Goal: Transaction & Acquisition: Purchase product/service

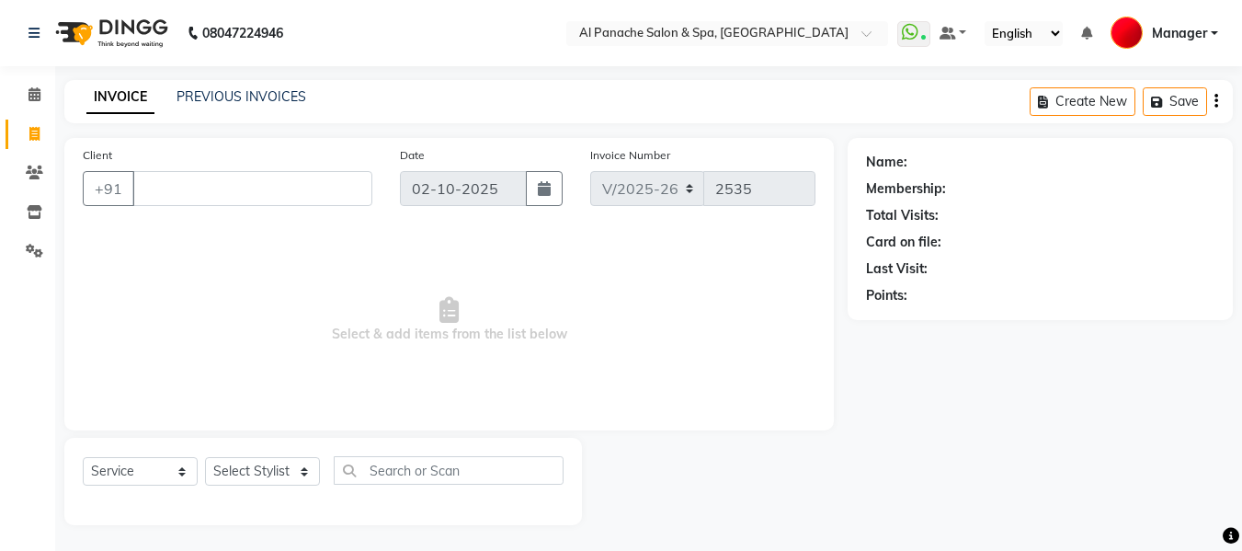
select select "751"
select select "service"
click at [205, 186] on input "Client" at bounding box center [252, 186] width 240 height 35
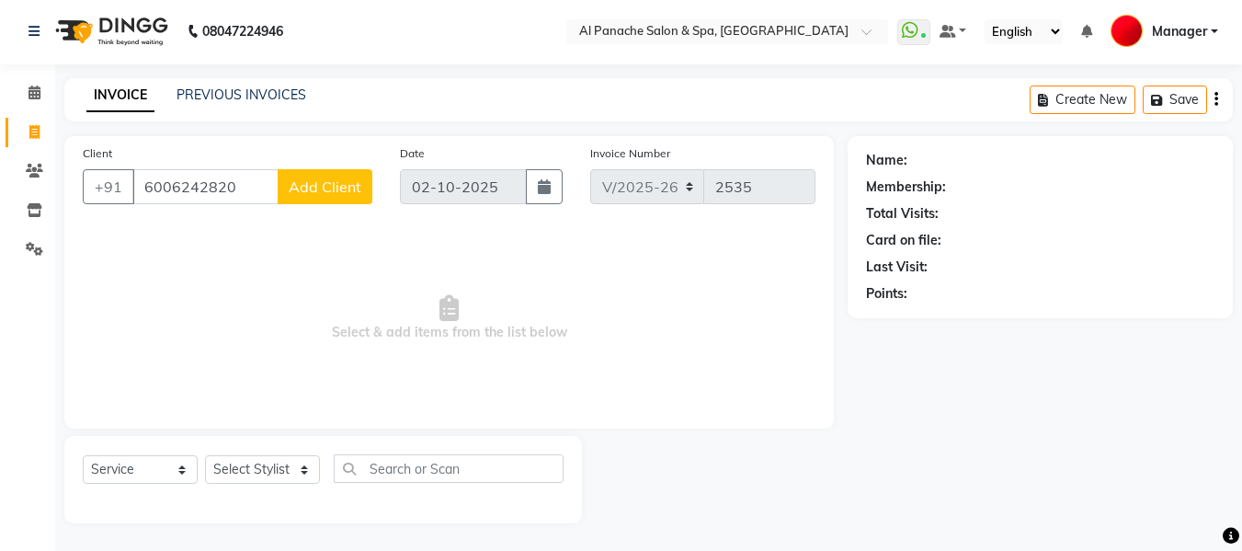
type input "6006242820"
click at [335, 183] on span "Add Client" at bounding box center [325, 186] width 73 height 18
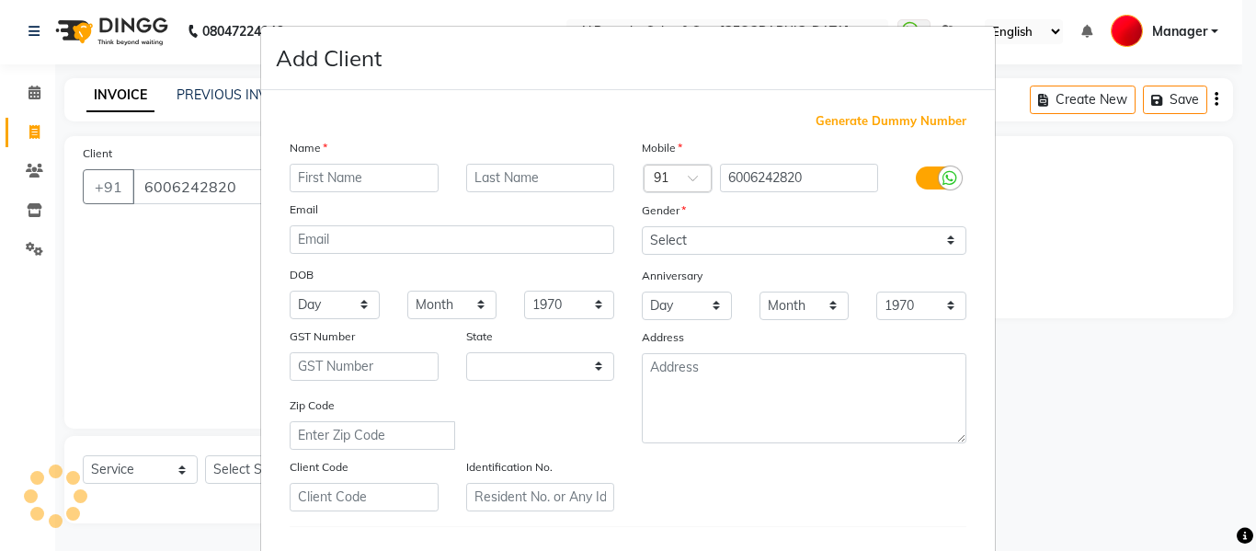
select select "15"
type input "[PERSON_NAME]"
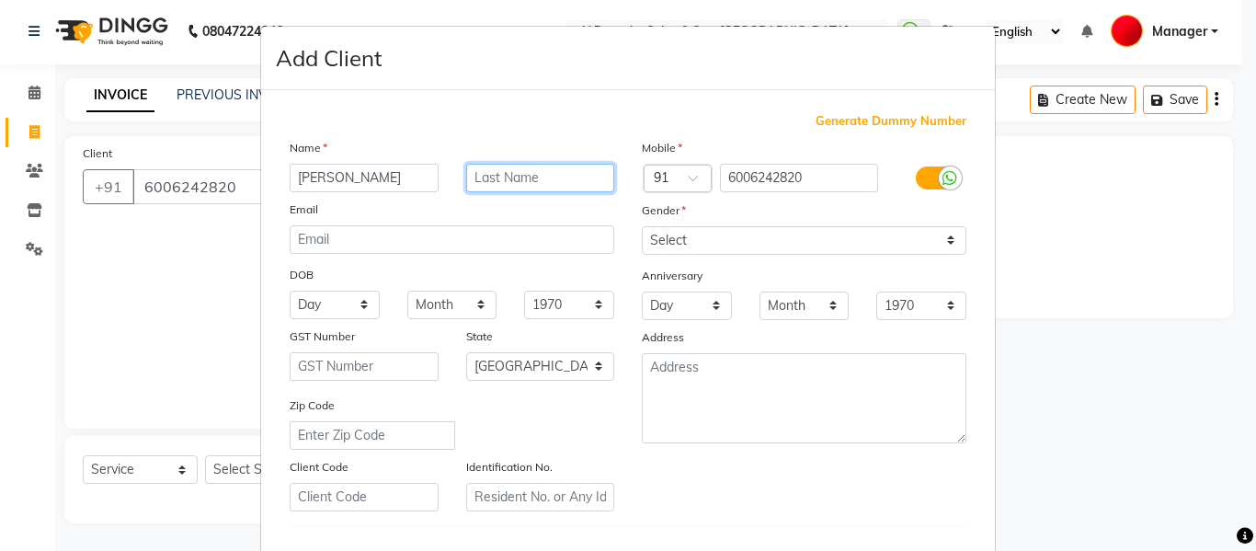
click at [490, 178] on input "text" at bounding box center [540, 178] width 149 height 29
type input "mam"
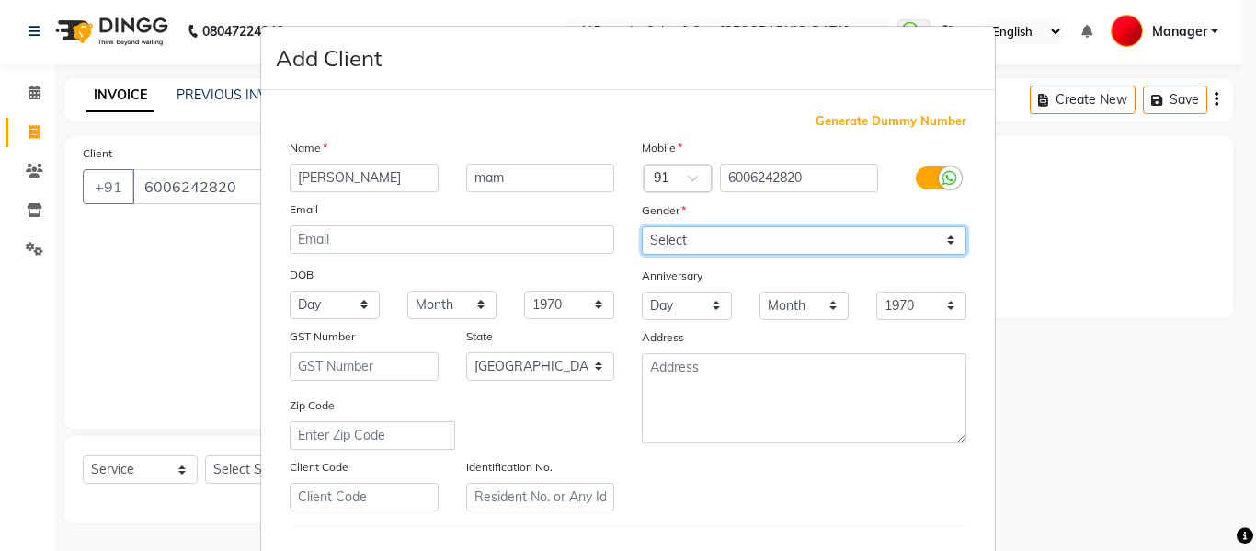
click at [676, 235] on select "Select [DEMOGRAPHIC_DATA] [DEMOGRAPHIC_DATA] Other Prefer Not To Say" at bounding box center [804, 240] width 325 height 29
select select "[DEMOGRAPHIC_DATA]"
click at [642, 226] on select "Select [DEMOGRAPHIC_DATA] [DEMOGRAPHIC_DATA] Other Prefer Not To Say" at bounding box center [804, 240] width 325 height 29
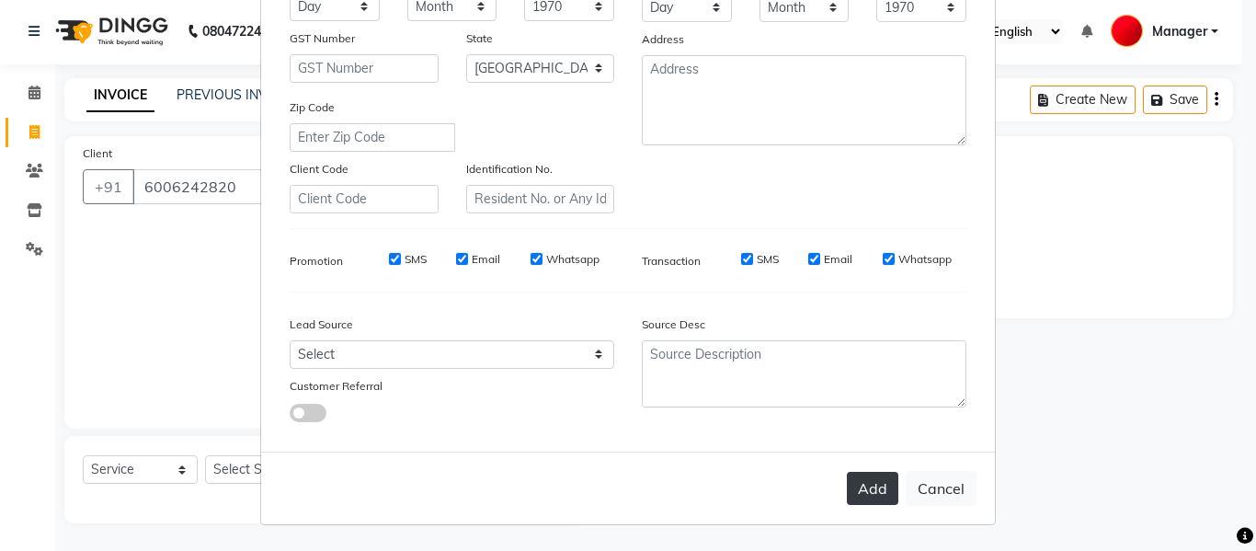
click at [874, 484] on button "Add" at bounding box center [872, 488] width 51 height 33
click at [863, 482] on button "Add" at bounding box center [872, 488] width 51 height 33
click at [851, 480] on button "Add" at bounding box center [872, 488] width 51 height 33
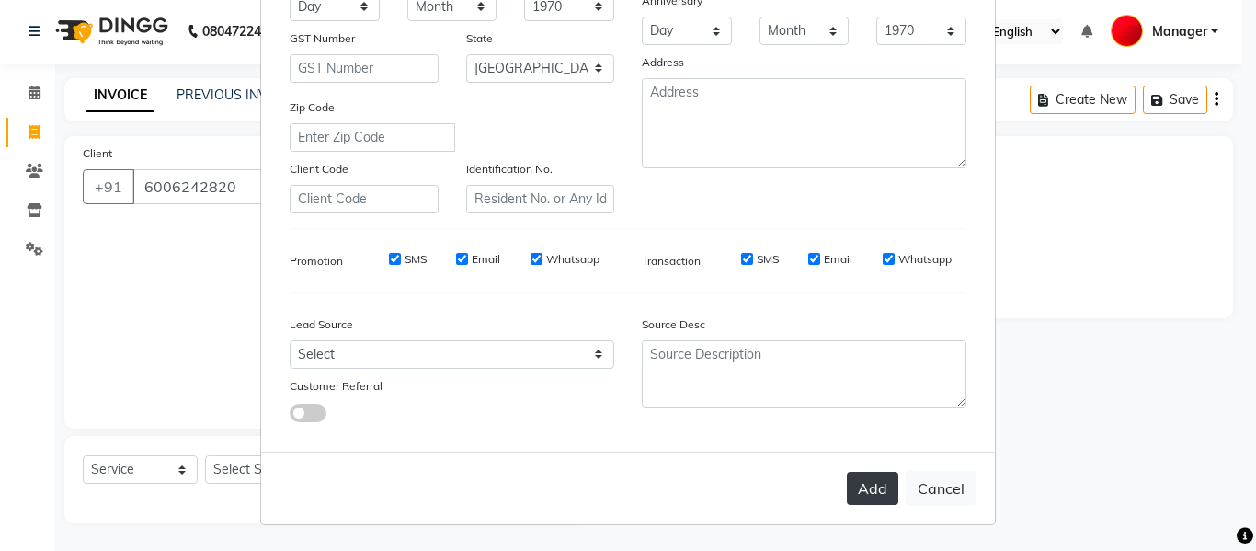
click at [851, 480] on button "Add" at bounding box center [872, 488] width 51 height 33
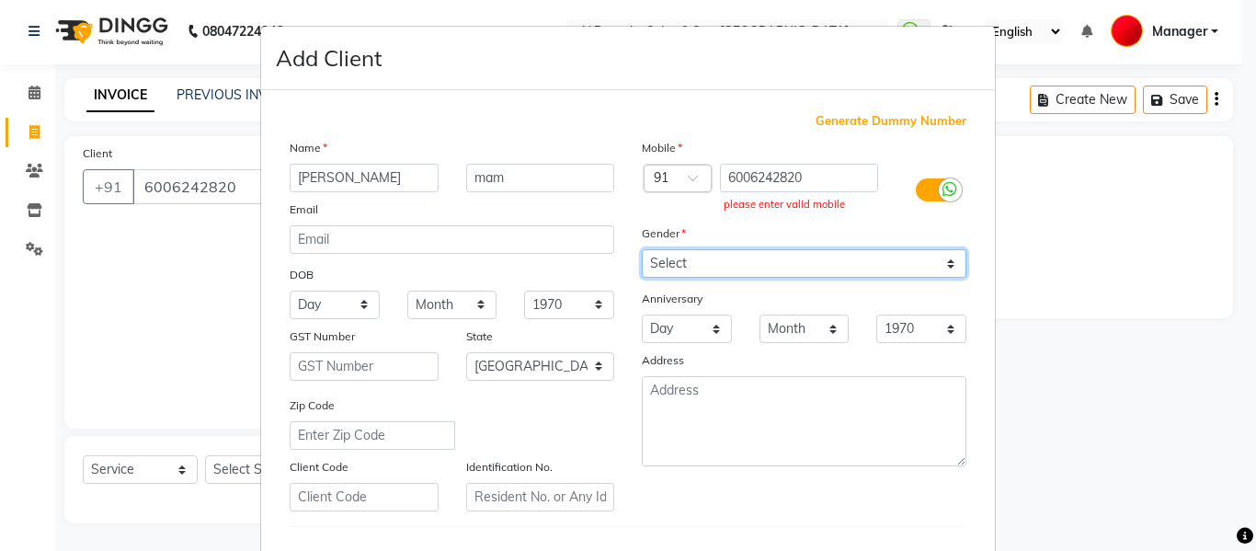
click at [772, 261] on select "Select [DEMOGRAPHIC_DATA] [DEMOGRAPHIC_DATA] Other Prefer Not To Say" at bounding box center [804, 263] width 325 height 29
click at [1179, 292] on ngb-modal-window "Add Client Generate Dummy Number Name [PERSON_NAME] mam Email DOB Day 01 02 03 …" at bounding box center [628, 275] width 1256 height 551
click at [1173, 483] on ngb-modal-window "Add Client Generate Dummy Number Name [PERSON_NAME] mam Email DOB Day 01 02 03 …" at bounding box center [628, 275] width 1256 height 551
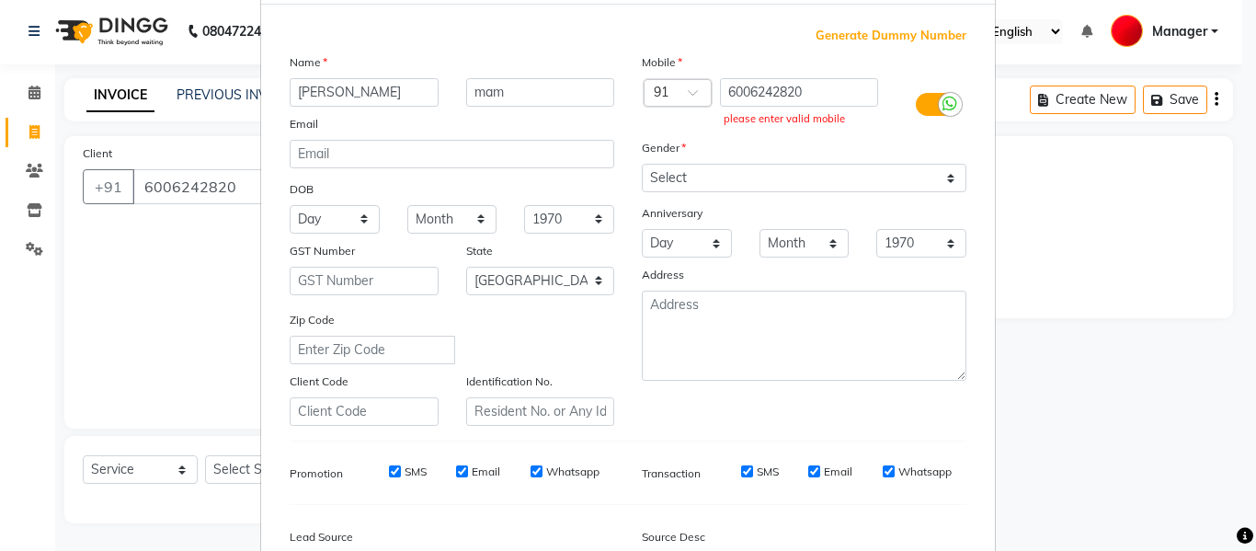
scroll to position [298, 0]
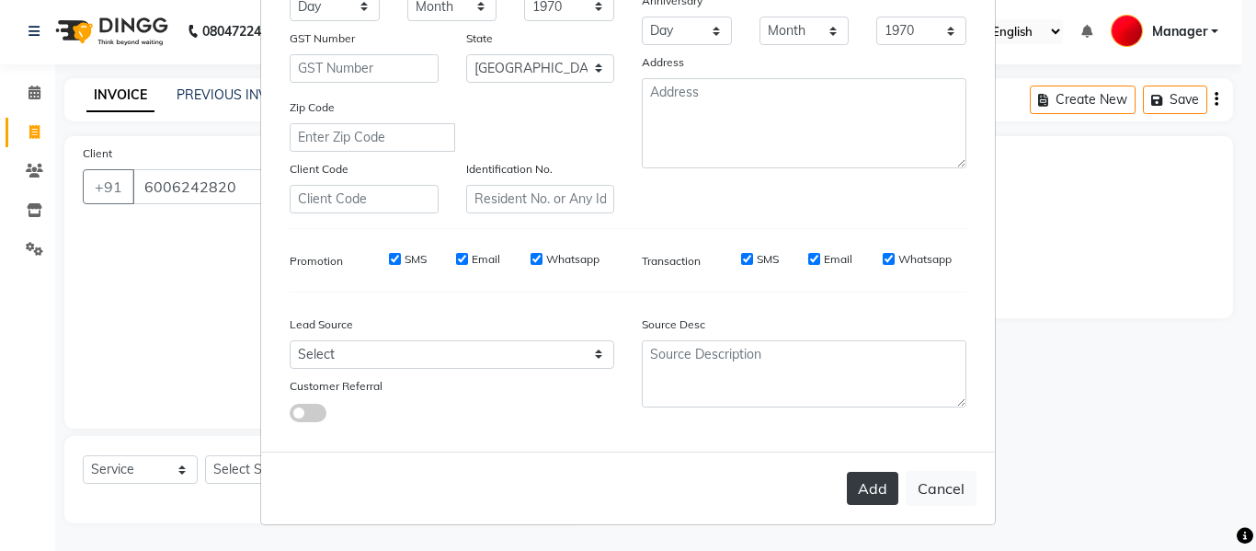
click at [866, 483] on button "Add" at bounding box center [872, 488] width 51 height 33
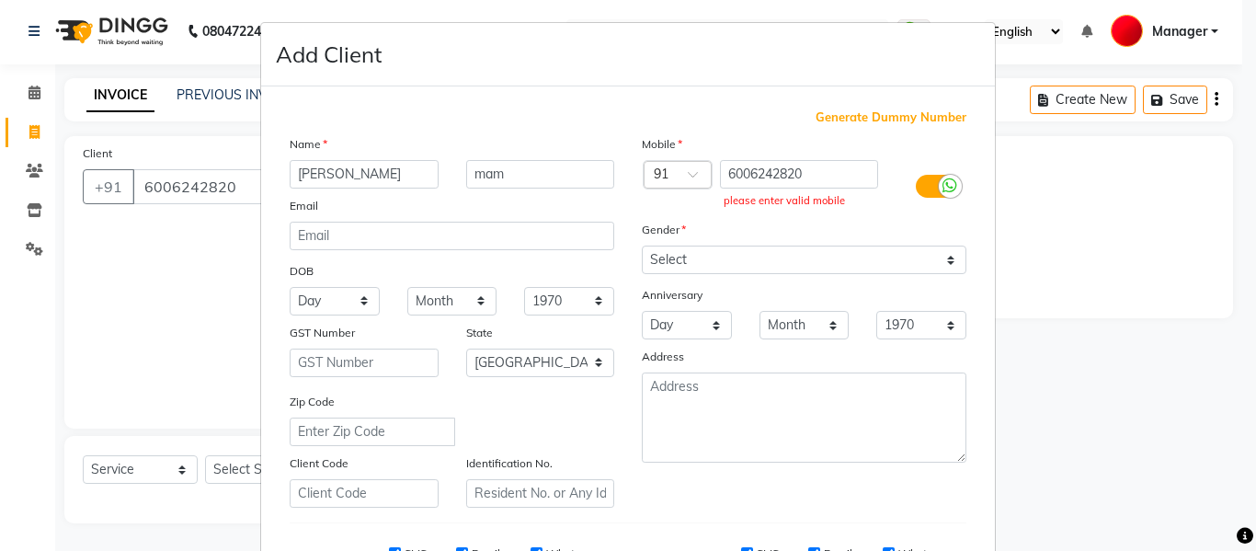
scroll to position [0, 0]
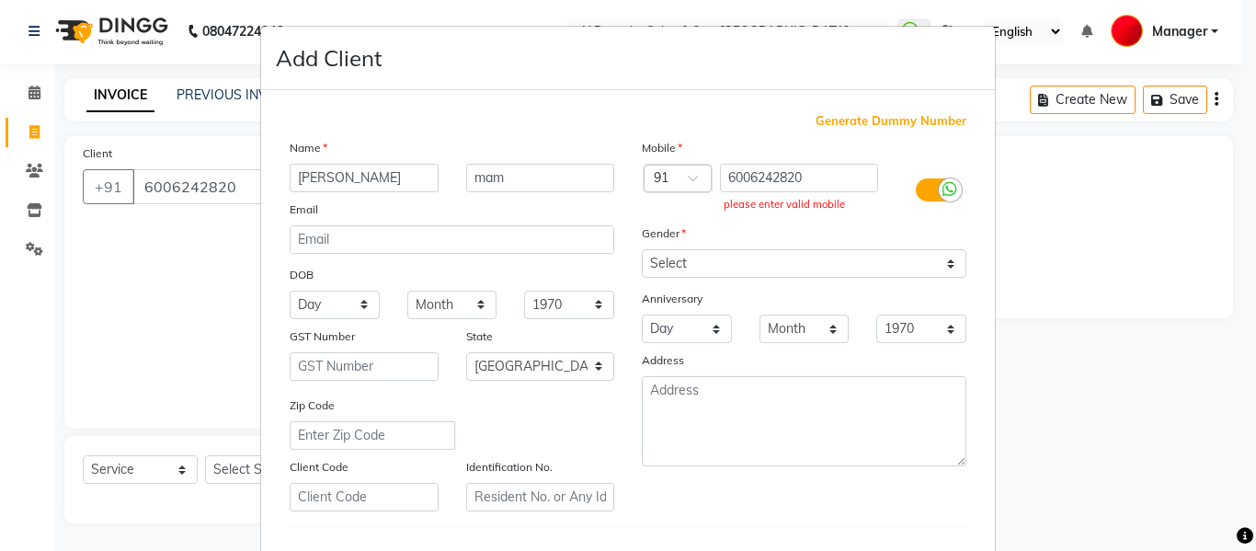
click at [234, 186] on ngb-modal-window "Add Client Generate Dummy Number Name [PERSON_NAME] mam Email DOB Day 01 02 03 …" at bounding box center [628, 275] width 1256 height 551
click at [246, 186] on ngb-modal-window "Add Client Generate Dummy Number Name [PERSON_NAME] mam Email DOB Day 01 02 03 …" at bounding box center [628, 275] width 1256 height 551
click at [814, 184] on input "6006242820" at bounding box center [799, 178] width 159 height 29
type input "60062428202"
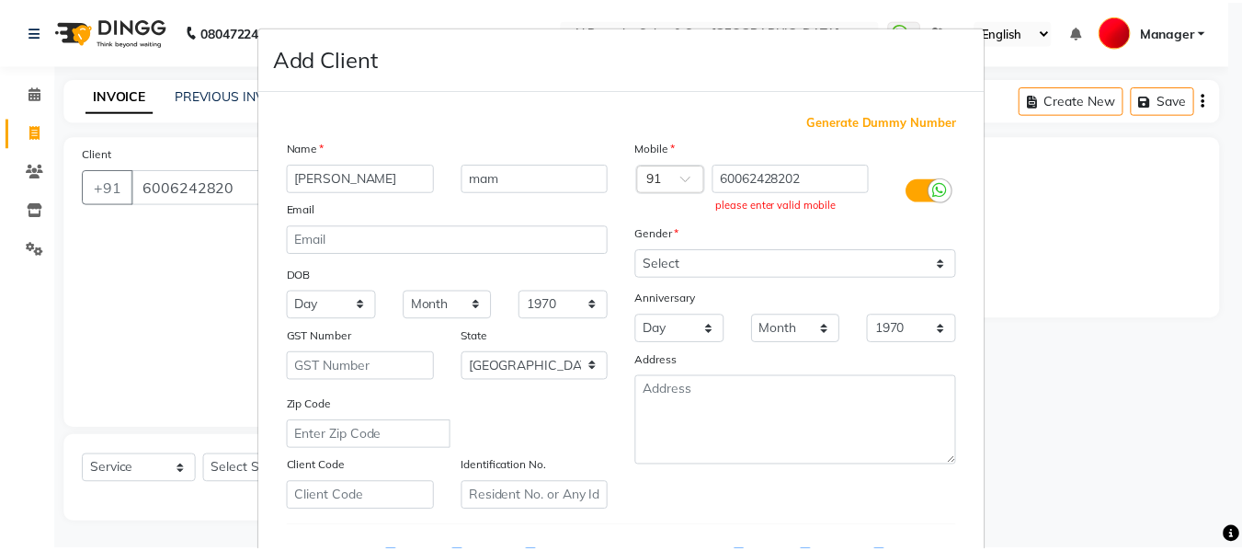
scroll to position [298, 0]
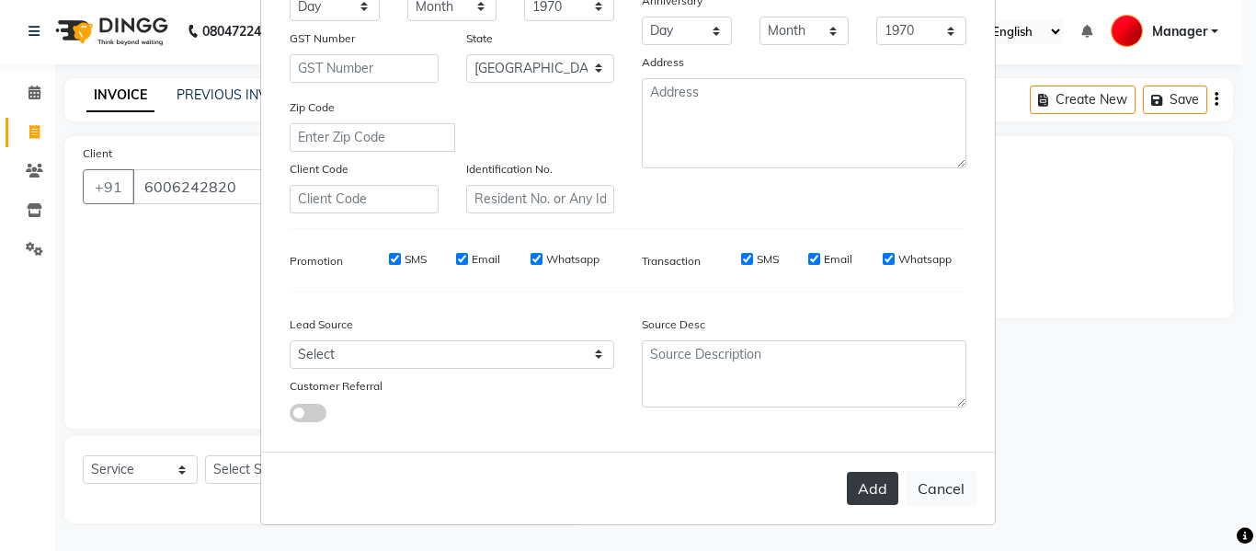
click at [864, 486] on button "Add" at bounding box center [872, 488] width 51 height 33
click at [932, 484] on button "Cancel" at bounding box center [941, 488] width 71 height 35
select select
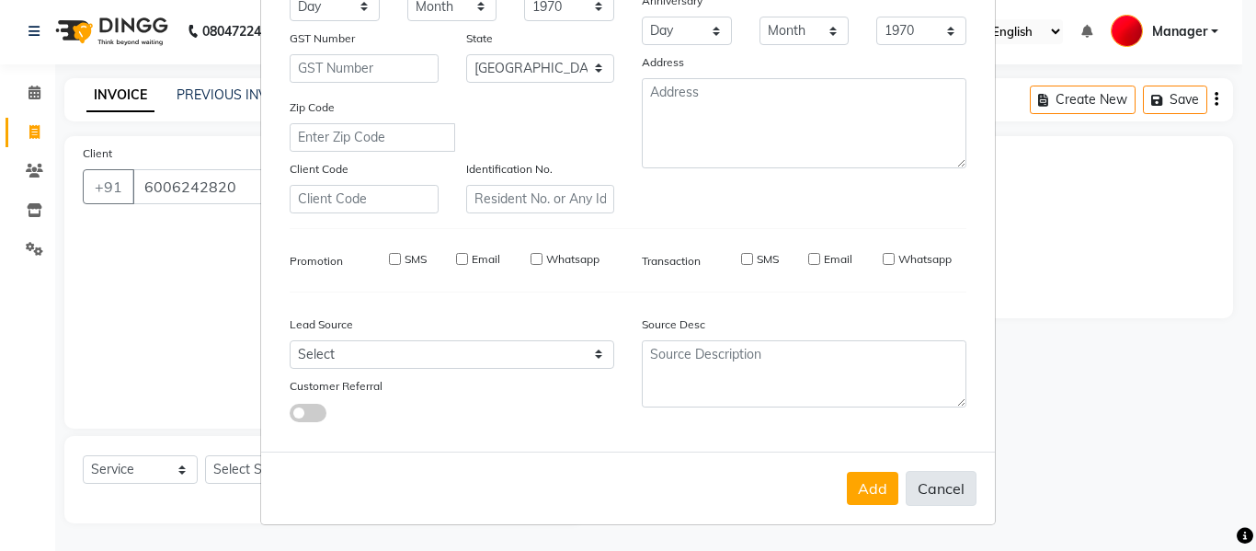
select select
select select "null"
select select
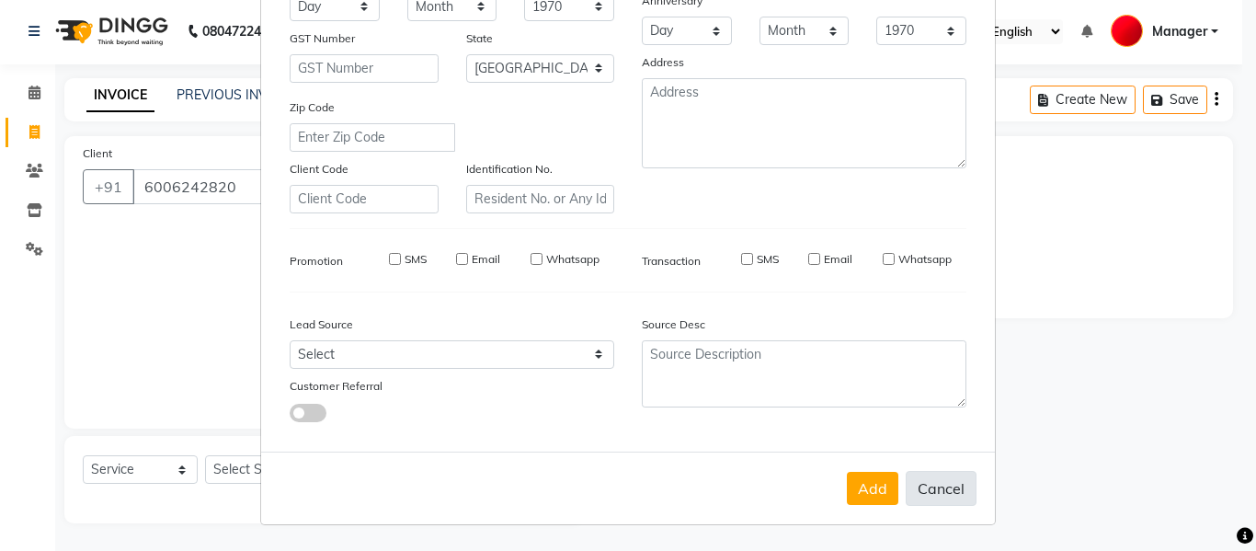
select select
checkbox input "false"
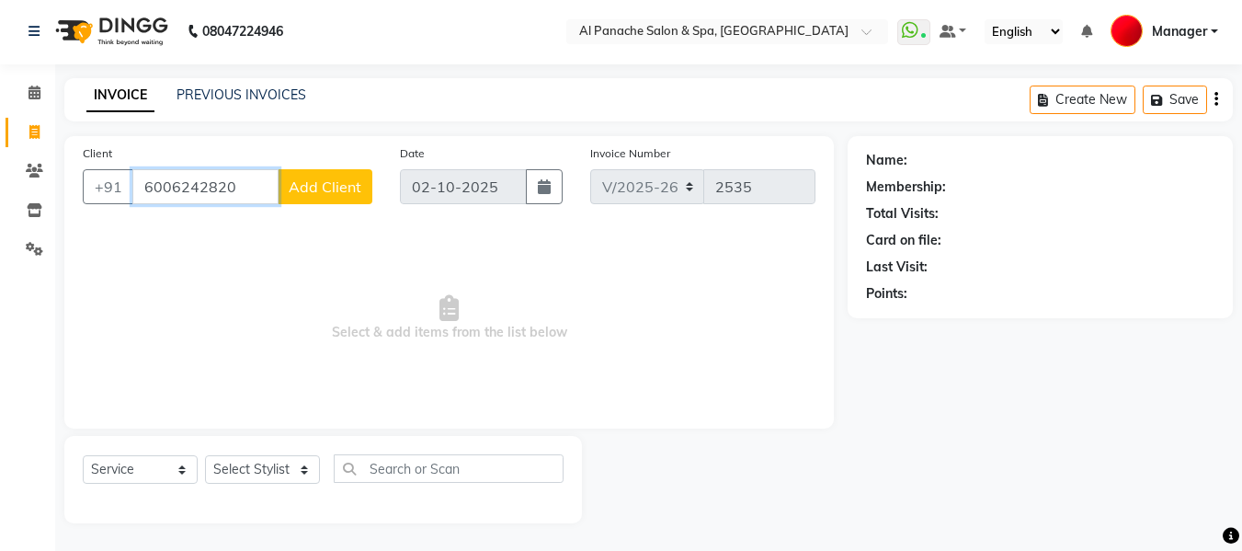
click at [248, 193] on input "6006242820" at bounding box center [205, 186] width 146 height 35
type input "6"
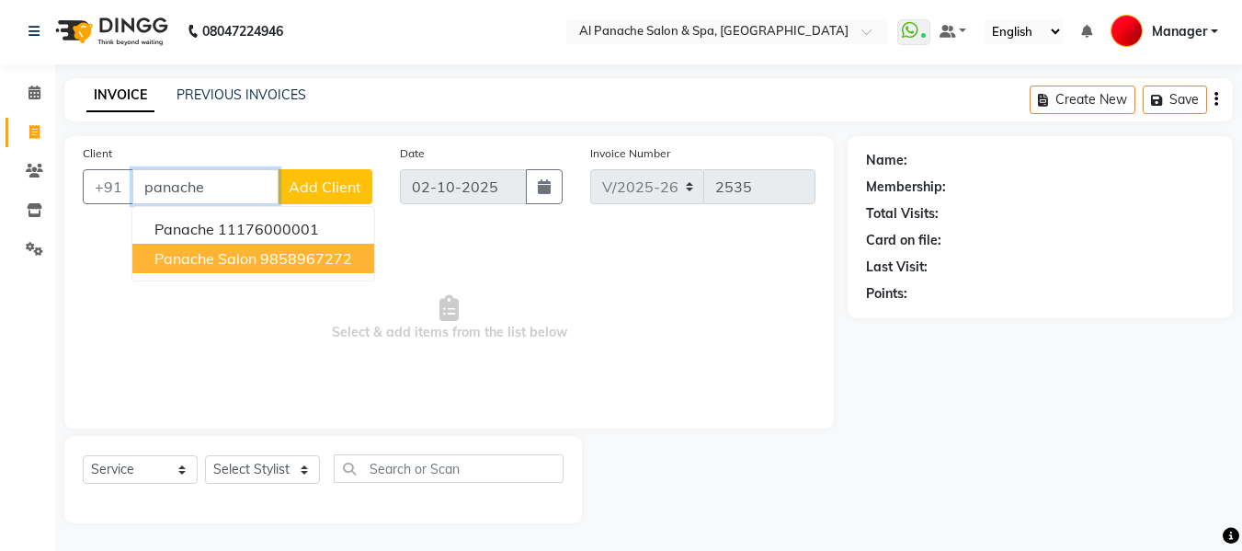
click at [285, 252] on ngb-highlight "9858967272" at bounding box center [306, 258] width 92 height 18
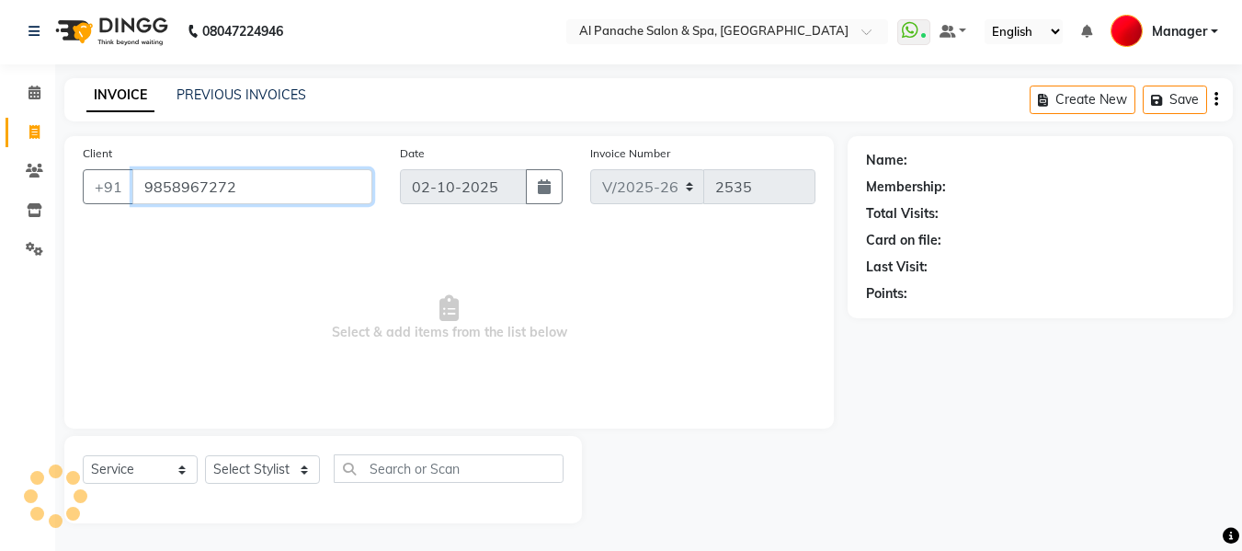
type input "9858967272"
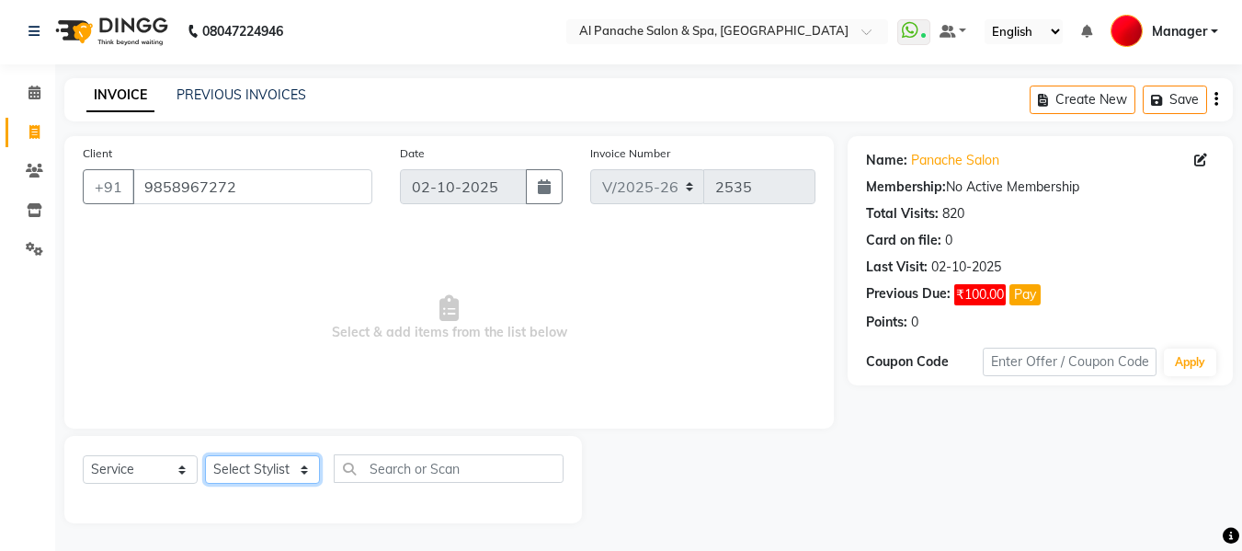
click at [269, 456] on select "Select Stylist [PERSON_NAME] [PERSON_NAME] Baby [PERSON_NAME] Makeup Manager [P…" at bounding box center [262, 469] width 115 height 29
select select "12067"
click at [205, 455] on select "Select Stylist [PERSON_NAME] [PERSON_NAME] Baby [PERSON_NAME] Makeup Manager [P…" at bounding box center [262, 469] width 115 height 29
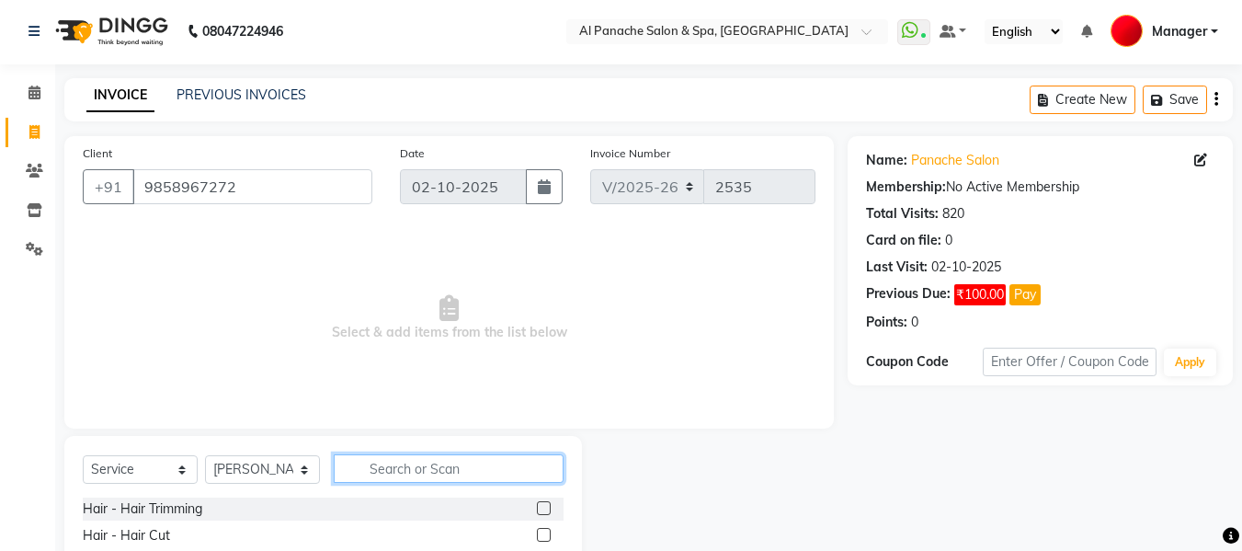
click at [416, 463] on input "text" at bounding box center [449, 468] width 230 height 29
type input "kera"
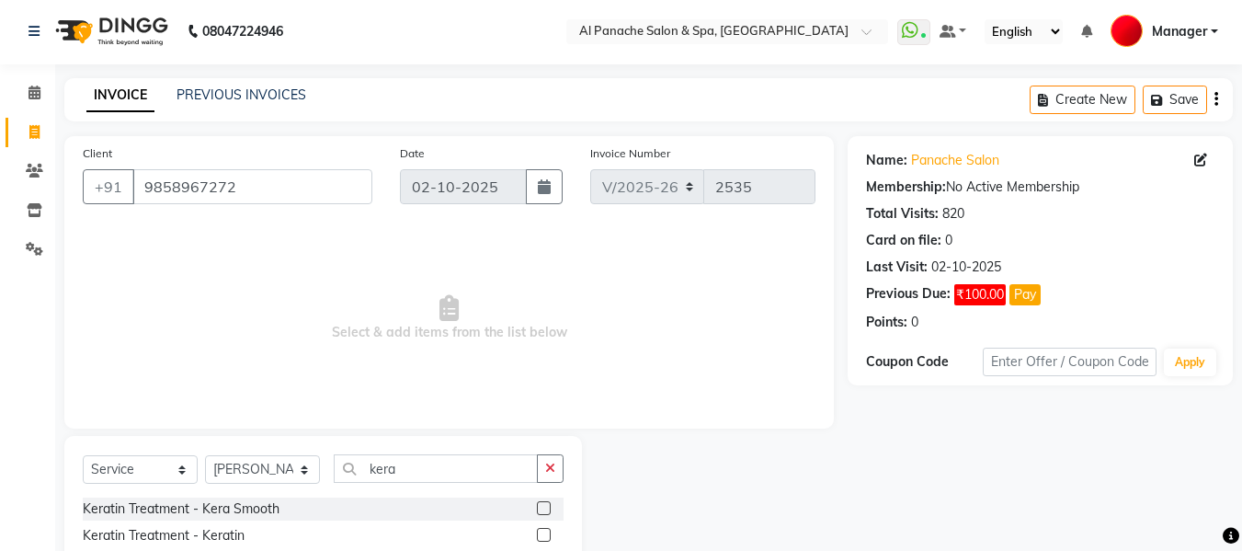
click at [546, 502] on label at bounding box center [544, 508] width 14 height 14
click at [546, 503] on input "checkbox" at bounding box center [543, 509] width 12 height 12
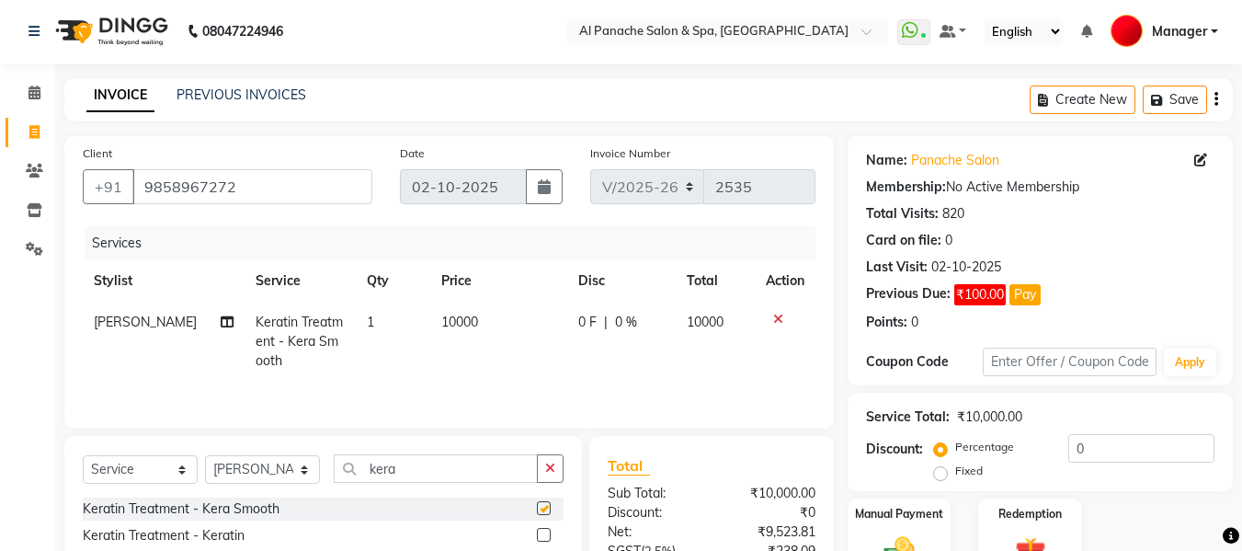
checkbox input "false"
click at [441, 314] on span "10000" at bounding box center [459, 322] width 37 height 17
select select "12067"
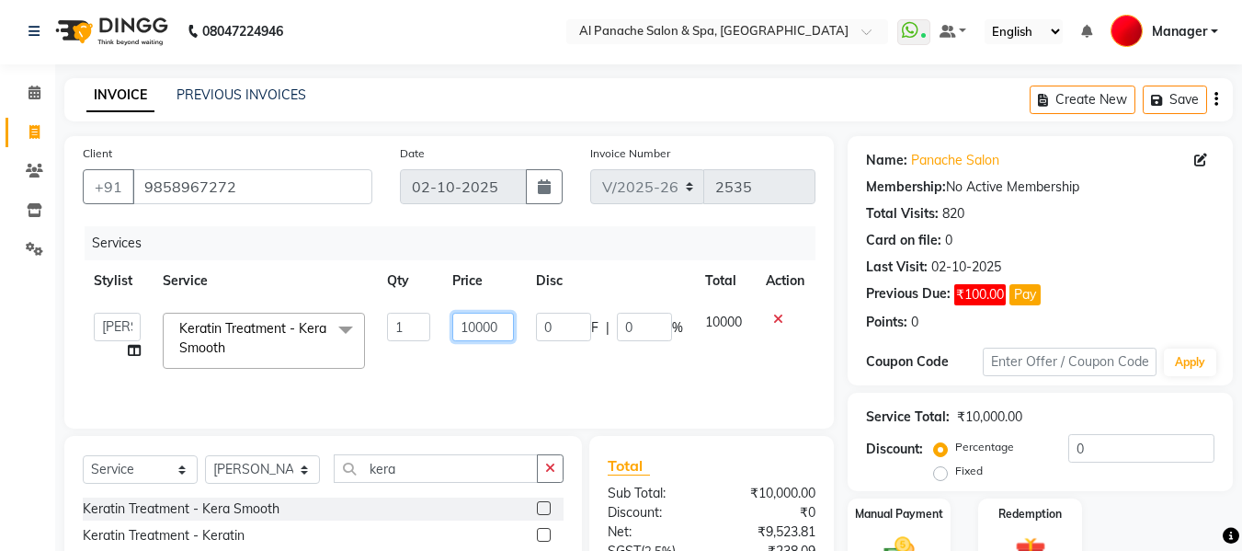
click at [475, 325] on input "10000" at bounding box center [483, 327] width 62 height 29
type input "12000"
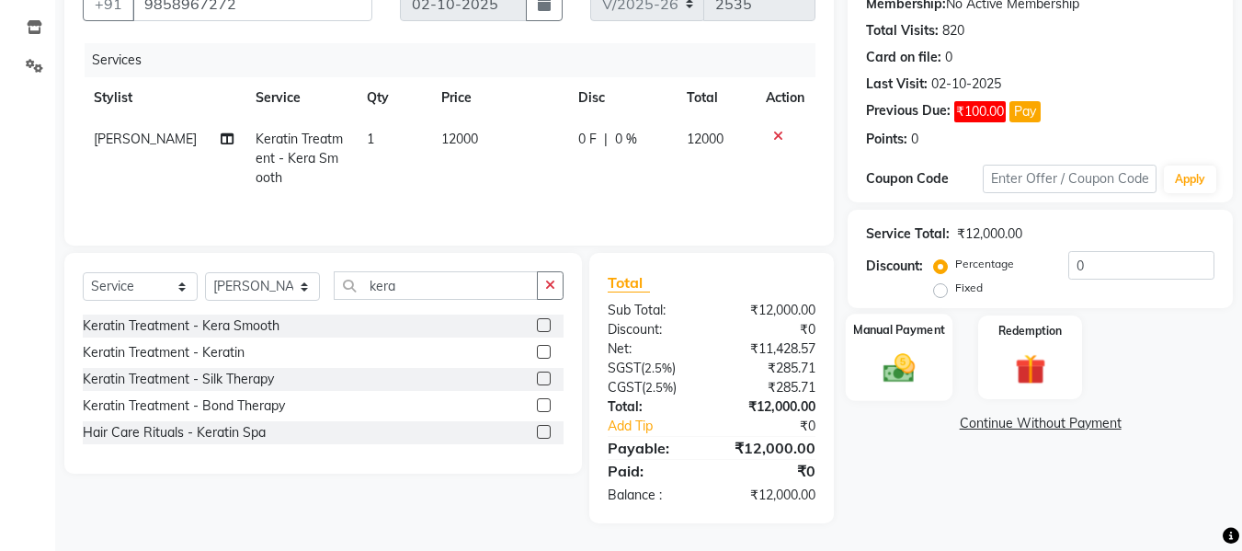
click at [899, 386] on img at bounding box center [899, 367] width 51 height 37
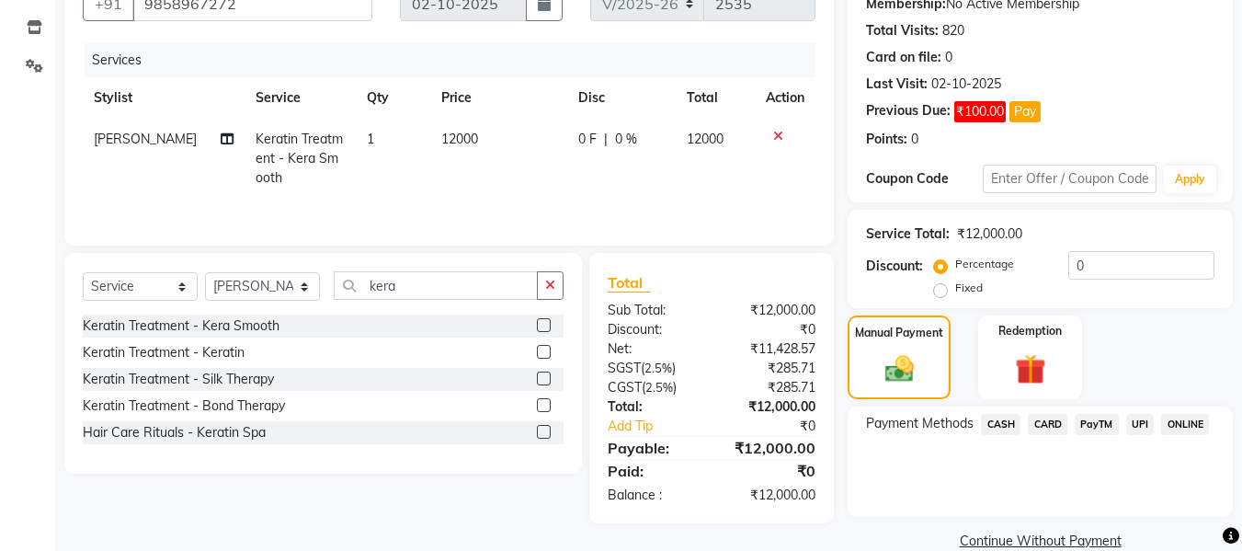
click at [1135, 421] on span "UPI" at bounding box center [1141, 424] width 29 height 21
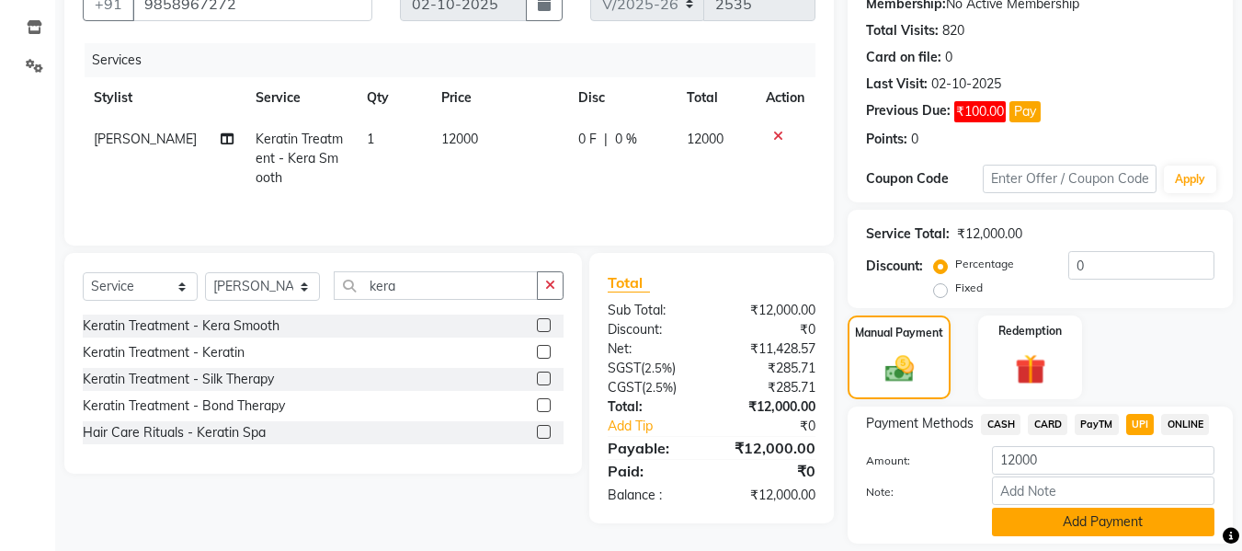
click at [1116, 514] on button "Add Payment" at bounding box center [1103, 522] width 223 height 29
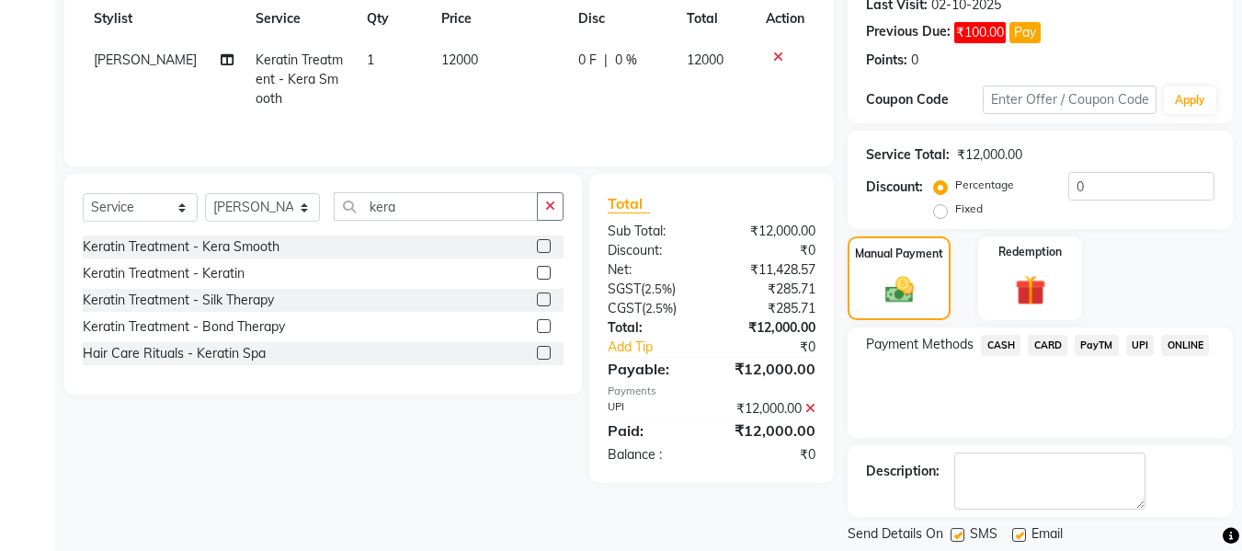
scroll to position [320, 0]
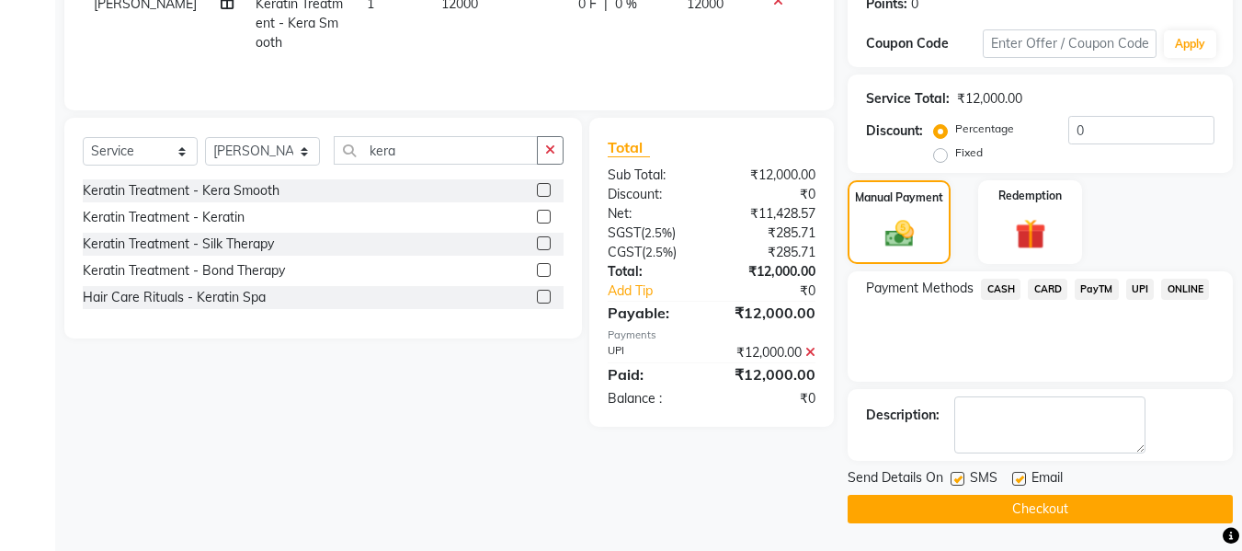
click at [1127, 504] on button "Checkout" at bounding box center [1040, 509] width 385 height 29
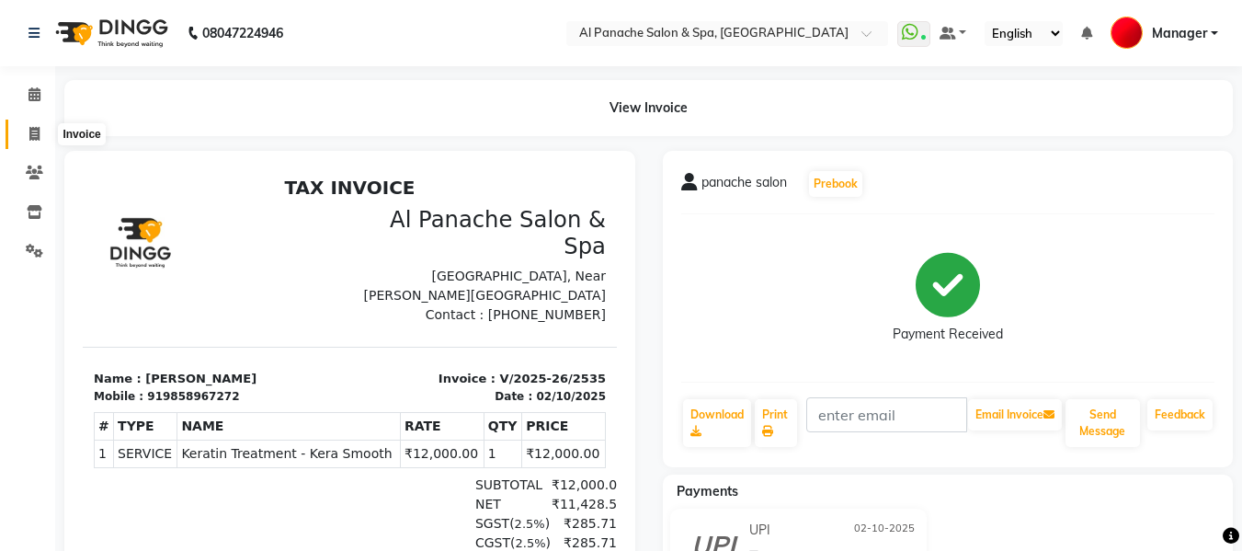
click at [33, 134] on icon at bounding box center [34, 134] width 10 height 14
select select "service"
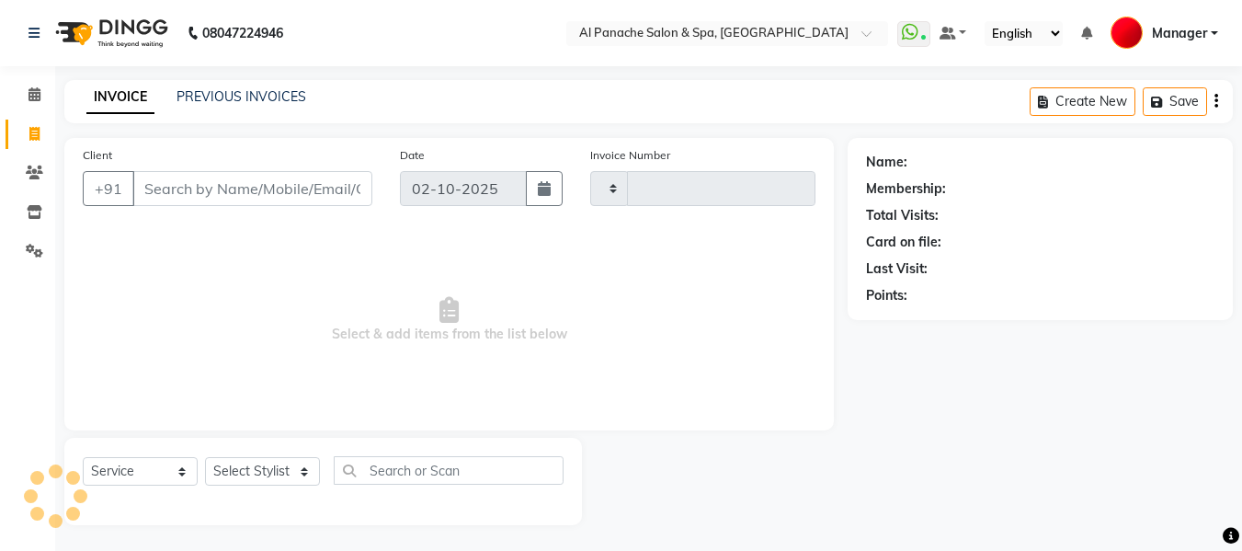
scroll to position [2, 0]
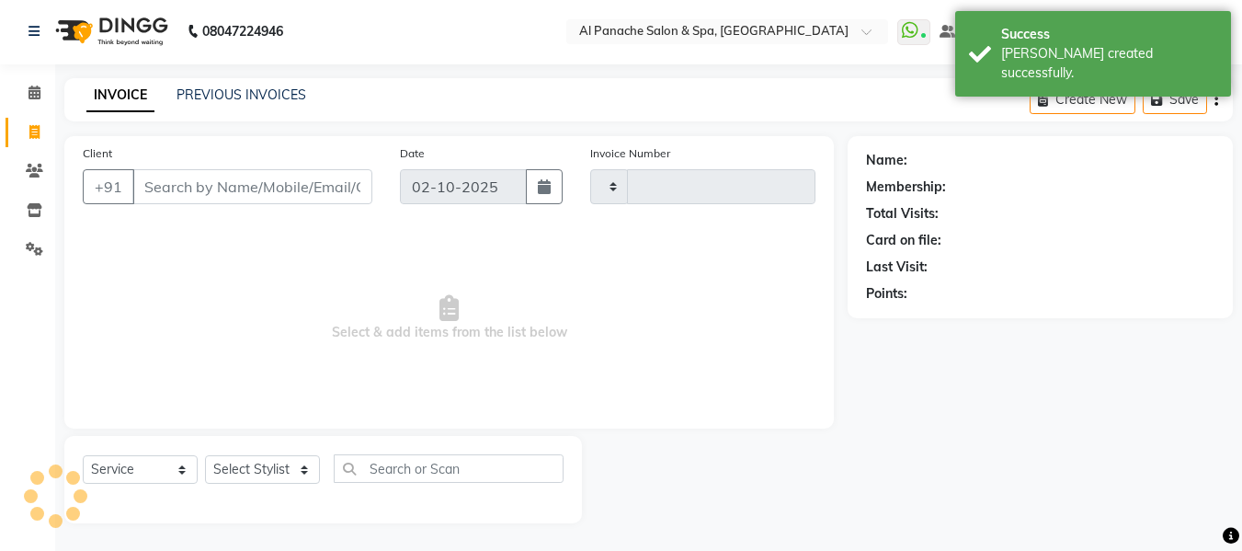
type input "2536"
select select "751"
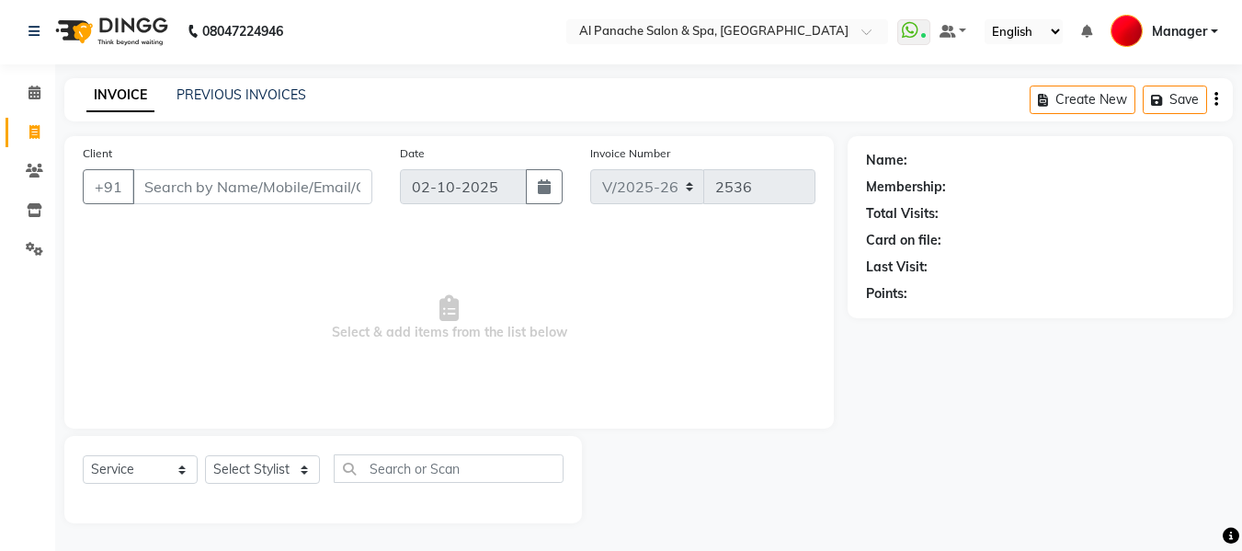
click at [247, 189] on input "Client" at bounding box center [252, 186] width 240 height 35
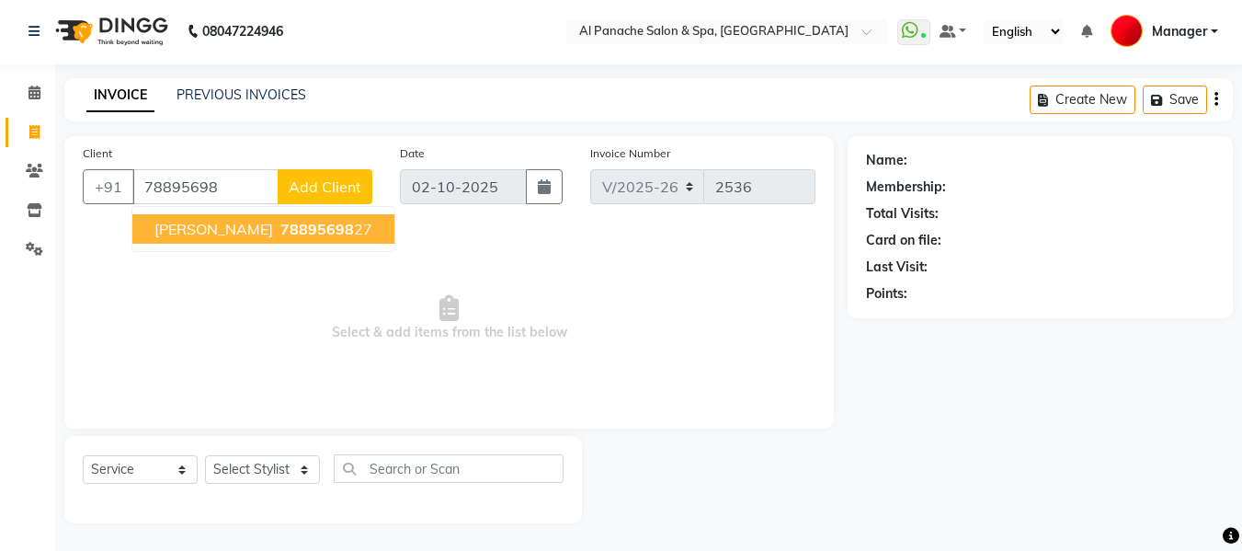
click at [297, 233] on span "78895698" at bounding box center [317, 229] width 74 height 18
type input "7889569827"
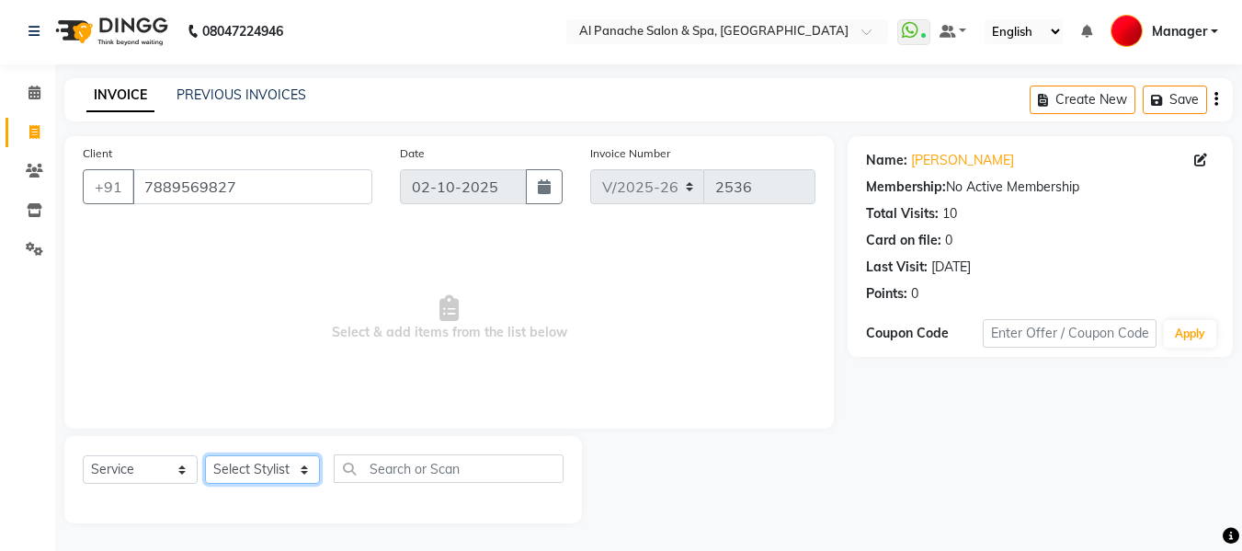
click at [280, 466] on select "Select Stylist [PERSON_NAME] [PERSON_NAME] Baby [PERSON_NAME] Makeup Manager [P…" at bounding box center [262, 469] width 115 height 29
select select "12074"
click at [205, 455] on select "Select Stylist [PERSON_NAME] [PERSON_NAME] Baby [PERSON_NAME] Makeup Manager [P…" at bounding box center [262, 469] width 115 height 29
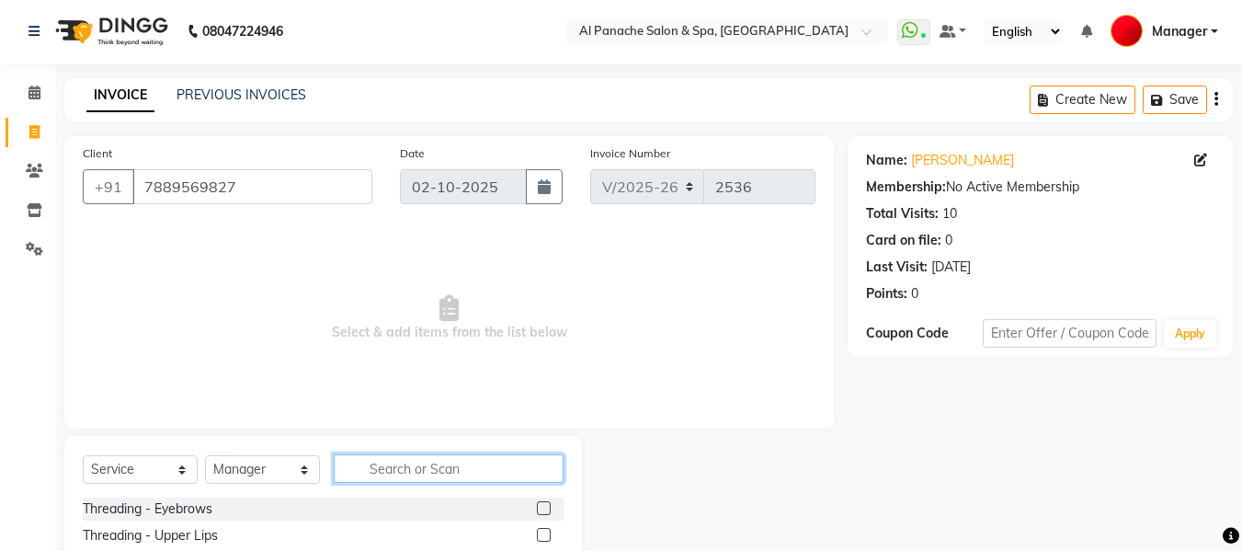
click at [438, 481] on input "text" at bounding box center [449, 468] width 230 height 29
type input "d"
type input "root"
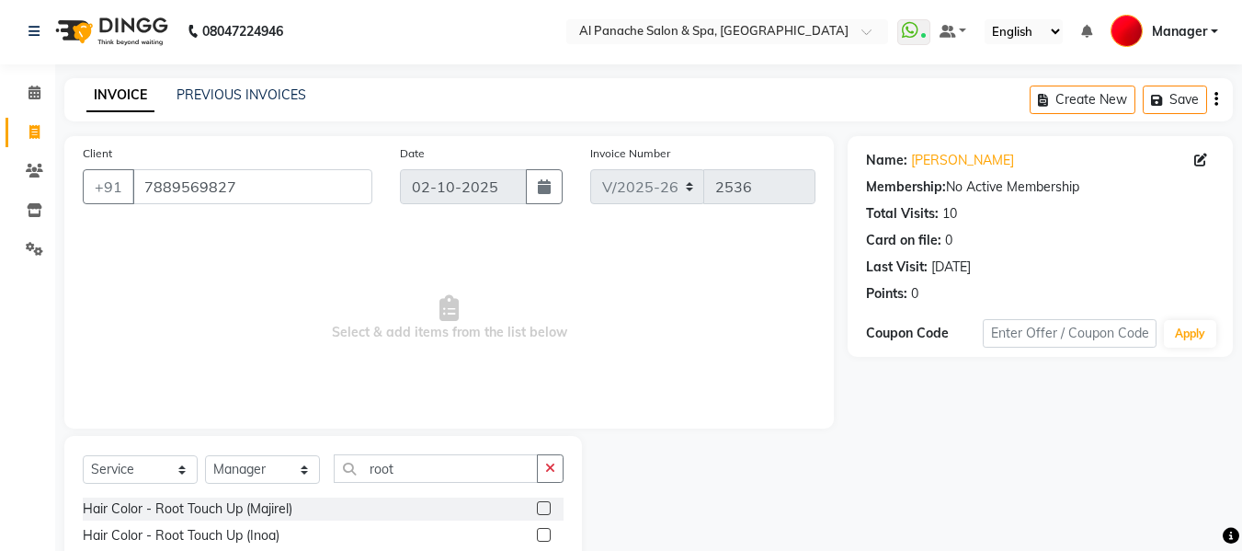
click at [544, 530] on label at bounding box center [544, 535] width 14 height 14
click at [544, 530] on input "checkbox" at bounding box center [543, 536] width 12 height 12
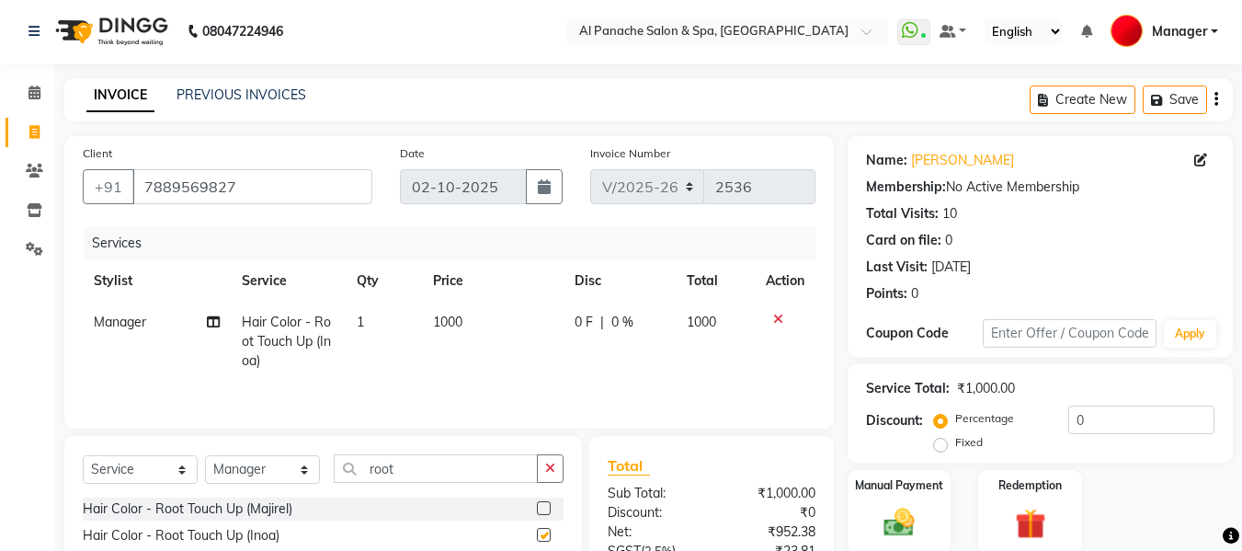
checkbox input "false"
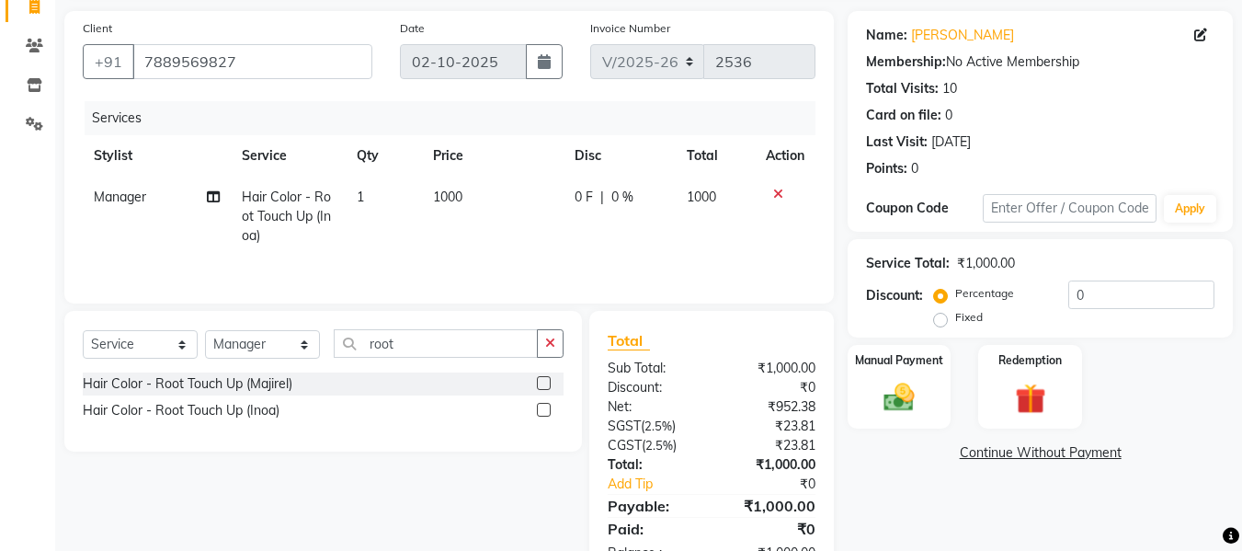
scroll to position [185, 0]
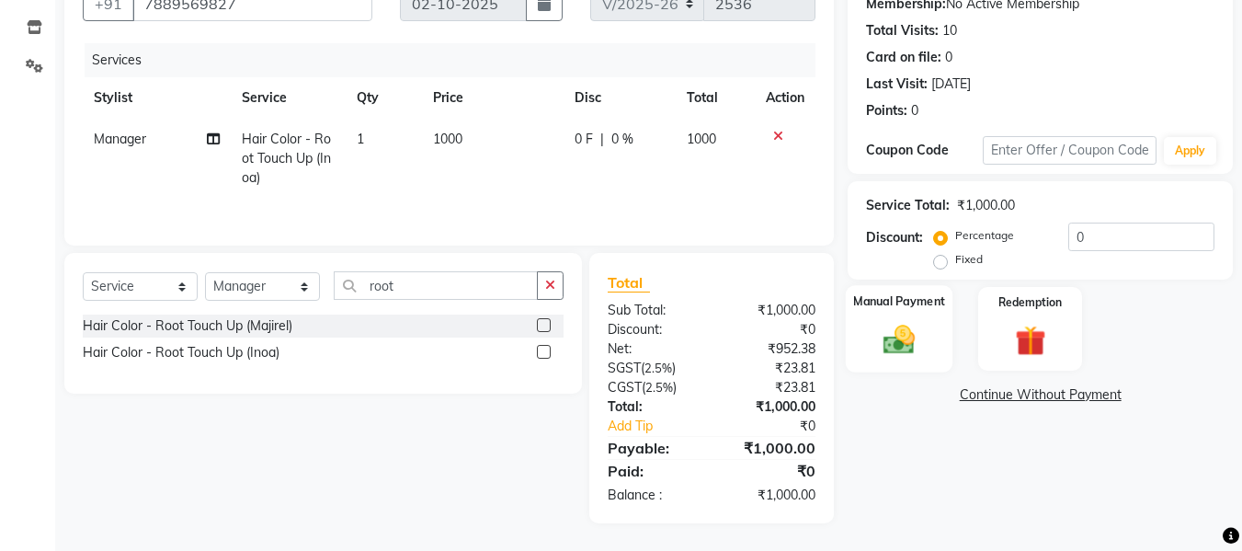
click at [896, 354] on img at bounding box center [899, 339] width 51 height 37
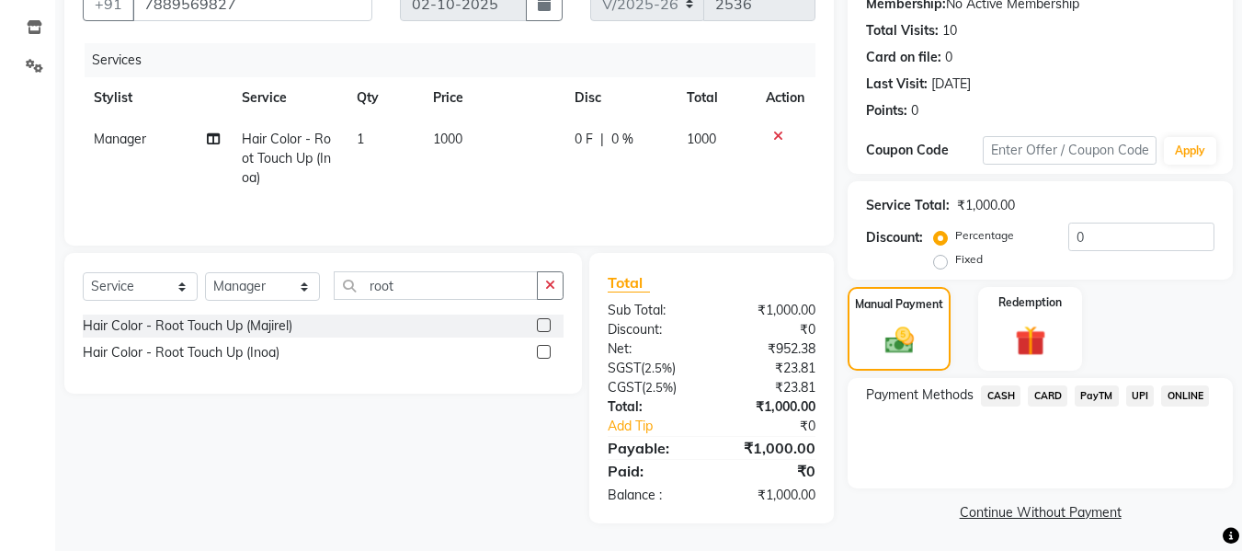
click at [1139, 397] on span "UPI" at bounding box center [1141, 395] width 29 height 21
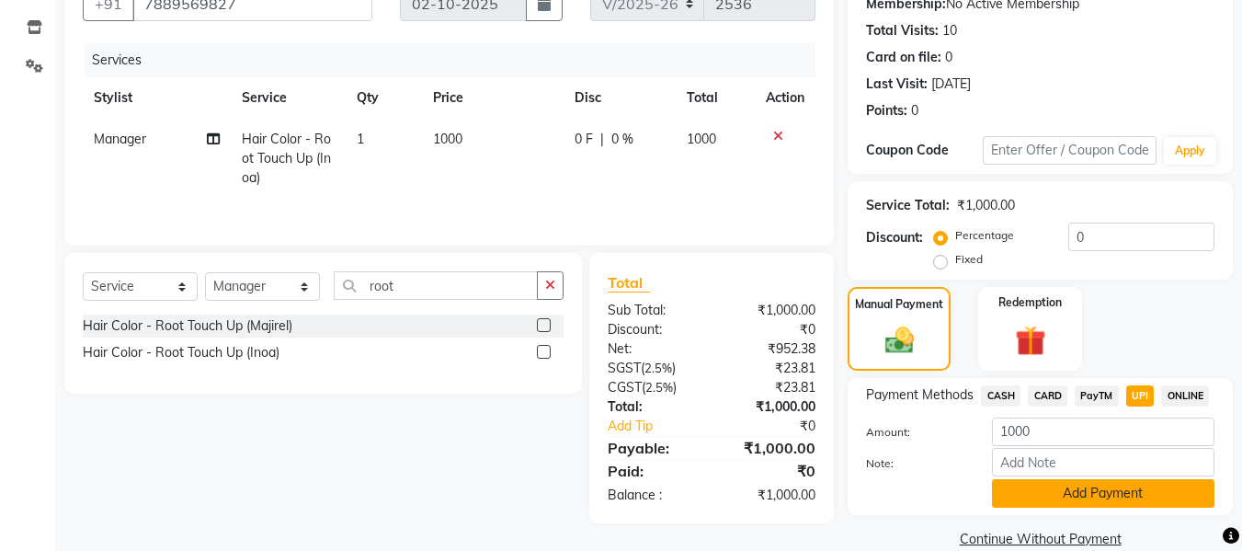
click at [1106, 480] on button "Add Payment" at bounding box center [1103, 493] width 223 height 29
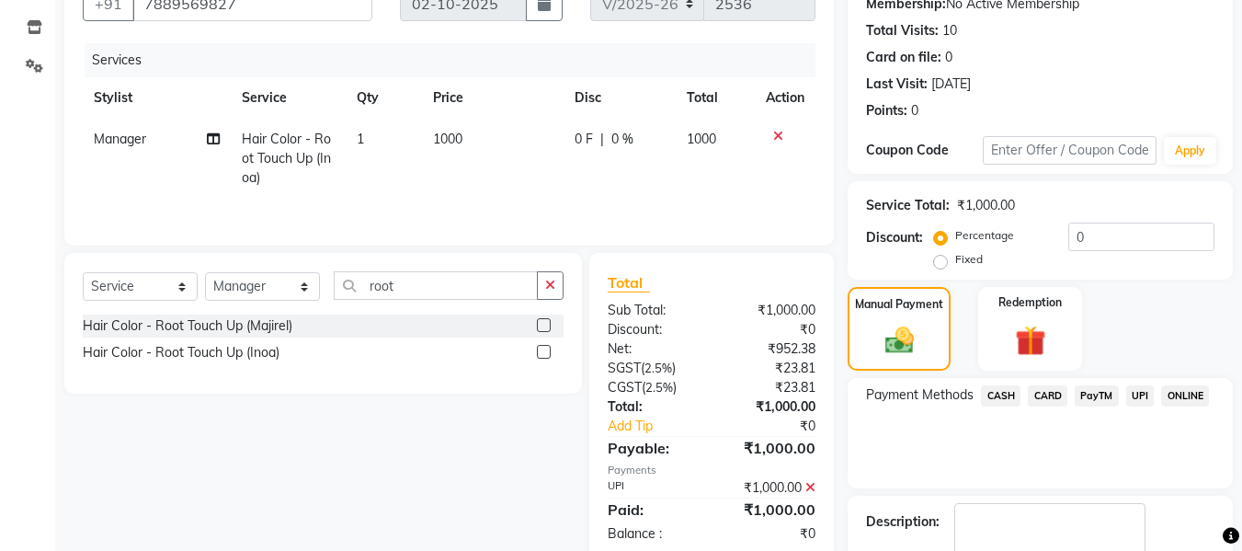
click at [1238, 490] on div "Name: [PERSON_NAME] Membership: No Active Membership Total Visits: 10 Card on f…" at bounding box center [1047, 291] width 399 height 677
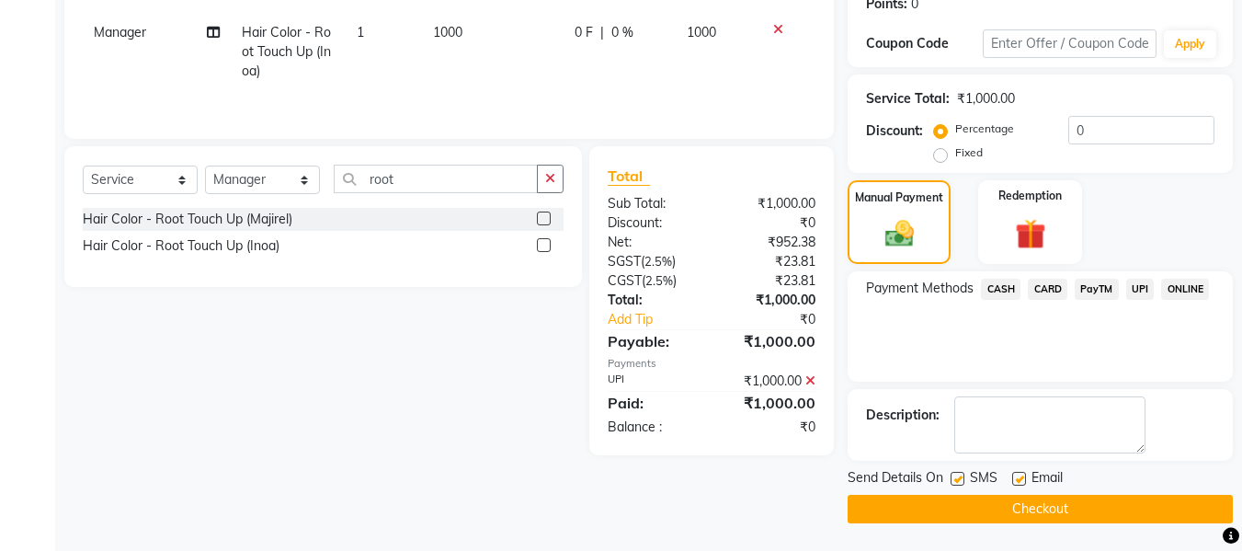
click at [1109, 507] on button "Checkout" at bounding box center [1040, 509] width 385 height 29
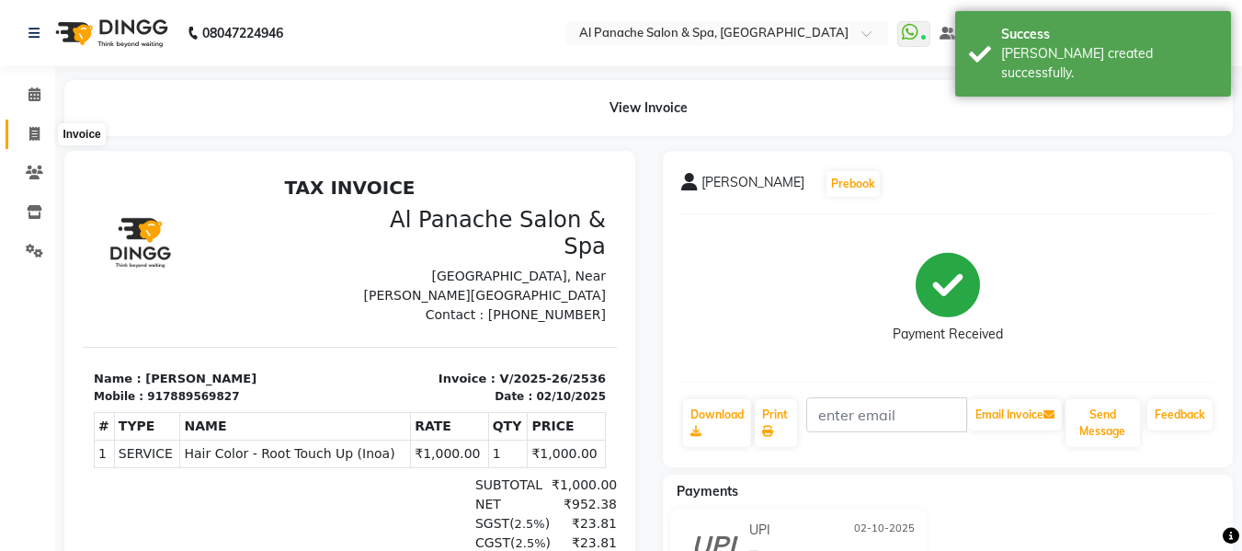
click at [28, 134] on span at bounding box center [34, 134] width 32 height 21
select select "service"
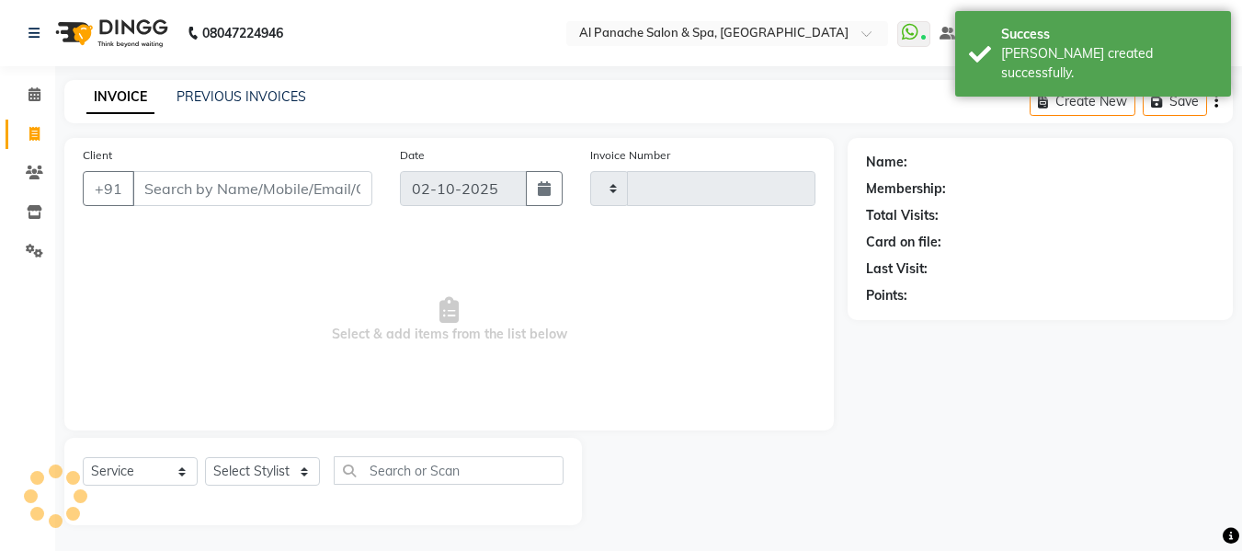
scroll to position [2, 0]
type input "2537"
select select "751"
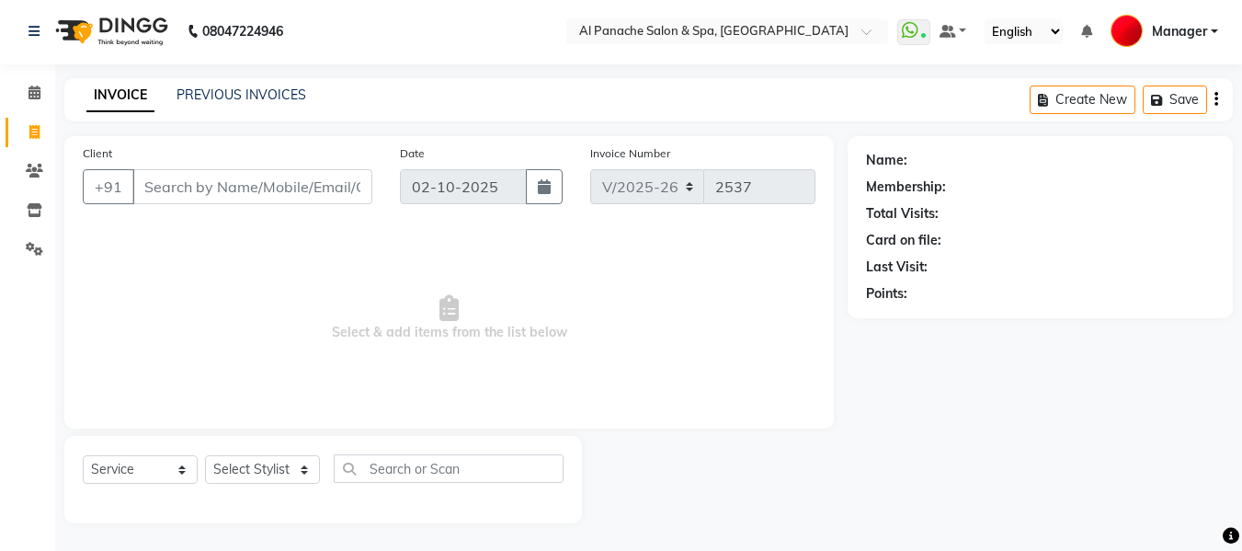
click at [285, 176] on input "Client" at bounding box center [252, 186] width 240 height 35
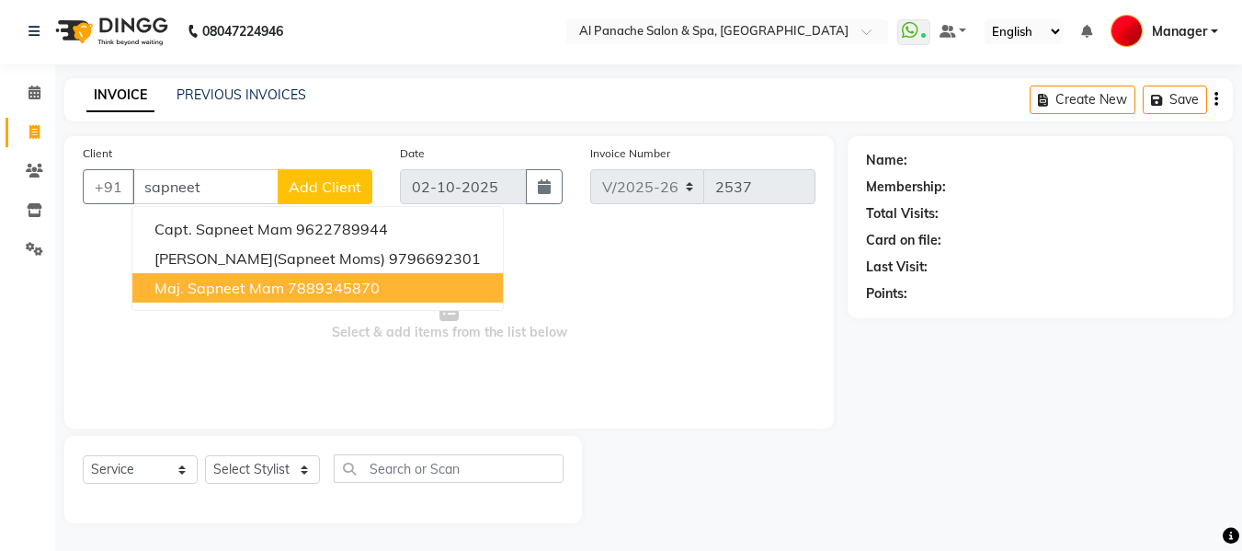
click at [357, 288] on ngb-highlight "7889345870" at bounding box center [334, 288] width 92 height 18
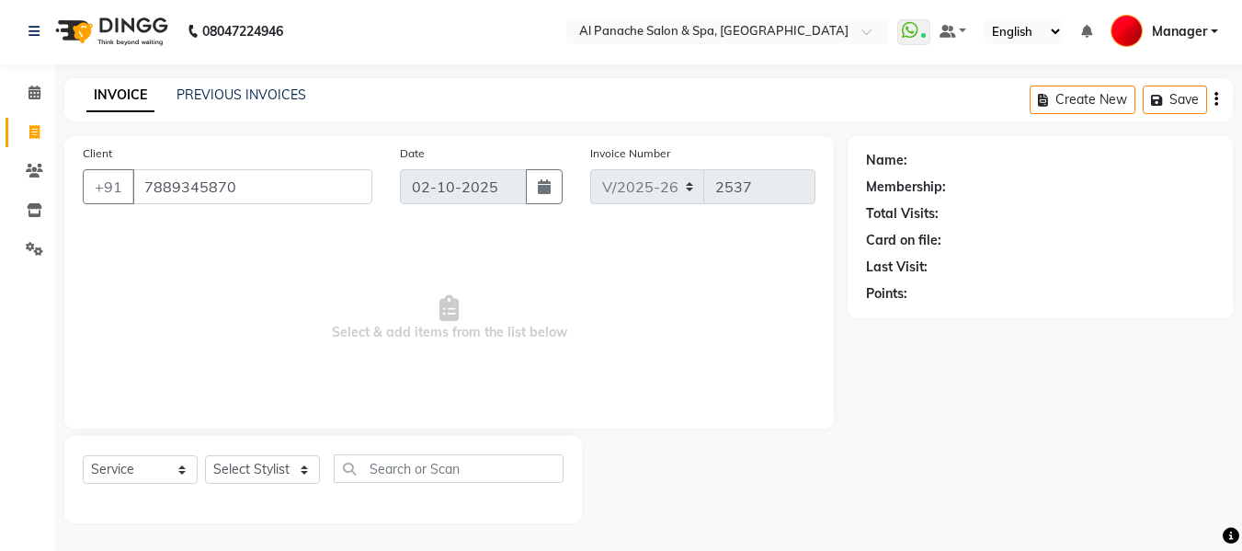
type input "7889345870"
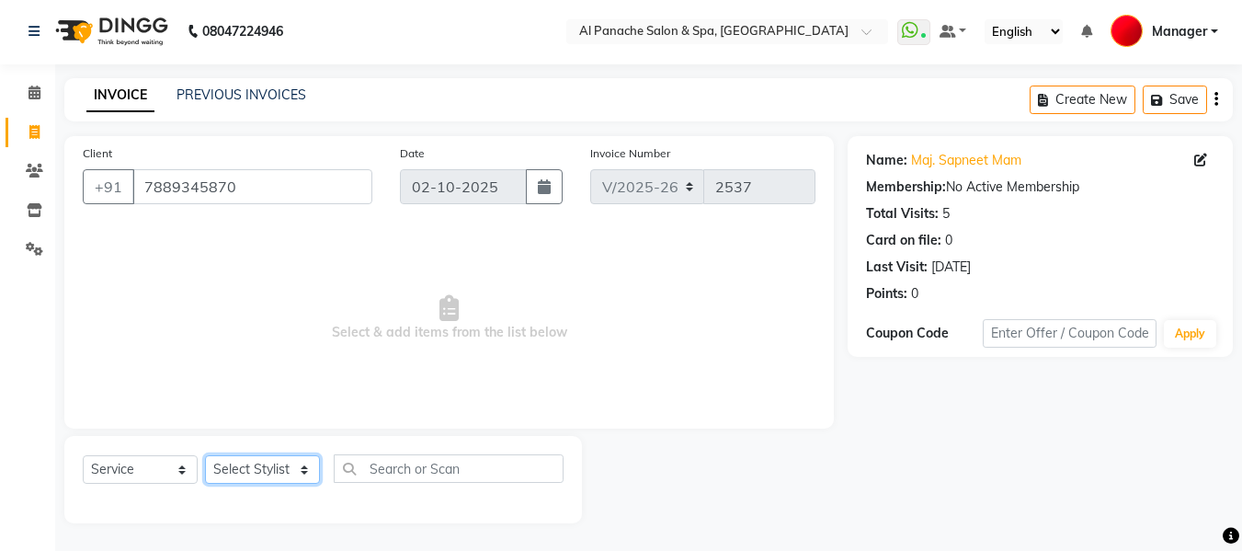
click at [278, 459] on select "Select Stylist [PERSON_NAME] [PERSON_NAME] Baby [PERSON_NAME] Makeup Manager [P…" at bounding box center [262, 469] width 115 height 29
select select "12068"
click at [205, 455] on select "Select Stylist [PERSON_NAME] [PERSON_NAME] Baby [PERSON_NAME] Makeup Manager [P…" at bounding box center [262, 469] width 115 height 29
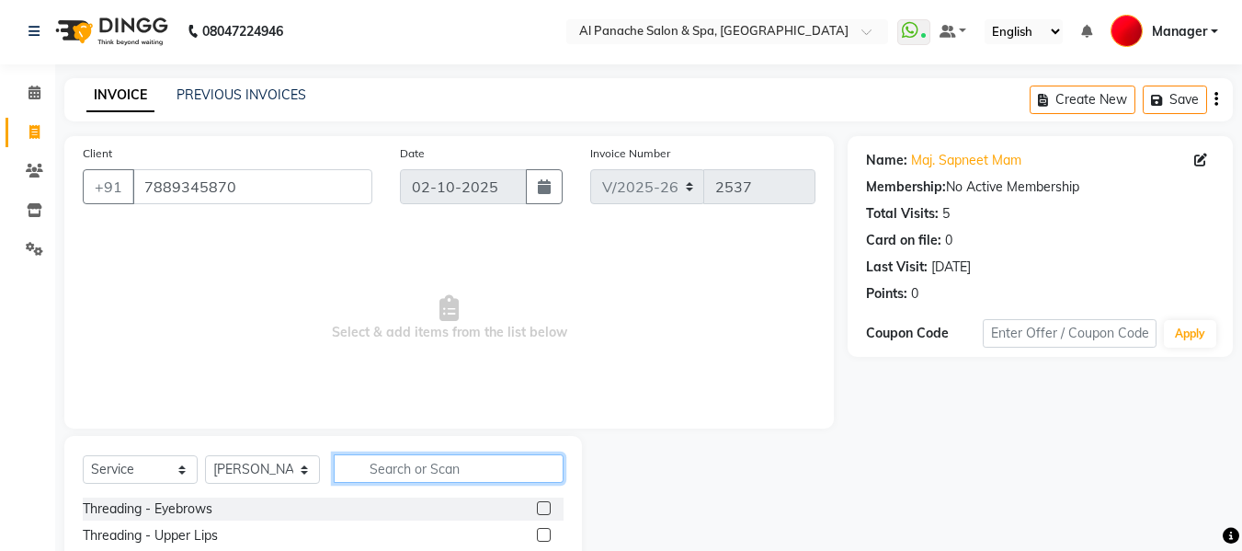
click at [451, 469] on input "text" at bounding box center [449, 468] width 230 height 29
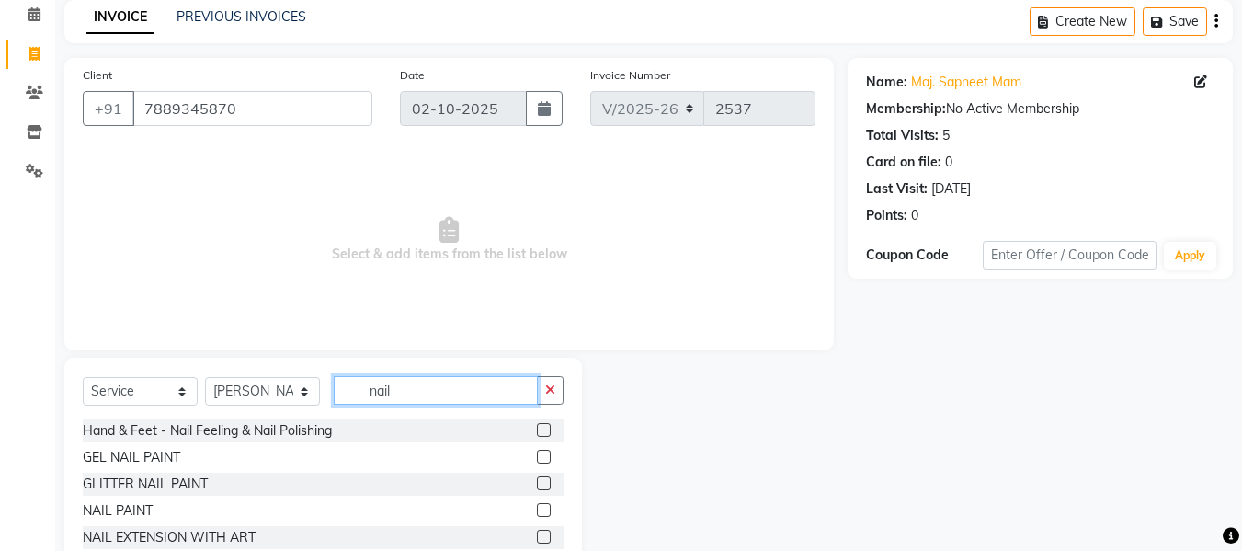
scroll to position [135, 0]
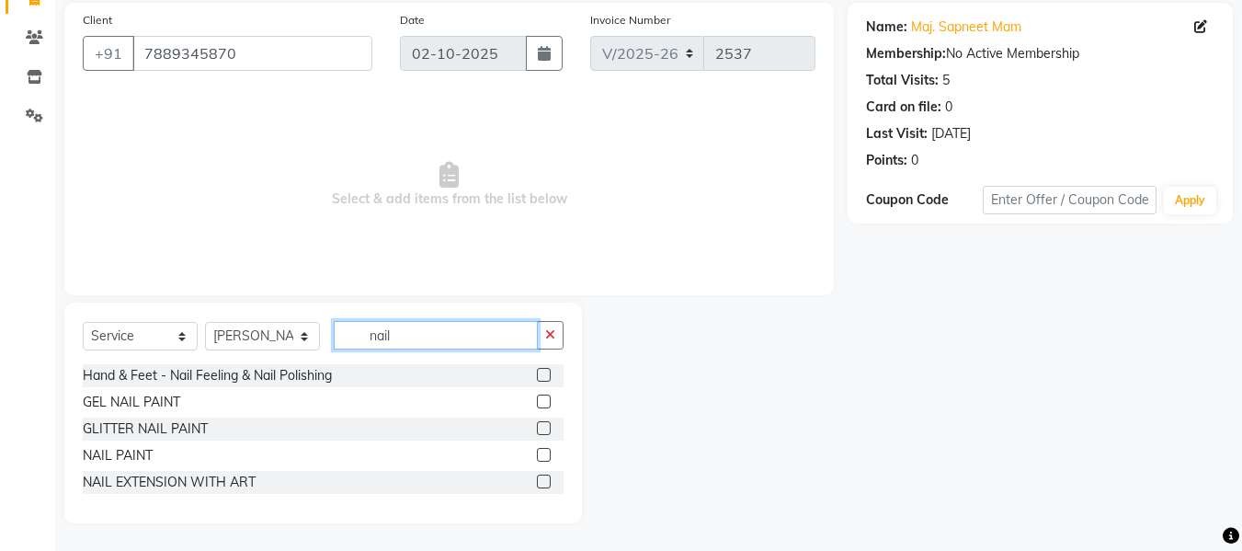
type input "nail"
click at [543, 479] on label at bounding box center [544, 482] width 14 height 14
click at [543, 479] on input "checkbox" at bounding box center [543, 482] width 12 height 12
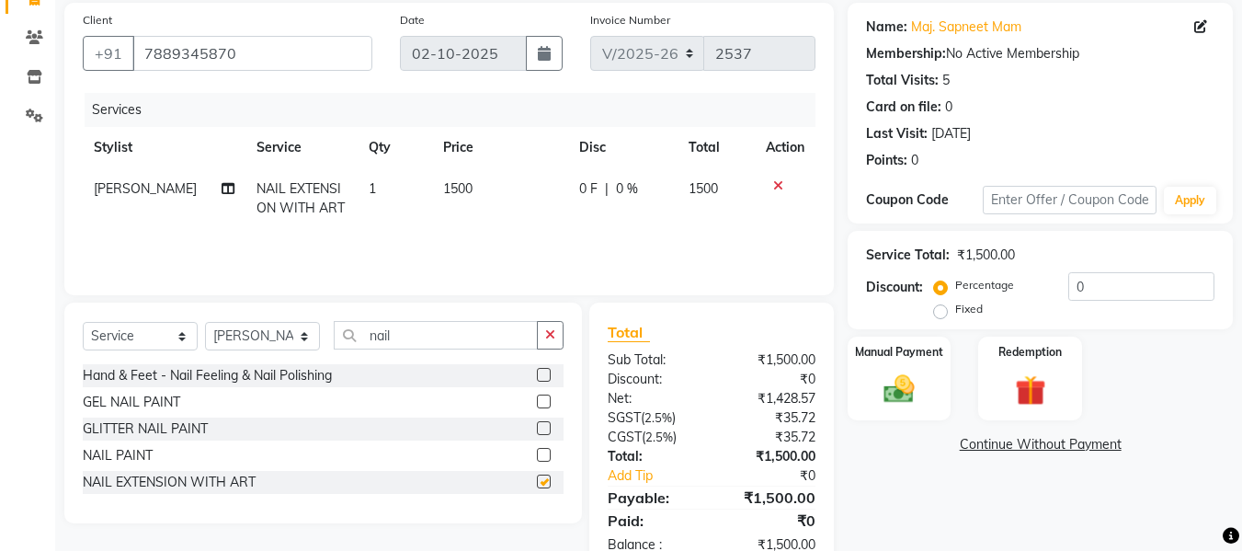
checkbox input "false"
click at [298, 333] on select "Select Stylist [PERSON_NAME] [PERSON_NAME] Baby [PERSON_NAME] Makeup Manager [P…" at bounding box center [262, 336] width 115 height 29
select select "12067"
click at [205, 322] on select "Select Stylist [PERSON_NAME] [PERSON_NAME] Baby [PERSON_NAME] Makeup Manager [P…" at bounding box center [262, 336] width 115 height 29
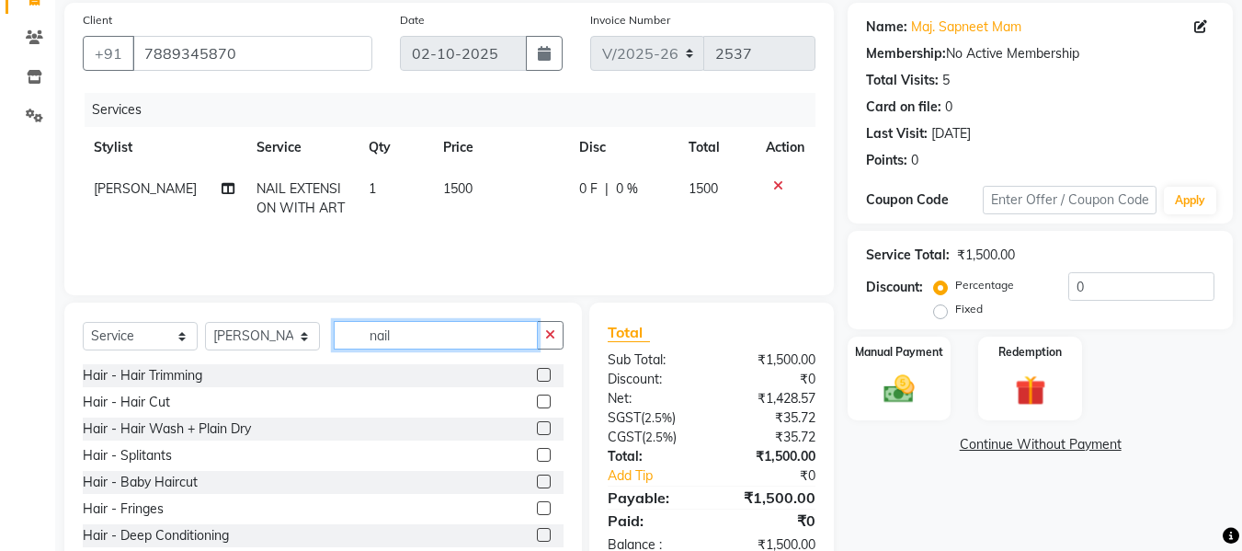
click at [460, 342] on input "nail" at bounding box center [436, 335] width 204 height 29
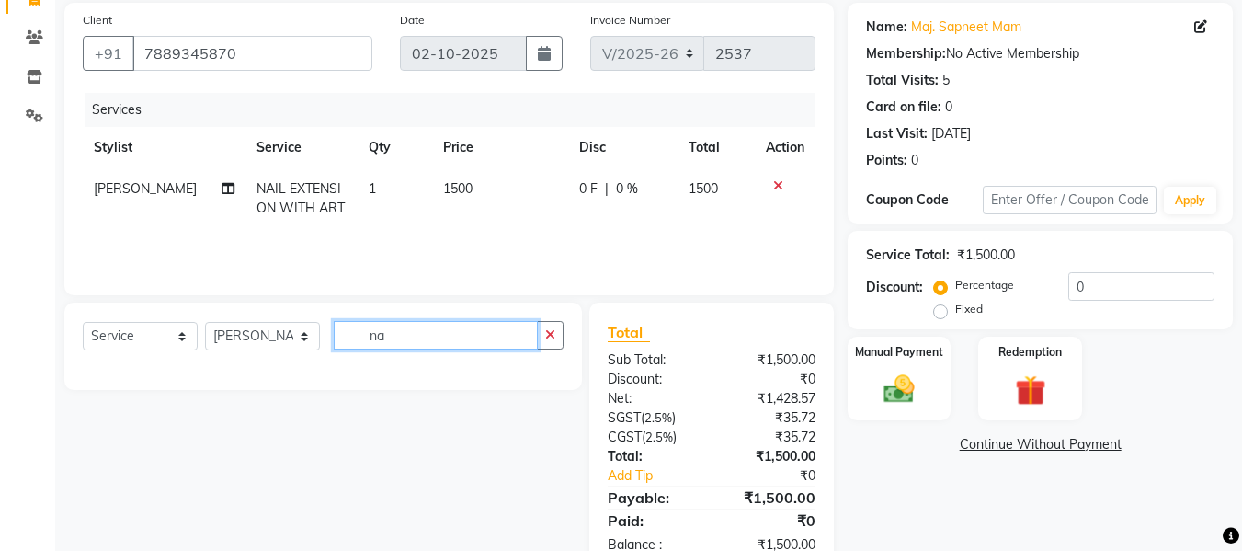
type input "n"
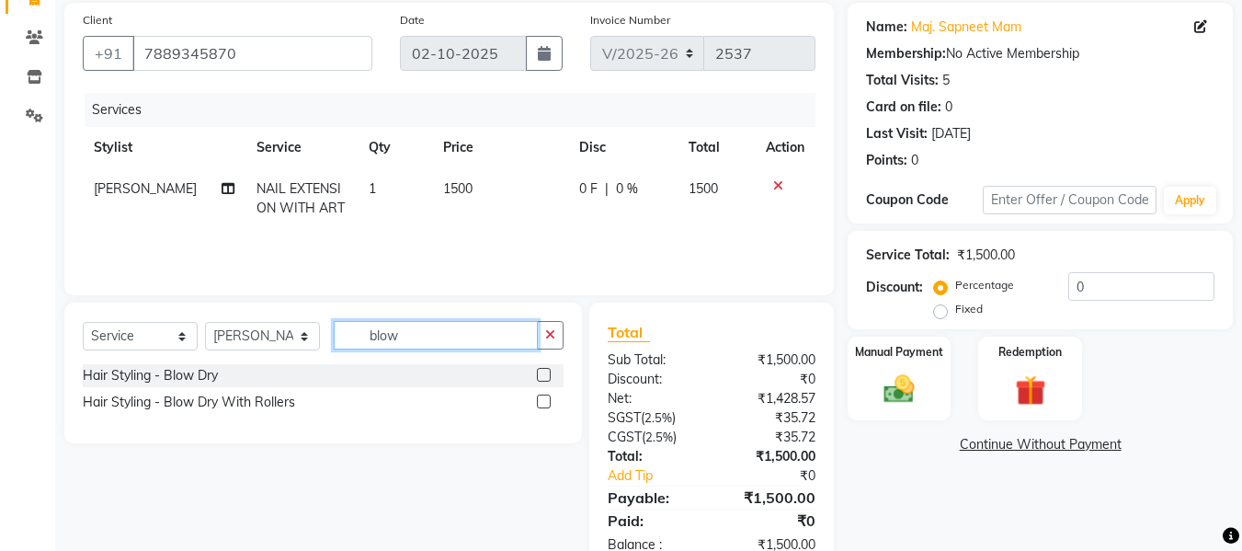
type input "blow"
click at [545, 370] on label at bounding box center [544, 375] width 14 height 14
click at [545, 370] on input "checkbox" at bounding box center [543, 376] width 12 height 12
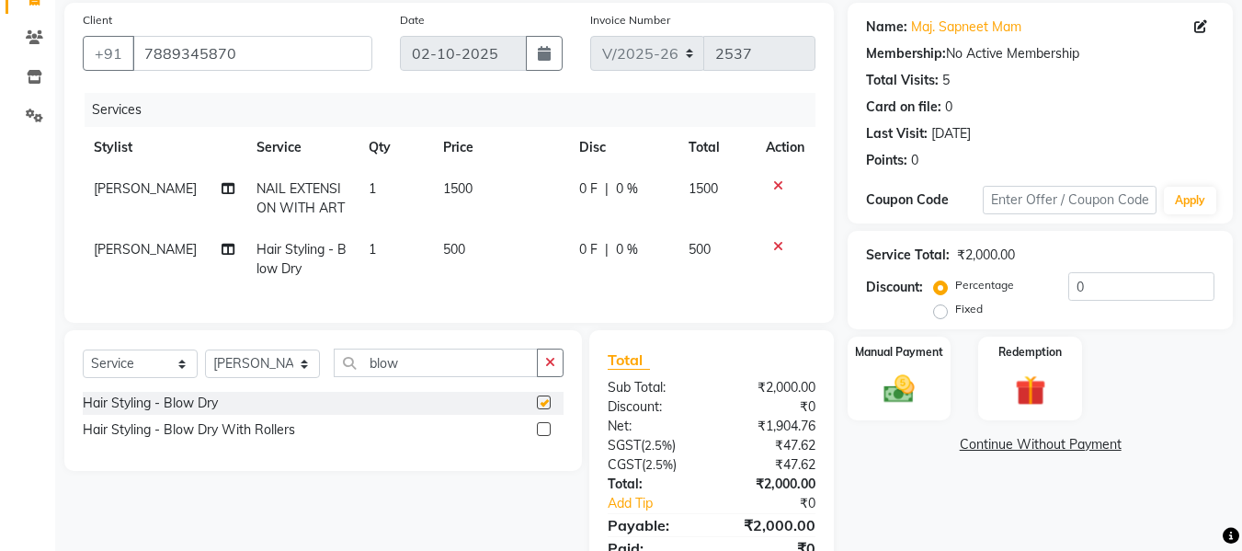
checkbox input "false"
click at [278, 376] on select "Select Stylist [PERSON_NAME] [PERSON_NAME] Baby [PERSON_NAME] Makeup Manager [P…" at bounding box center [262, 363] width 115 height 29
select select "66322"
click at [205, 363] on select "Select Stylist [PERSON_NAME] [PERSON_NAME] Baby [PERSON_NAME] Makeup Manager [P…" at bounding box center [262, 363] width 115 height 29
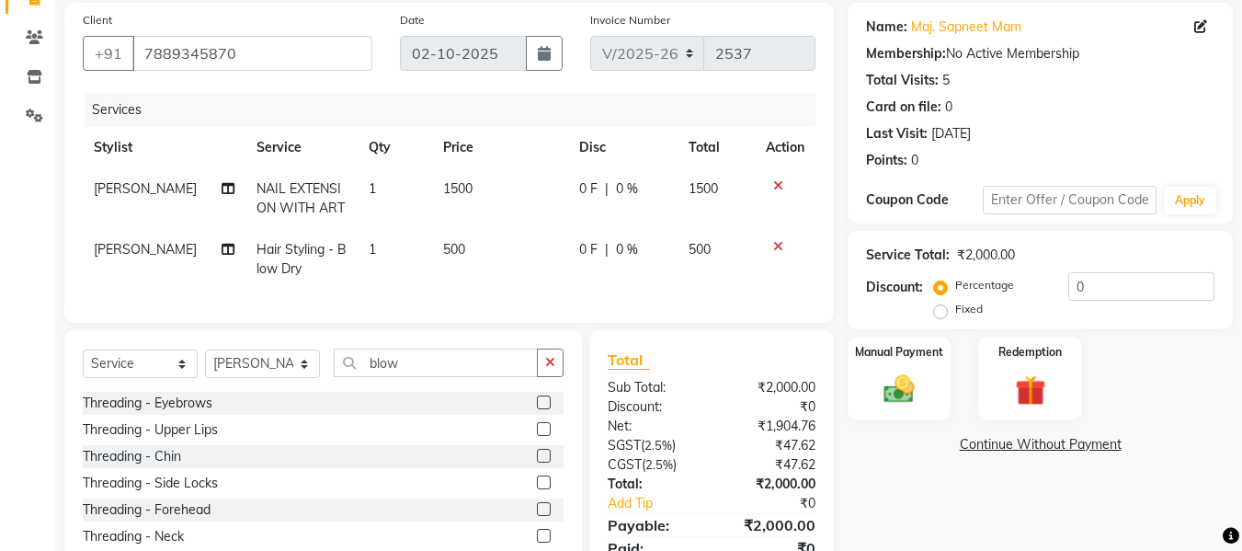
click at [537, 436] on label at bounding box center [544, 429] width 14 height 14
click at [537, 436] on input "checkbox" at bounding box center [543, 430] width 12 height 12
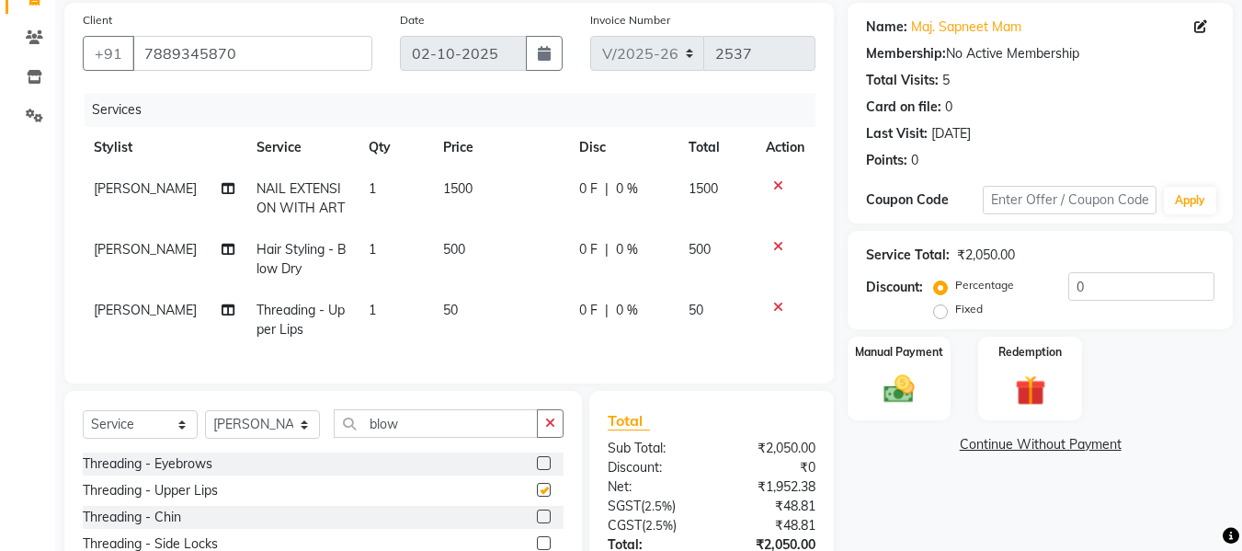
checkbox input "false"
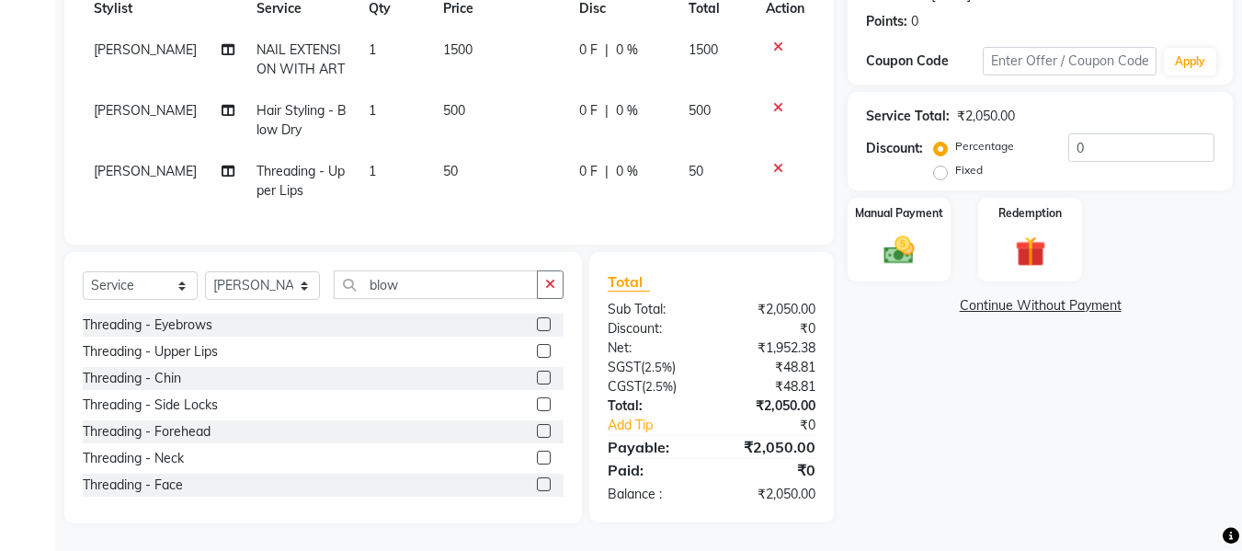
click at [537, 375] on label at bounding box center [544, 378] width 14 height 14
click at [537, 375] on input "checkbox" at bounding box center [543, 378] width 12 height 12
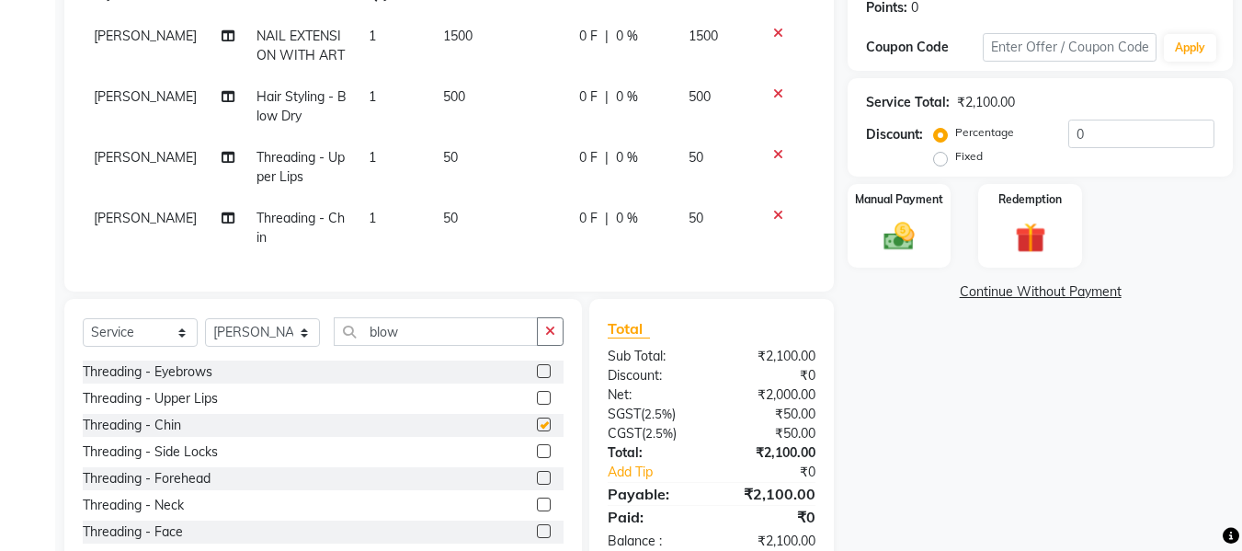
checkbox input "false"
click at [443, 222] on span "50" at bounding box center [450, 218] width 15 height 17
select select "66322"
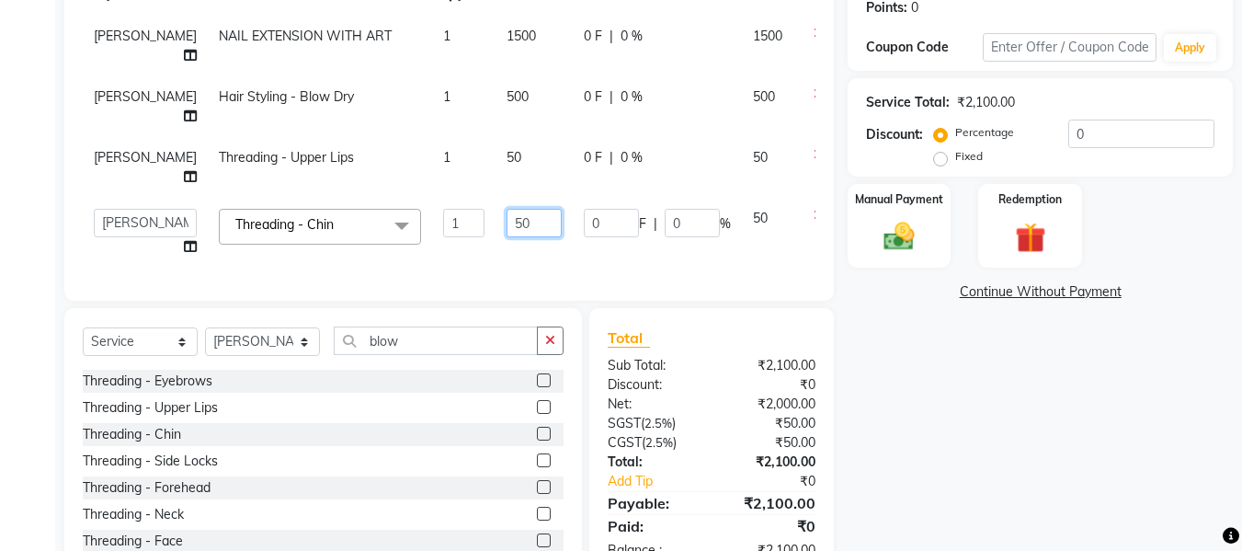
click at [507, 209] on input "50" at bounding box center [534, 223] width 55 height 29
type input "100"
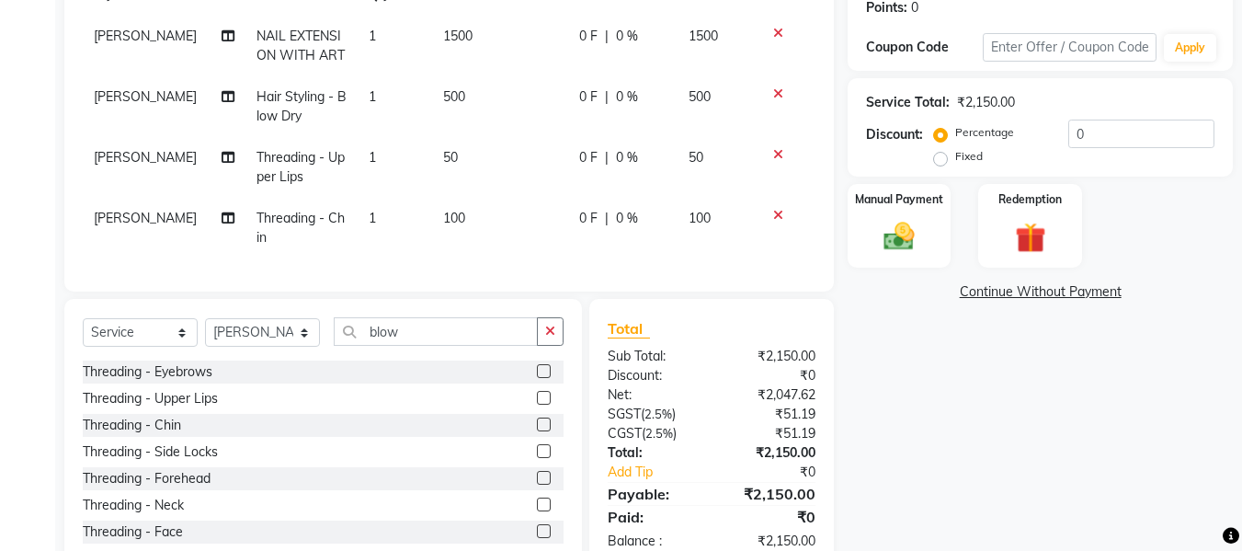
click at [1034, 316] on div "Name: Maj. Sapneet Mam Membership: No Active Membership Total Visits: 5 Card on…" at bounding box center [1047, 210] width 399 height 720
click at [956, 158] on label "Fixed" at bounding box center [970, 156] width 28 height 17
click at [946, 158] on input "Fixed" at bounding box center [944, 156] width 13 height 13
radio input "true"
click at [1132, 139] on input "0" at bounding box center [1142, 134] width 146 height 29
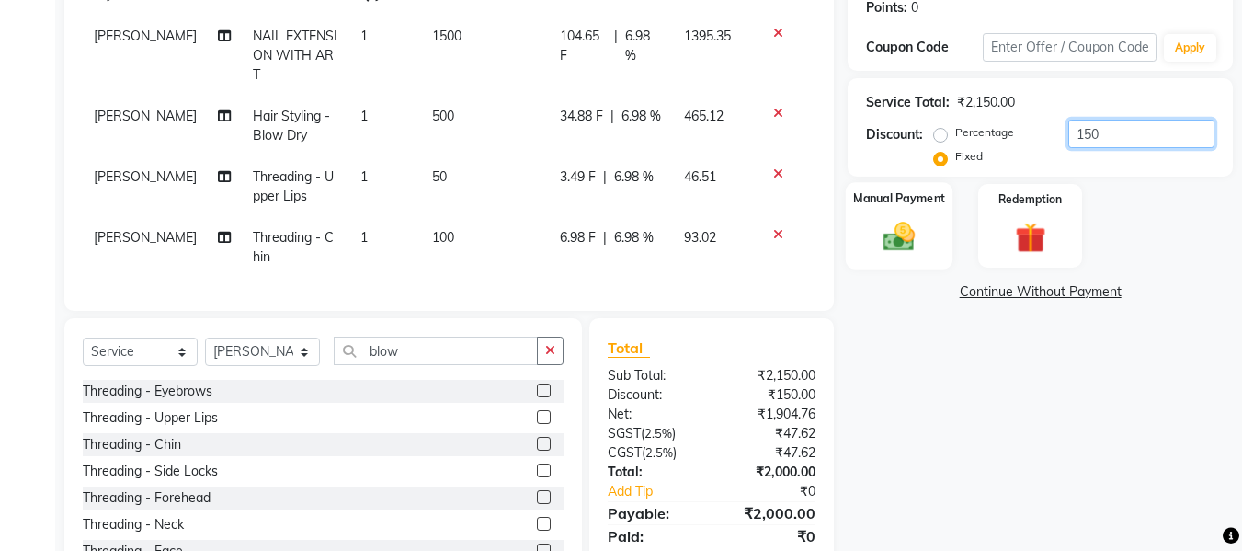
type input "150"
click at [906, 240] on img at bounding box center [899, 236] width 51 height 37
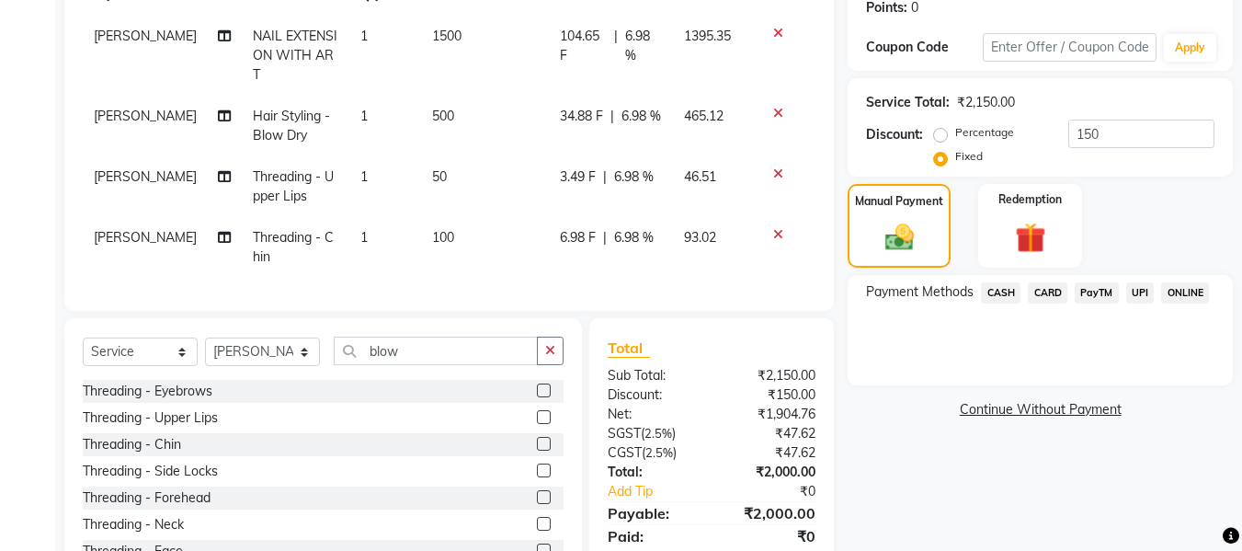
click at [995, 299] on span "CASH" at bounding box center [1001, 292] width 40 height 21
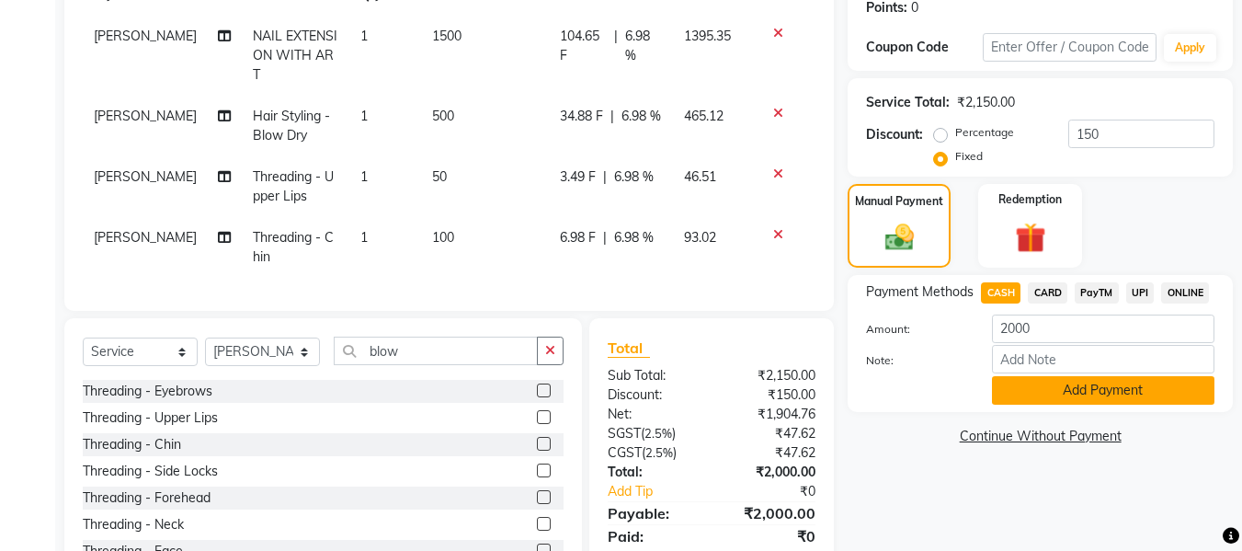
click at [1062, 388] on button "Add Payment" at bounding box center [1103, 390] width 223 height 29
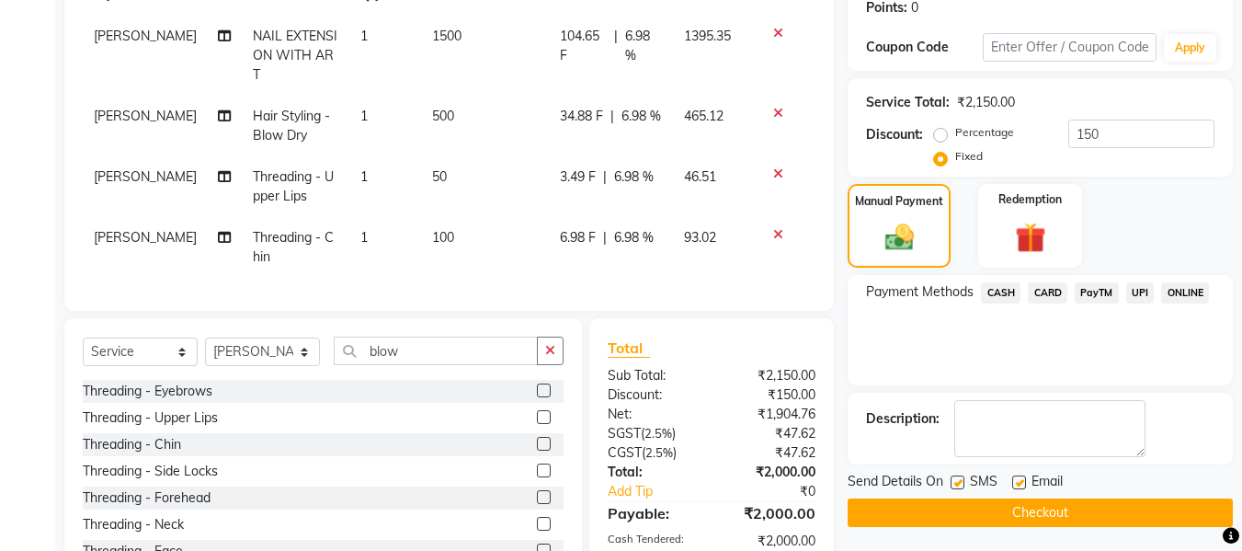
click at [1030, 514] on button "Checkout" at bounding box center [1040, 512] width 385 height 29
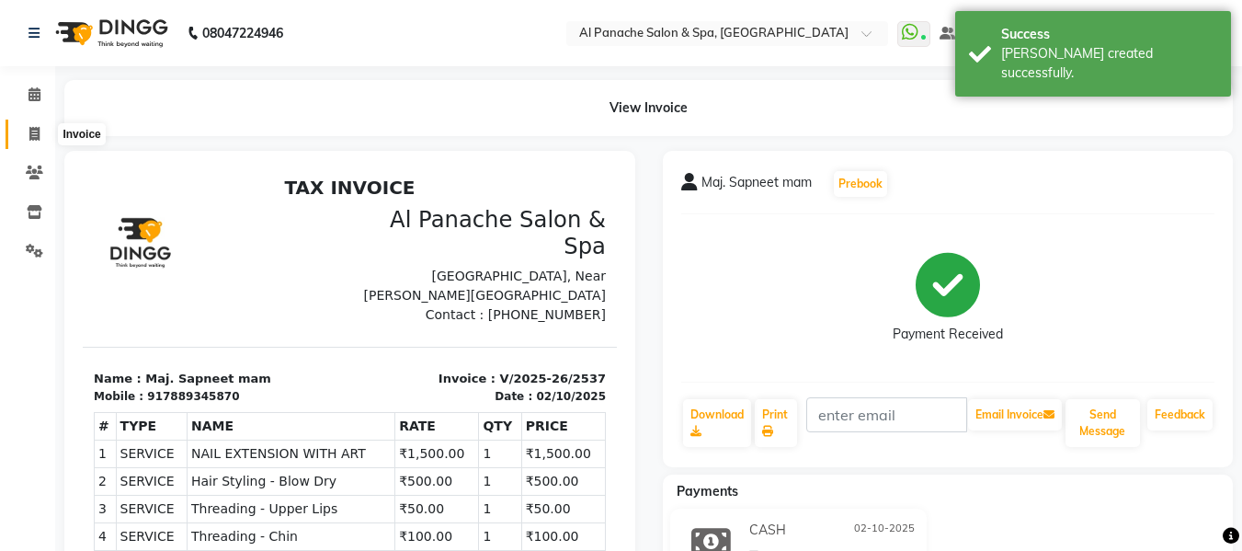
click at [28, 128] on span at bounding box center [34, 134] width 32 height 21
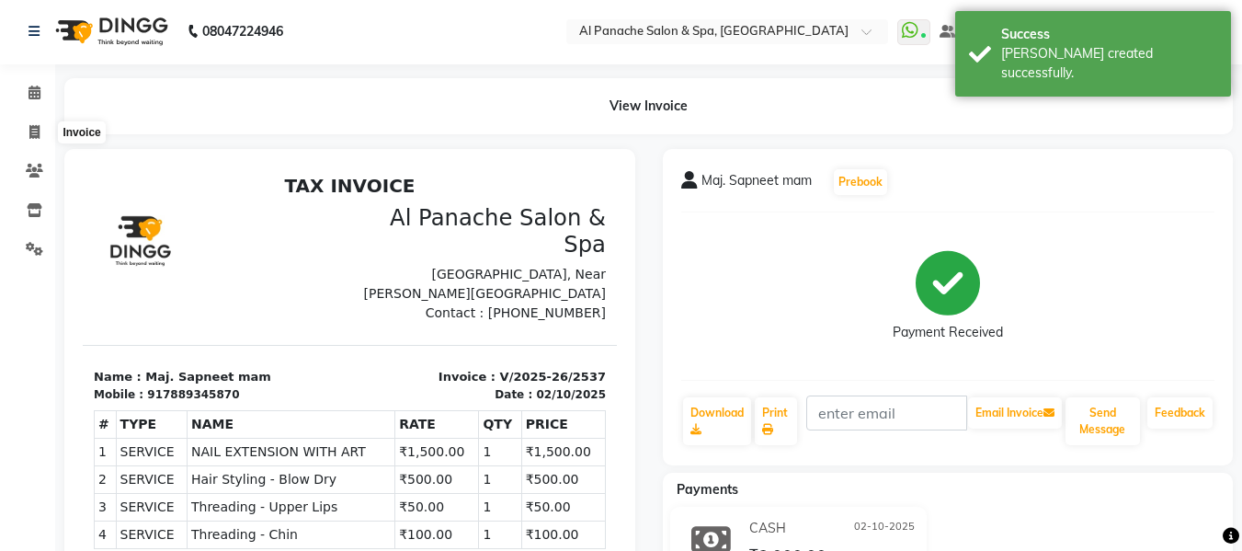
select select "service"
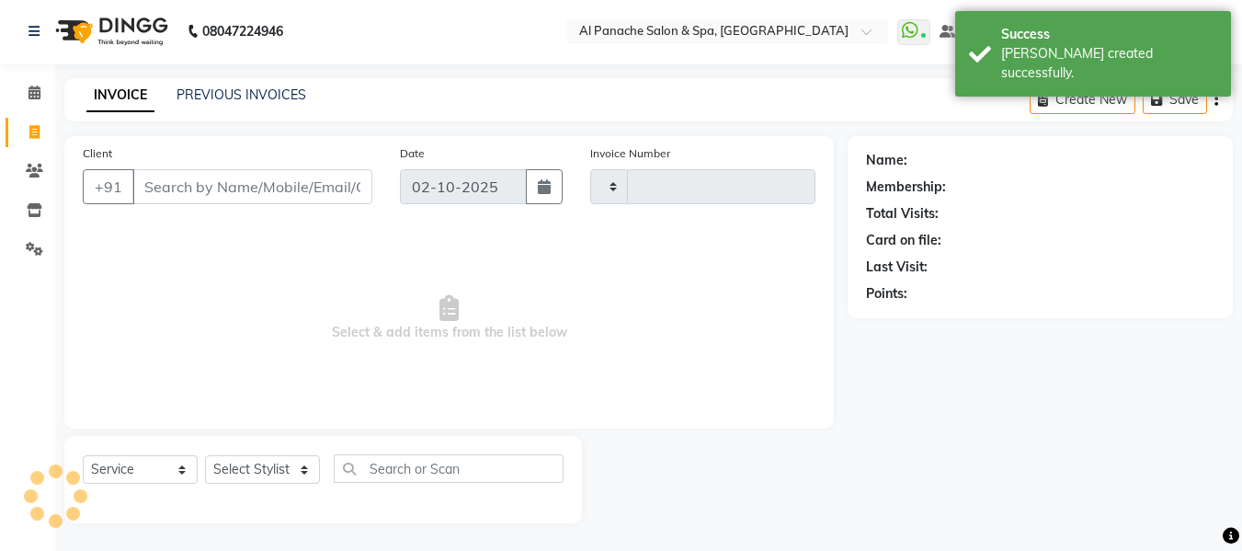
type input "2538"
select select "751"
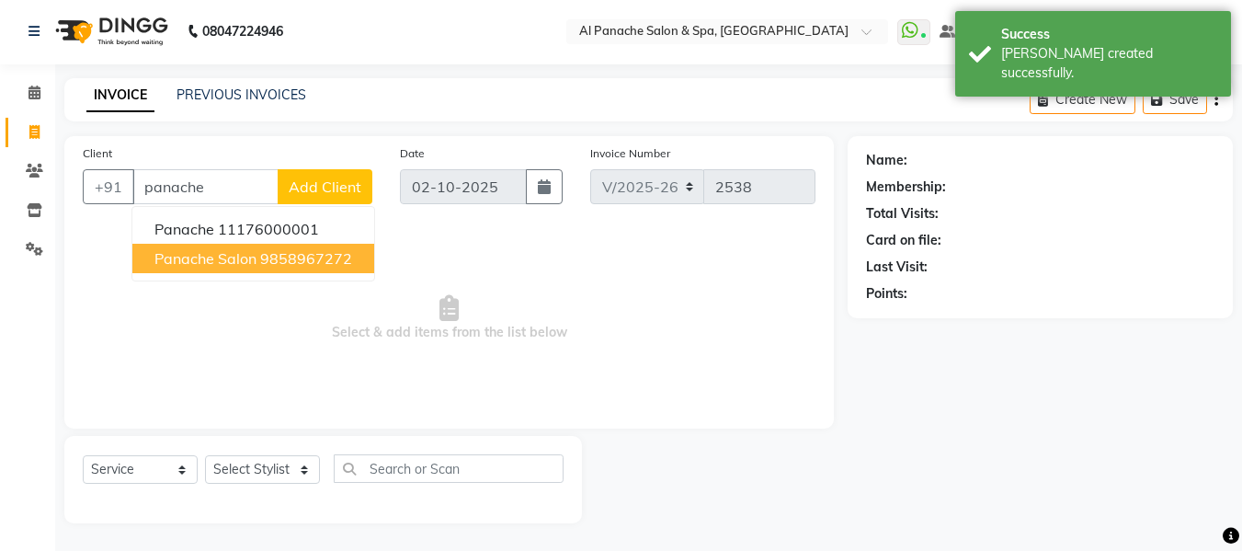
click at [241, 253] on span "panache salon" at bounding box center [205, 258] width 102 height 18
type input "9858967272"
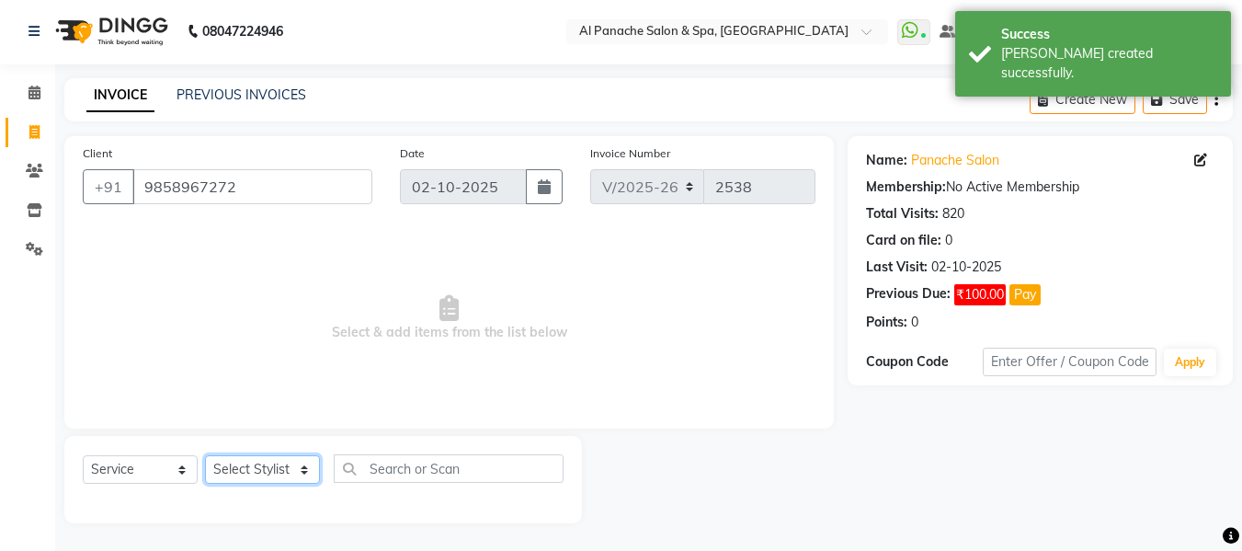
click at [257, 469] on select "Select Stylist [PERSON_NAME] [PERSON_NAME] Baby [PERSON_NAME] Makeup Manager [P…" at bounding box center [262, 469] width 115 height 29
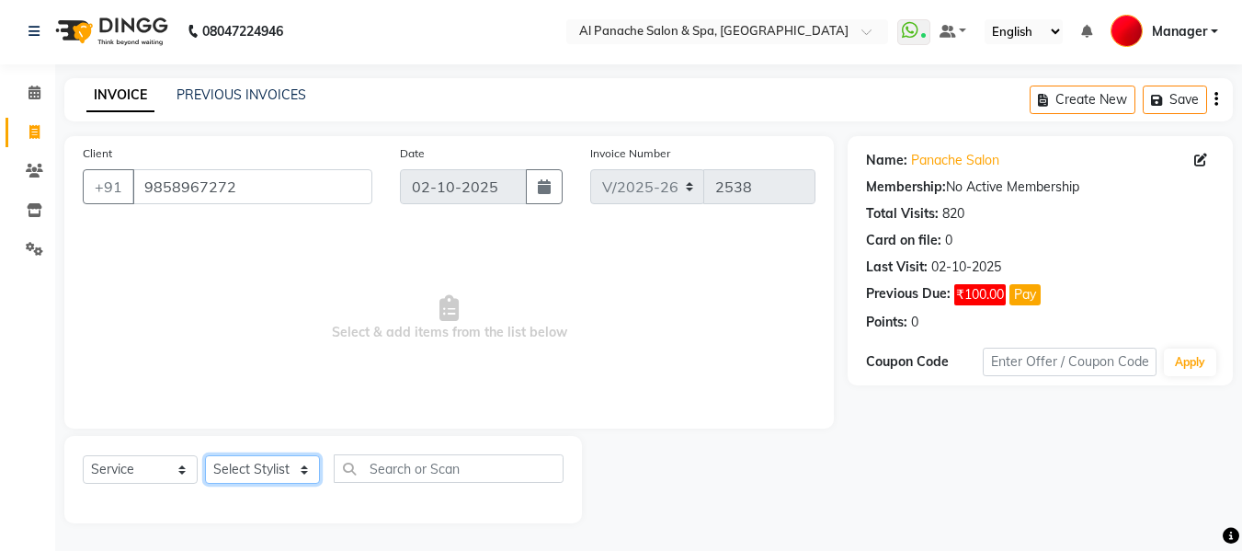
select select "12074"
click at [205, 455] on select "Select Stylist [PERSON_NAME] [PERSON_NAME] Baby [PERSON_NAME] Makeup Manager [P…" at bounding box center [262, 469] width 115 height 29
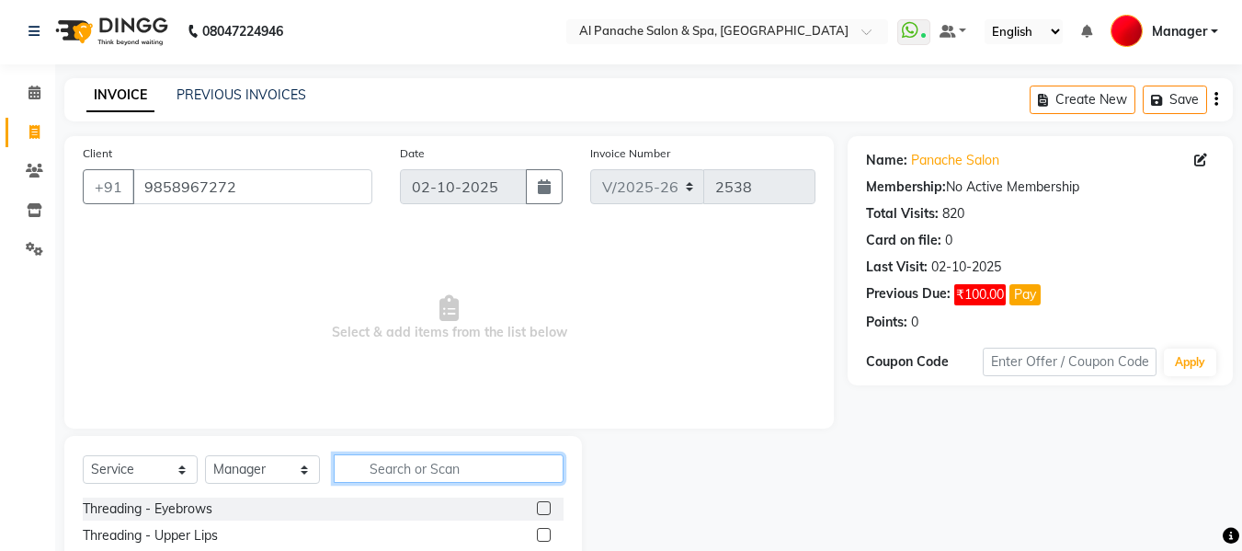
click at [441, 474] on input "text" at bounding box center [449, 468] width 230 height 29
type input "adva"
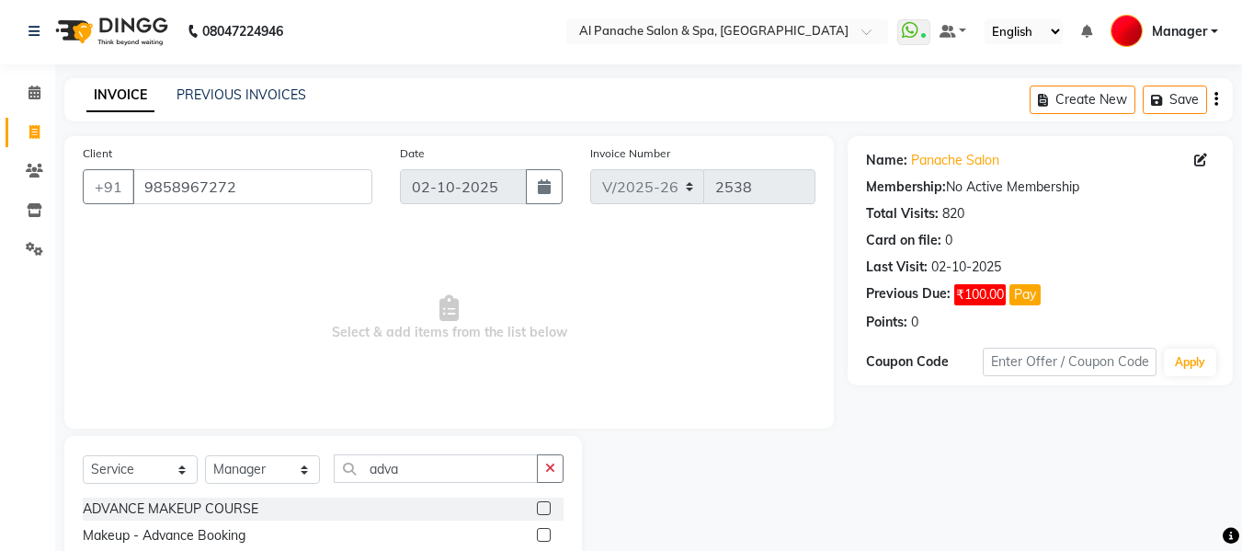
click at [544, 536] on label at bounding box center [544, 535] width 14 height 14
click at [544, 536] on input "checkbox" at bounding box center [543, 536] width 12 height 12
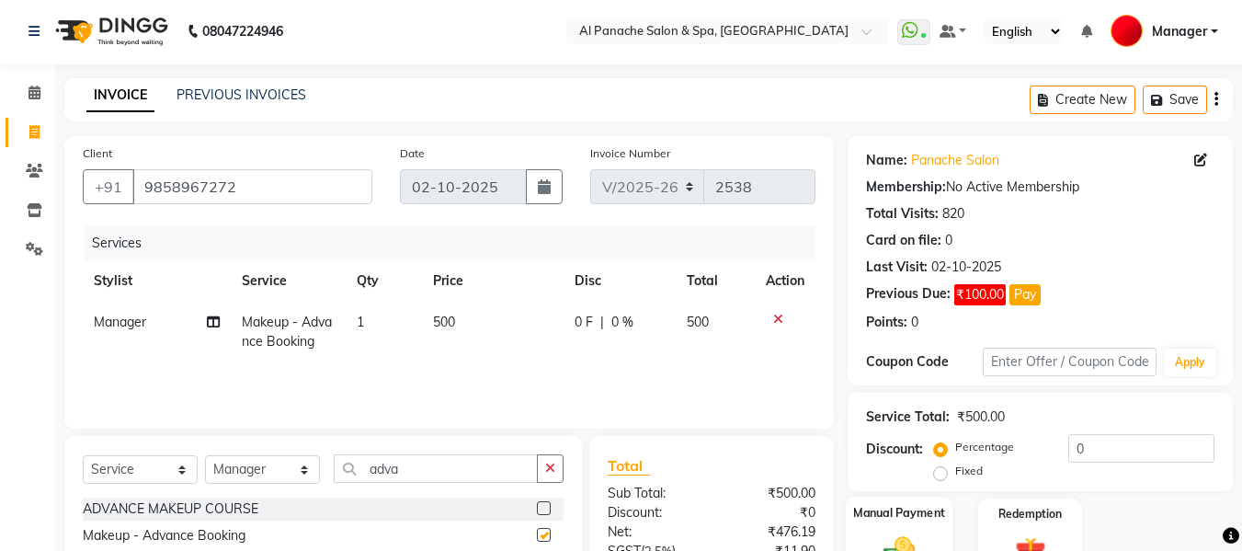
checkbox input "false"
click at [935, 530] on div "Manual Payment" at bounding box center [900, 540] width 108 height 87
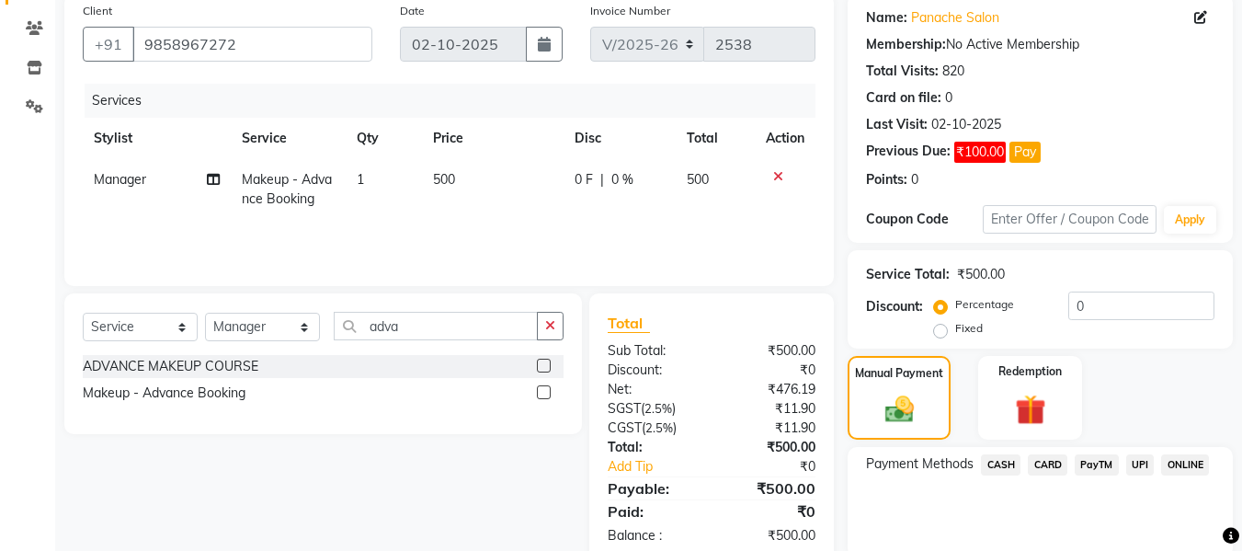
scroll to position [216, 0]
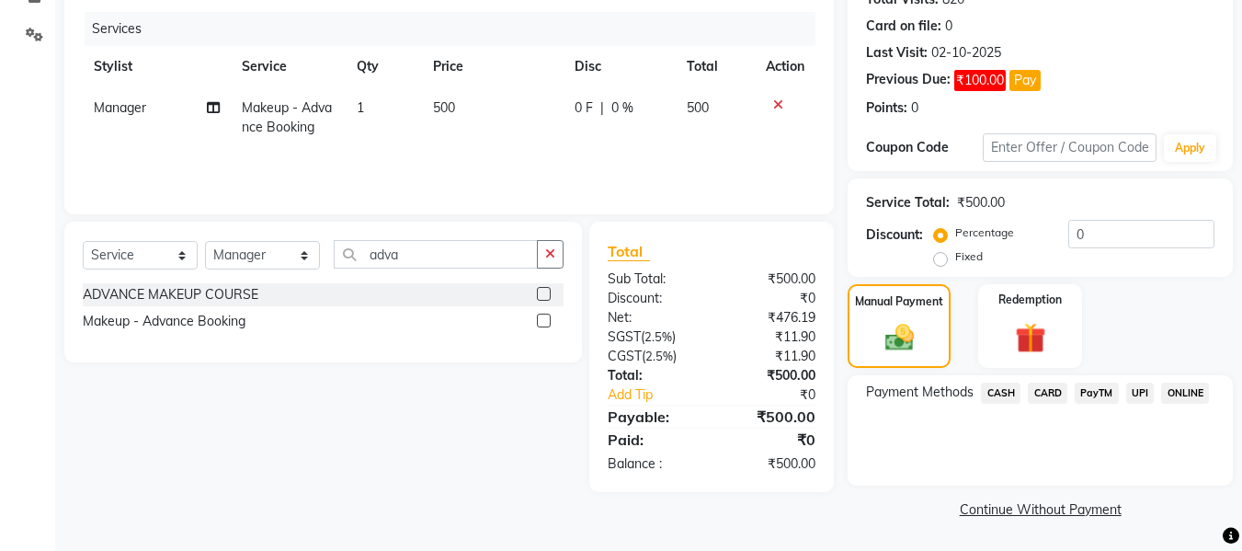
click at [1135, 384] on span "UPI" at bounding box center [1141, 393] width 29 height 21
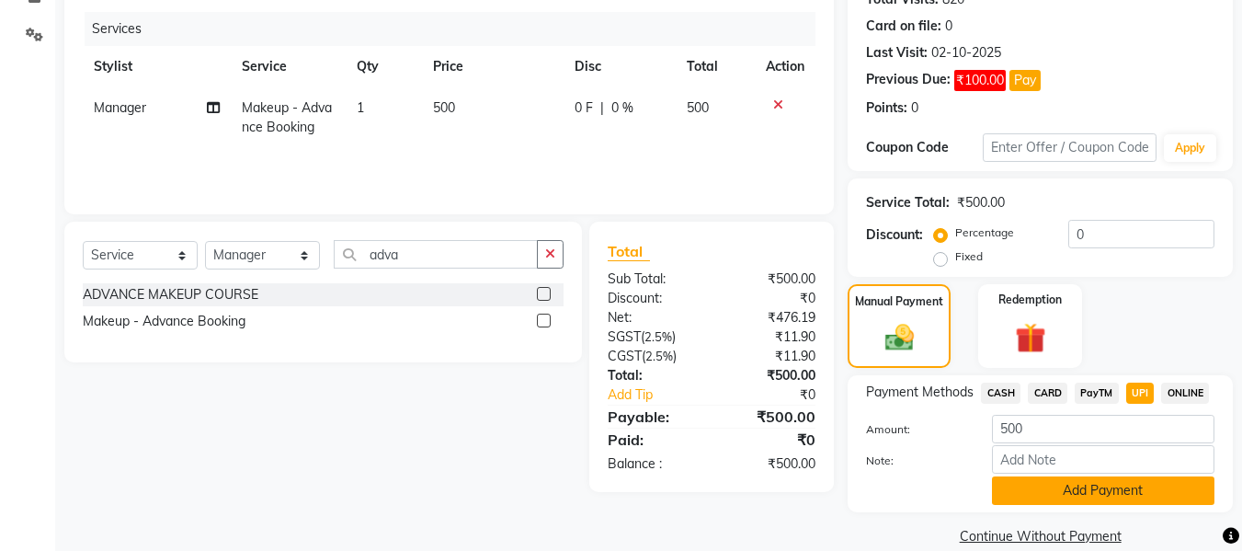
click at [1125, 486] on button "Add Payment" at bounding box center [1103, 490] width 223 height 29
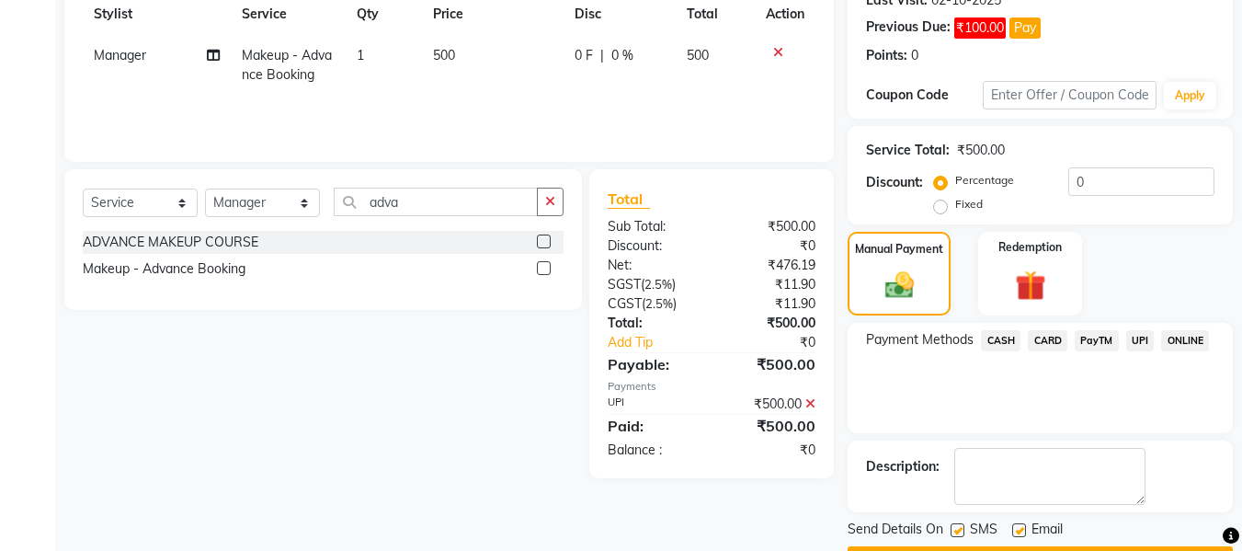
scroll to position [320, 0]
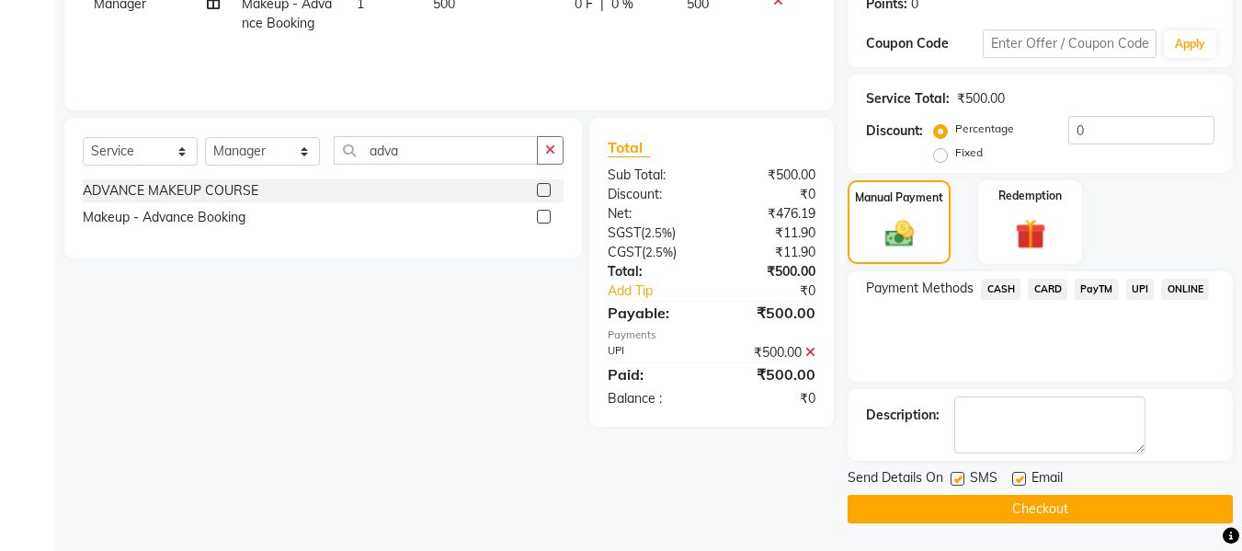
click at [1145, 509] on button "Checkout" at bounding box center [1040, 509] width 385 height 29
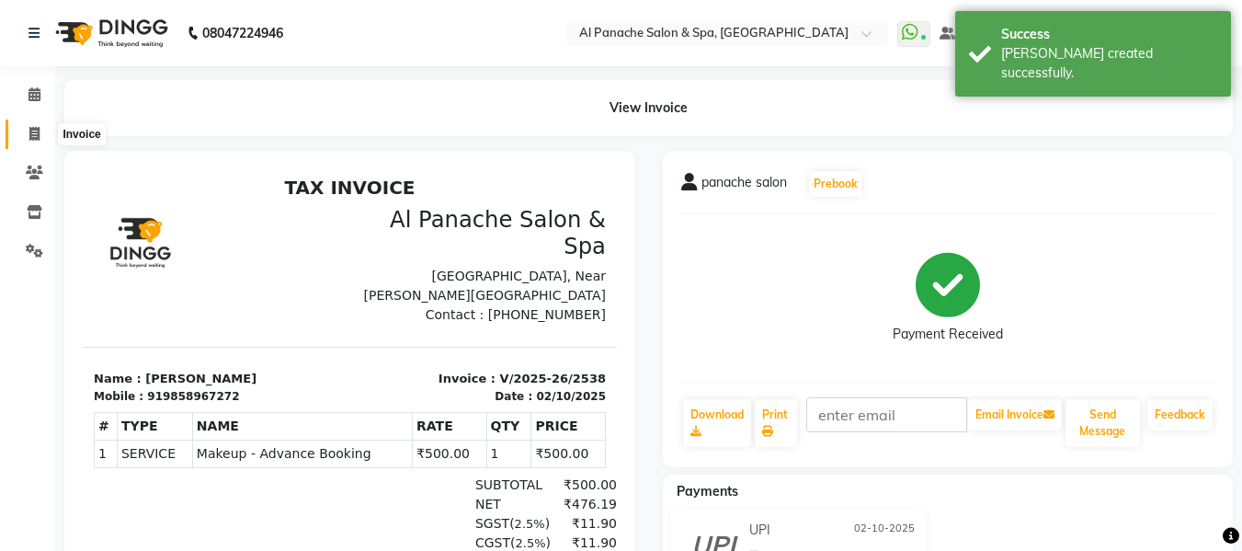
click at [30, 135] on icon at bounding box center [34, 134] width 10 height 14
select select "service"
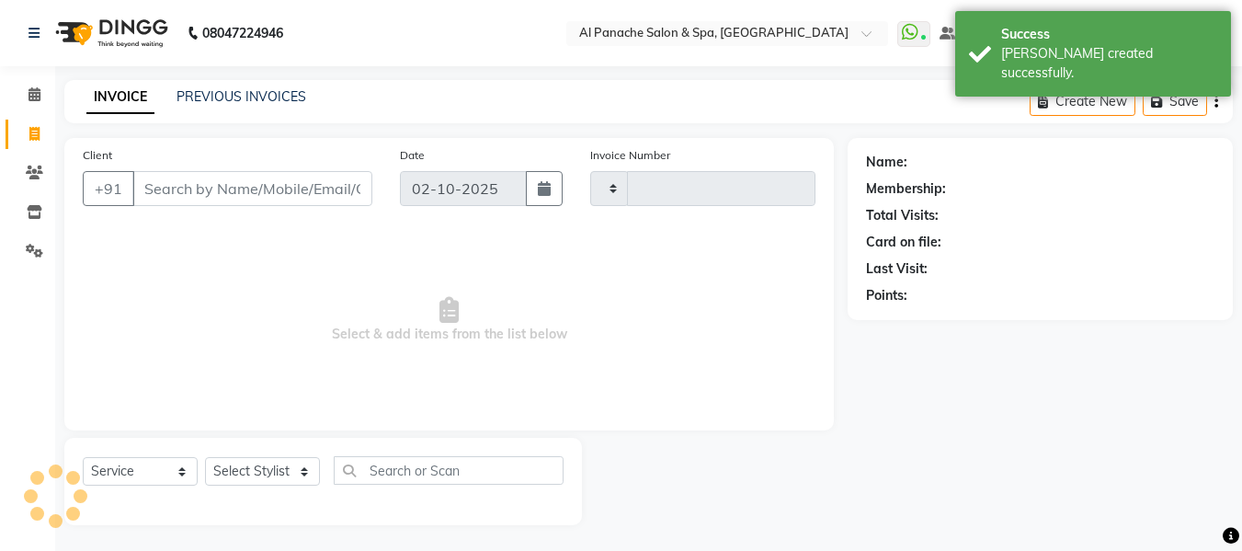
scroll to position [2, 0]
type input "2539"
select select "751"
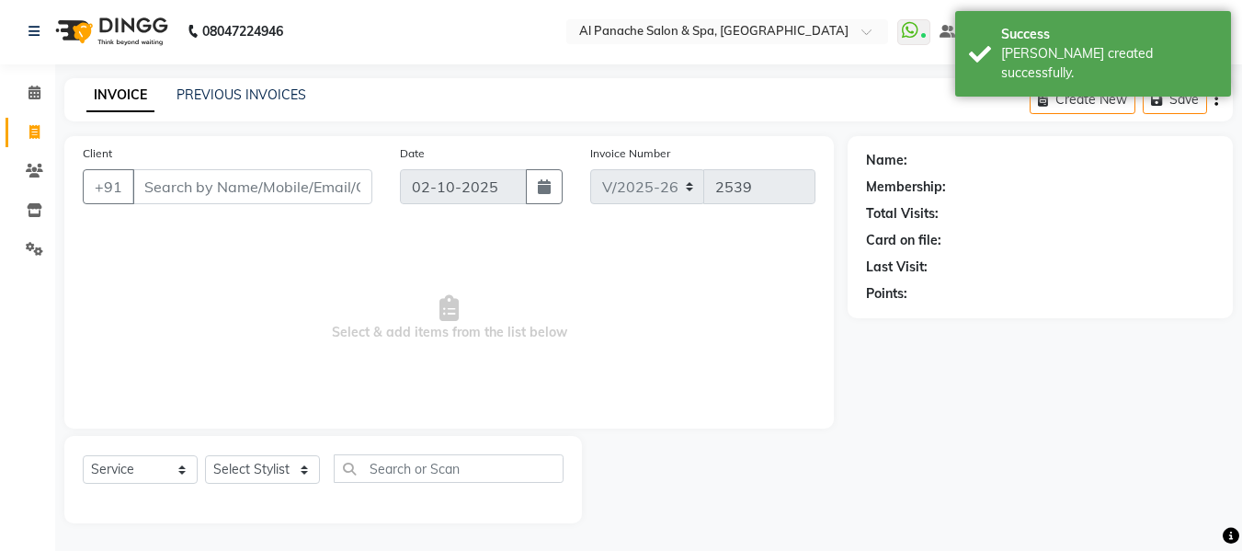
click at [321, 177] on input "Client" at bounding box center [252, 186] width 240 height 35
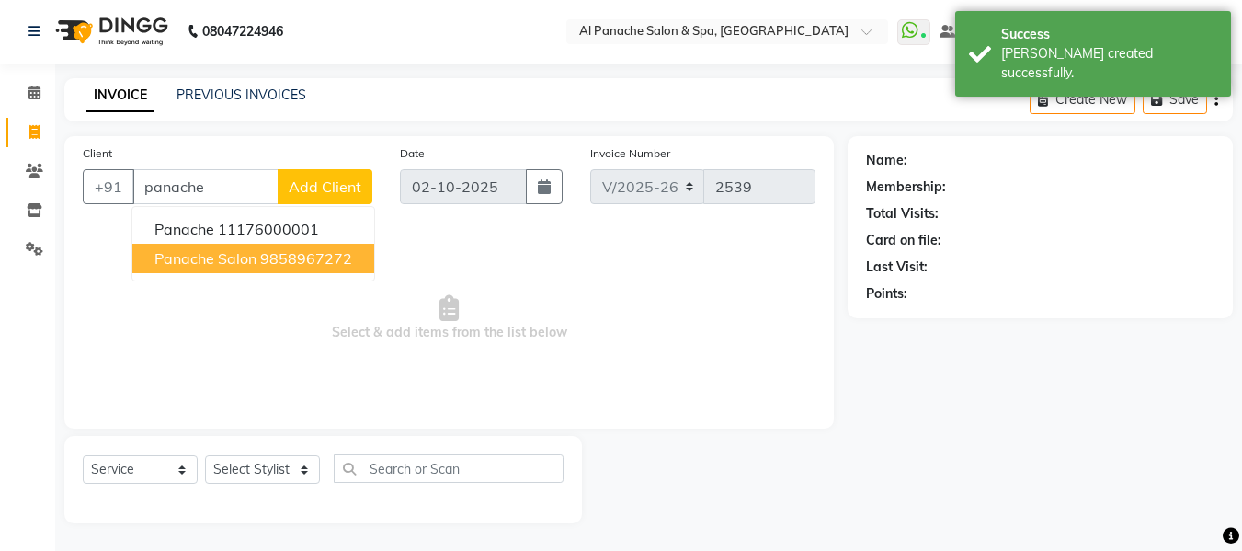
click at [249, 259] on span "panache salon" at bounding box center [205, 258] width 102 height 18
type input "9858967272"
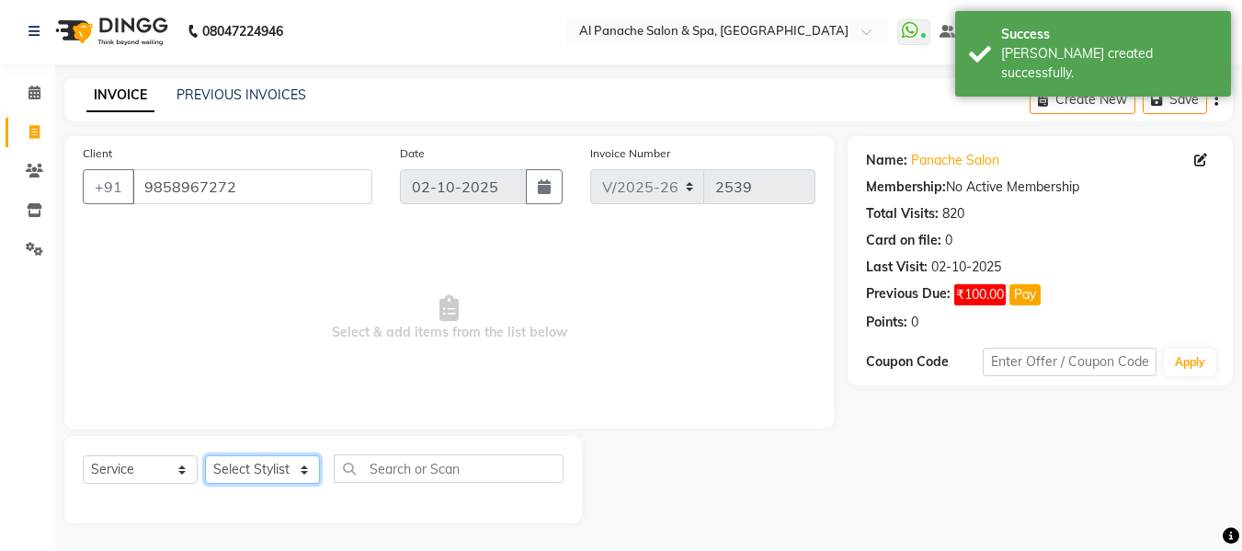
click at [270, 469] on select "Select Stylist [PERSON_NAME] [PERSON_NAME] Baby [PERSON_NAME] Makeup Manager [P…" at bounding box center [262, 469] width 115 height 29
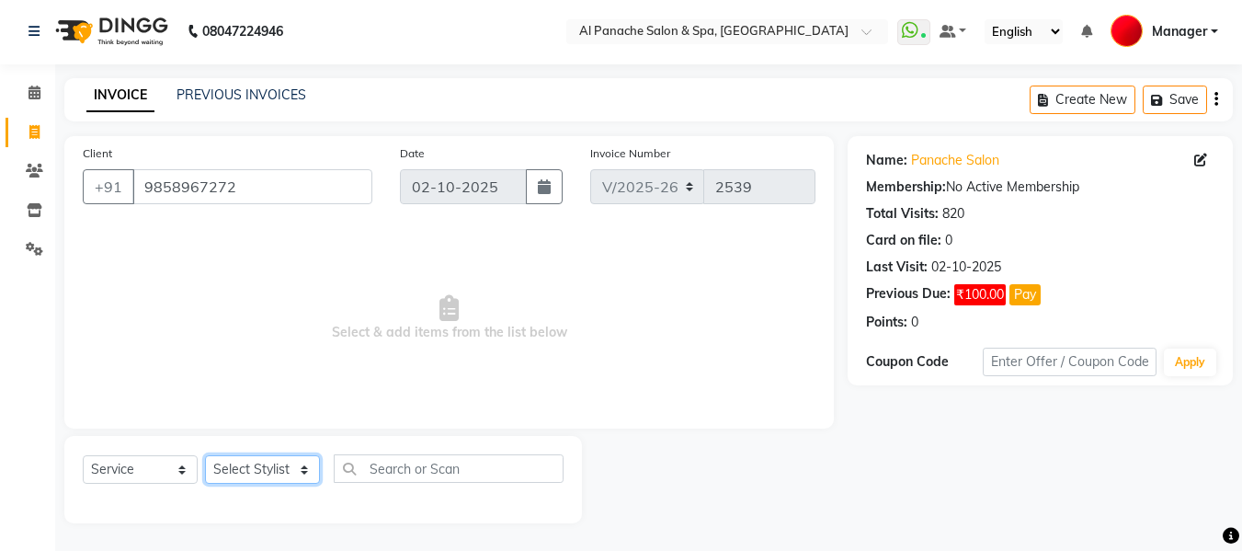
select select "63849"
click at [205, 455] on select "Select Stylist [PERSON_NAME] [PERSON_NAME] Baby [PERSON_NAME] Makeup Manager [P…" at bounding box center [262, 469] width 115 height 29
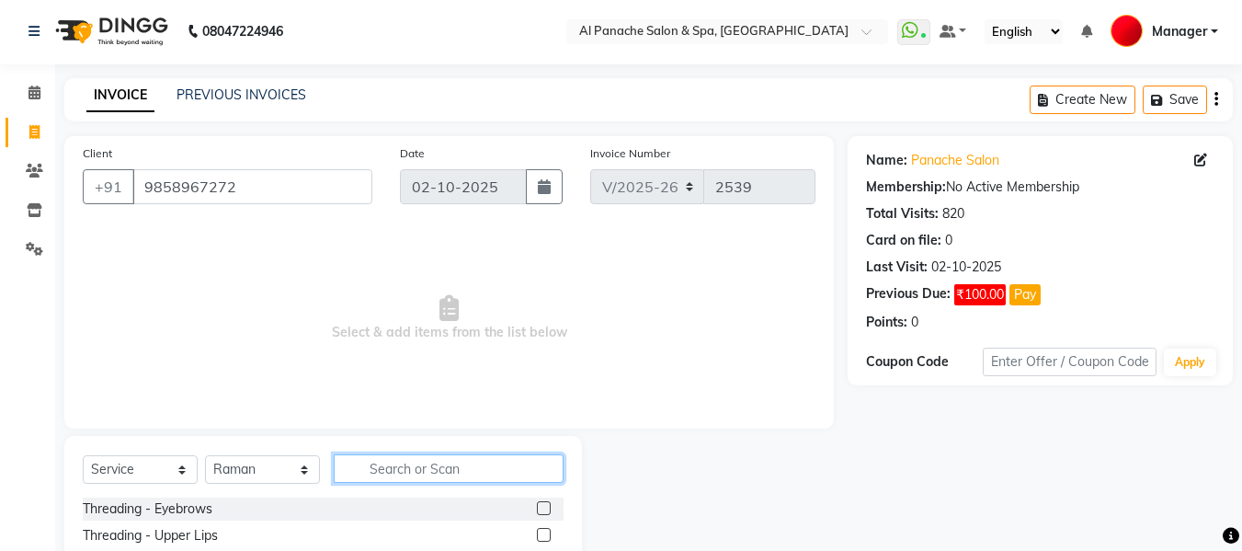
click at [413, 469] on input "text" at bounding box center [449, 468] width 230 height 29
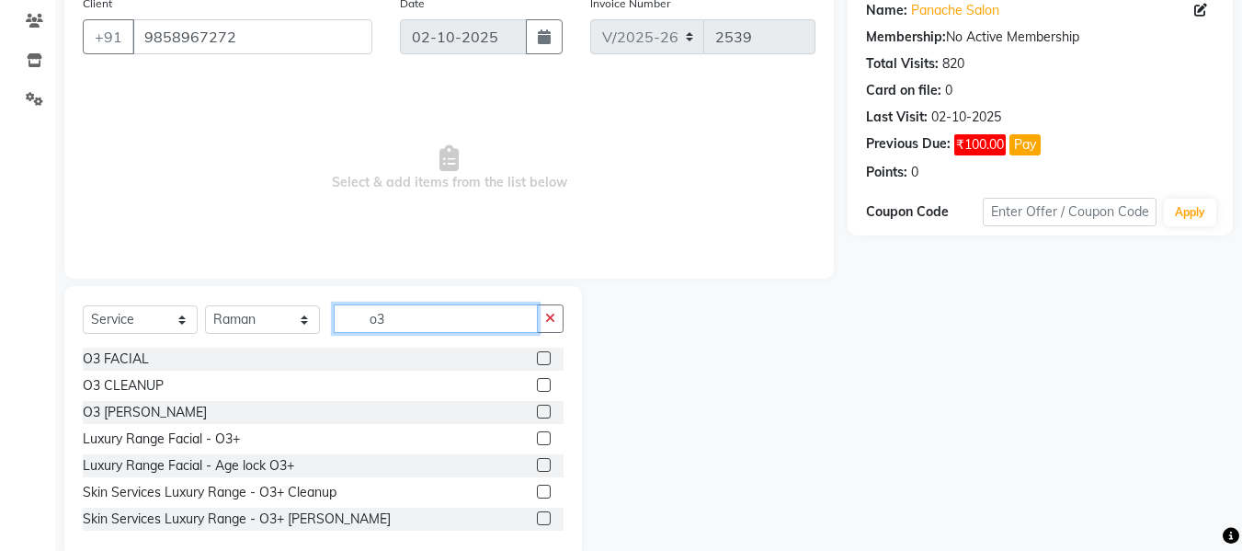
scroll to position [186, 0]
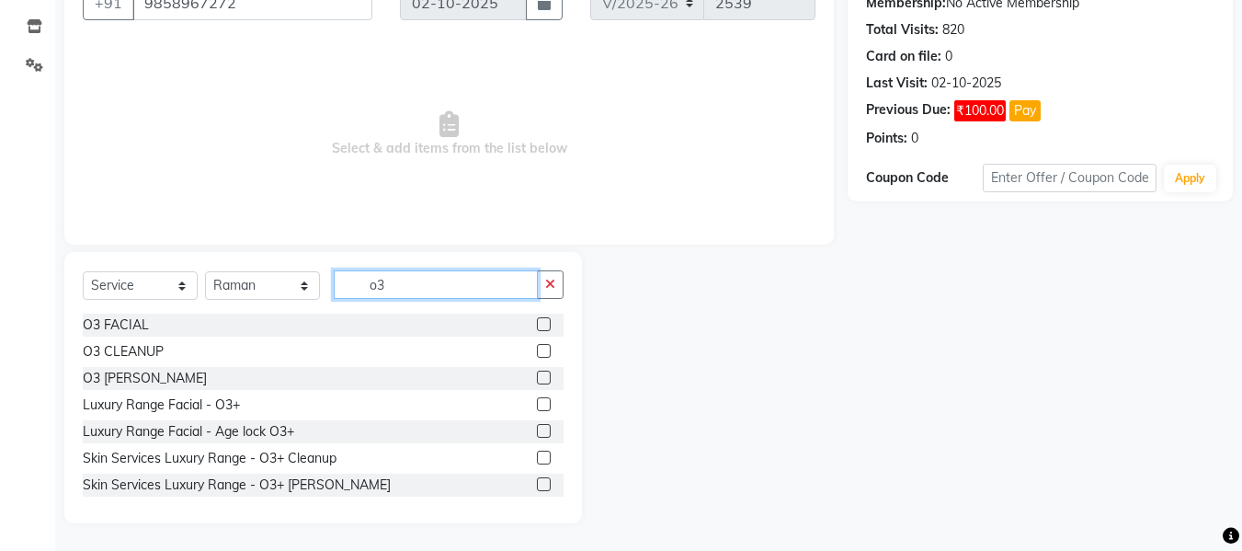
type input "o3"
click at [537, 376] on label at bounding box center [544, 378] width 14 height 14
click at [537, 376] on input "checkbox" at bounding box center [543, 378] width 12 height 12
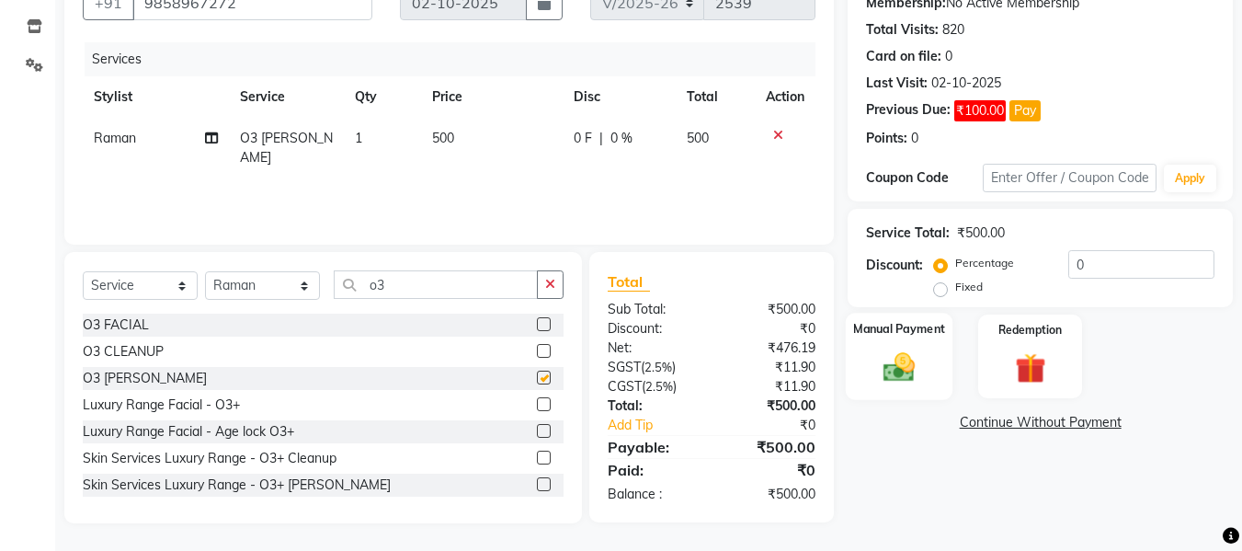
checkbox input "false"
click at [894, 367] on img at bounding box center [899, 367] width 51 height 37
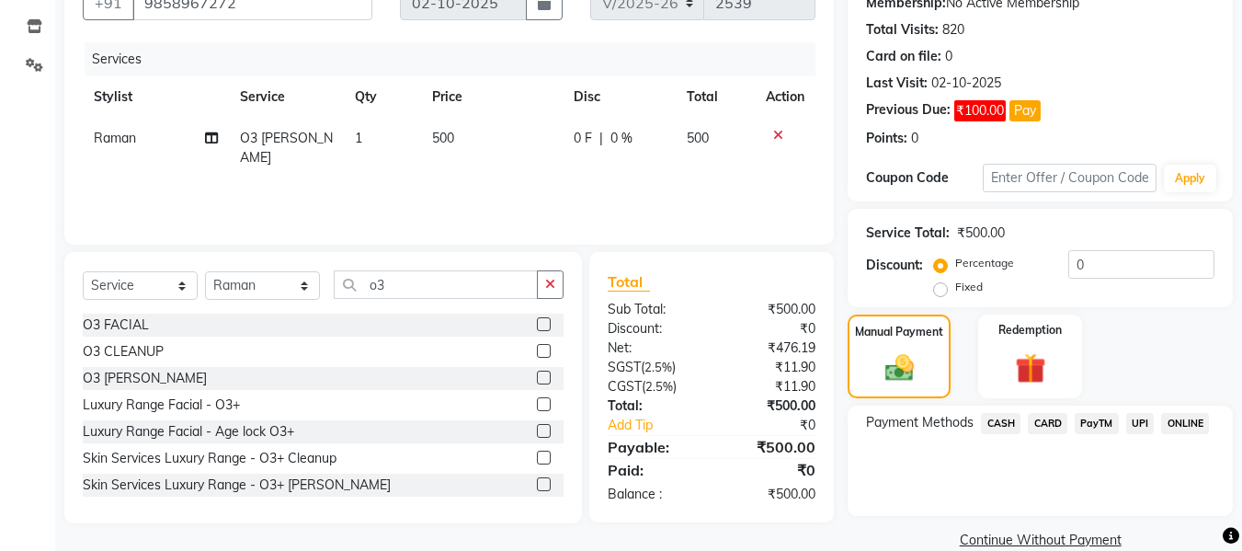
click at [1134, 427] on span "UPI" at bounding box center [1141, 423] width 29 height 21
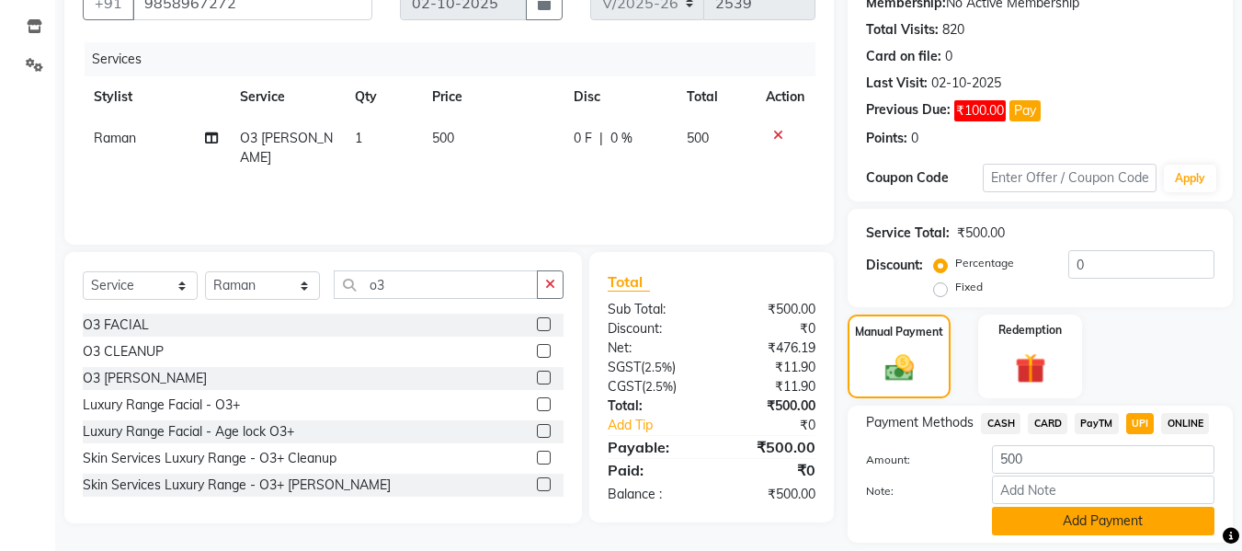
click at [1115, 527] on button "Add Payment" at bounding box center [1103, 521] width 223 height 29
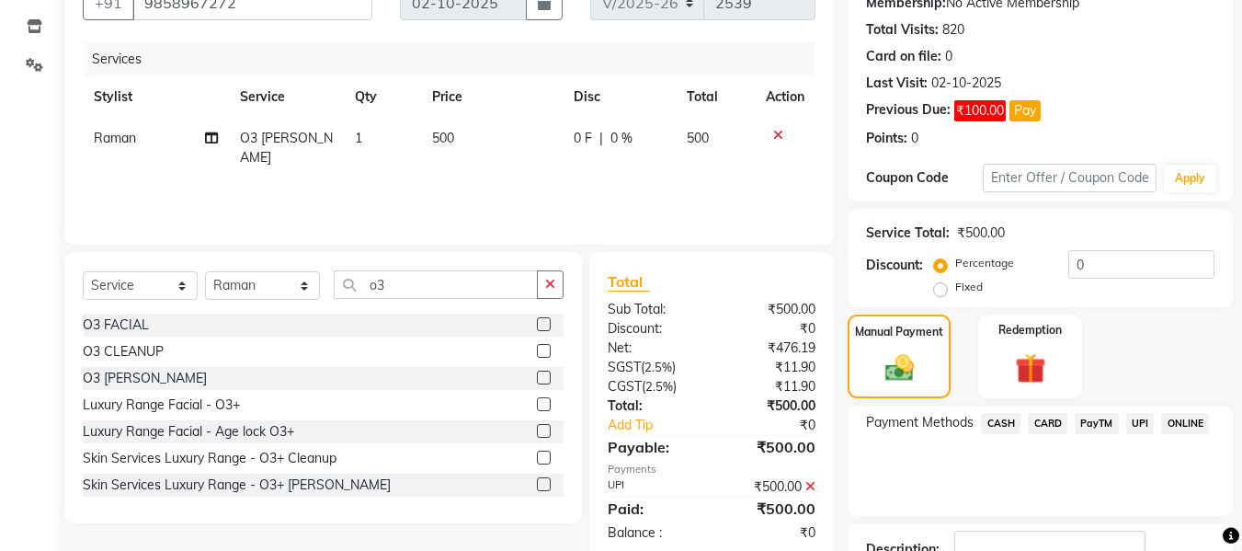
scroll to position [320, 0]
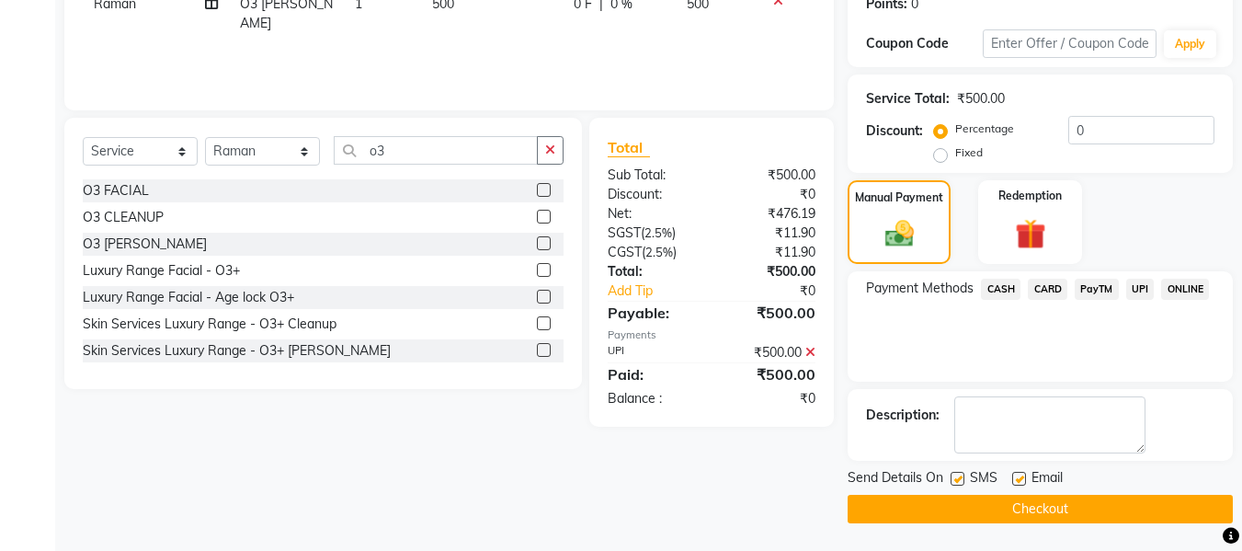
click at [1048, 513] on button "Checkout" at bounding box center [1040, 509] width 385 height 29
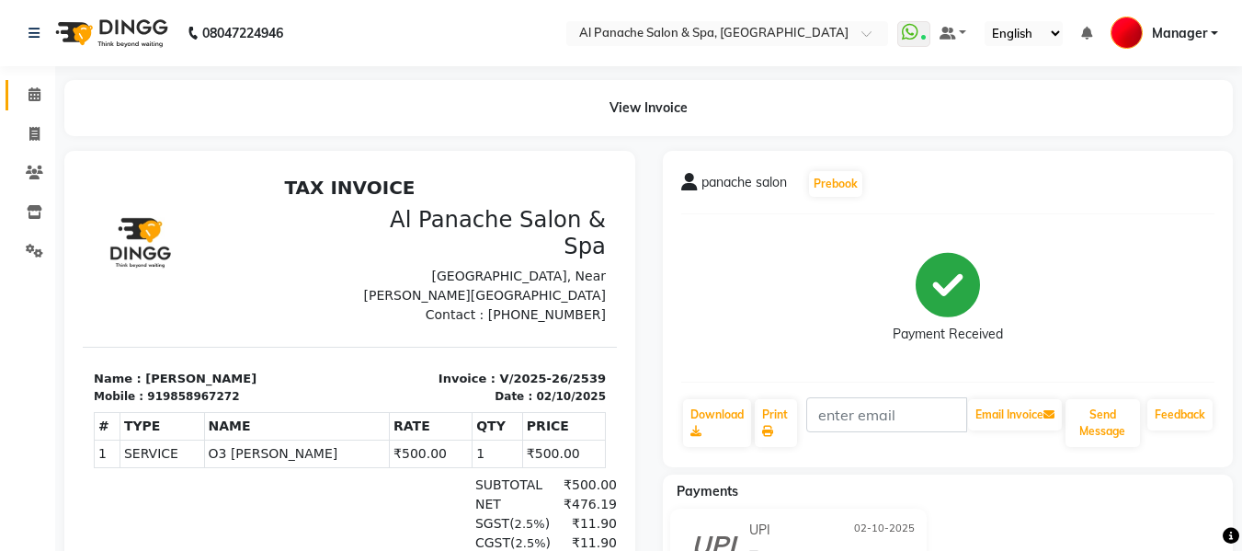
drag, startPoint x: 1048, startPoint y: 513, endPoint x: 23, endPoint y: 98, distance: 1106.1
click at [23, 98] on span at bounding box center [34, 95] width 32 height 21
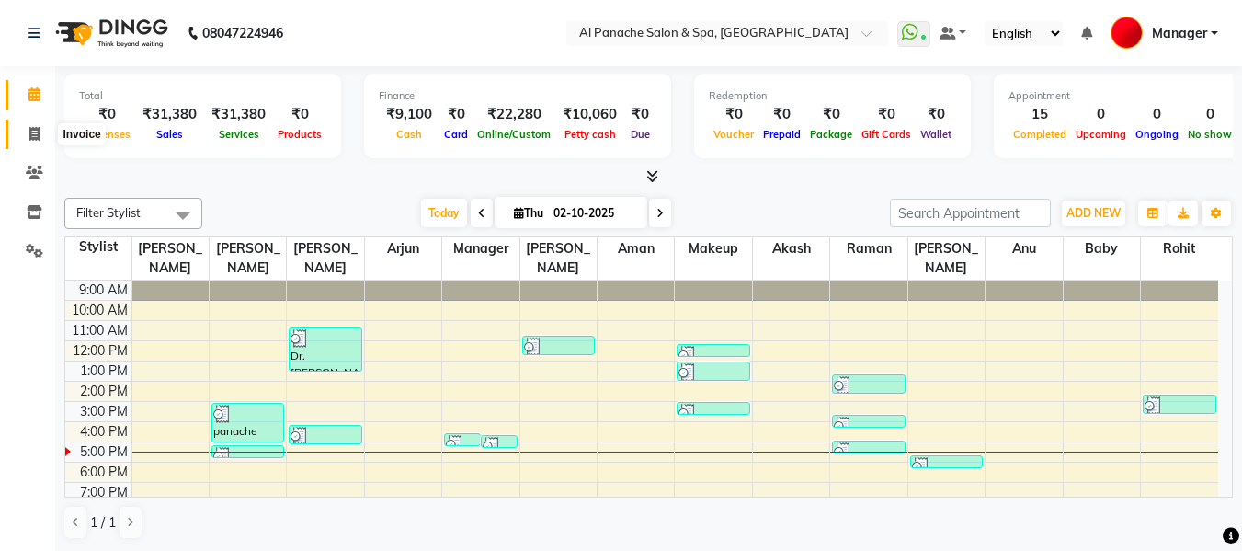
click at [34, 135] on icon at bounding box center [34, 134] width 10 height 14
select select "service"
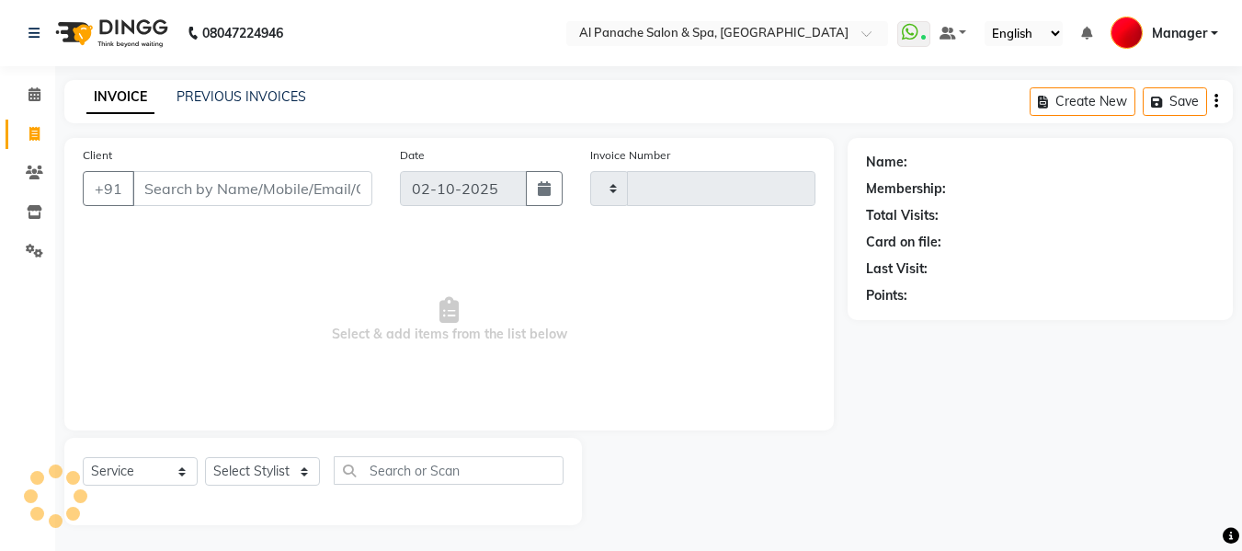
type input "2540"
select select "751"
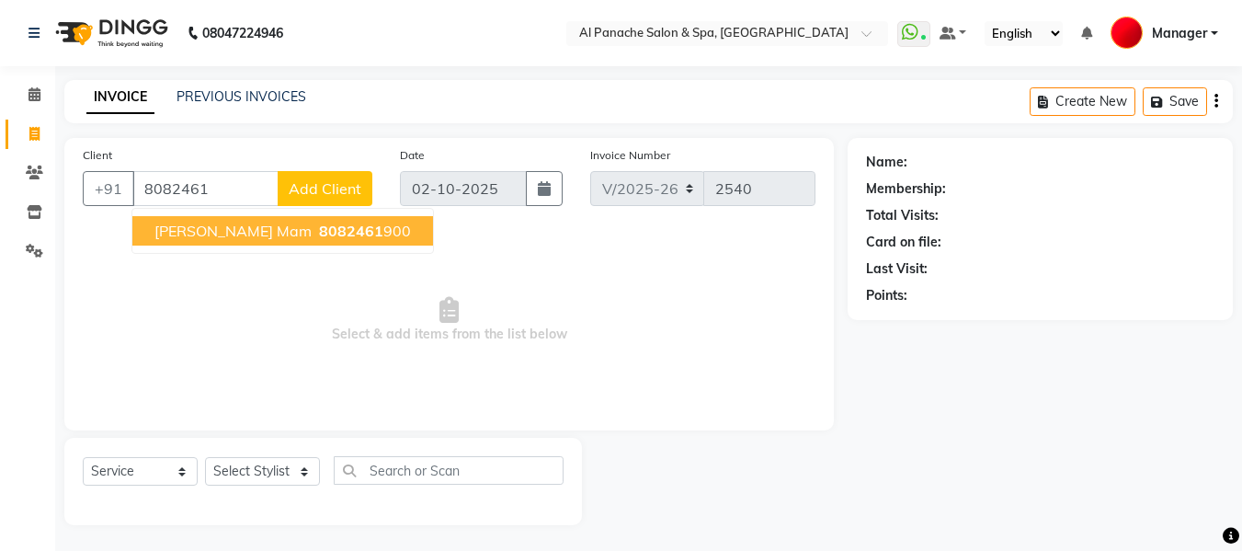
click at [326, 224] on ngb-highlight "8082461 900" at bounding box center [363, 231] width 96 height 18
type input "8082461900"
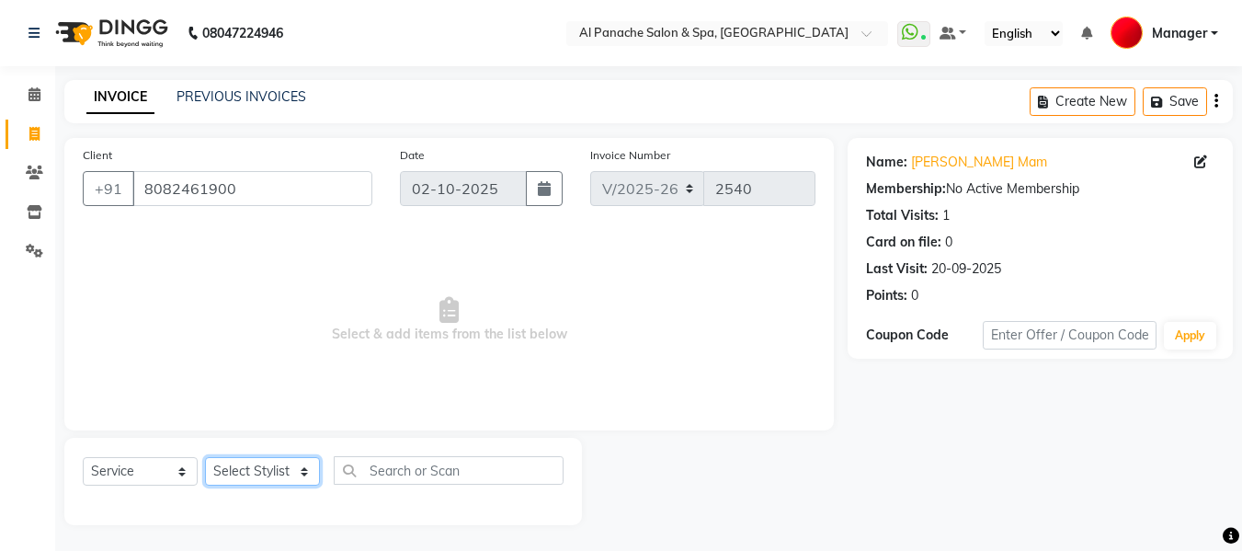
click at [277, 473] on select "Select Stylist [PERSON_NAME] [PERSON_NAME] Baby [PERSON_NAME] Makeup Manager [P…" at bounding box center [262, 471] width 115 height 29
select select "50648"
click at [205, 457] on select "Select Stylist [PERSON_NAME] [PERSON_NAME] Baby [PERSON_NAME] Makeup Manager [P…" at bounding box center [262, 471] width 115 height 29
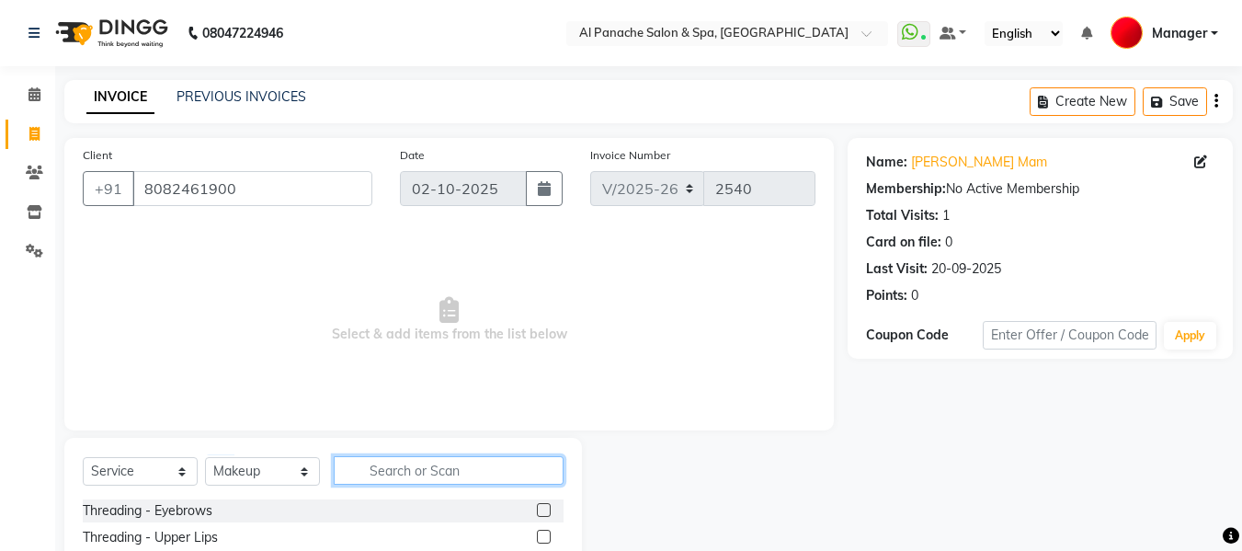
click at [429, 467] on input "text" at bounding box center [449, 470] width 230 height 29
type input "party"
click at [544, 503] on label at bounding box center [544, 510] width 14 height 14
click at [544, 505] on input "checkbox" at bounding box center [543, 511] width 12 height 12
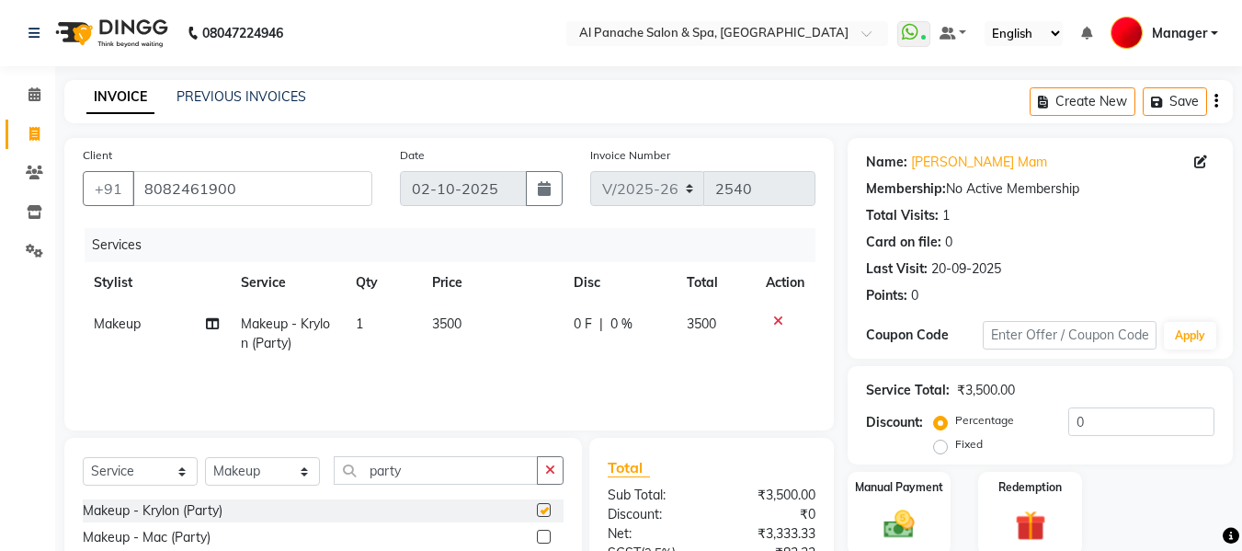
checkbox input "false"
click at [445, 324] on span "3500" at bounding box center [446, 323] width 29 height 17
select select "50648"
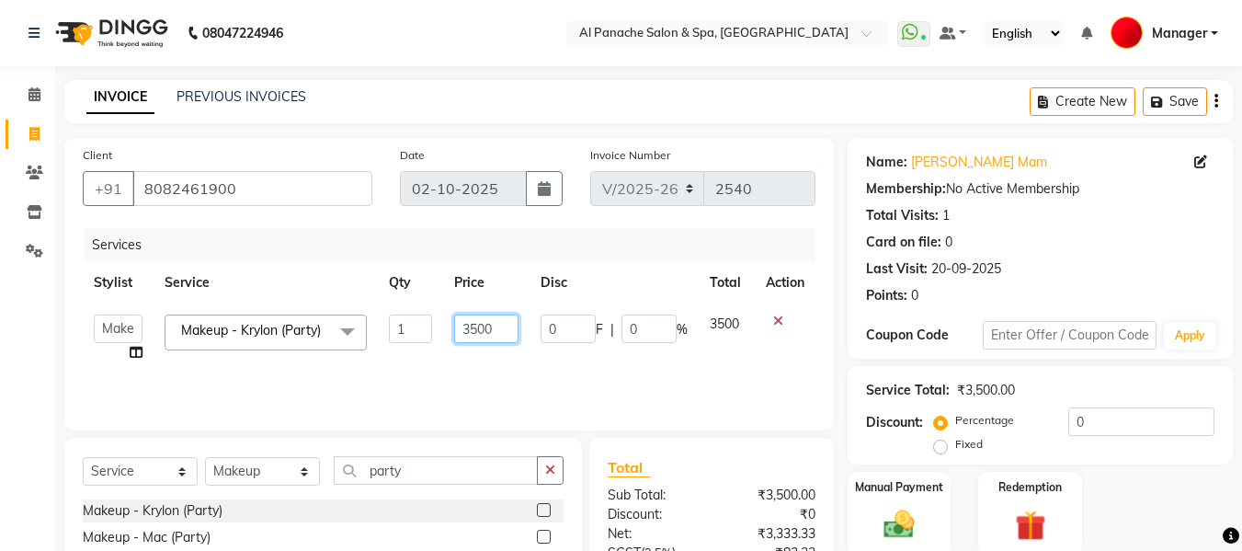
click at [481, 328] on input "3500" at bounding box center [485, 329] width 63 height 29
type input "5900"
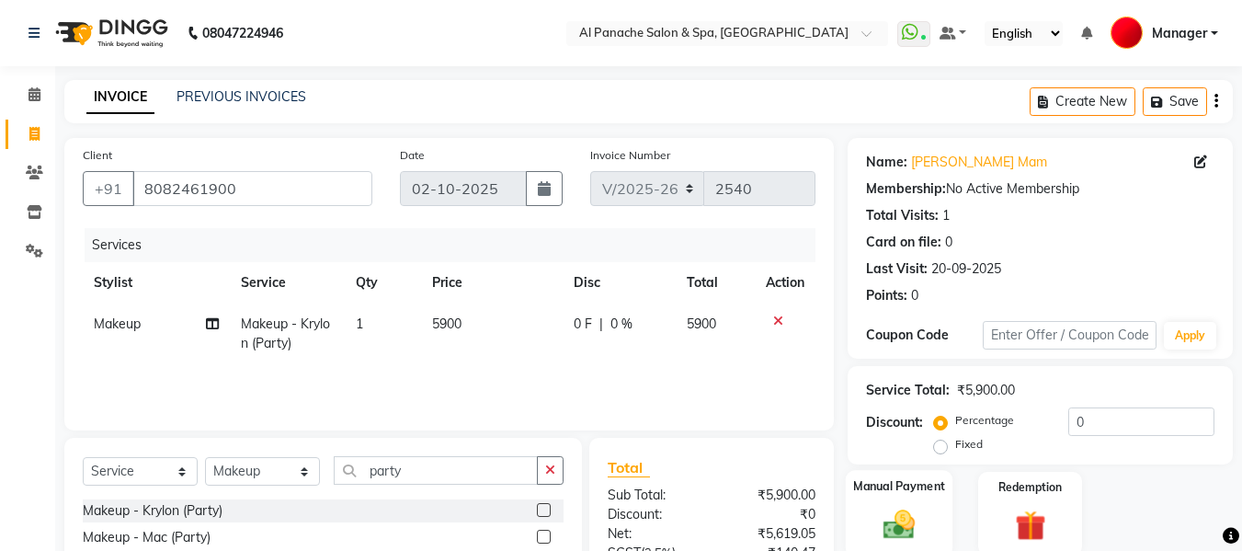
click at [884, 513] on img at bounding box center [899, 524] width 51 height 37
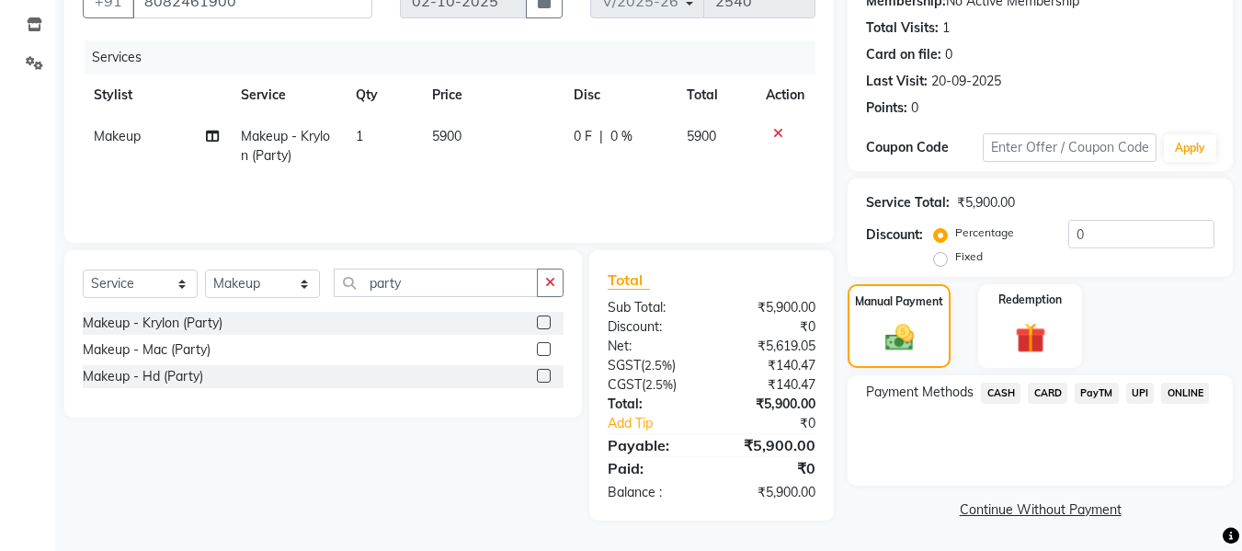
click at [1139, 396] on span "UPI" at bounding box center [1141, 393] width 29 height 21
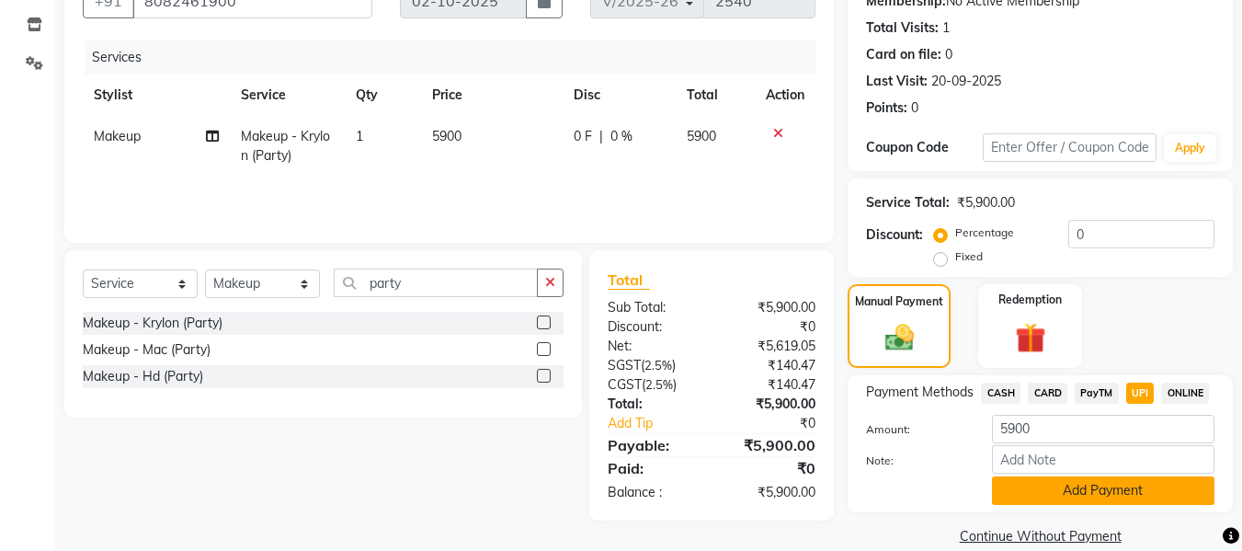
click at [1114, 479] on button "Add Payment" at bounding box center [1103, 490] width 223 height 29
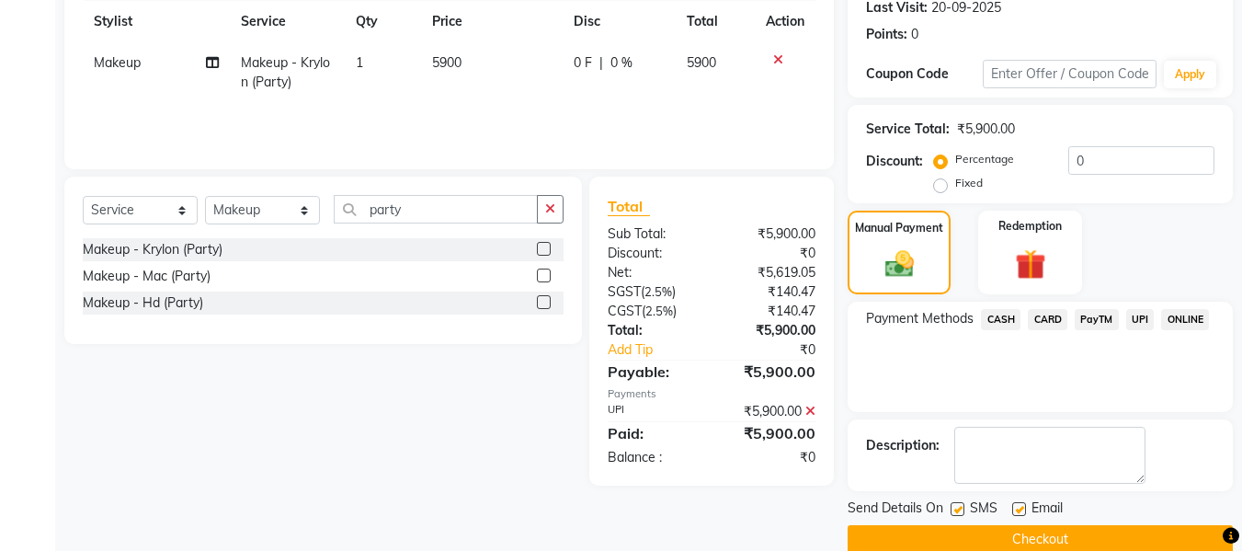
scroll to position [292, 0]
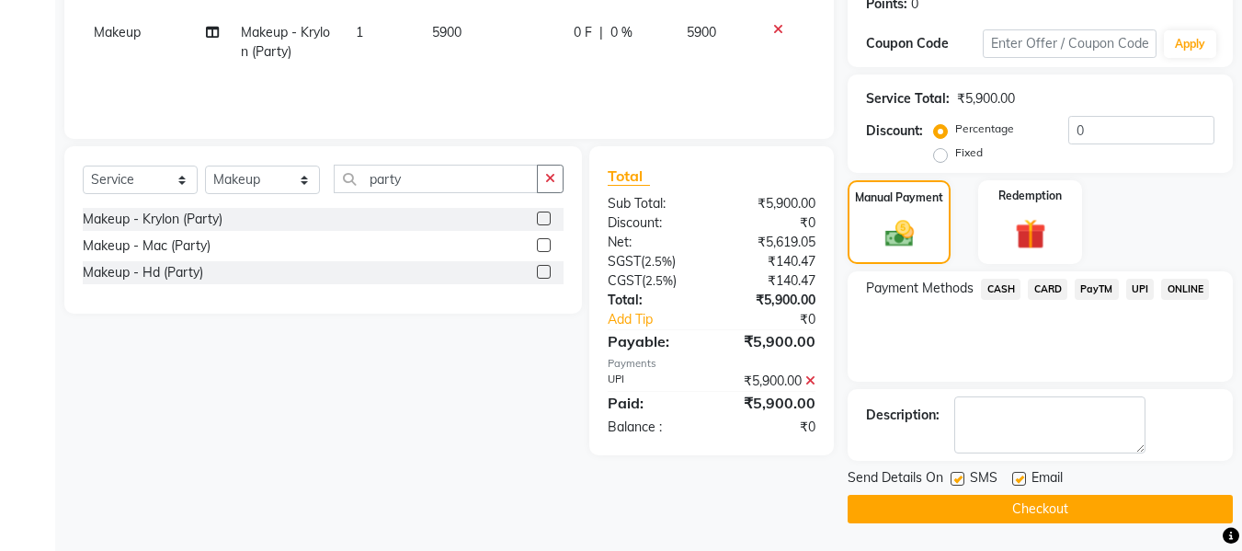
click at [1122, 516] on button "Checkout" at bounding box center [1040, 509] width 385 height 29
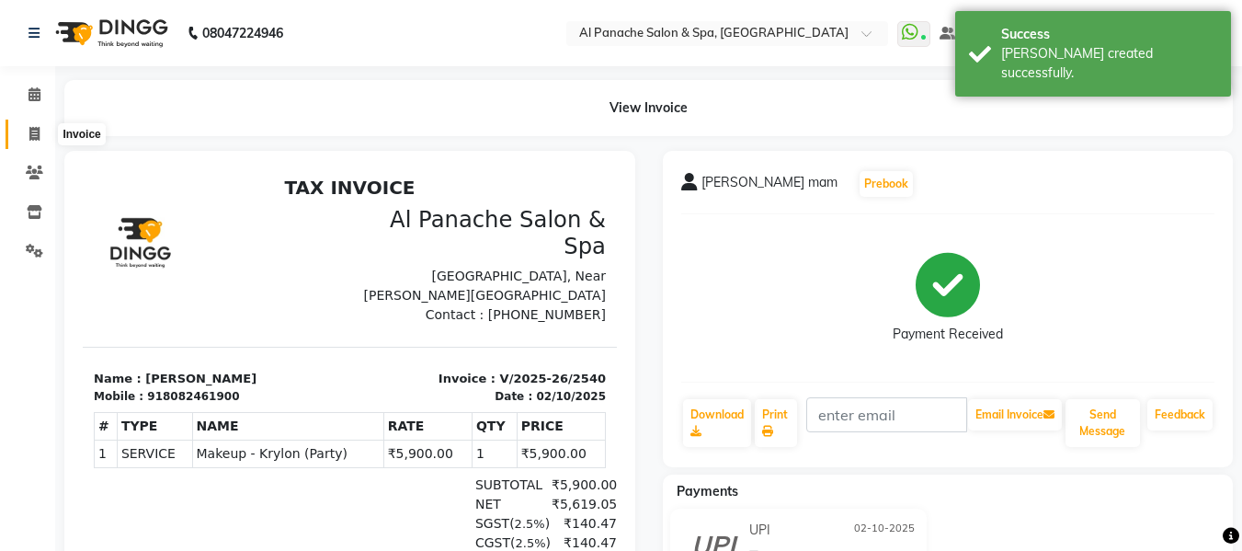
click at [38, 129] on icon at bounding box center [34, 134] width 10 height 14
select select "service"
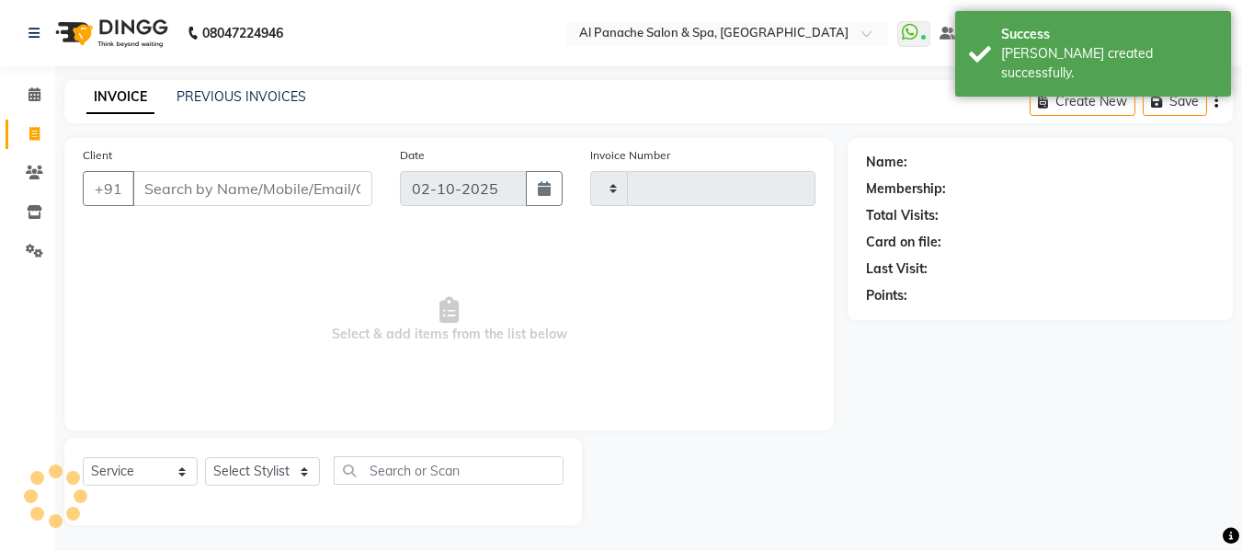
scroll to position [2, 0]
type input "2541"
select select "751"
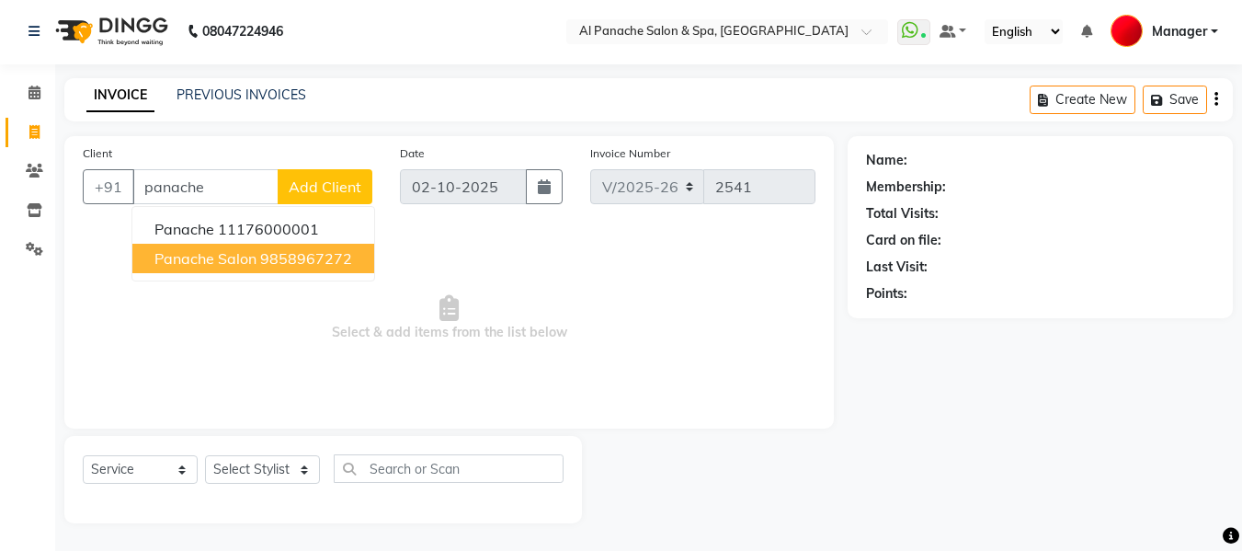
click at [264, 263] on ngb-highlight "9858967272" at bounding box center [306, 258] width 92 height 18
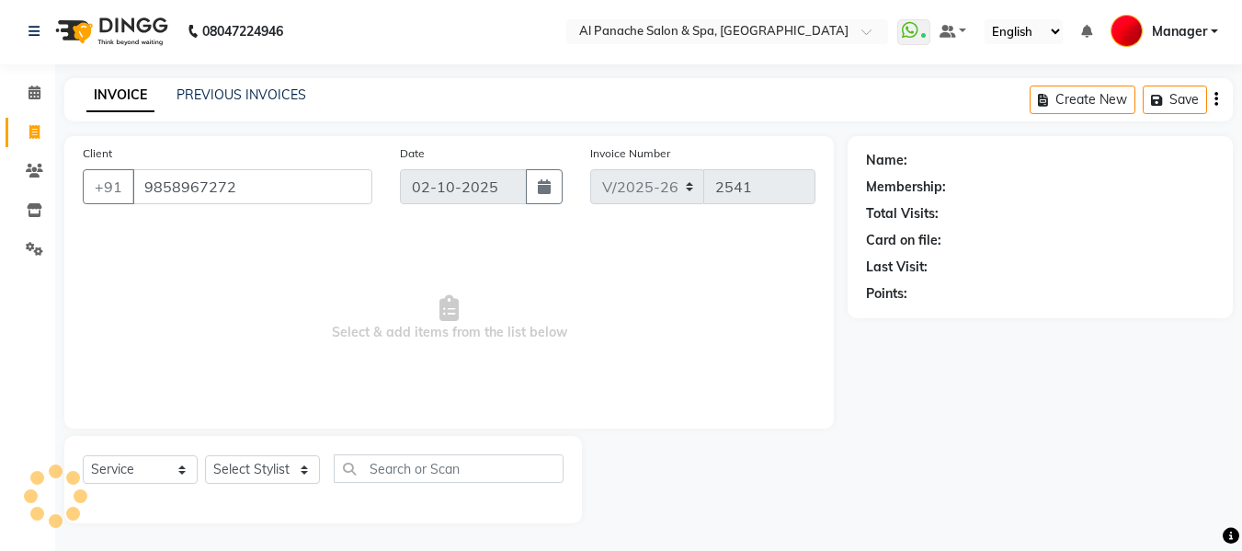
type input "9858967272"
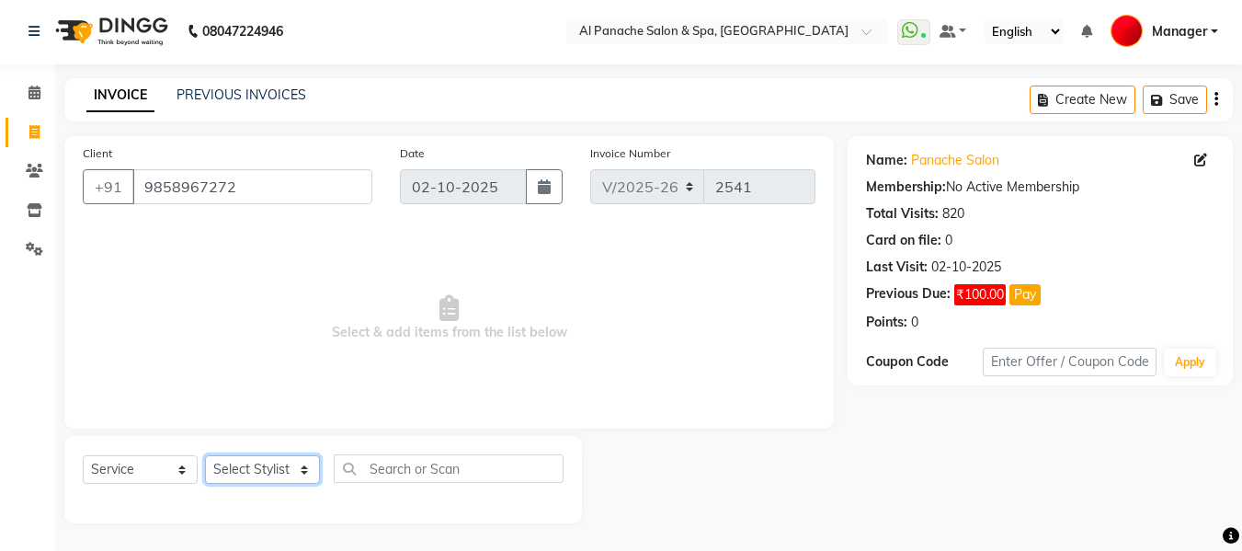
click at [258, 472] on select "Select Stylist [PERSON_NAME] [PERSON_NAME] Baby [PERSON_NAME] Makeup Manager [P…" at bounding box center [262, 469] width 115 height 29
select select "88146"
click at [205, 455] on select "Select Stylist [PERSON_NAME] [PERSON_NAME] Baby [PERSON_NAME] Makeup Manager [P…" at bounding box center [262, 469] width 115 height 29
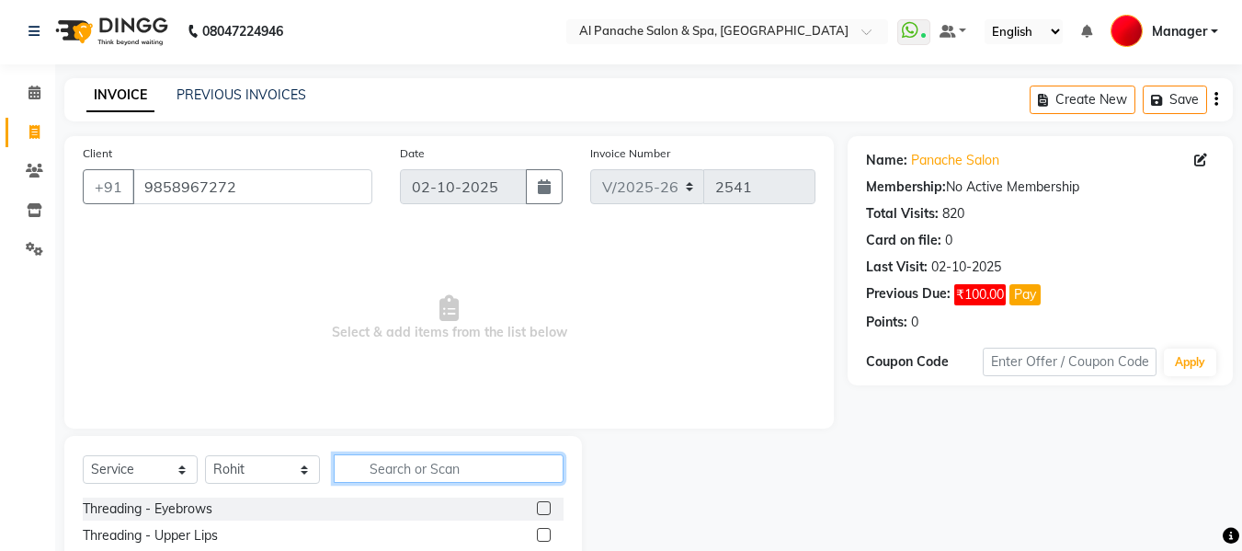
click at [453, 461] on input "text" at bounding box center [449, 468] width 230 height 29
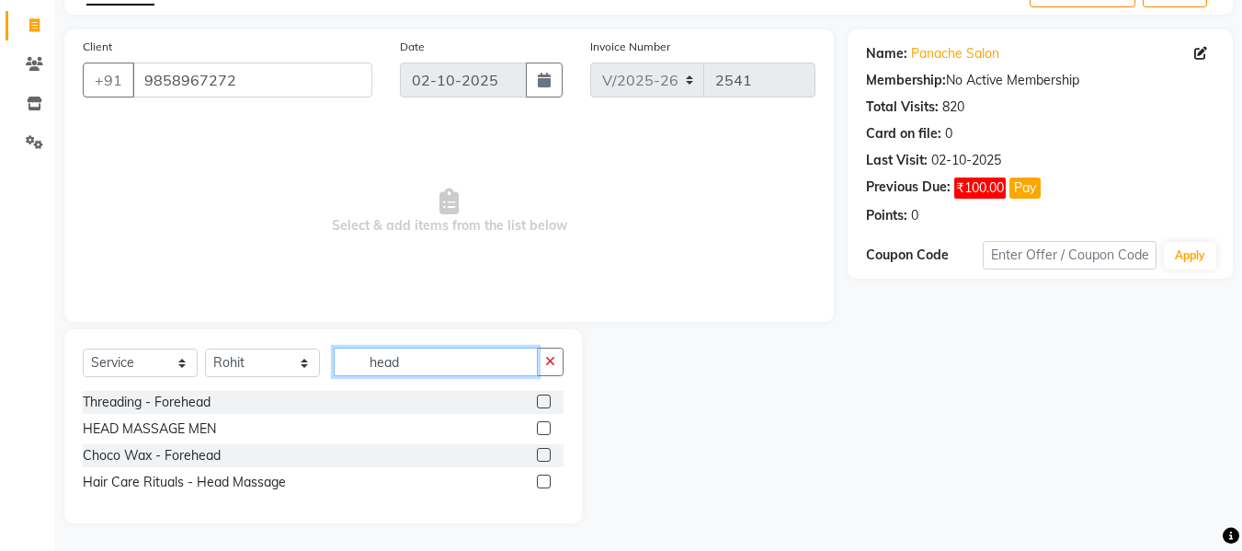
type input "head"
click at [541, 429] on label at bounding box center [544, 428] width 14 height 14
click at [541, 429] on input "checkbox" at bounding box center [543, 429] width 12 height 12
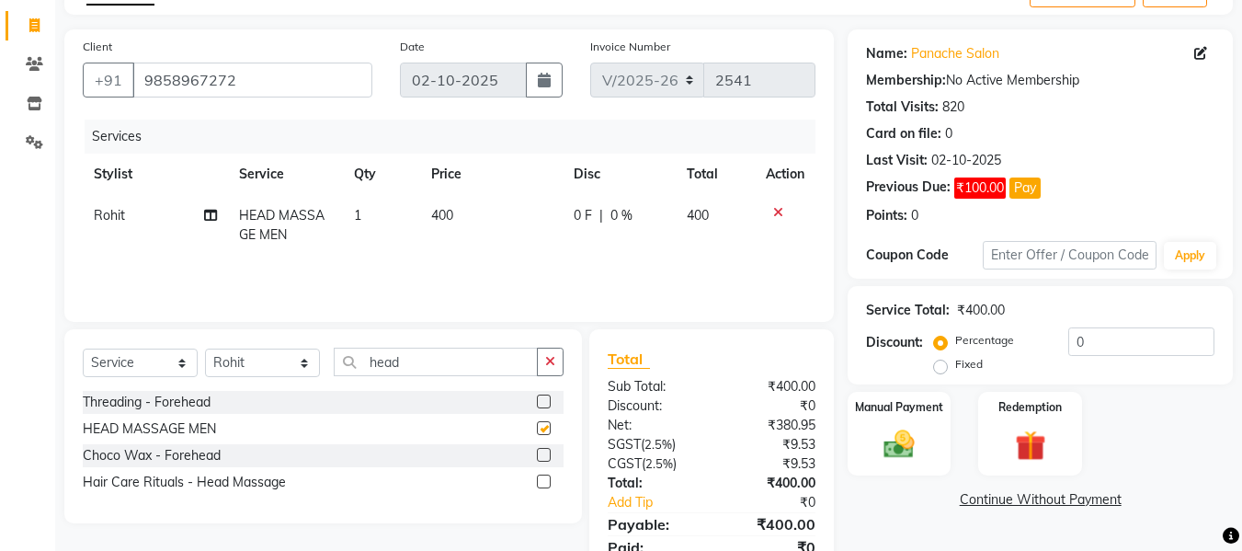
checkbox input "false"
click at [440, 216] on span "400" at bounding box center [442, 215] width 22 height 17
select select "88146"
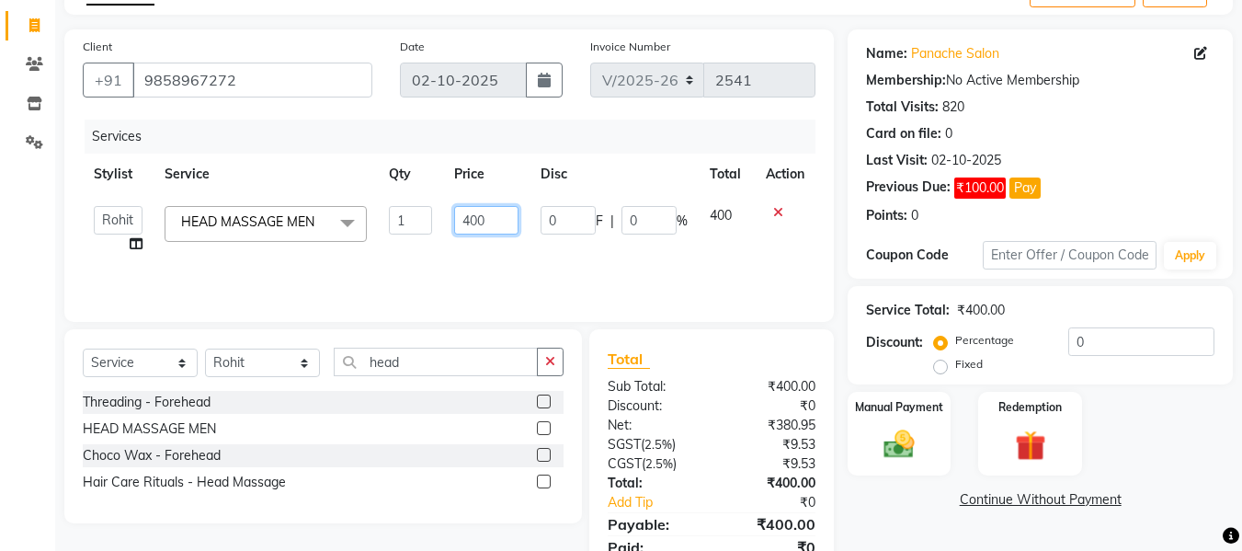
click at [470, 220] on input "400" at bounding box center [485, 220] width 63 height 29
type input "500"
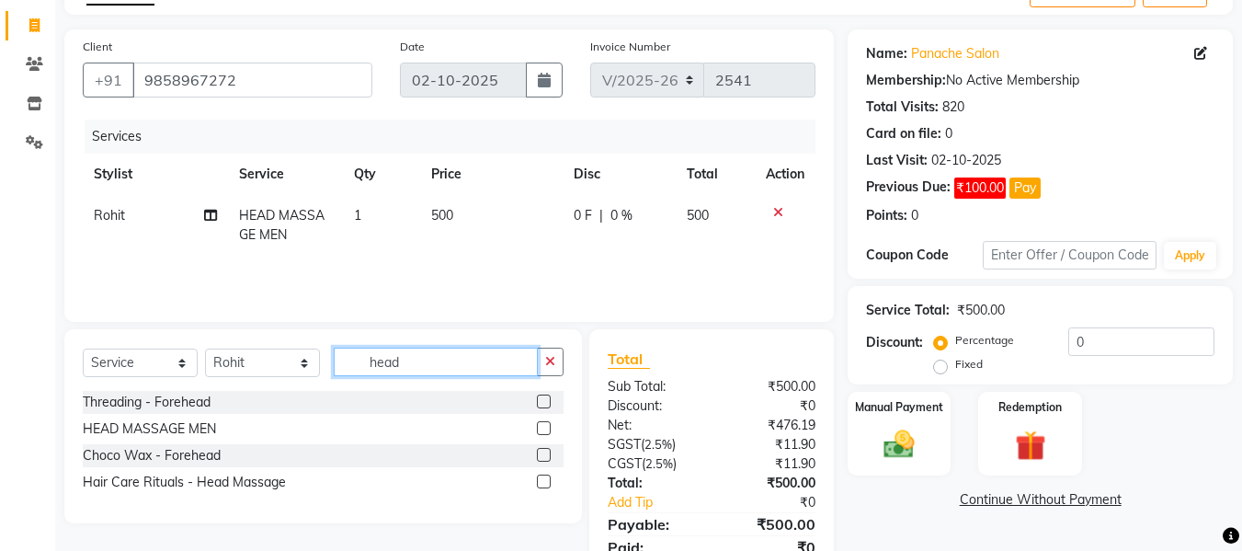
click at [472, 366] on input "head" at bounding box center [436, 362] width 204 height 29
type input "h"
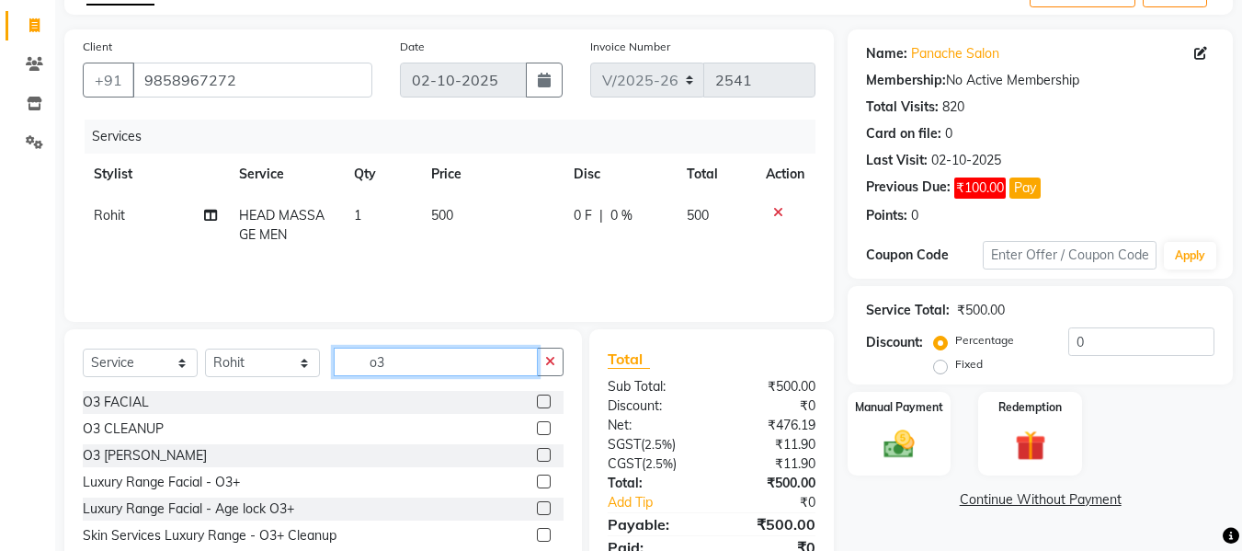
type input "o3"
click at [537, 452] on label at bounding box center [544, 455] width 14 height 14
click at [537, 452] on input "checkbox" at bounding box center [543, 456] width 12 height 12
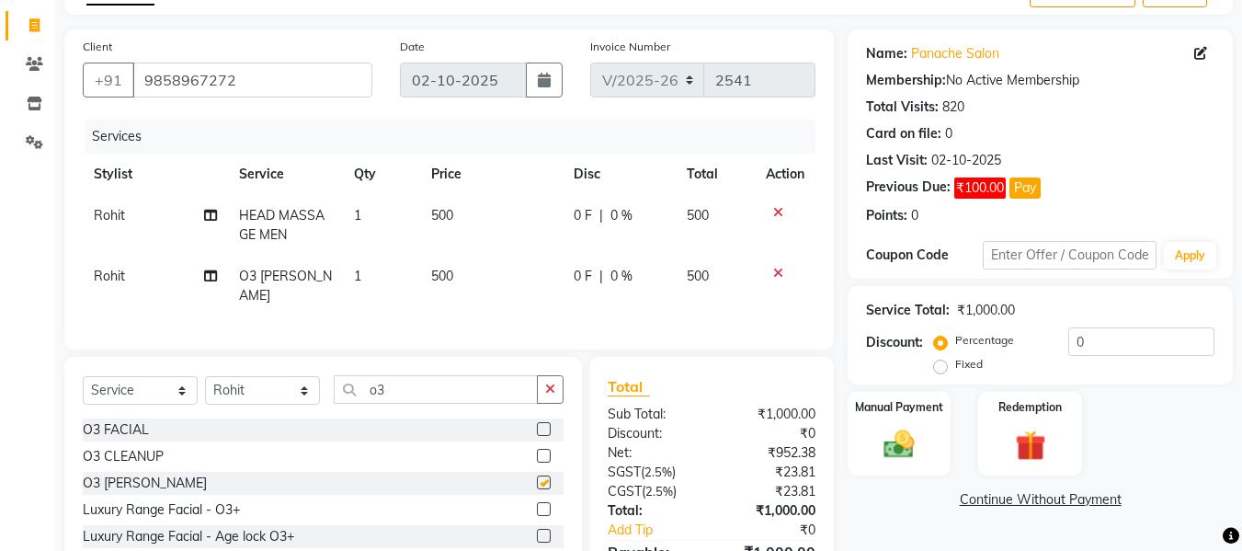
checkbox input "false"
click at [439, 380] on input "o3" at bounding box center [436, 389] width 204 height 29
type input "o"
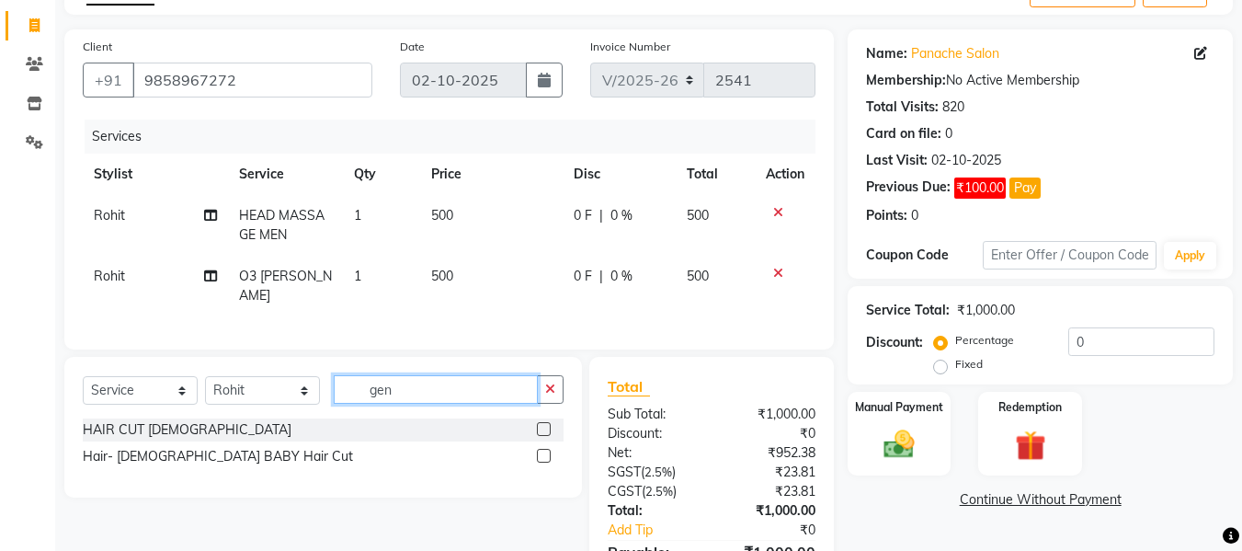
type input "gen"
click at [546, 423] on label at bounding box center [544, 429] width 14 height 14
click at [546, 424] on input "checkbox" at bounding box center [543, 430] width 12 height 12
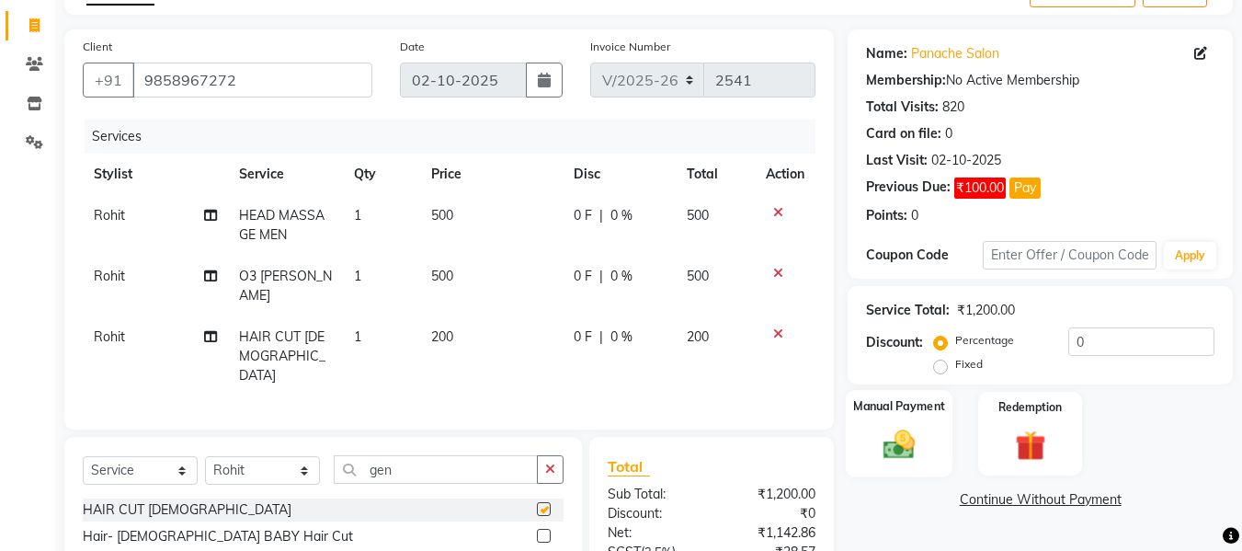
checkbox input "false"
click at [892, 429] on img at bounding box center [899, 444] width 51 height 37
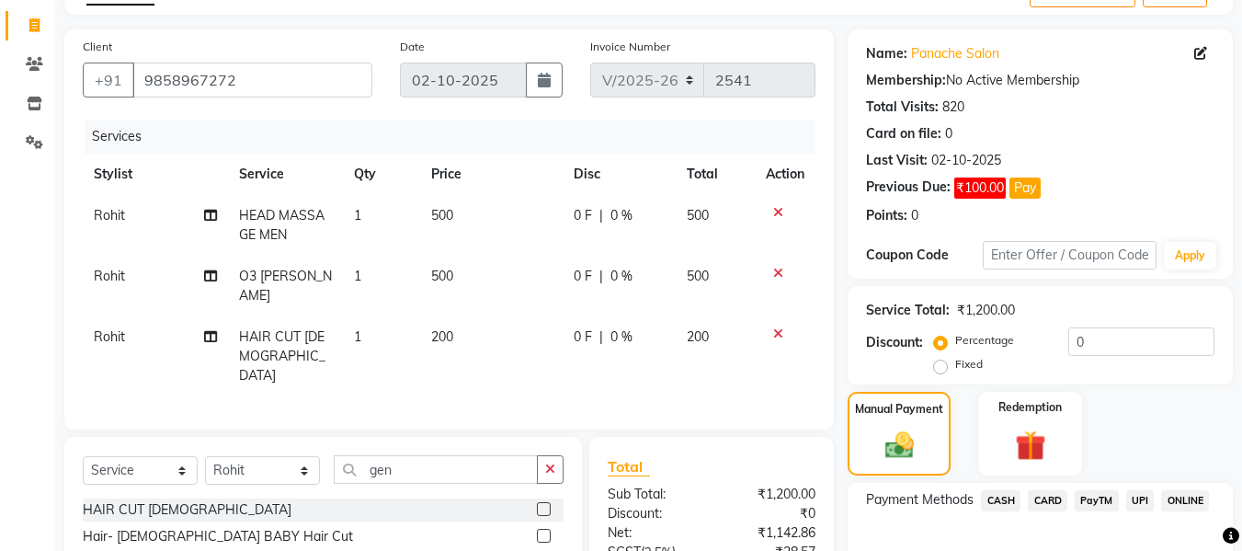
scroll to position [268, 0]
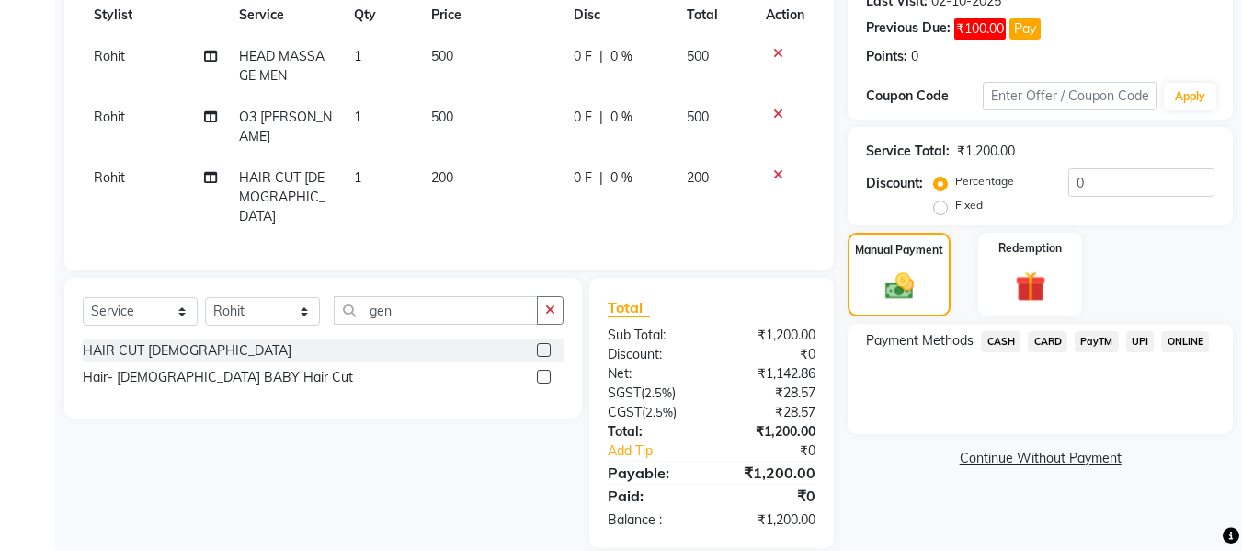
click at [1020, 343] on span "CASH" at bounding box center [1001, 341] width 40 height 21
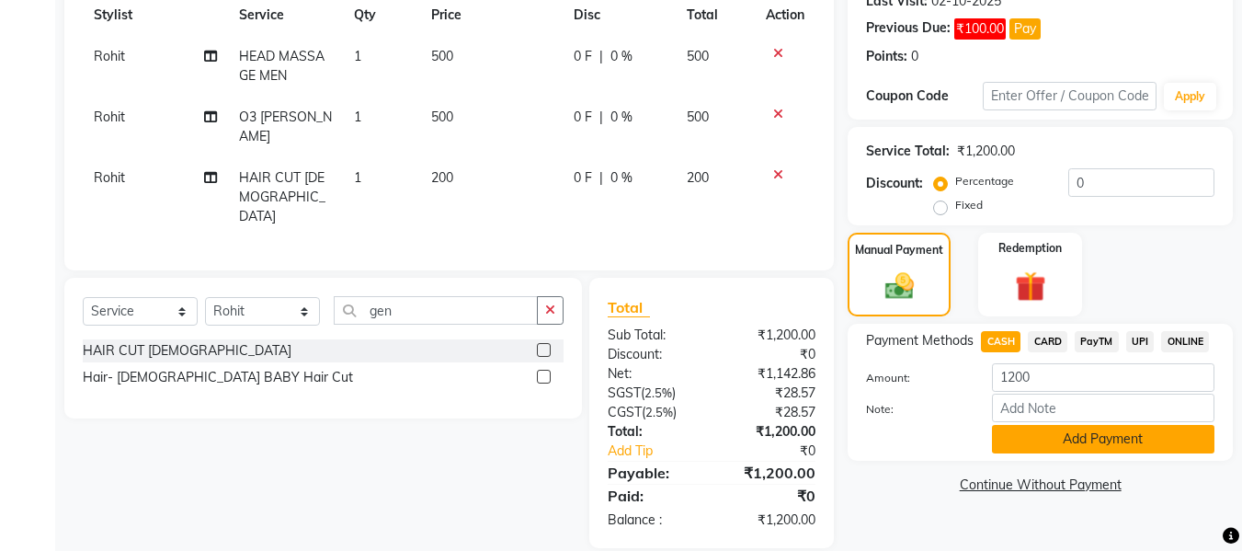
click at [1104, 435] on button "Add Payment" at bounding box center [1103, 439] width 223 height 29
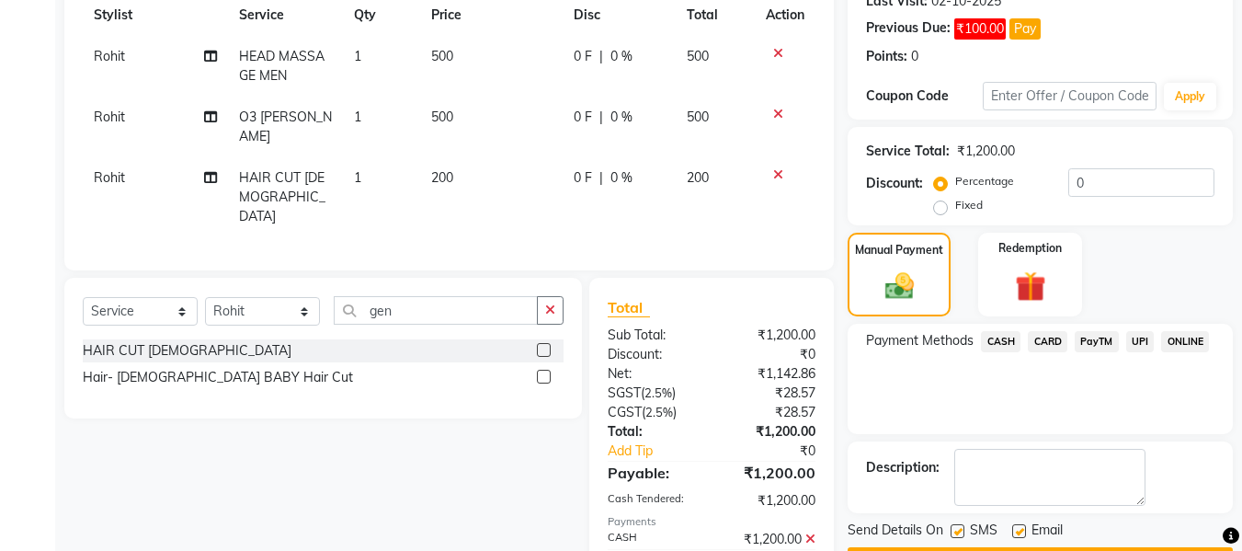
scroll to position [333, 0]
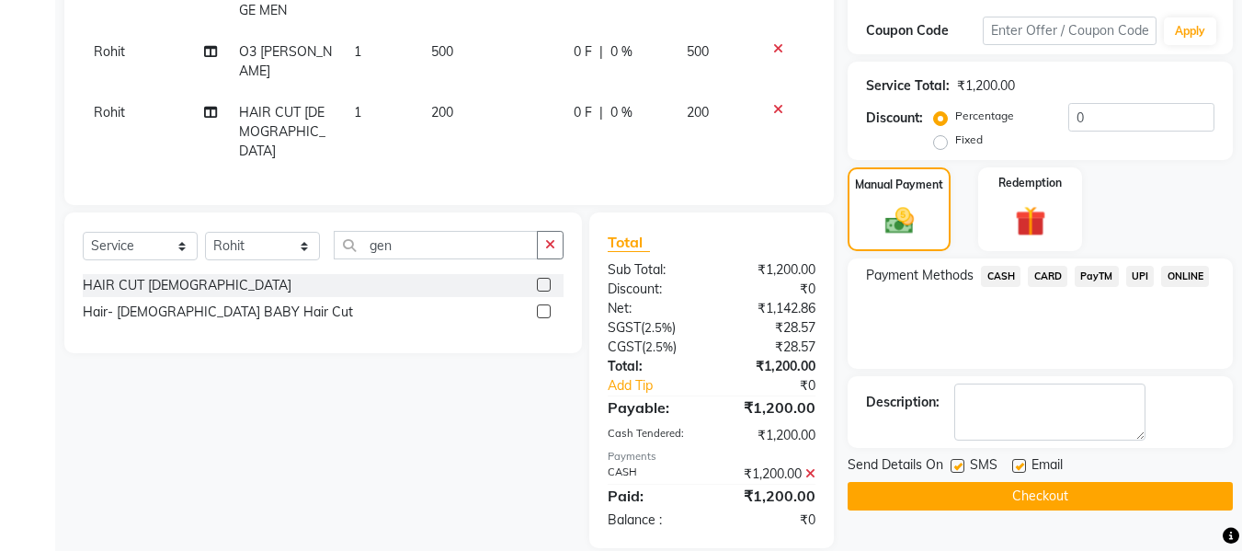
click at [1106, 501] on button "Checkout" at bounding box center [1040, 496] width 385 height 29
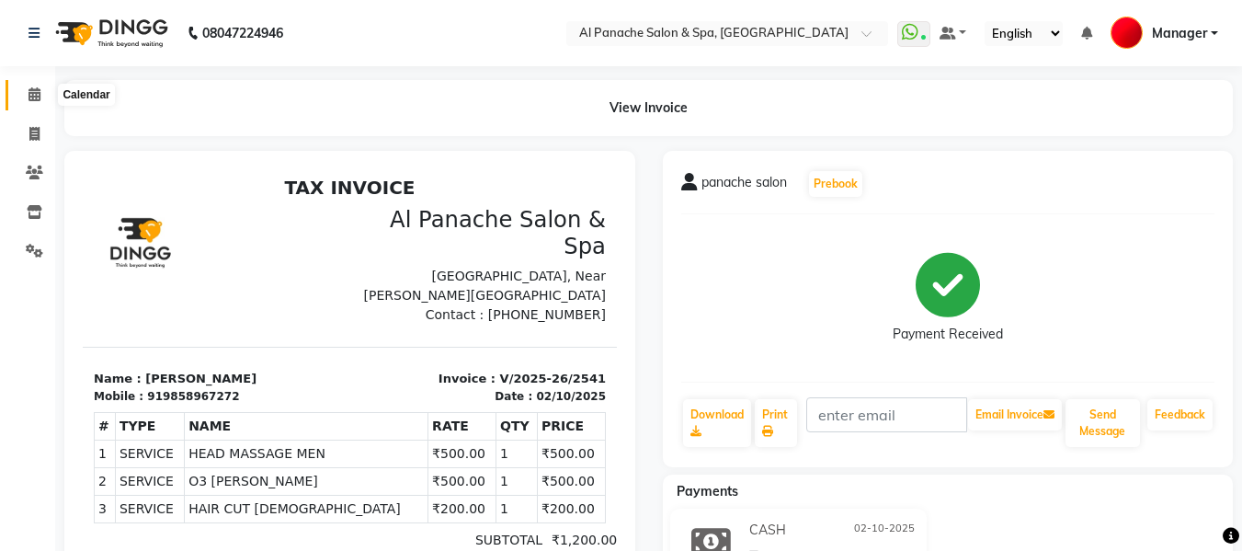
click at [31, 94] on icon at bounding box center [35, 94] width 12 height 14
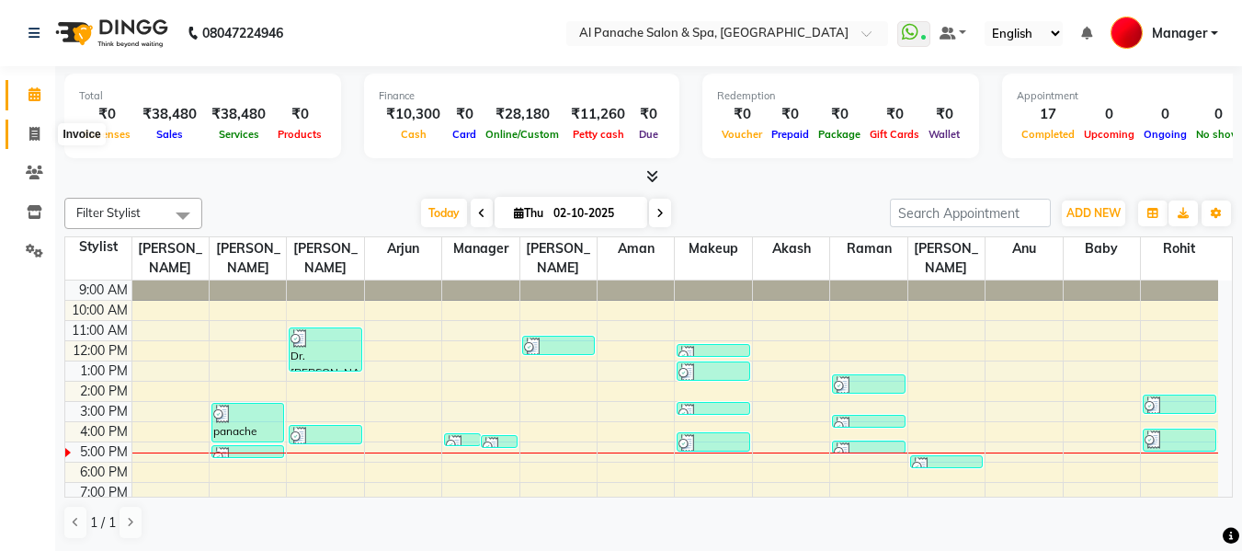
click at [36, 132] on icon at bounding box center [34, 134] width 10 height 14
select select "service"
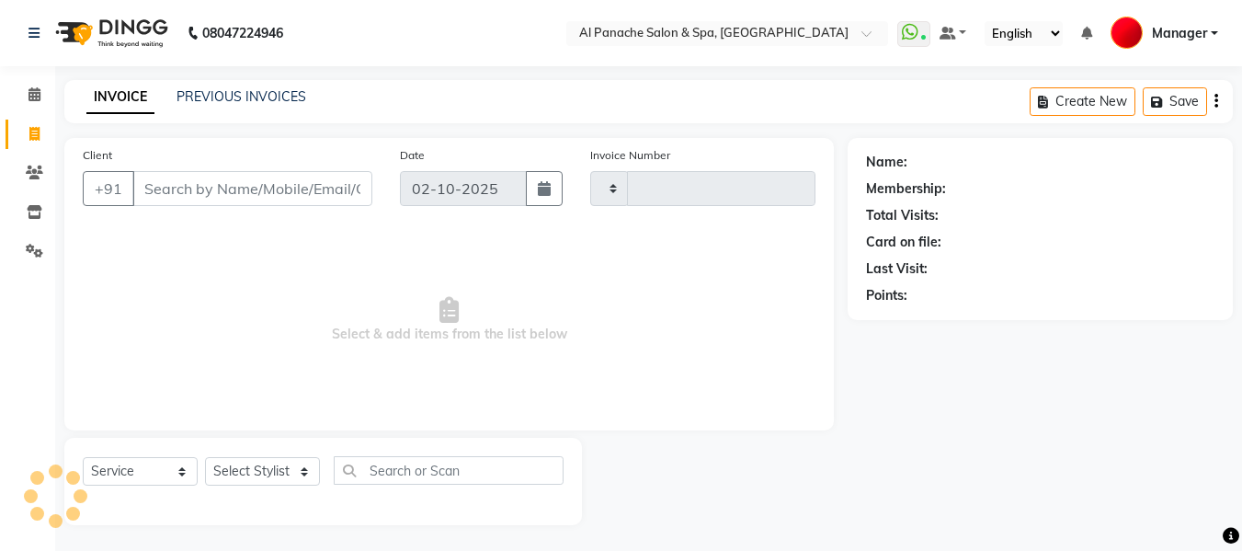
type input "2542"
select select "751"
click at [260, 193] on input "Client" at bounding box center [252, 188] width 240 height 35
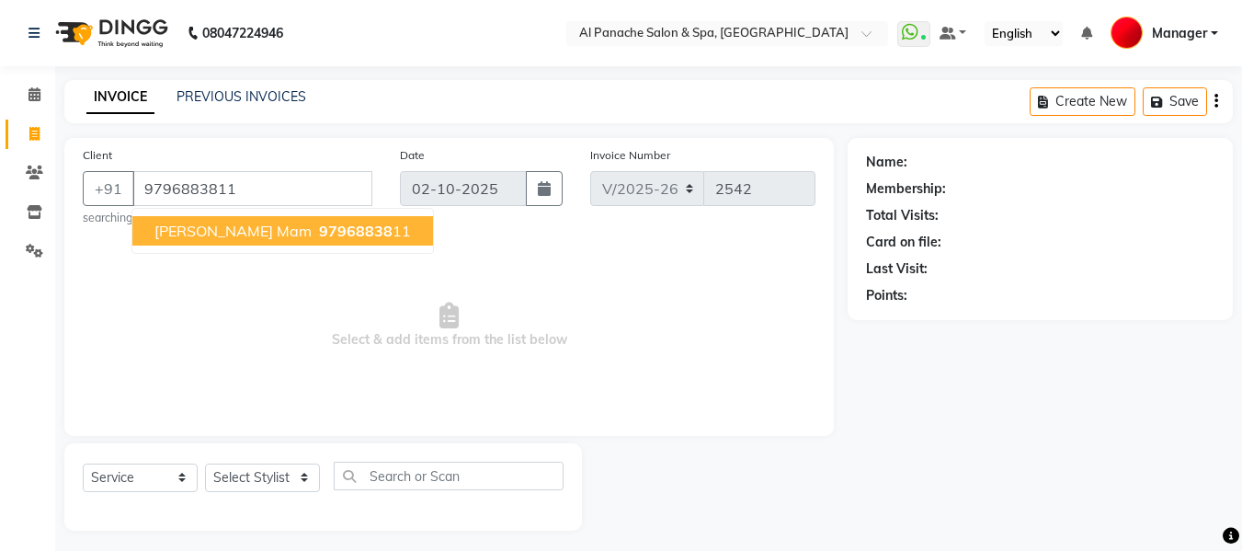
type input "9796883811"
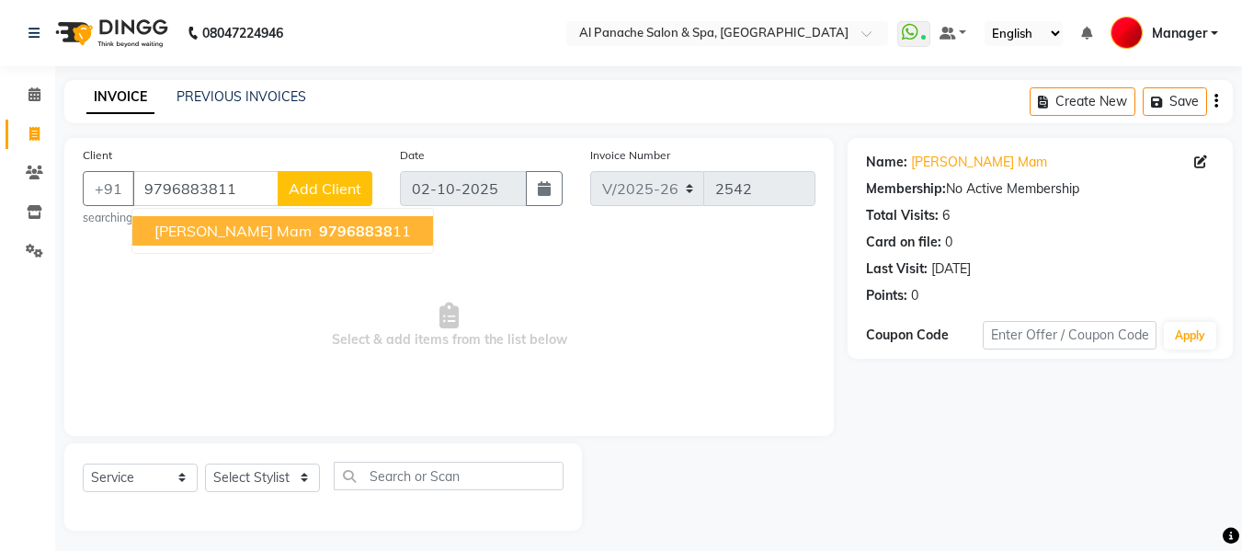
click at [319, 237] on span "97968838" at bounding box center [356, 231] width 74 height 18
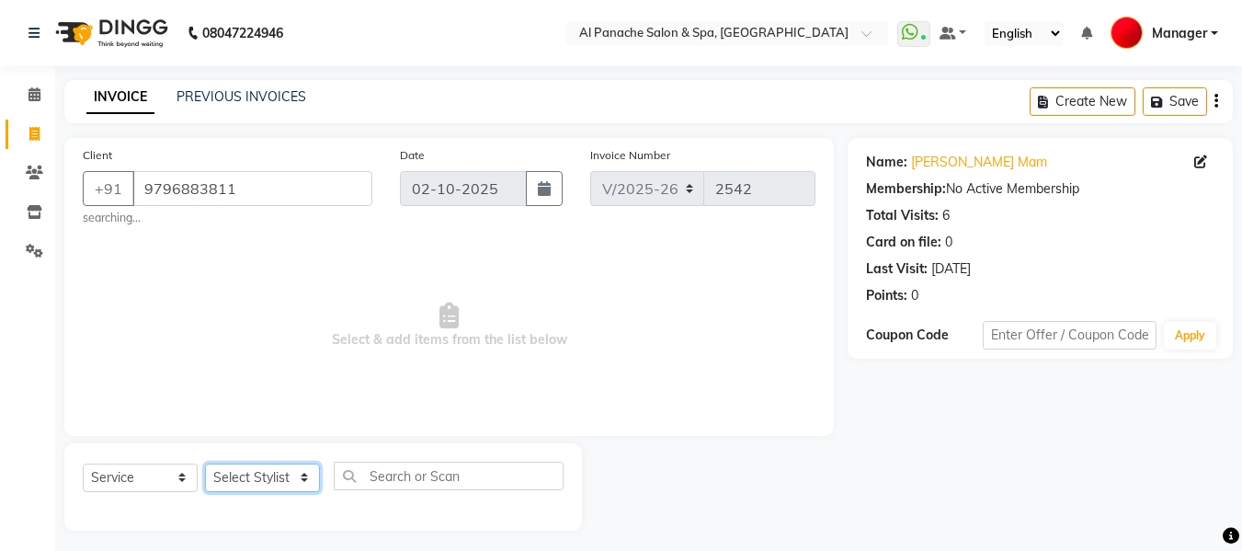
click at [287, 477] on select "Select Stylist [PERSON_NAME] [PERSON_NAME] Baby [PERSON_NAME] Makeup Manager [P…" at bounding box center [262, 477] width 115 height 29
select select "62929"
click at [205, 463] on select "Select Stylist [PERSON_NAME] [PERSON_NAME] Baby [PERSON_NAME] Makeup Manager [P…" at bounding box center [262, 477] width 115 height 29
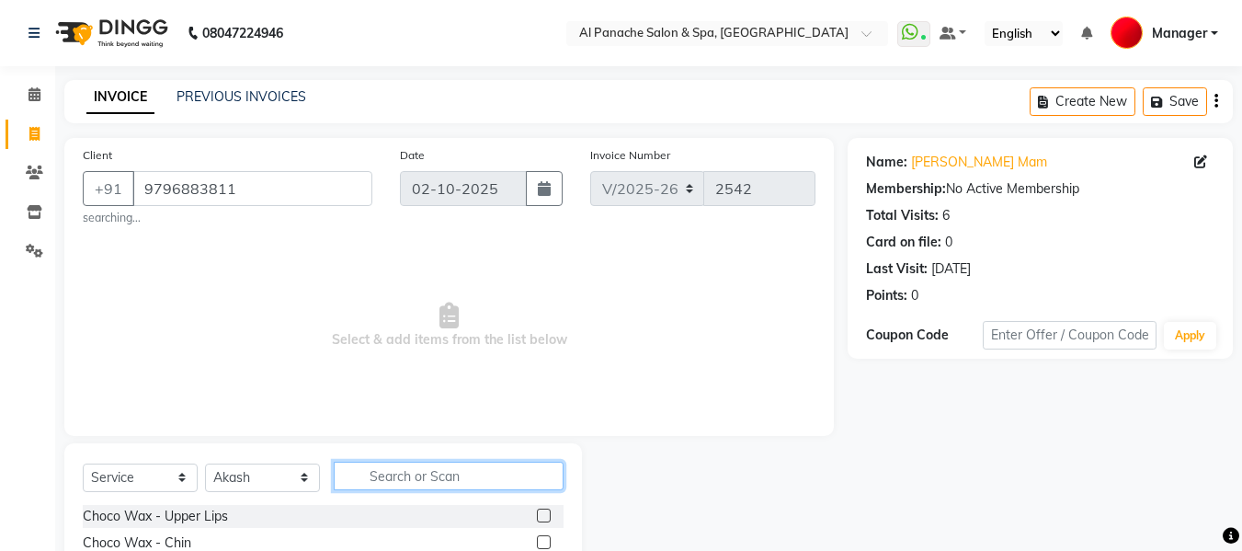
click at [404, 475] on input "text" at bounding box center [449, 476] width 230 height 29
type input "tou"
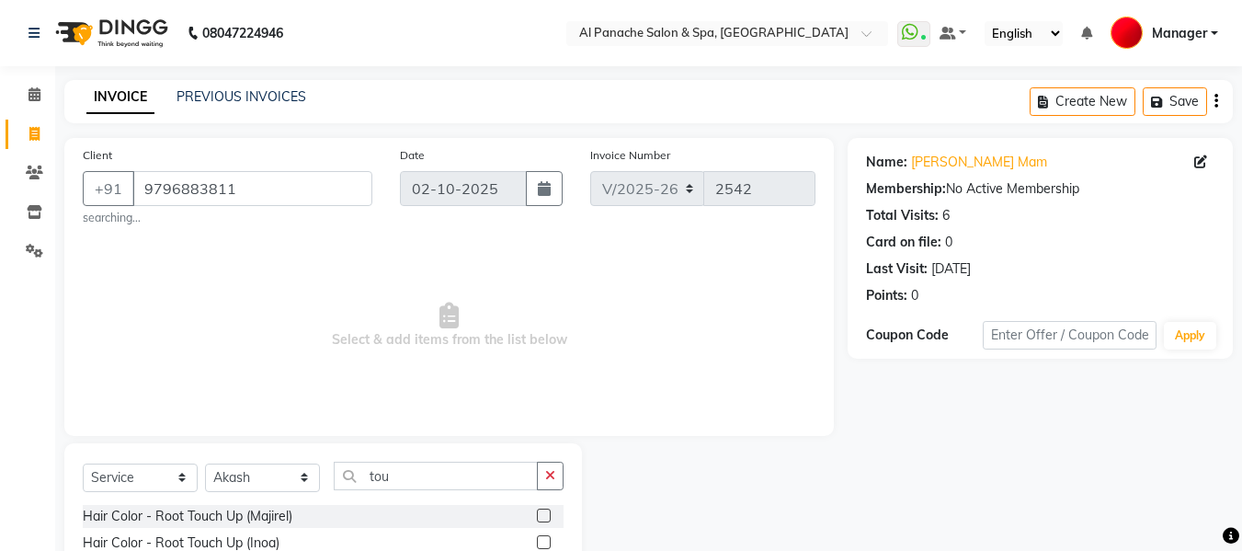
click at [545, 537] on label at bounding box center [544, 542] width 14 height 14
click at [545, 537] on input "checkbox" at bounding box center [543, 543] width 12 height 12
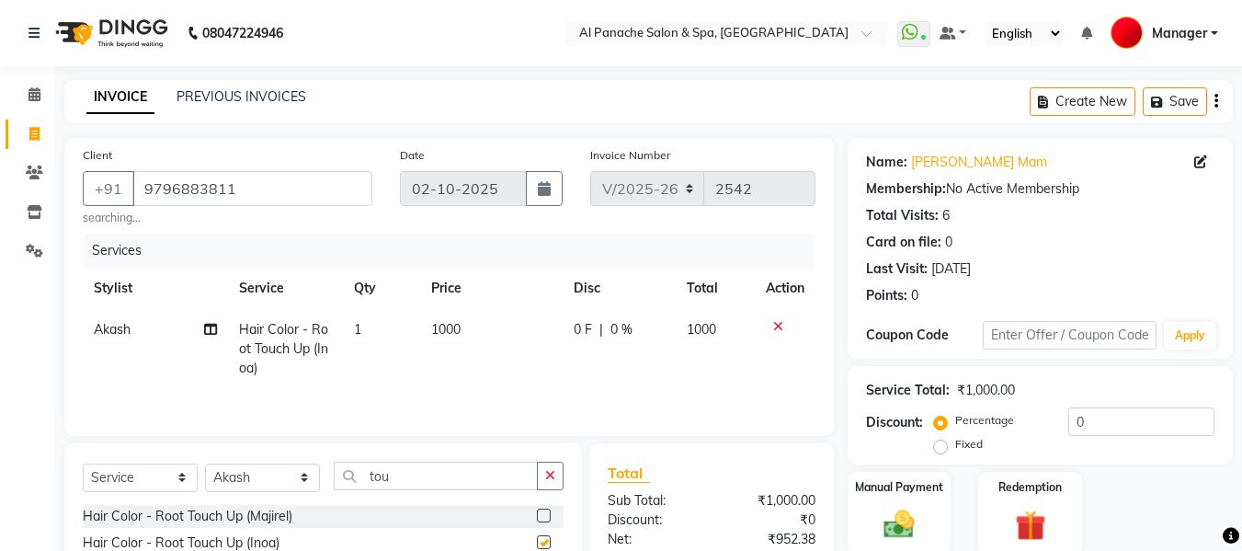
checkbox input "false"
click at [294, 474] on select "Select Stylist [PERSON_NAME] [PERSON_NAME] Baby [PERSON_NAME] Makeup Manager [P…" at bounding box center [262, 477] width 115 height 29
select select "12071"
click at [205, 463] on select "Select Stylist [PERSON_NAME] [PERSON_NAME] Baby [PERSON_NAME] Makeup Manager [P…" at bounding box center [262, 477] width 115 height 29
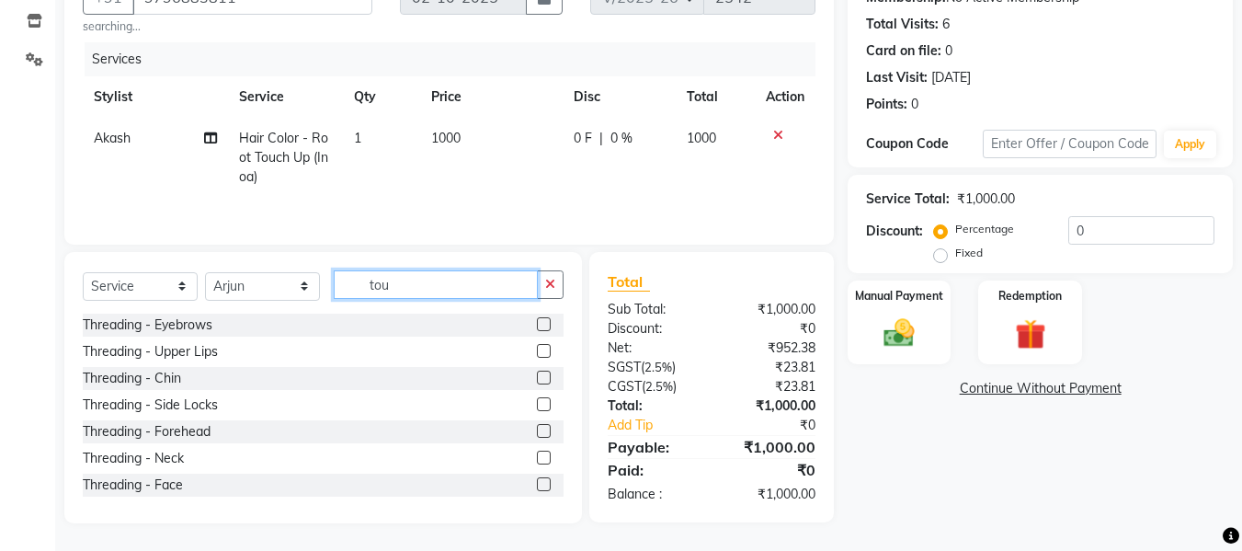
click at [470, 283] on input "tou" at bounding box center [436, 284] width 204 height 29
type input "t"
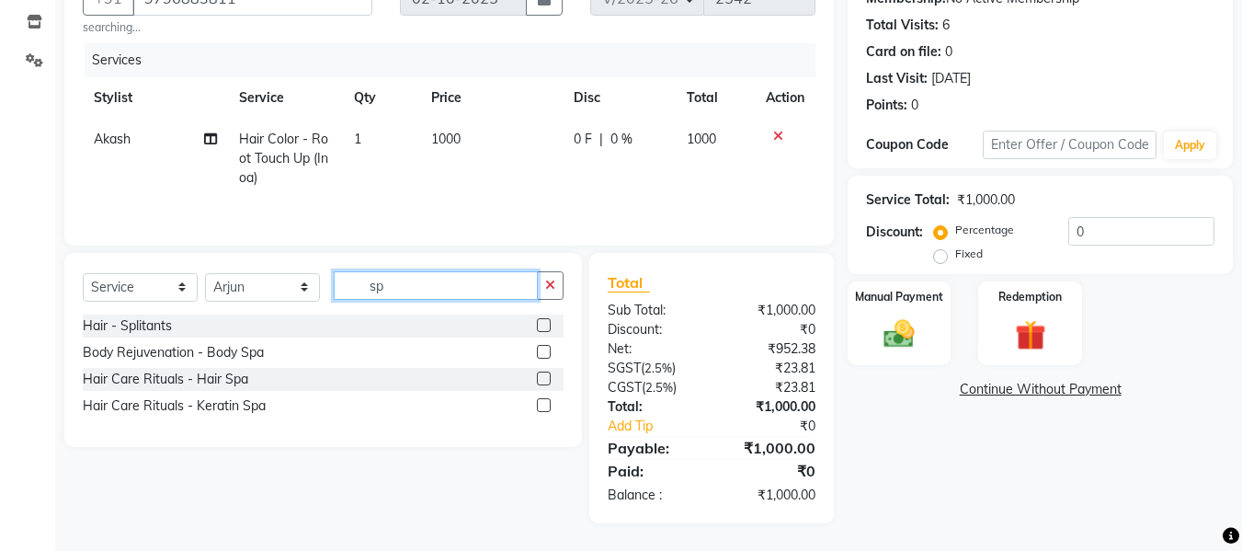
scroll to position [190, 0]
type input "spa"
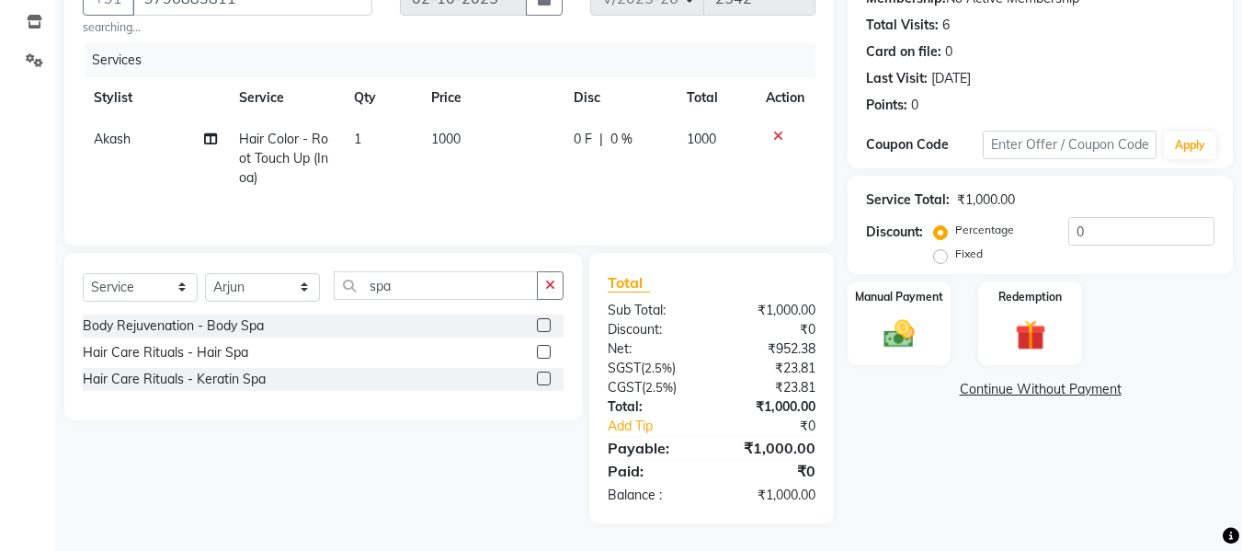
click at [544, 352] on label at bounding box center [544, 352] width 14 height 14
click at [544, 352] on input "checkbox" at bounding box center [543, 353] width 12 height 12
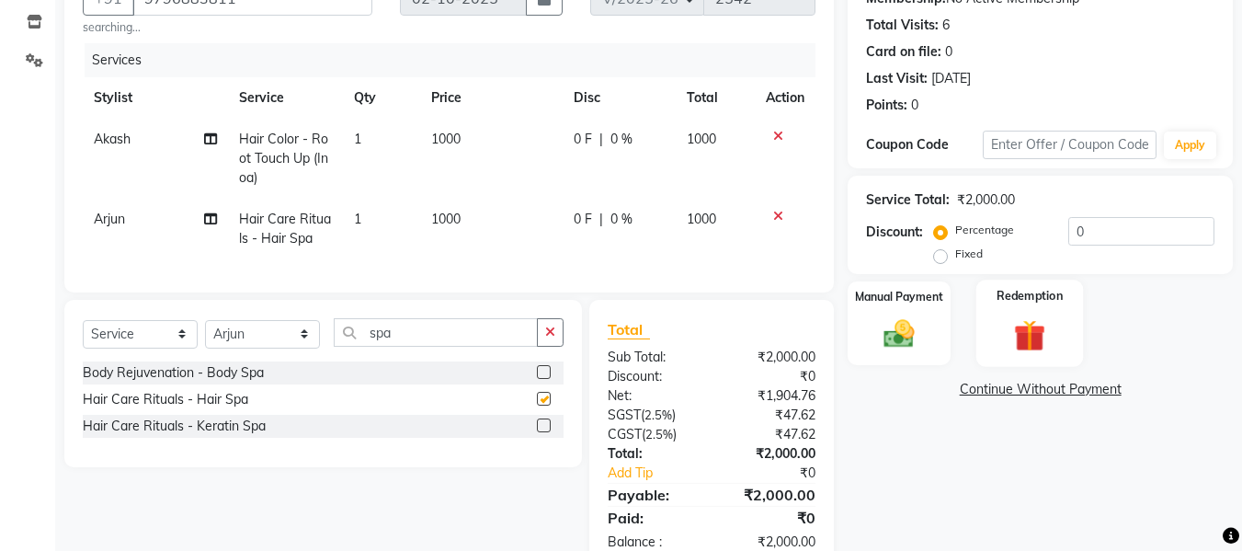
checkbox input "false"
click at [956, 253] on label "Fixed" at bounding box center [970, 254] width 28 height 17
click at [942, 253] on input "Fixed" at bounding box center [944, 253] width 13 height 13
radio input "true"
click at [1119, 235] on input "0" at bounding box center [1142, 231] width 146 height 29
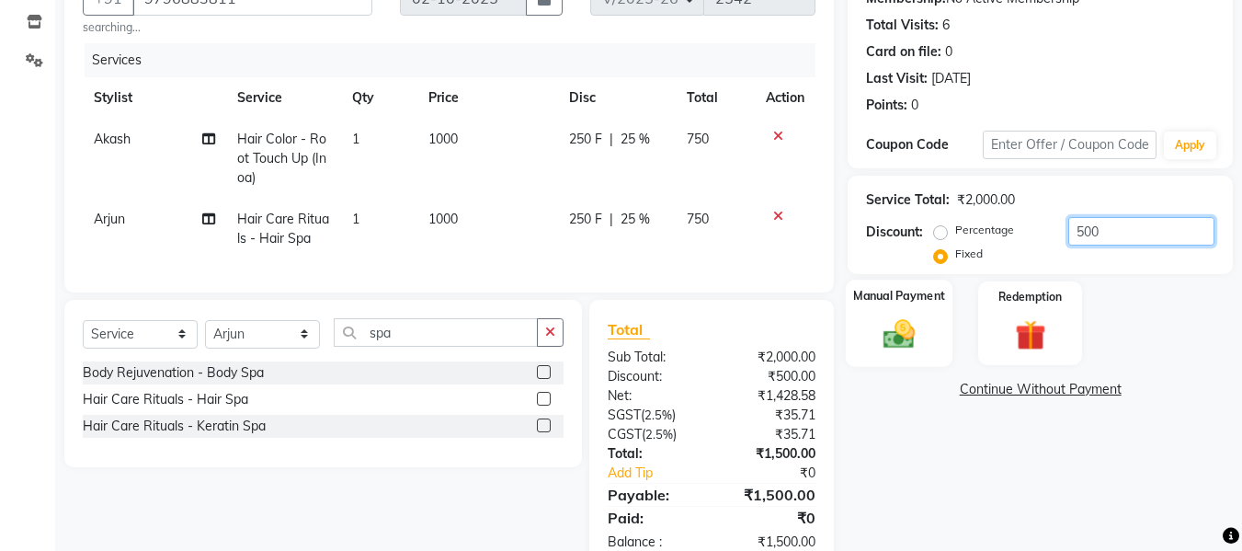
type input "500"
click at [913, 325] on img at bounding box center [899, 333] width 51 height 37
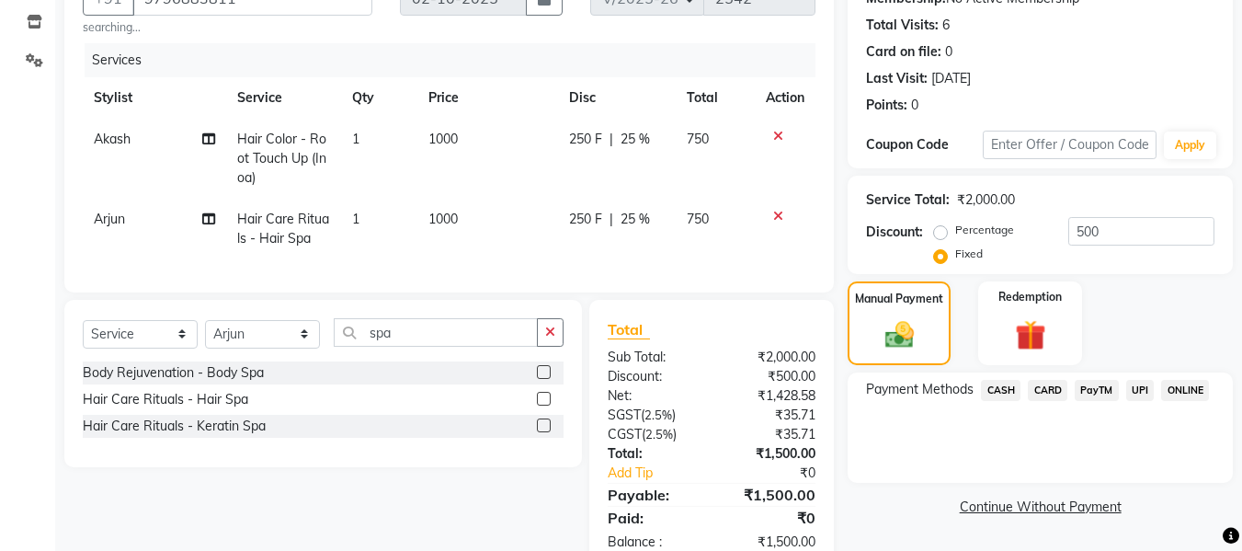
click at [1141, 392] on span "UPI" at bounding box center [1141, 390] width 29 height 21
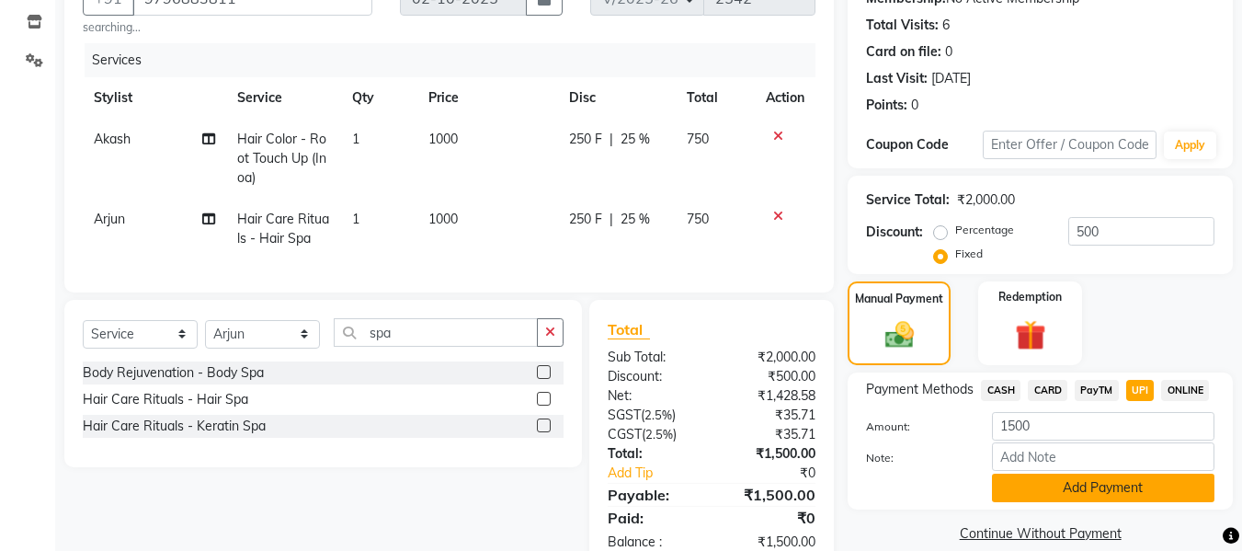
click at [1116, 486] on button "Add Payment" at bounding box center [1103, 488] width 223 height 29
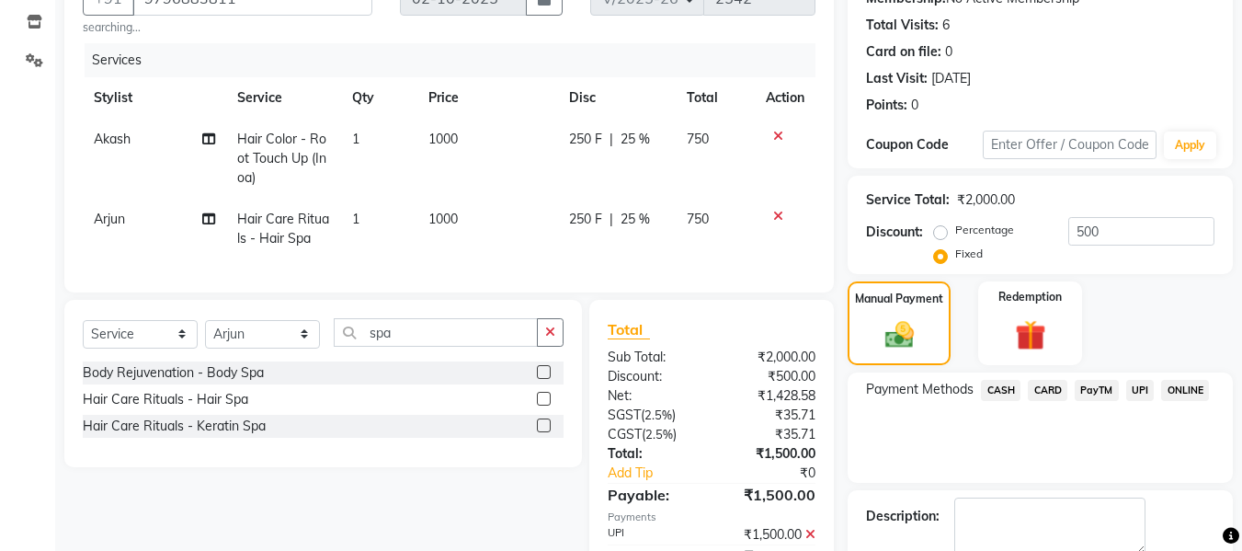
scroll to position [292, 0]
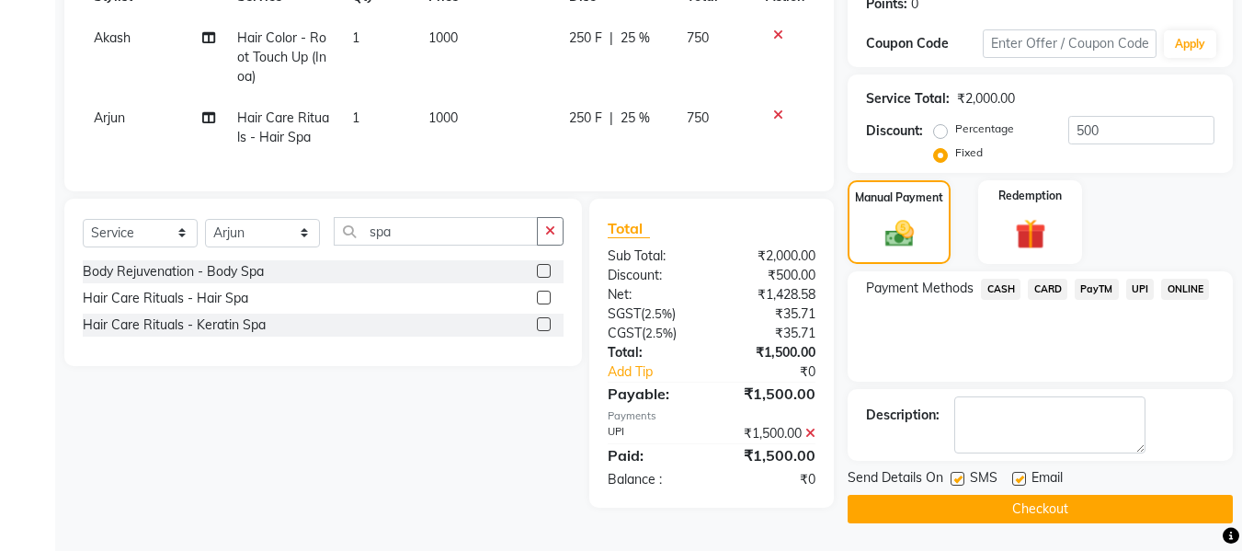
click at [1028, 506] on button "Checkout" at bounding box center [1040, 509] width 385 height 29
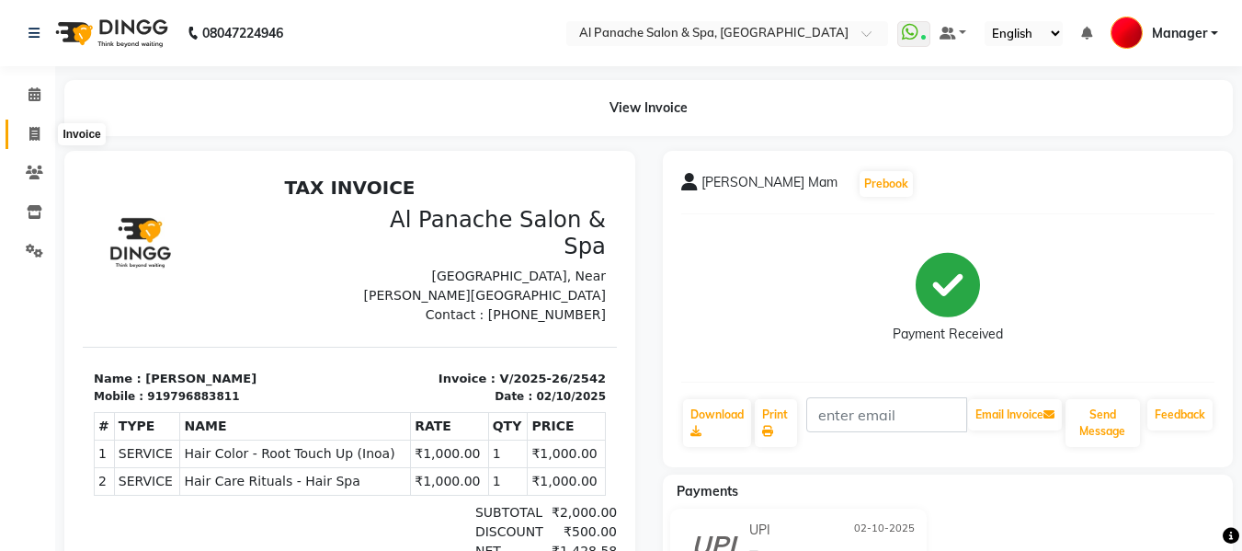
click at [25, 129] on span at bounding box center [34, 134] width 32 height 21
select select "service"
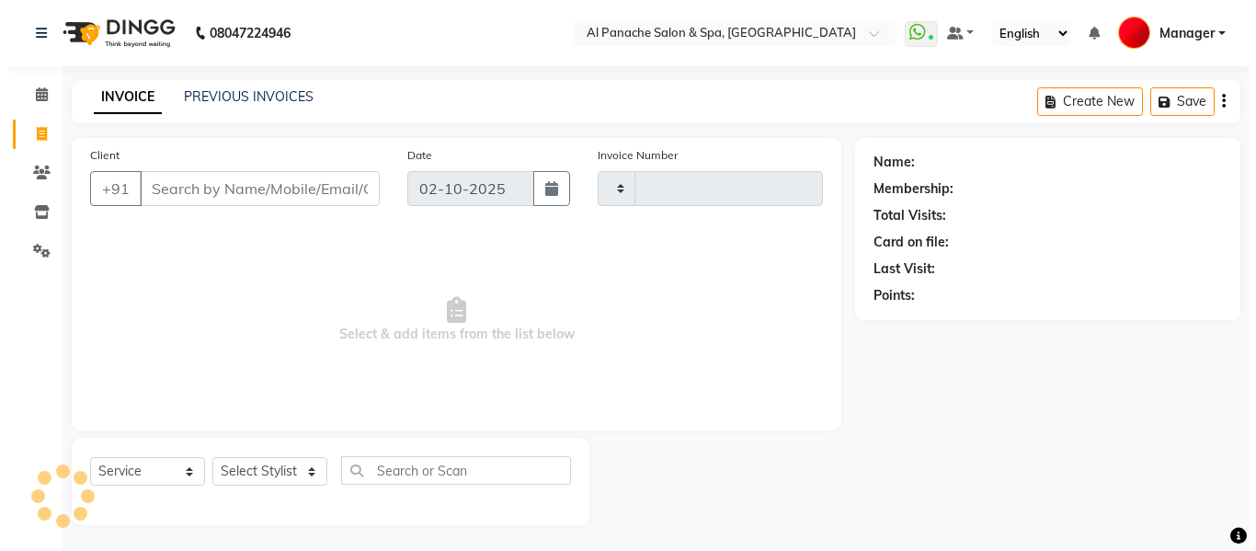
scroll to position [2, 0]
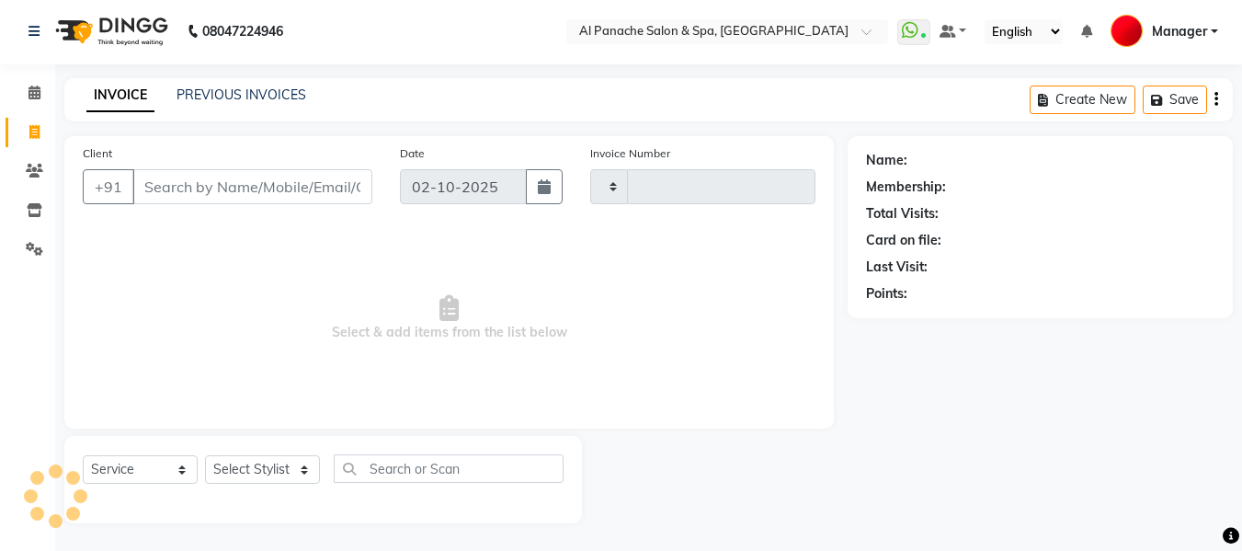
type input "2543"
select select "751"
click at [267, 467] on select "Select Stylist [PERSON_NAME] [PERSON_NAME] Baby [PERSON_NAME] Makeup Manager [P…" at bounding box center [262, 469] width 115 height 29
select select "62929"
click at [205, 455] on select "Select Stylist [PERSON_NAME] [PERSON_NAME] Baby [PERSON_NAME] Makeup Manager [P…" at bounding box center [262, 469] width 115 height 29
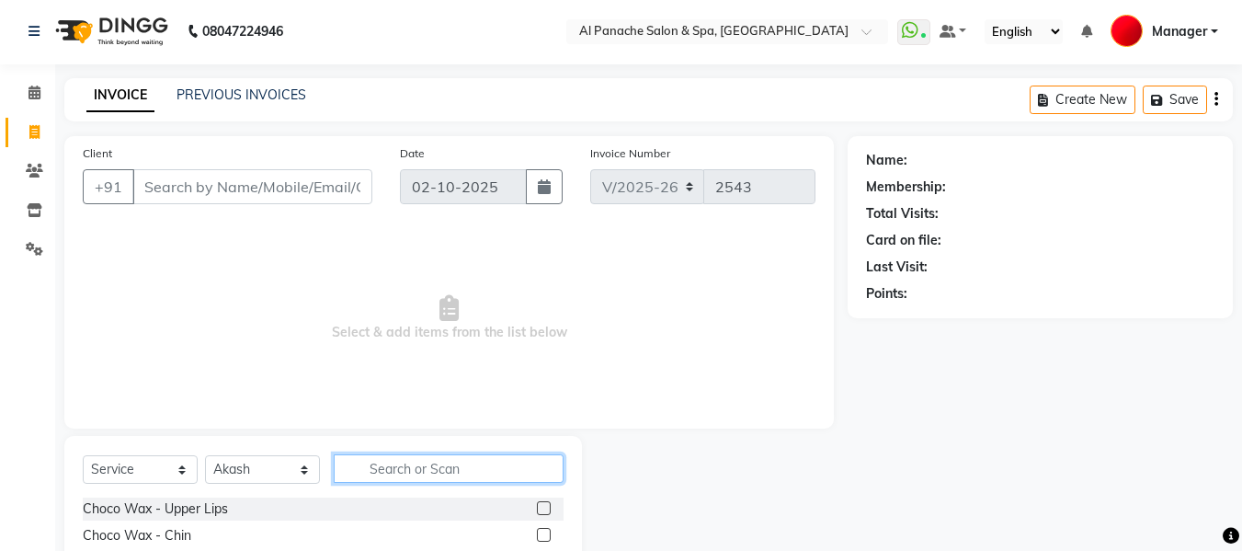
click at [402, 474] on input "text" at bounding box center [449, 468] width 230 height 29
type input "cut"
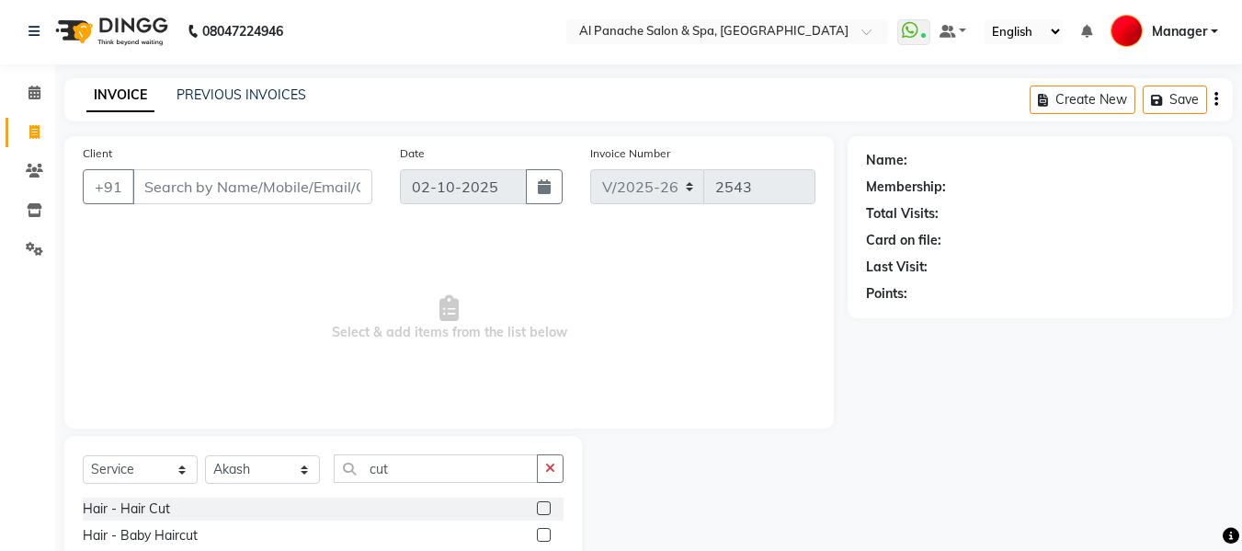
click at [543, 509] on label at bounding box center [544, 508] width 14 height 14
click at [543, 509] on input "checkbox" at bounding box center [543, 509] width 12 height 12
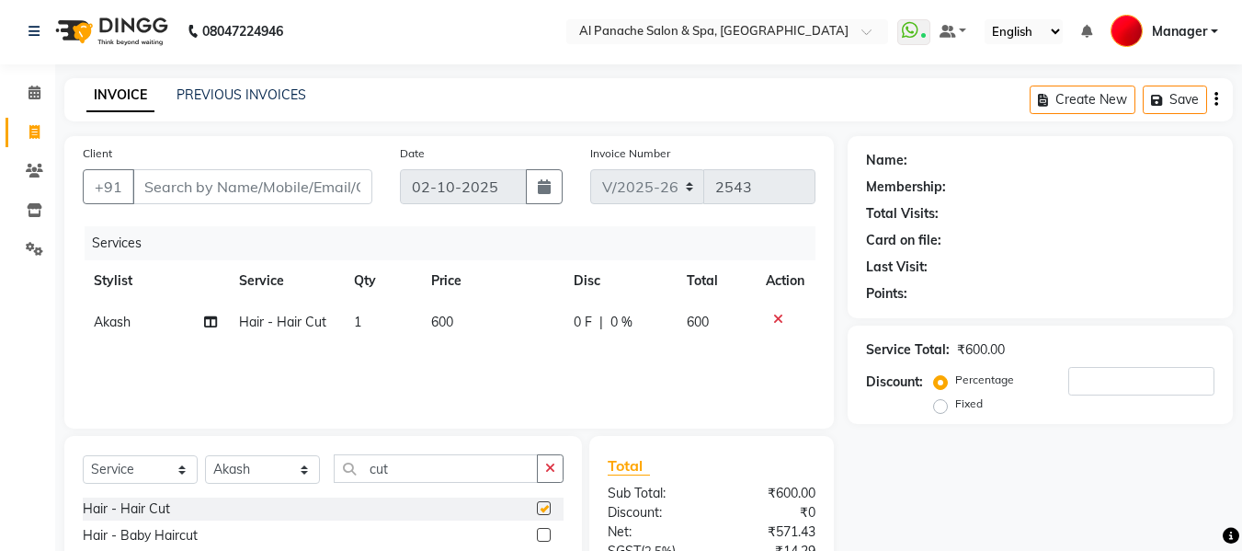
checkbox input "false"
click at [282, 475] on select "Select Stylist [PERSON_NAME] [PERSON_NAME] Baby [PERSON_NAME] Makeup Manager [P…" at bounding box center [262, 469] width 115 height 29
select select "50647"
click at [205, 455] on select "Select Stylist [PERSON_NAME] [PERSON_NAME] Baby [PERSON_NAME] Makeup Manager [P…" at bounding box center [262, 469] width 115 height 29
click at [429, 463] on input "cut" at bounding box center [436, 468] width 204 height 29
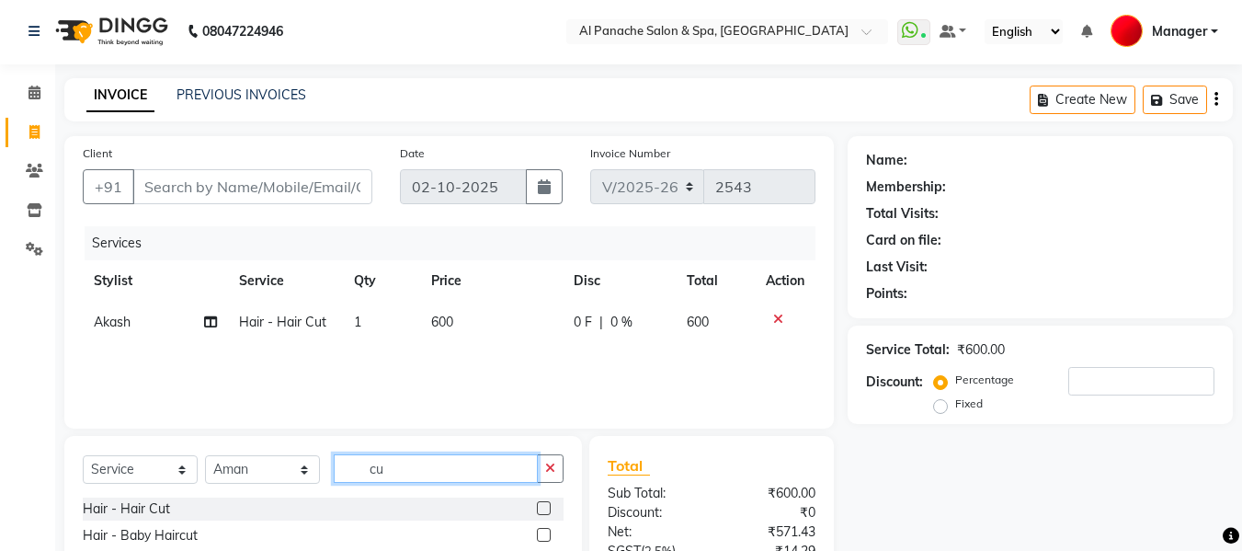
type input "c"
type input "baby"
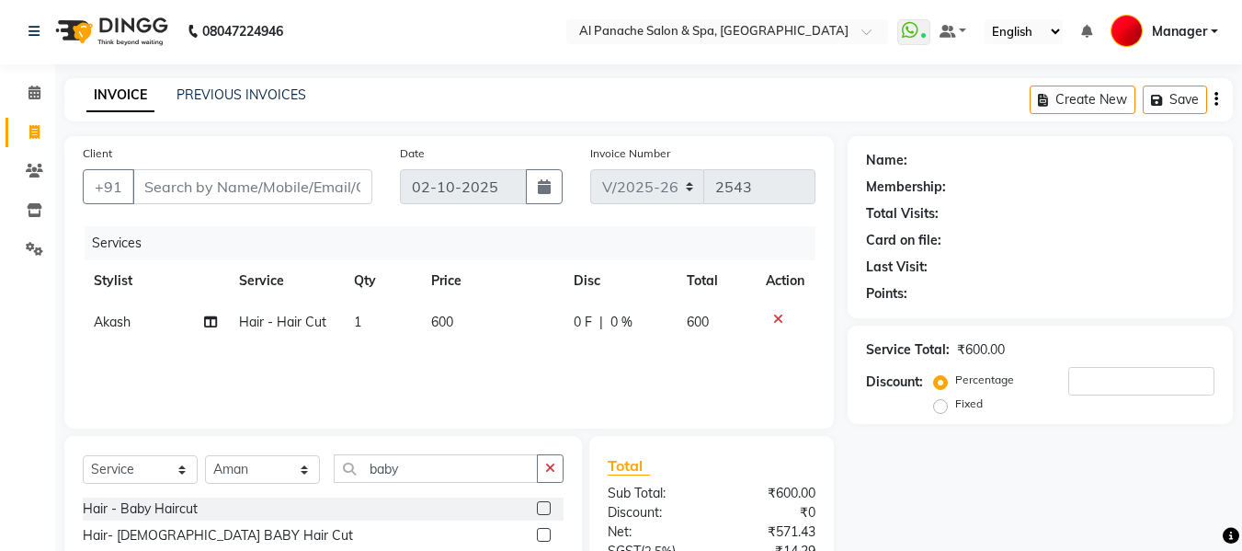
click at [540, 505] on label at bounding box center [544, 508] width 14 height 14
click at [540, 505] on input "checkbox" at bounding box center [543, 509] width 12 height 12
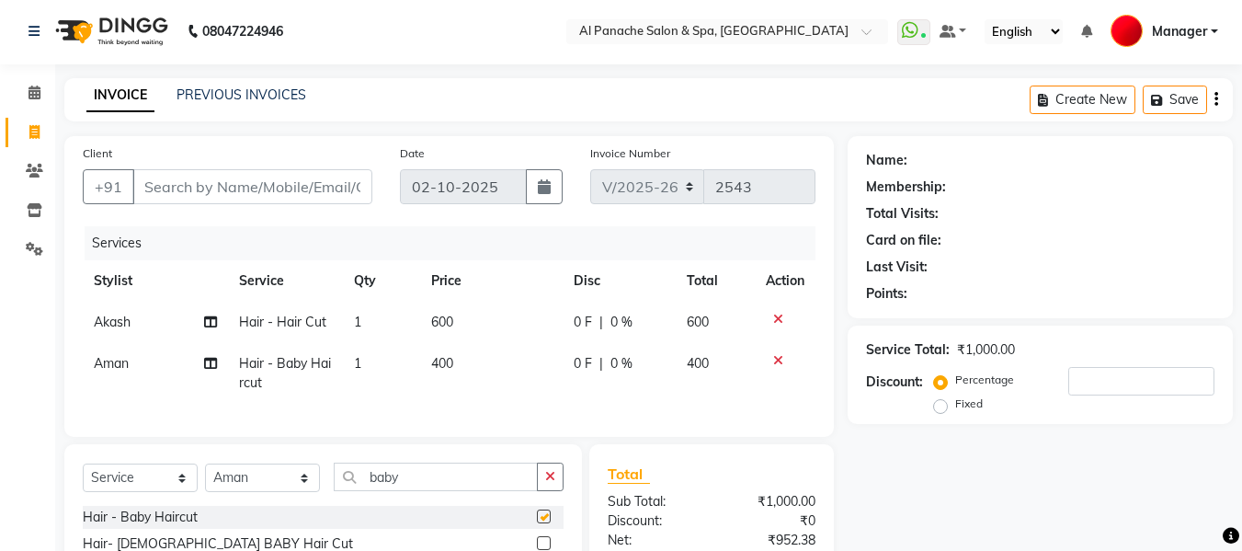
checkbox input "false"
click at [279, 185] on input "Client" at bounding box center [252, 186] width 240 height 35
type input "9"
type input "0"
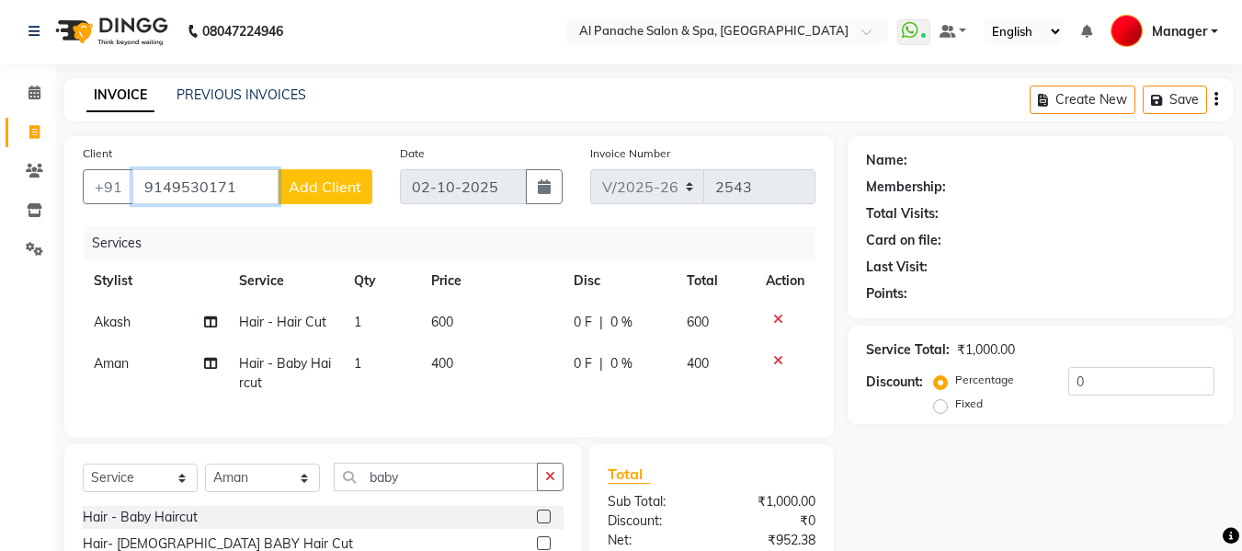
type input "9149530171"
click at [323, 186] on span "Add Client" at bounding box center [325, 186] width 73 height 18
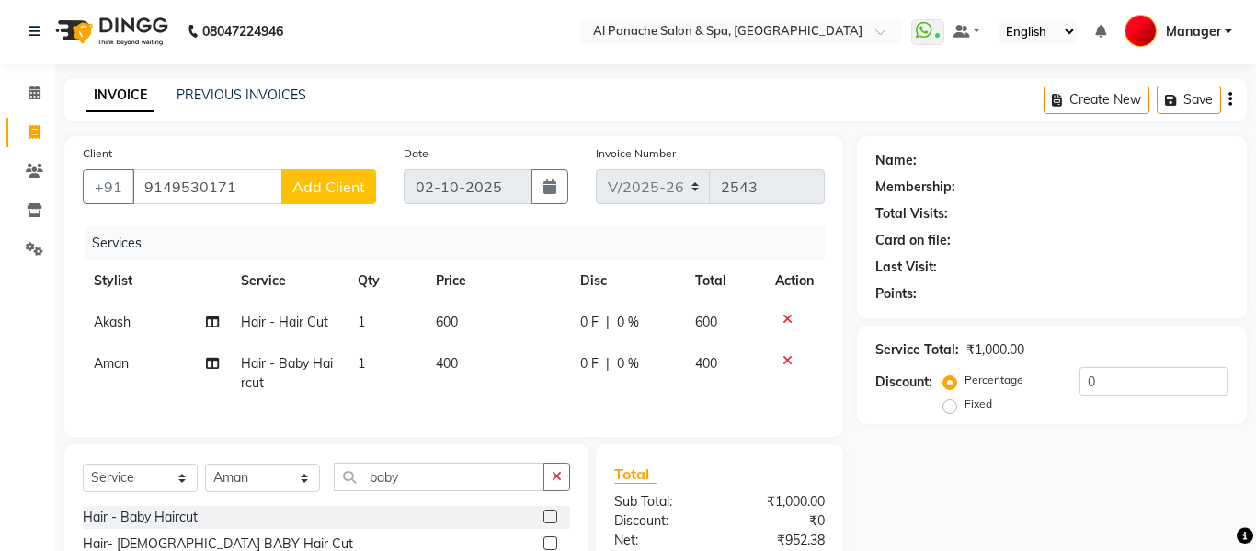
select select "15"
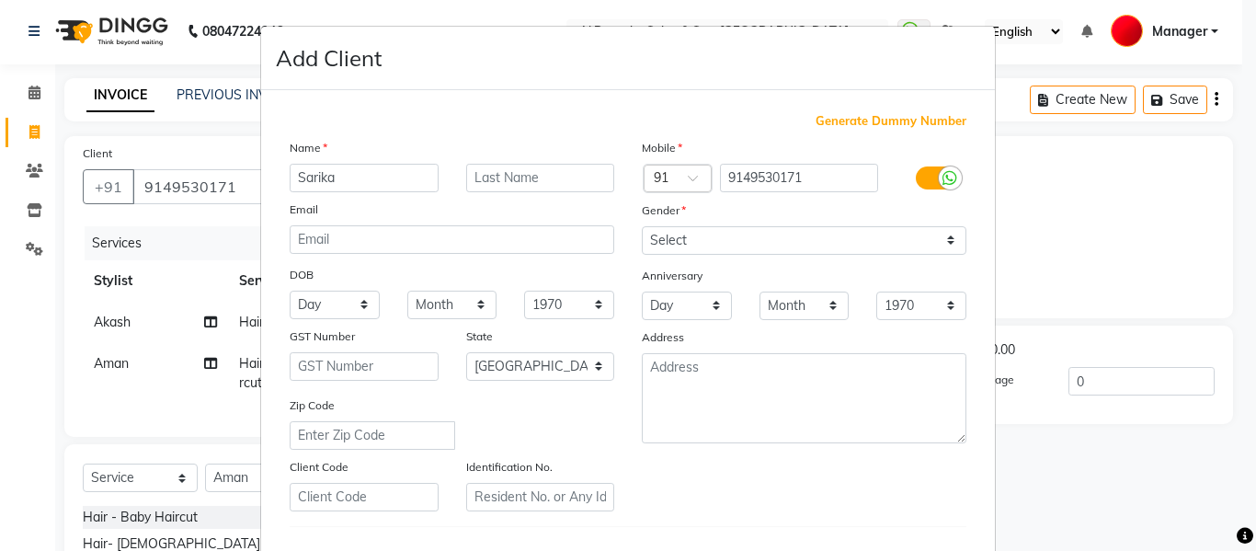
type input "Sarika"
click at [525, 183] on input "text" at bounding box center [540, 178] width 149 height 29
type input ","
type input "mam"
click at [697, 243] on select "Select [DEMOGRAPHIC_DATA] [DEMOGRAPHIC_DATA] Other Prefer Not To Say" at bounding box center [804, 240] width 325 height 29
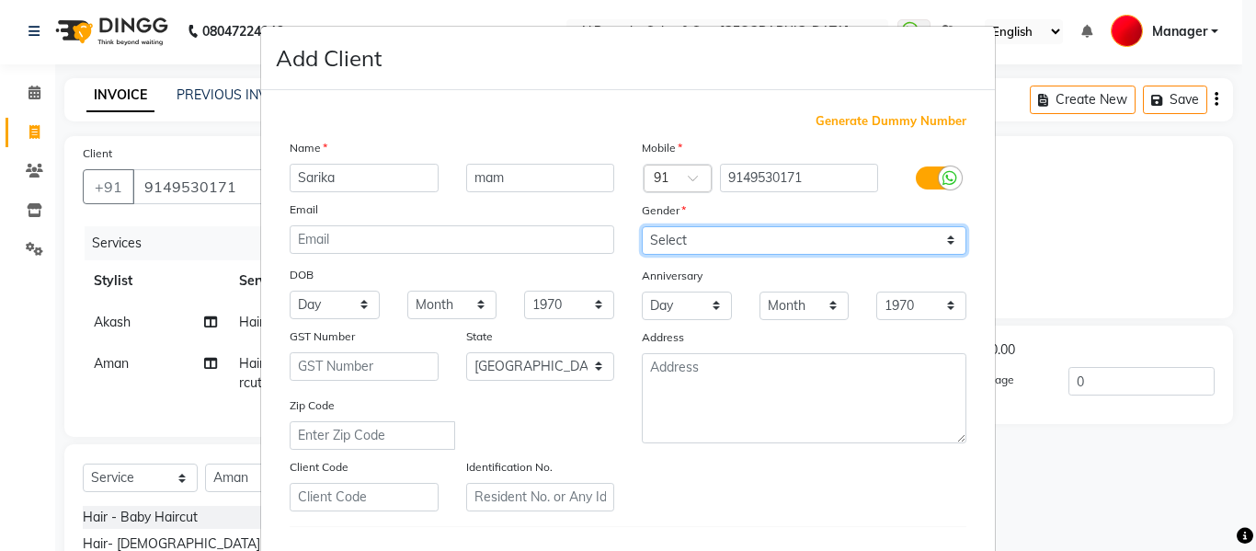
select select "[DEMOGRAPHIC_DATA]"
click at [642, 226] on select "Select [DEMOGRAPHIC_DATA] [DEMOGRAPHIC_DATA] Other Prefer Not To Say" at bounding box center [804, 240] width 325 height 29
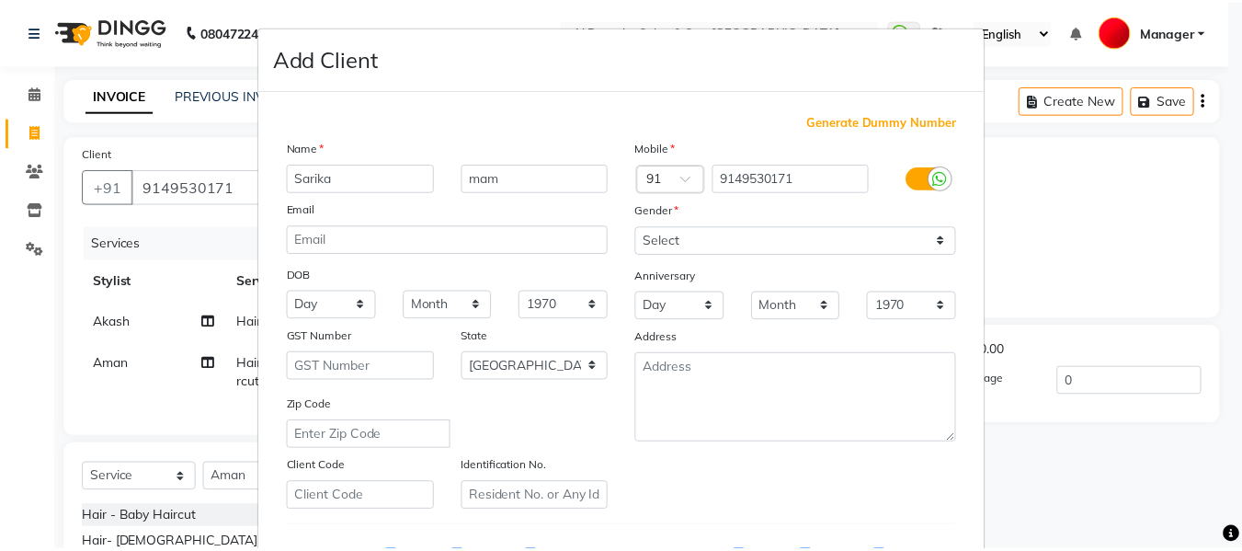
scroll to position [298, 0]
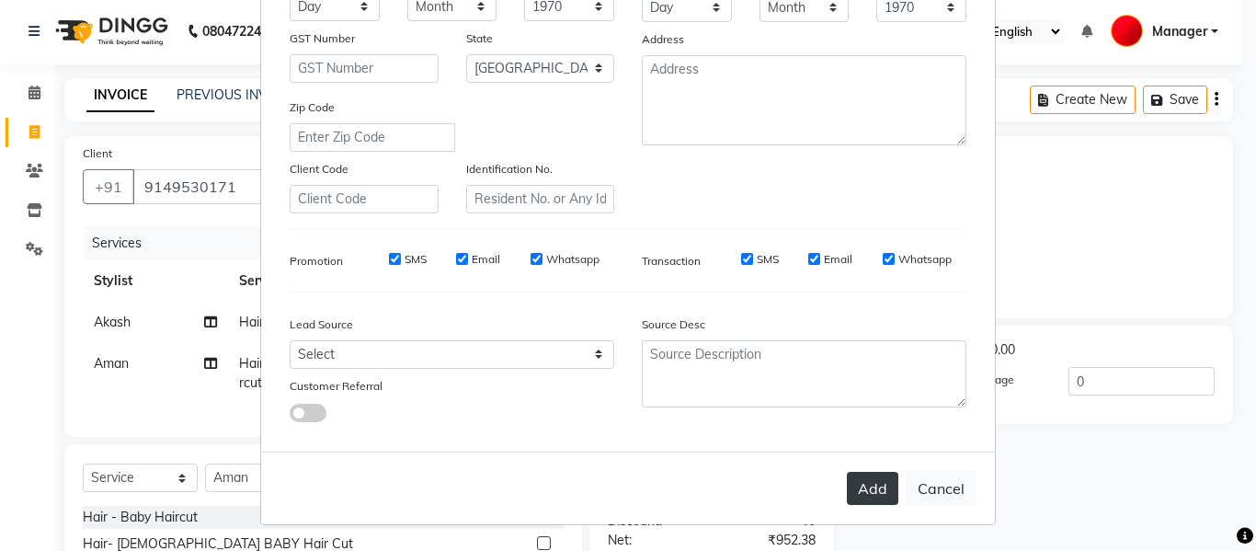
click at [865, 480] on button "Add" at bounding box center [872, 488] width 51 height 33
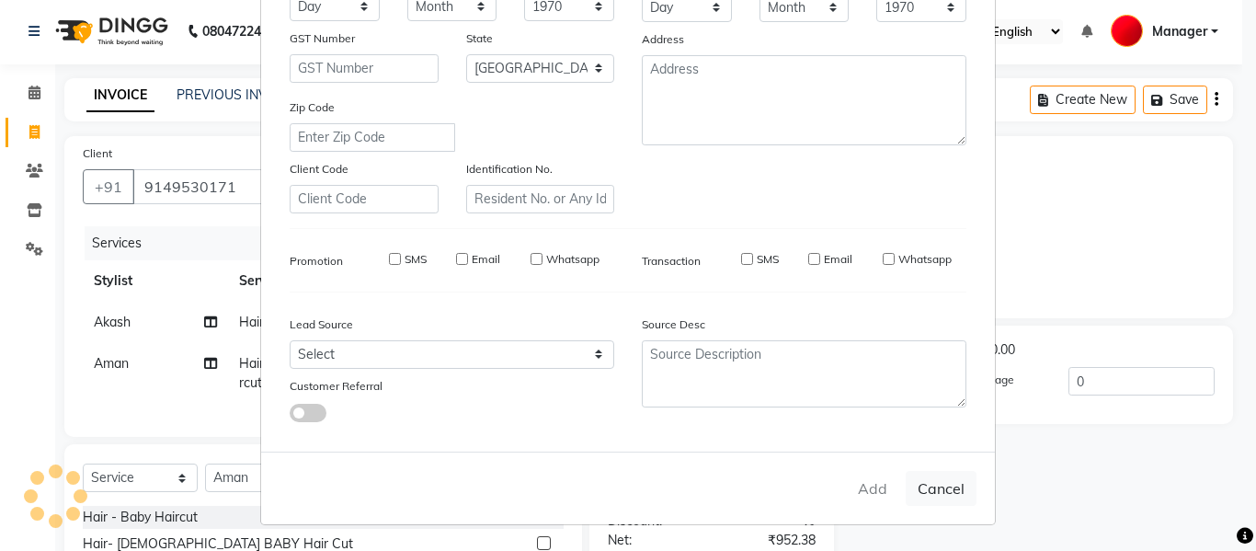
select select
select select "null"
select select
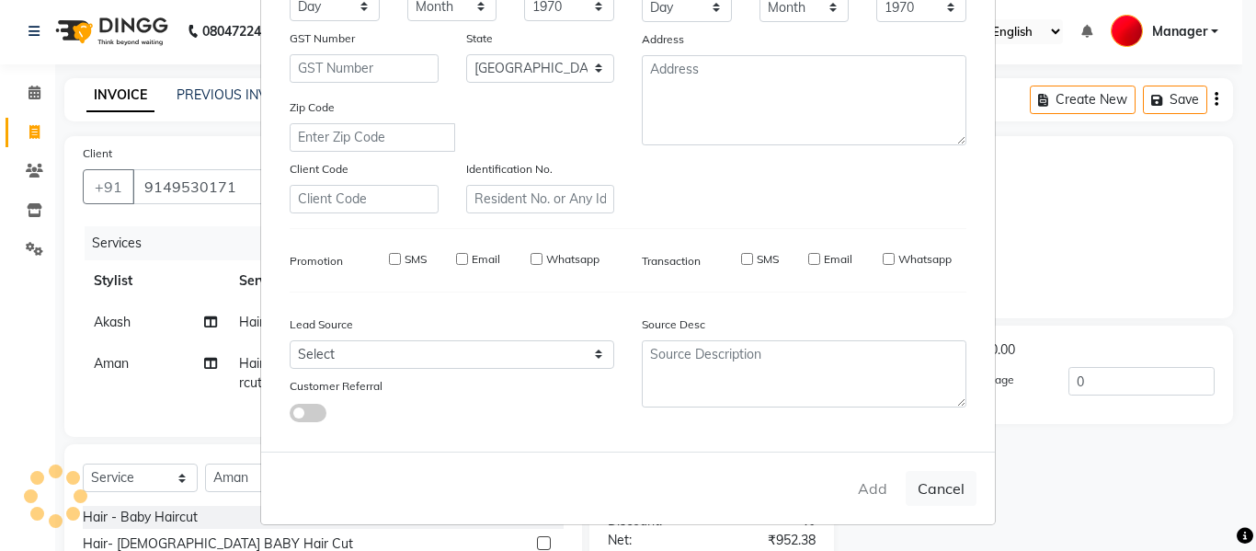
select select
checkbox input "false"
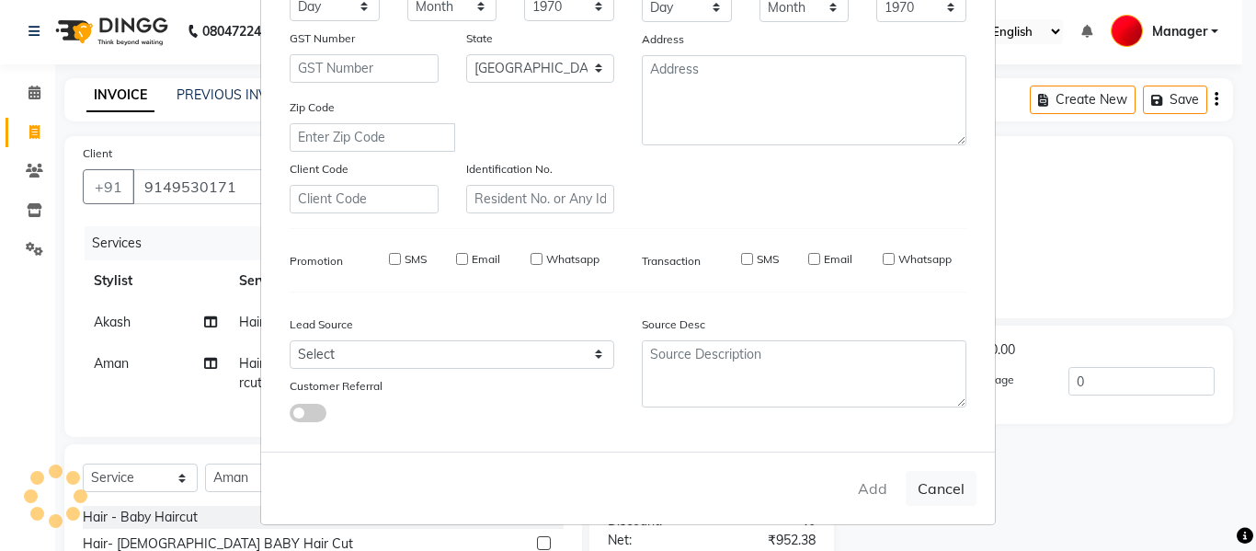
checkbox input "false"
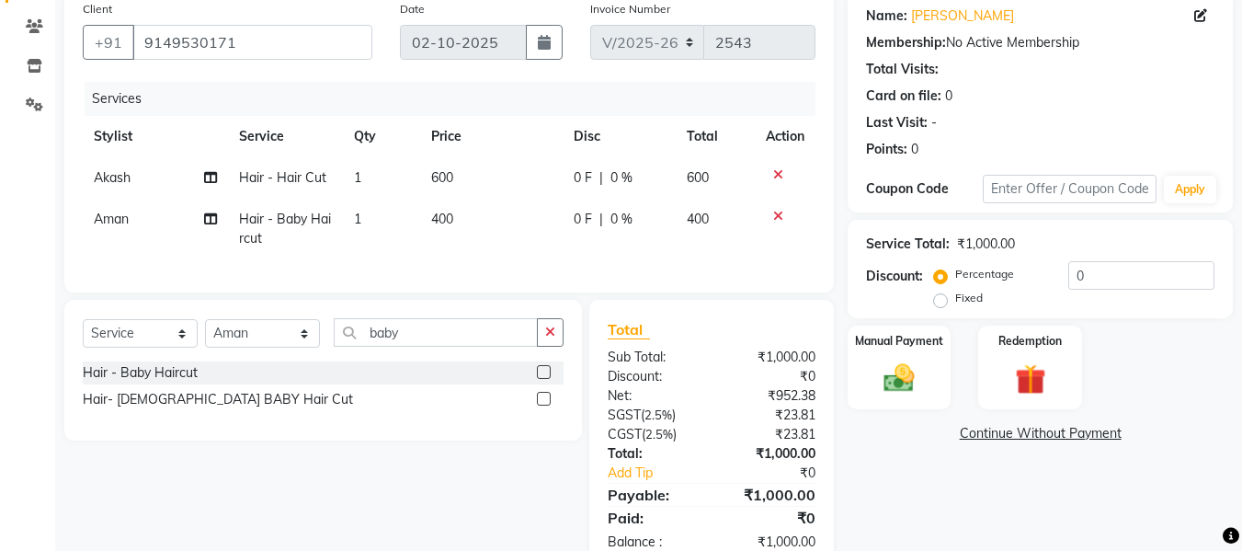
scroll to position [207, 0]
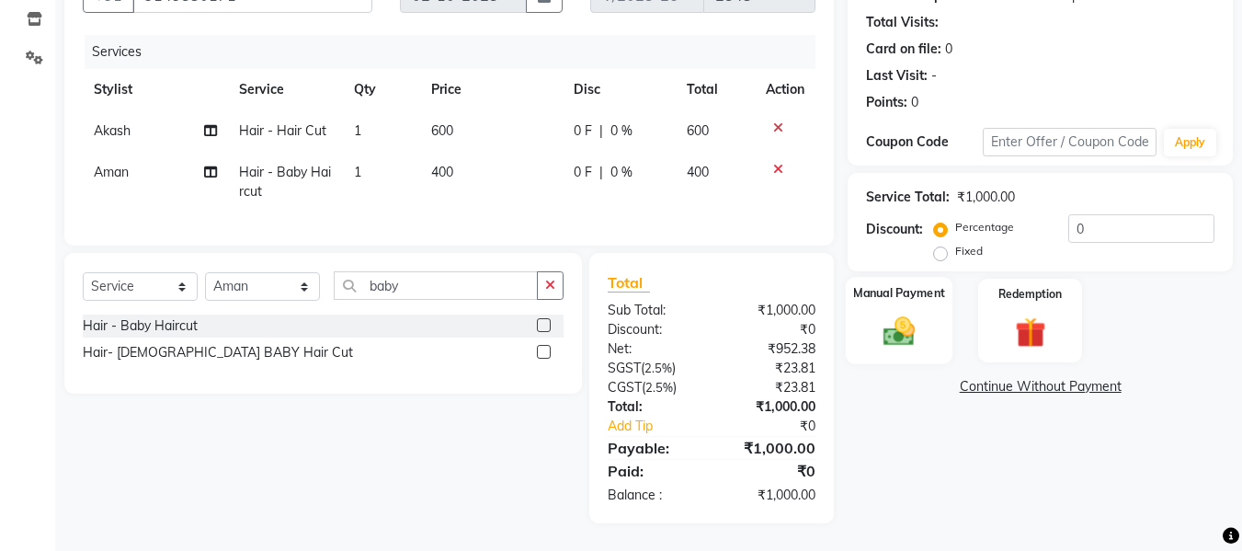
click at [889, 295] on div "Manual Payment" at bounding box center [900, 320] width 108 height 87
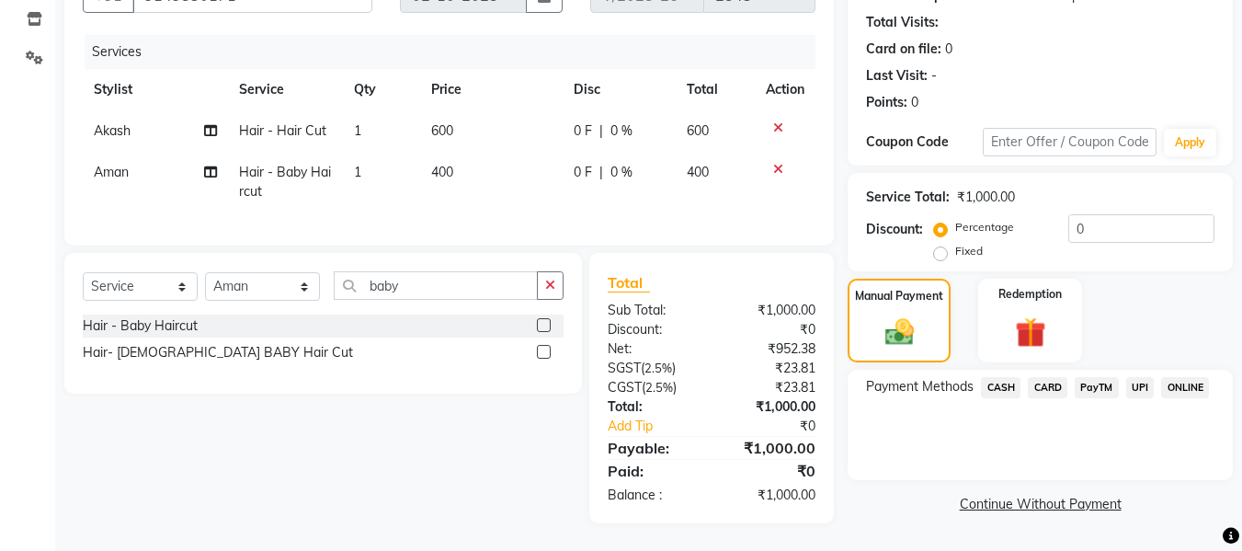
click at [1054, 377] on span "CARD" at bounding box center [1048, 387] width 40 height 21
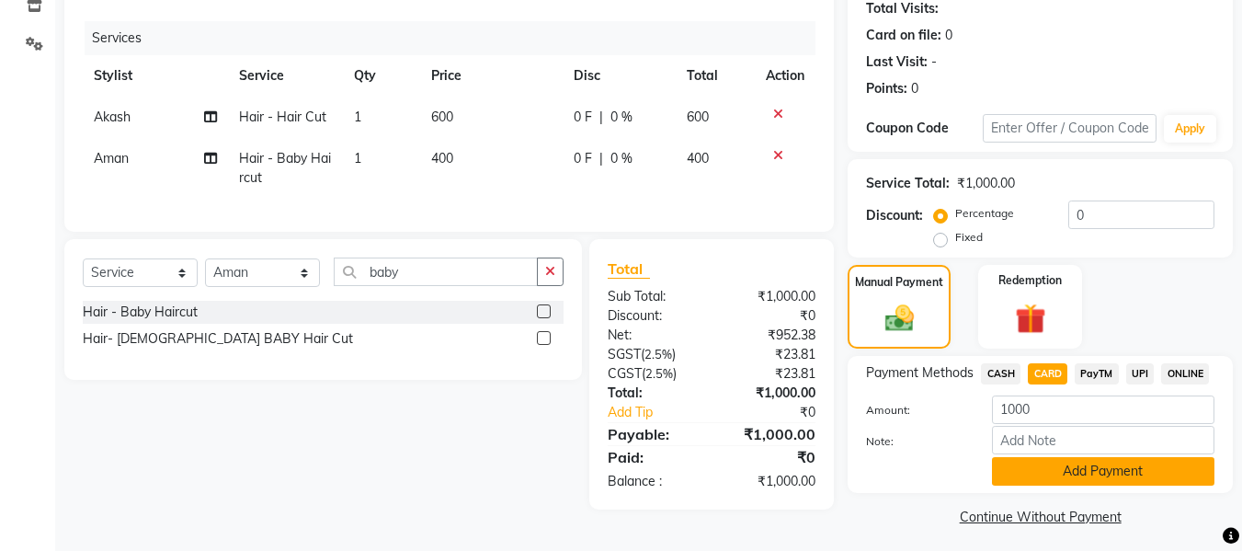
click at [1121, 469] on button "Add Payment" at bounding box center [1103, 471] width 223 height 29
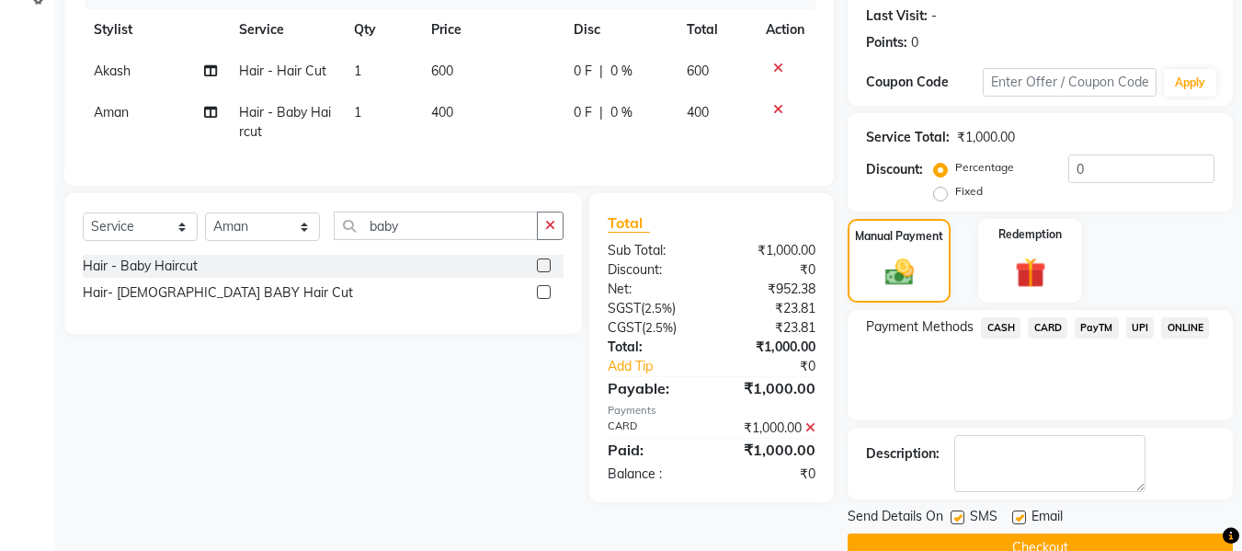
scroll to position [292, 0]
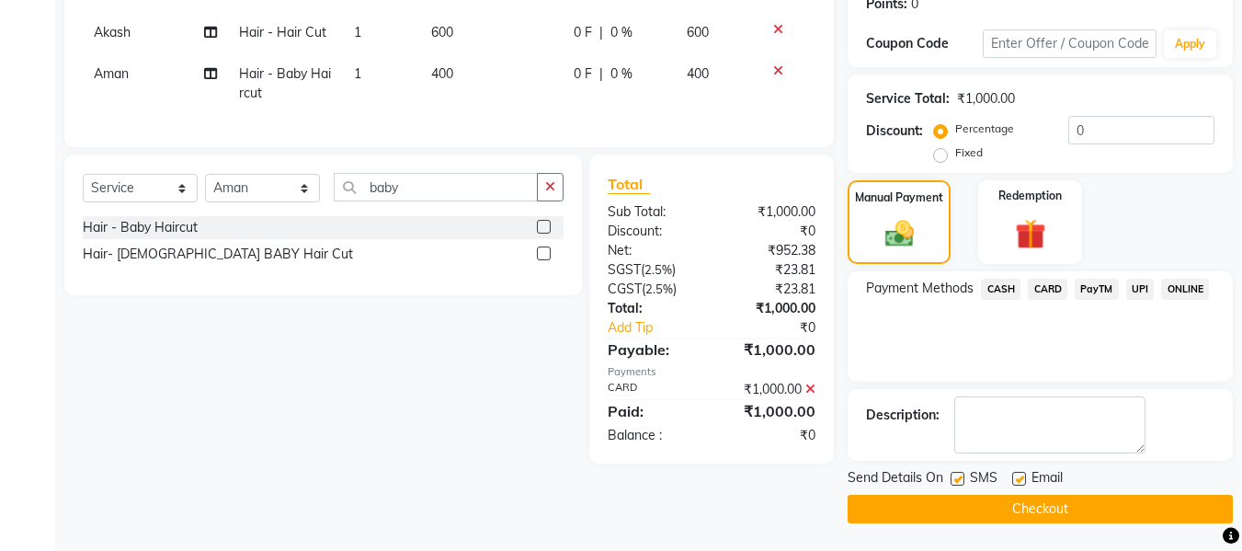
click at [1173, 509] on button "Checkout" at bounding box center [1040, 509] width 385 height 29
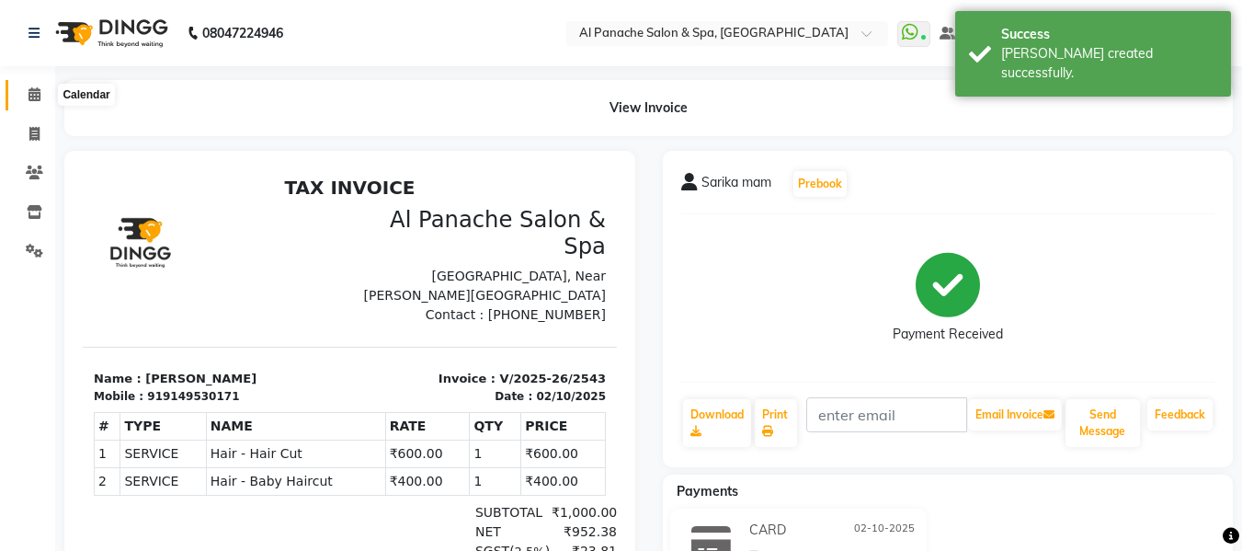
click at [30, 92] on icon at bounding box center [35, 94] width 12 height 14
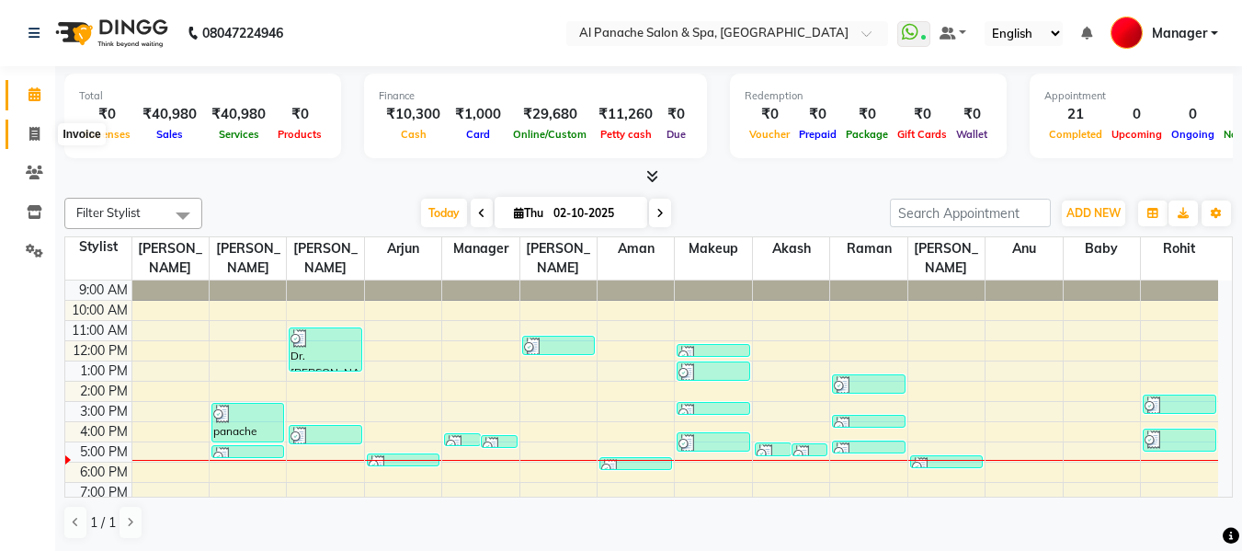
click at [26, 139] on span at bounding box center [34, 134] width 32 height 21
select select "service"
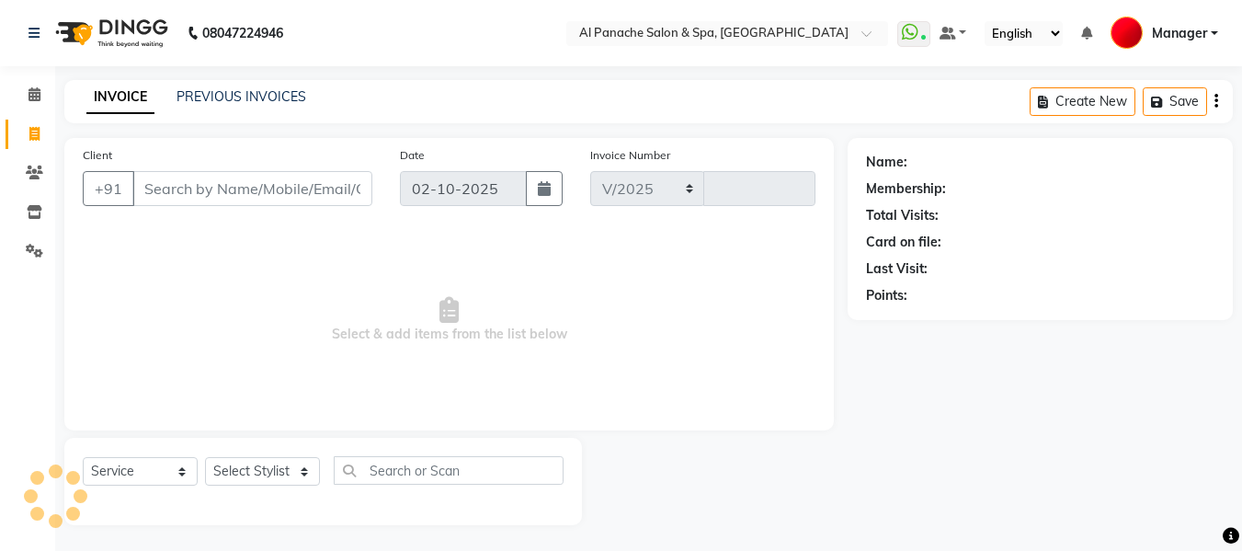
select select "751"
type input "2544"
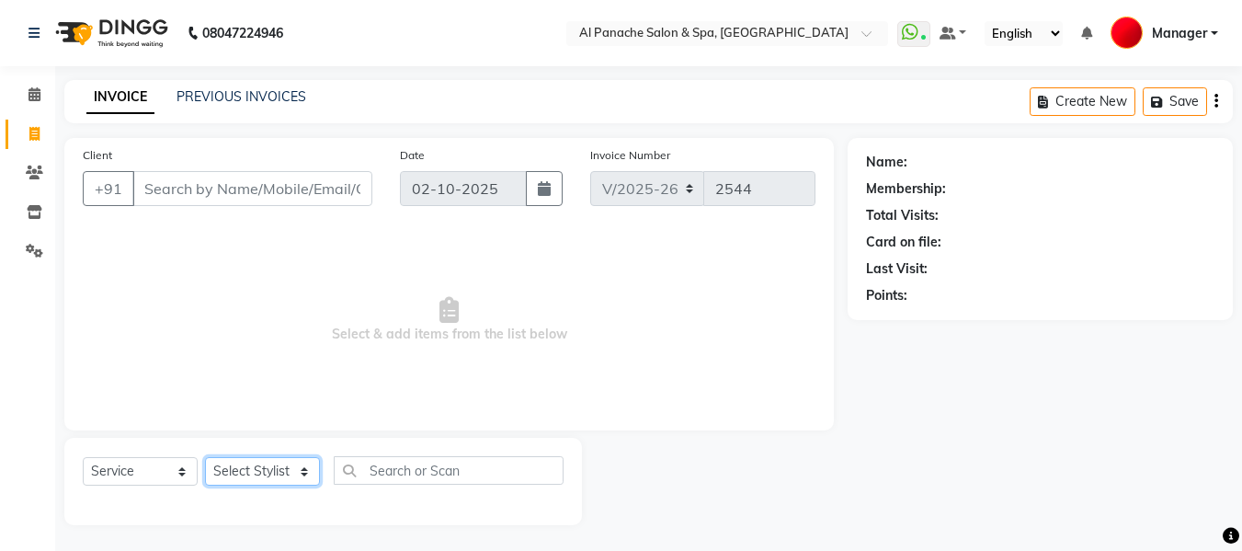
click at [267, 470] on select "Select Stylist [PERSON_NAME] [PERSON_NAME] Baby [PERSON_NAME] Makeup Manager [P…" at bounding box center [262, 471] width 115 height 29
select select "12074"
click at [205, 457] on select "Select Stylist [PERSON_NAME] [PERSON_NAME] Baby [PERSON_NAME] Makeup Manager [P…" at bounding box center [262, 471] width 115 height 29
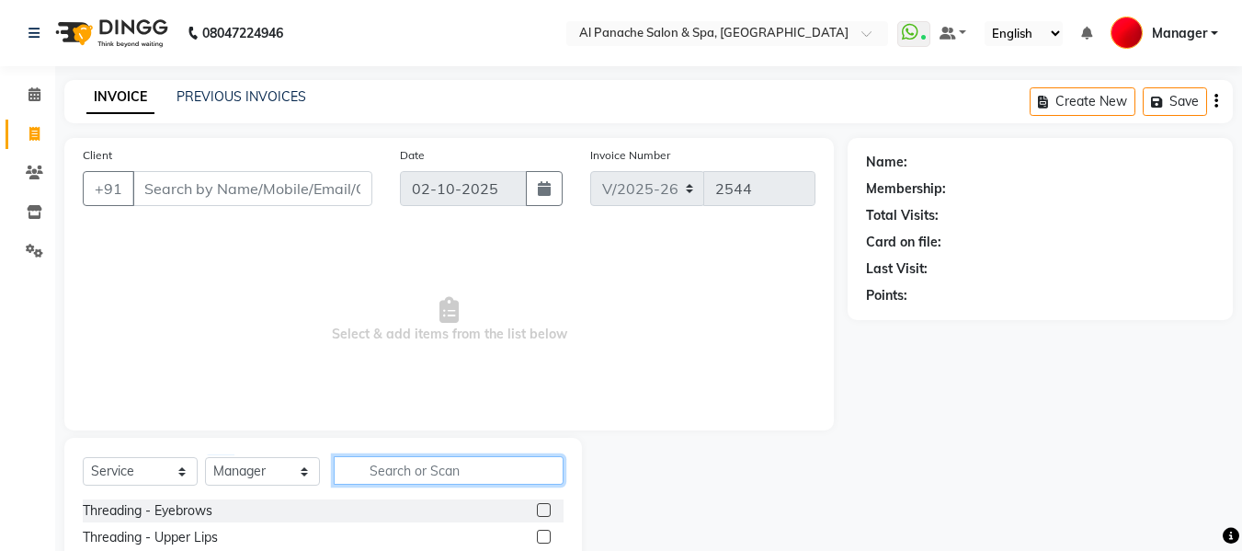
click at [440, 475] on input "text" at bounding box center [449, 470] width 230 height 29
type input "be"
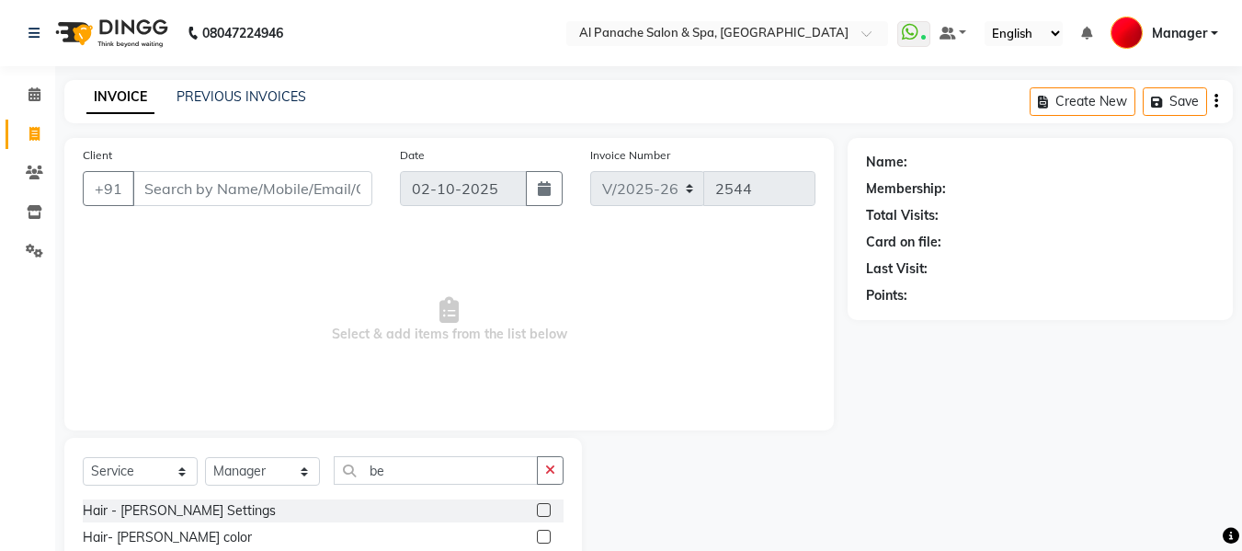
click at [544, 506] on label at bounding box center [544, 510] width 14 height 14
click at [544, 506] on input "checkbox" at bounding box center [543, 511] width 12 height 12
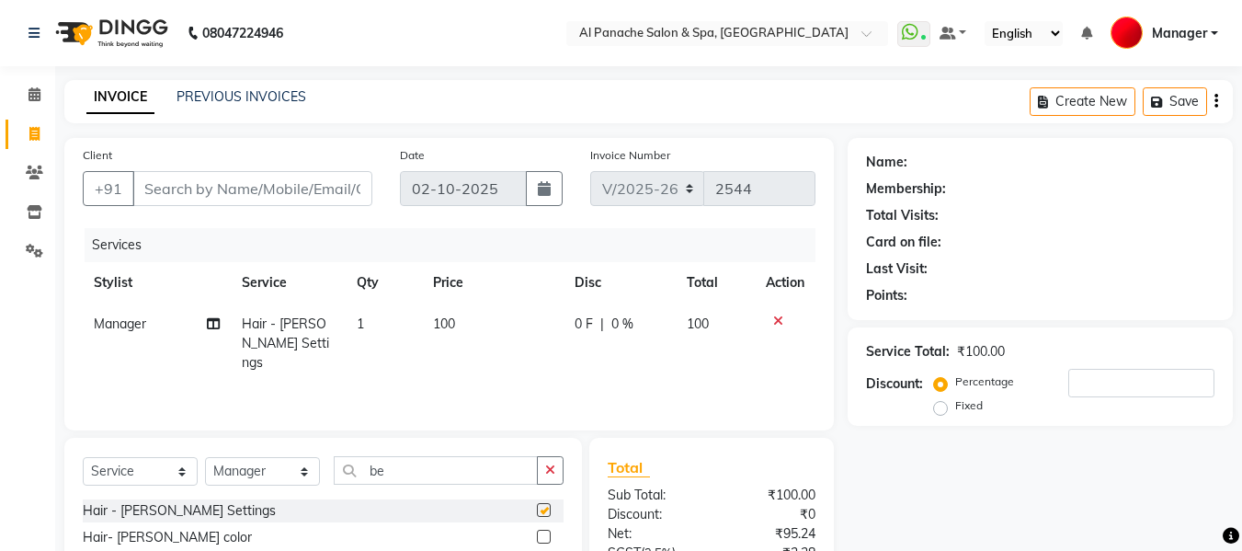
checkbox input "false"
click at [298, 186] on input "Client" at bounding box center [252, 188] width 240 height 35
type input "p"
type input "0"
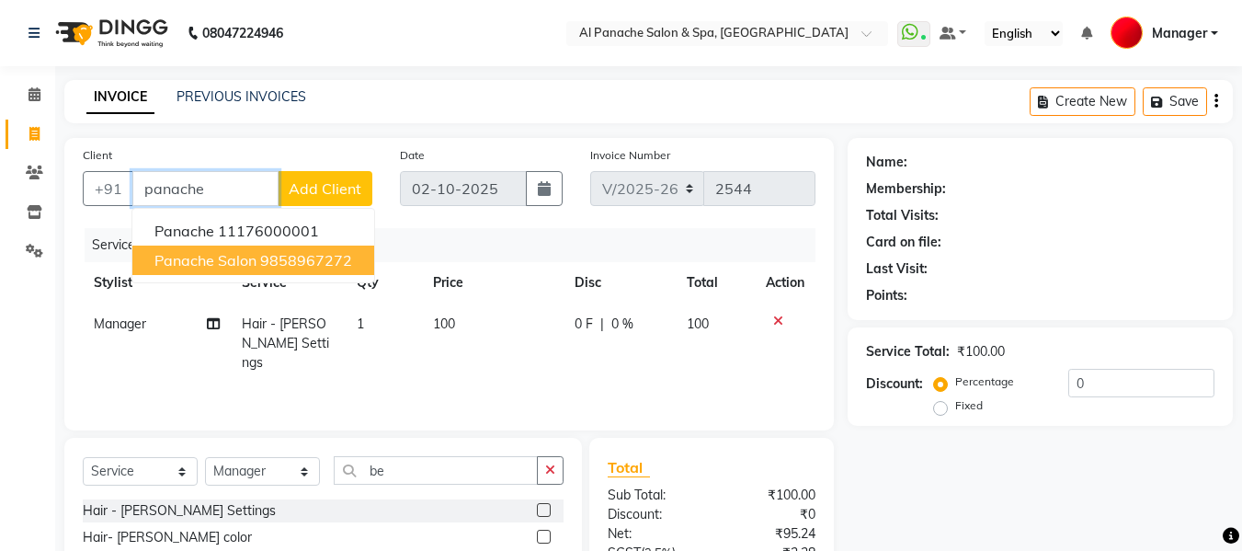
click at [277, 258] on ngb-highlight "9858967272" at bounding box center [306, 260] width 92 height 18
type input "9858967272"
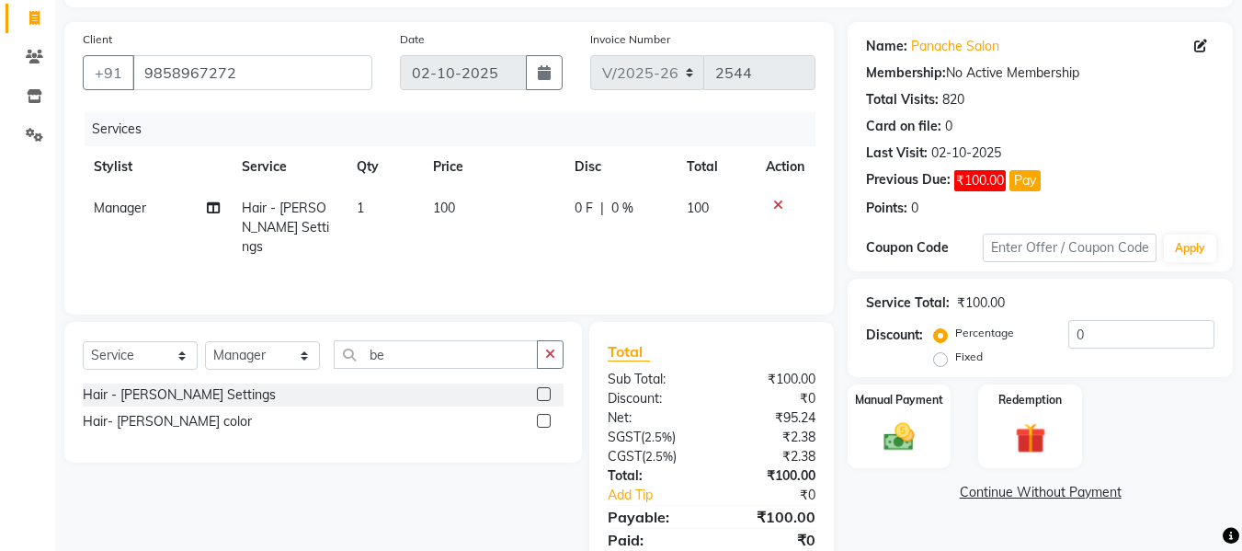
scroll to position [185, 0]
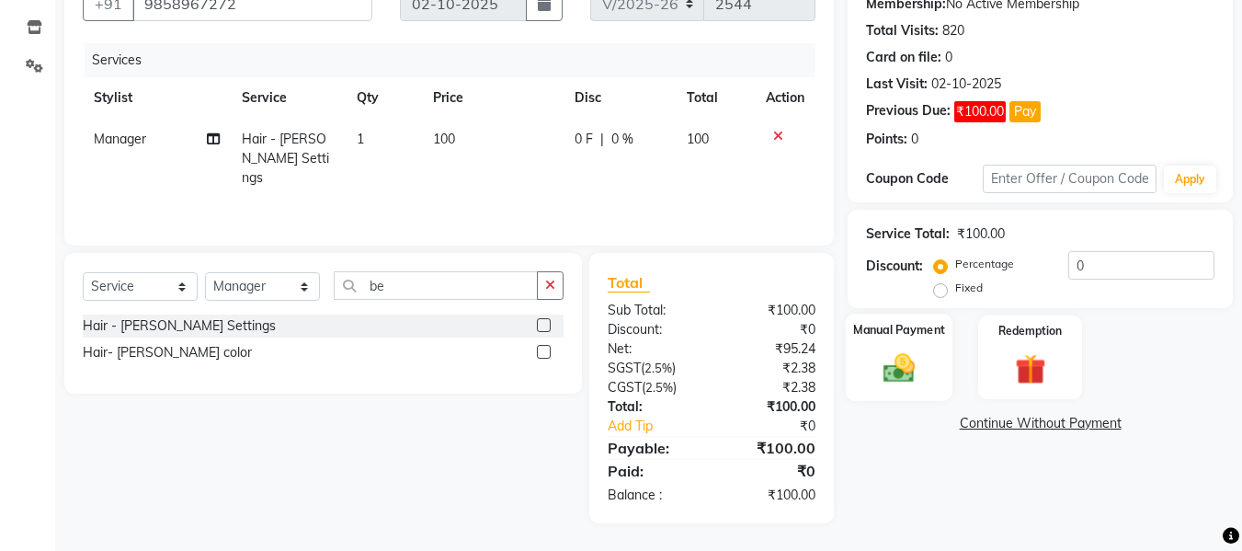
click at [897, 367] on img at bounding box center [899, 367] width 51 height 37
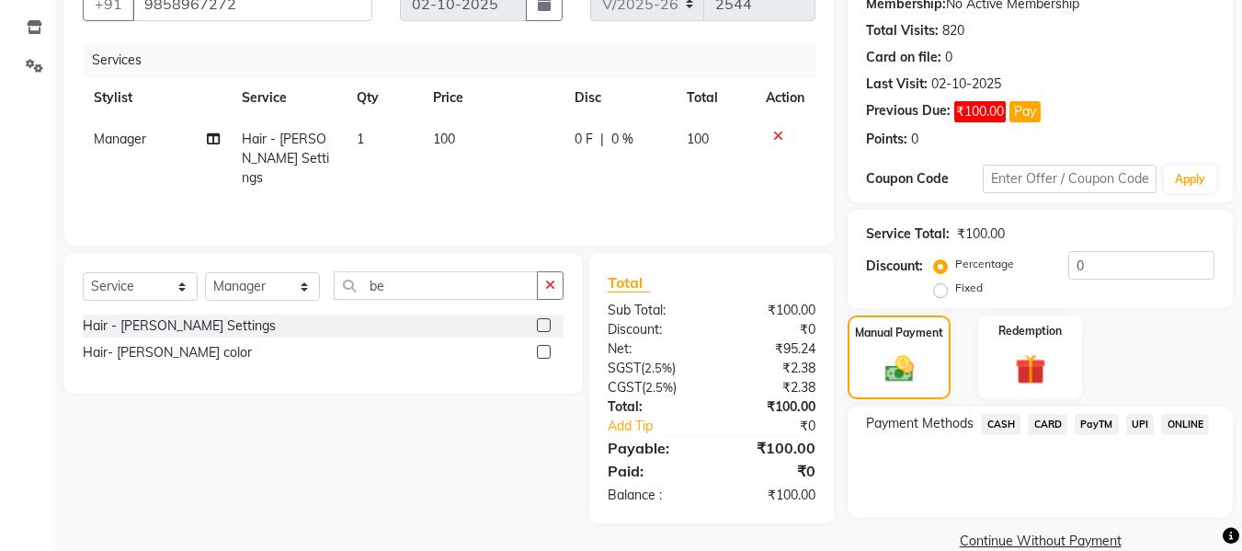
click at [995, 418] on span "CASH" at bounding box center [1001, 424] width 40 height 21
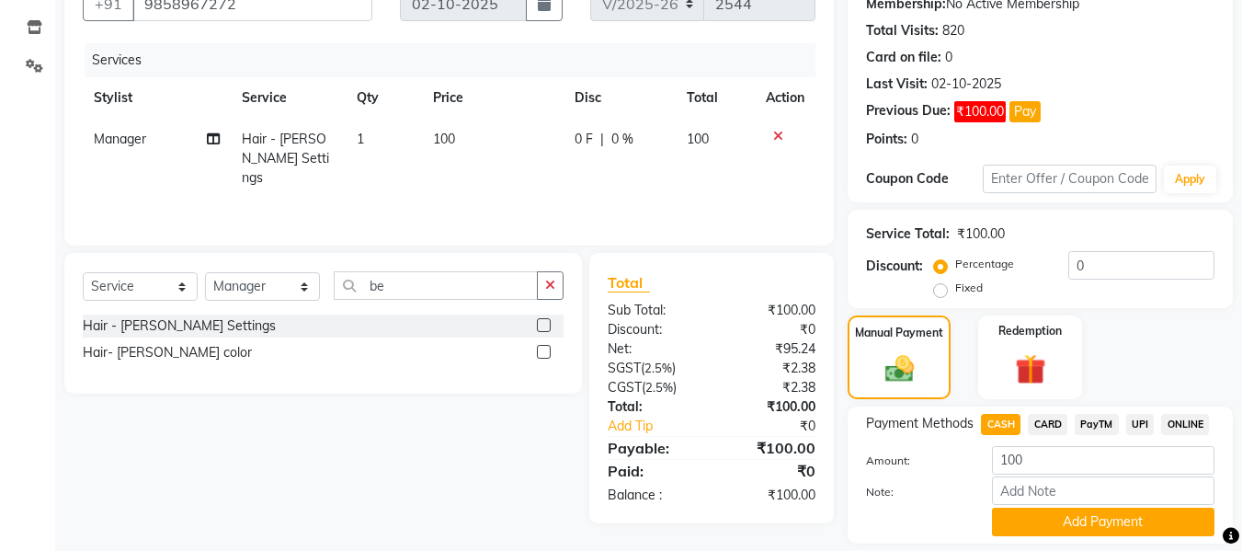
scroll to position [243, 0]
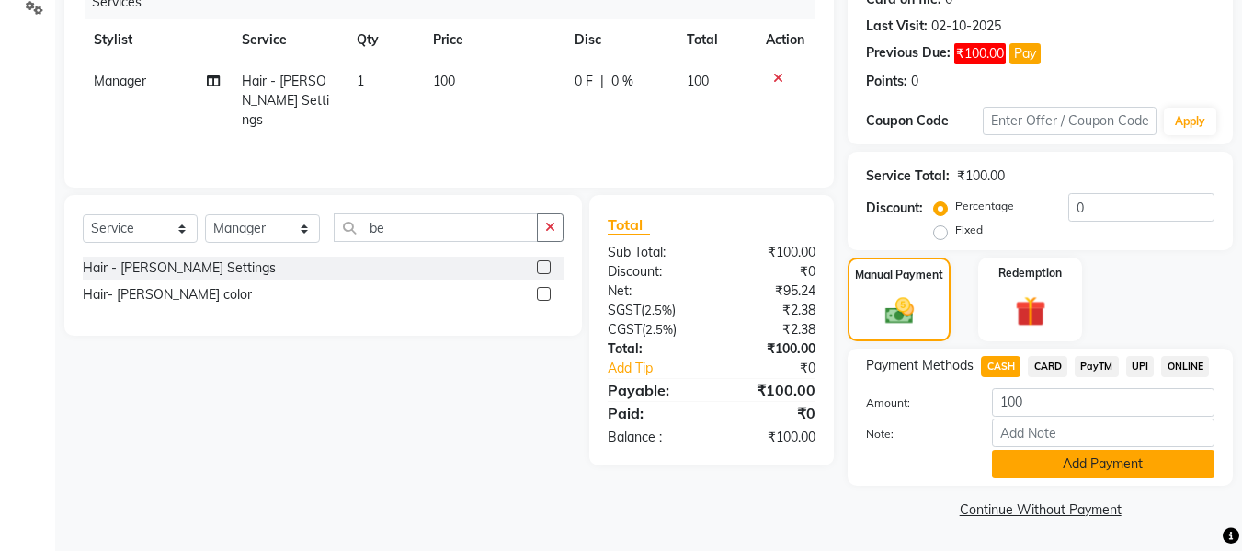
click at [1096, 470] on button "Add Payment" at bounding box center [1103, 464] width 223 height 29
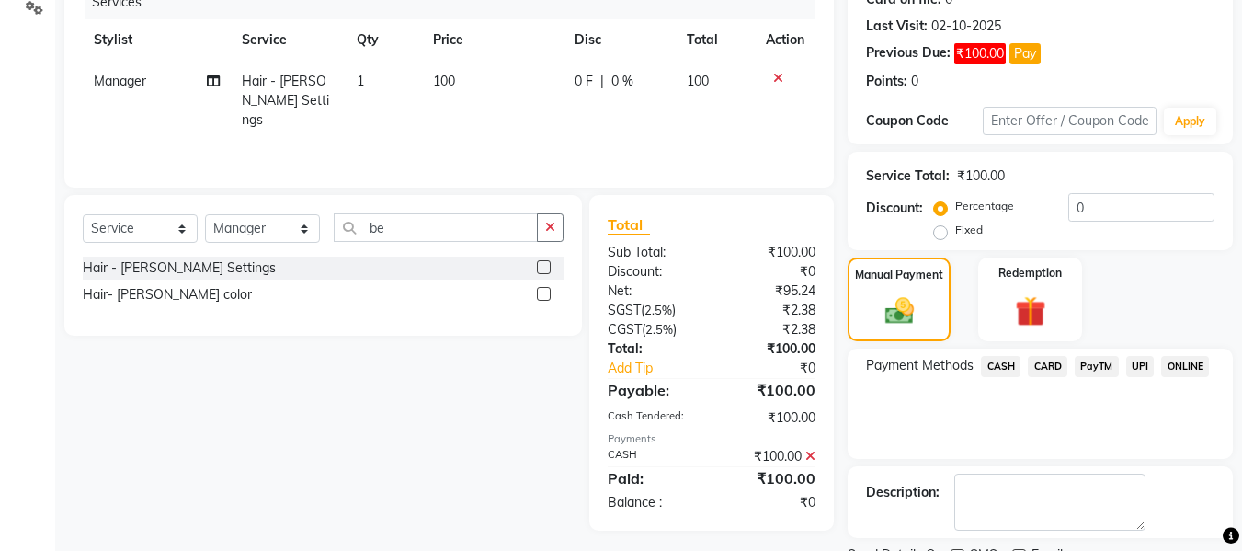
scroll to position [320, 0]
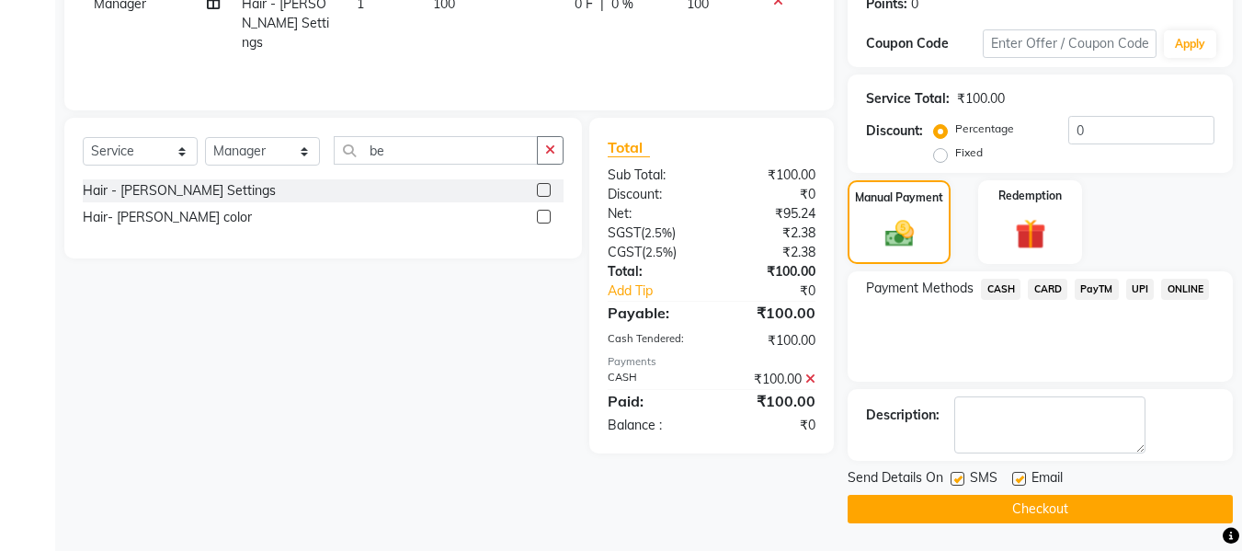
click at [1141, 506] on button "Checkout" at bounding box center [1040, 509] width 385 height 29
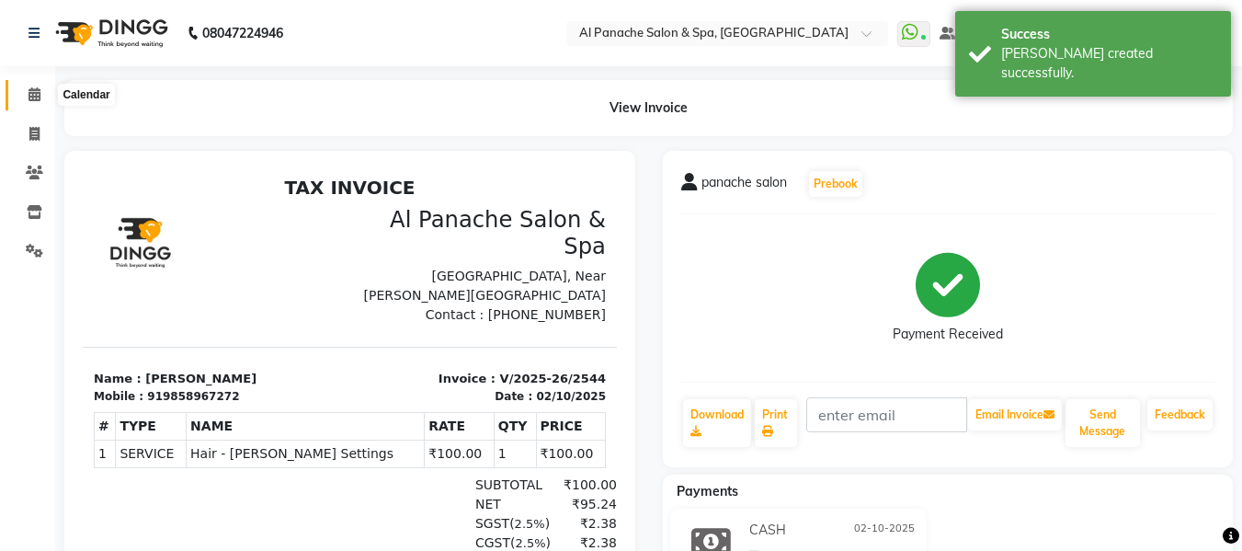
click at [30, 99] on icon at bounding box center [35, 94] width 12 height 14
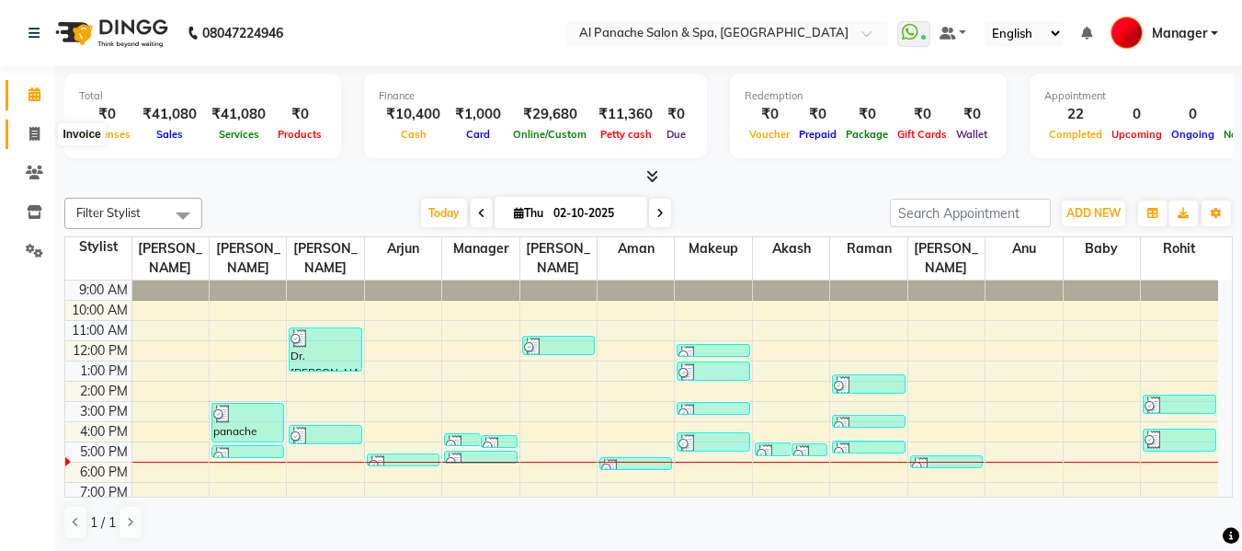
click at [35, 131] on icon at bounding box center [34, 134] width 10 height 14
select select "service"
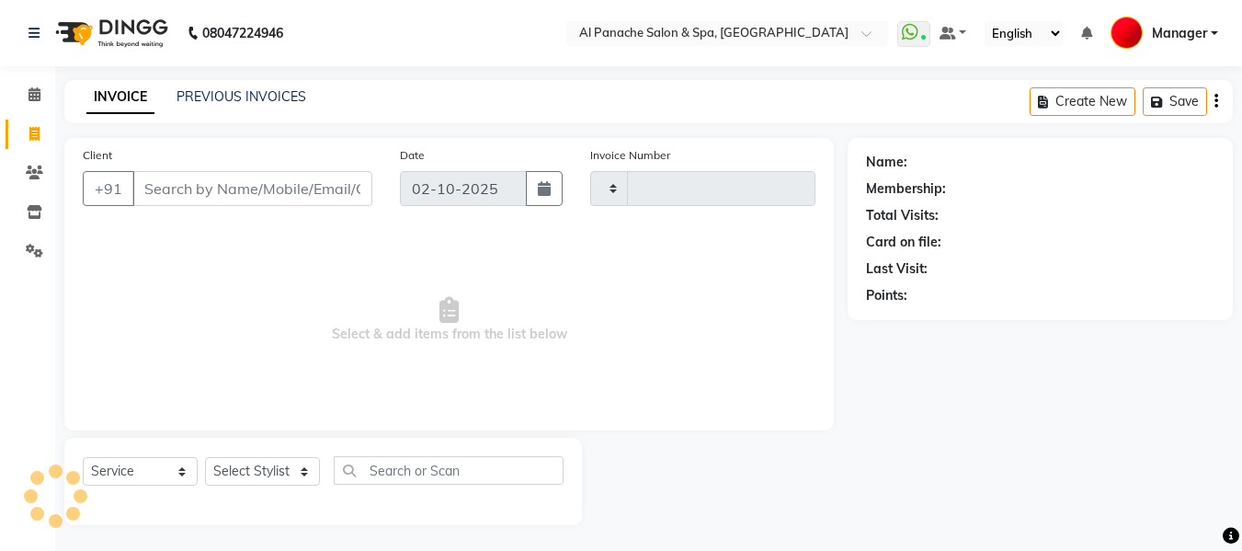
type input "2545"
select select "751"
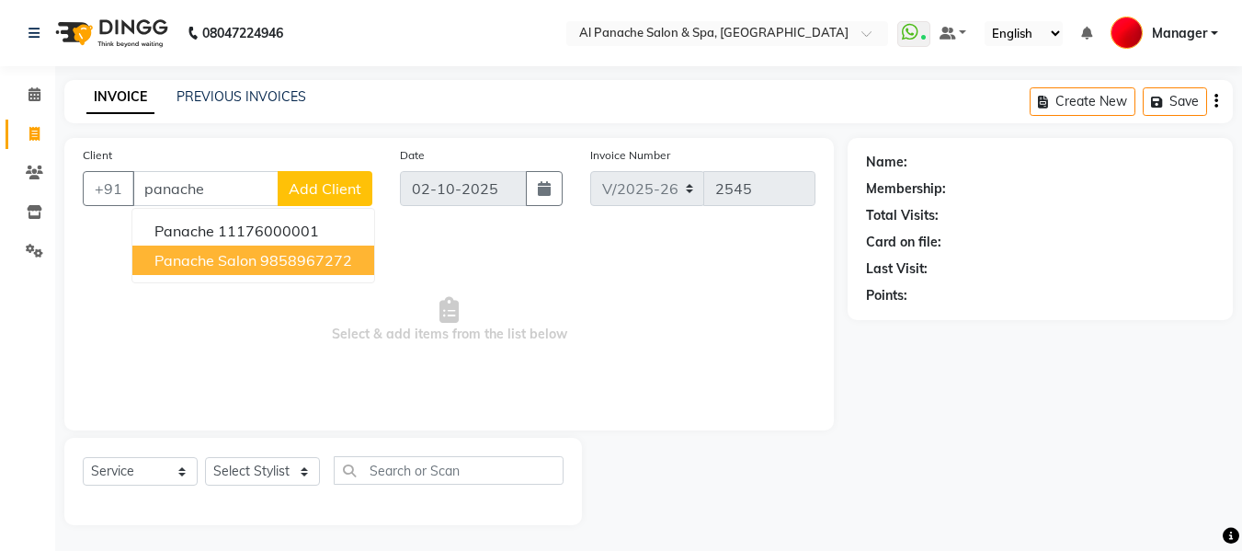
click at [299, 254] on ngb-highlight "9858967272" at bounding box center [306, 260] width 92 height 18
type input "9858967272"
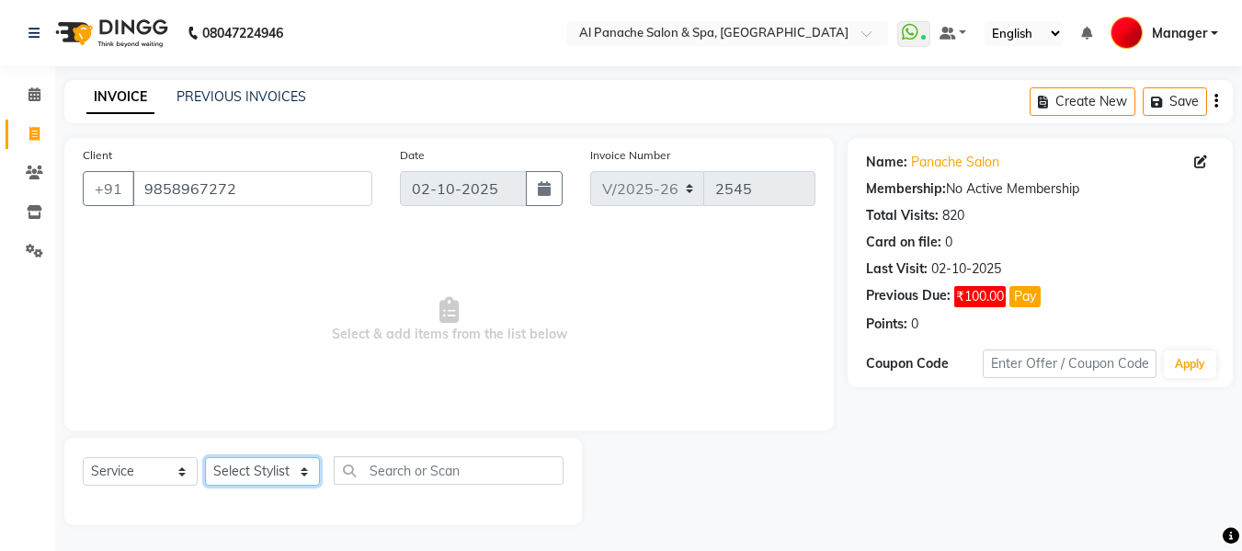
click at [269, 473] on select "Select Stylist [PERSON_NAME] [PERSON_NAME] Baby [PERSON_NAME] Makeup Manager [P…" at bounding box center [262, 471] width 115 height 29
select select "88146"
click at [205, 457] on select "Select Stylist [PERSON_NAME] [PERSON_NAME] Baby [PERSON_NAME] Makeup Manager [P…" at bounding box center [262, 471] width 115 height 29
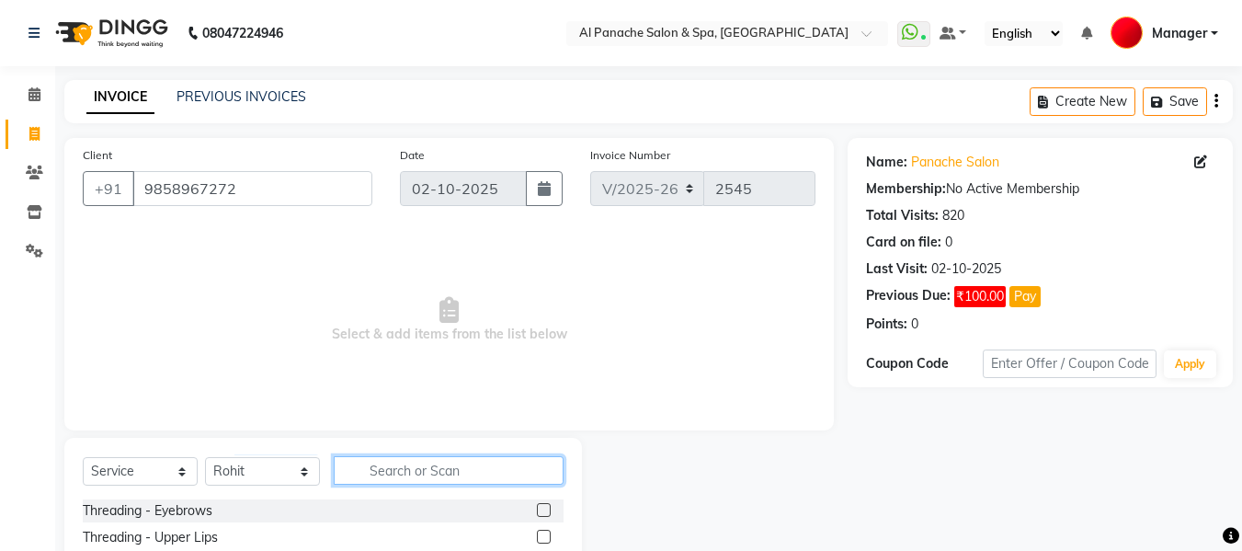
click at [406, 471] on input "text" at bounding box center [449, 470] width 230 height 29
type input "gen"
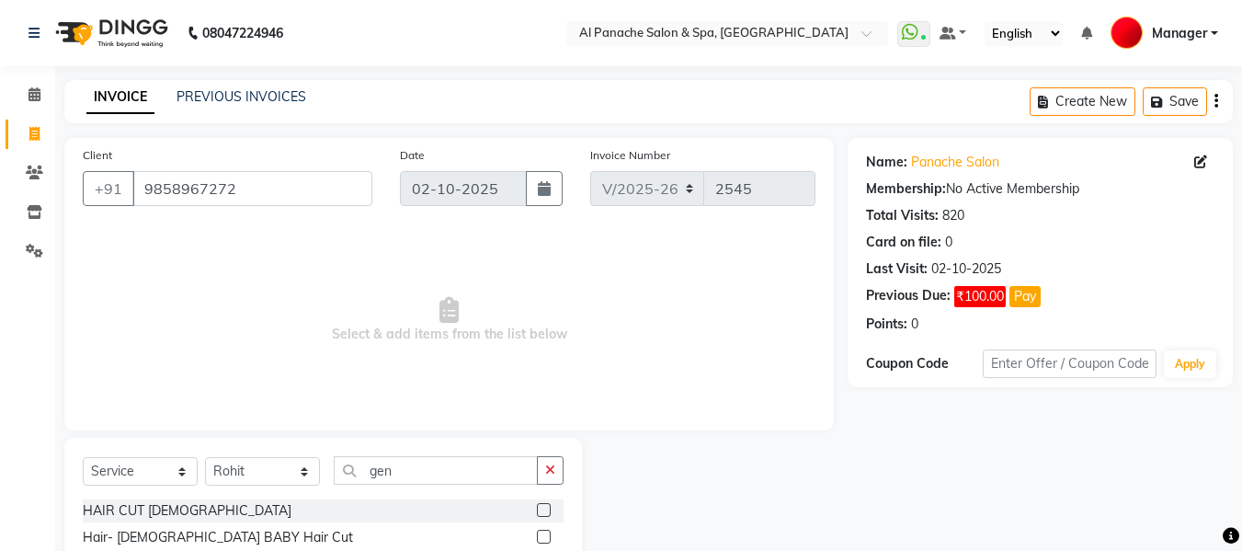
click at [543, 509] on label at bounding box center [544, 510] width 14 height 14
click at [543, 509] on input "checkbox" at bounding box center [543, 511] width 12 height 12
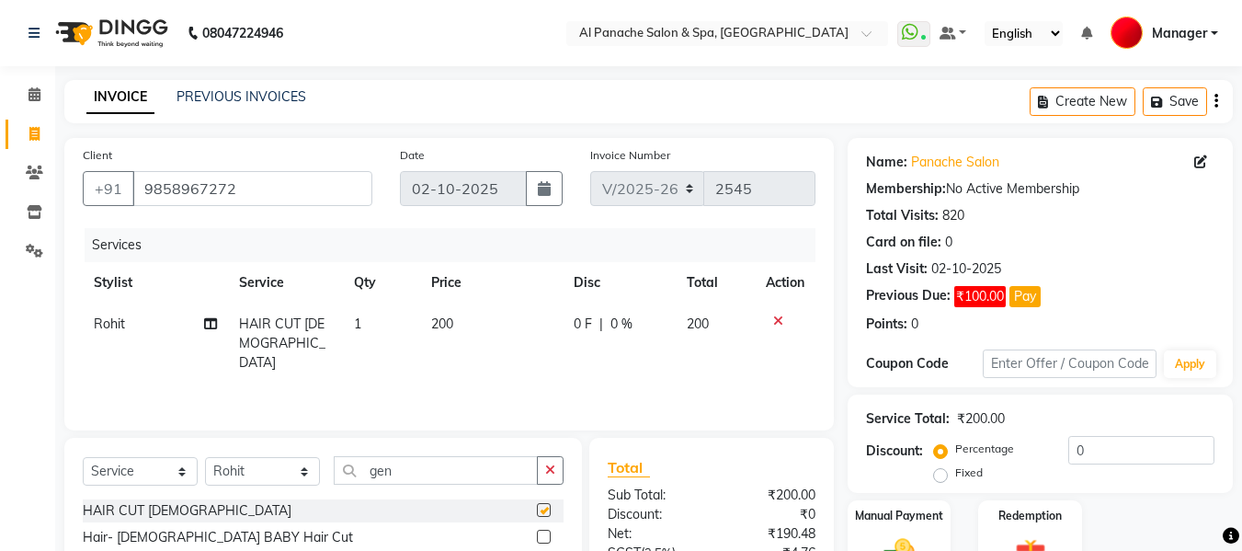
checkbox input "false"
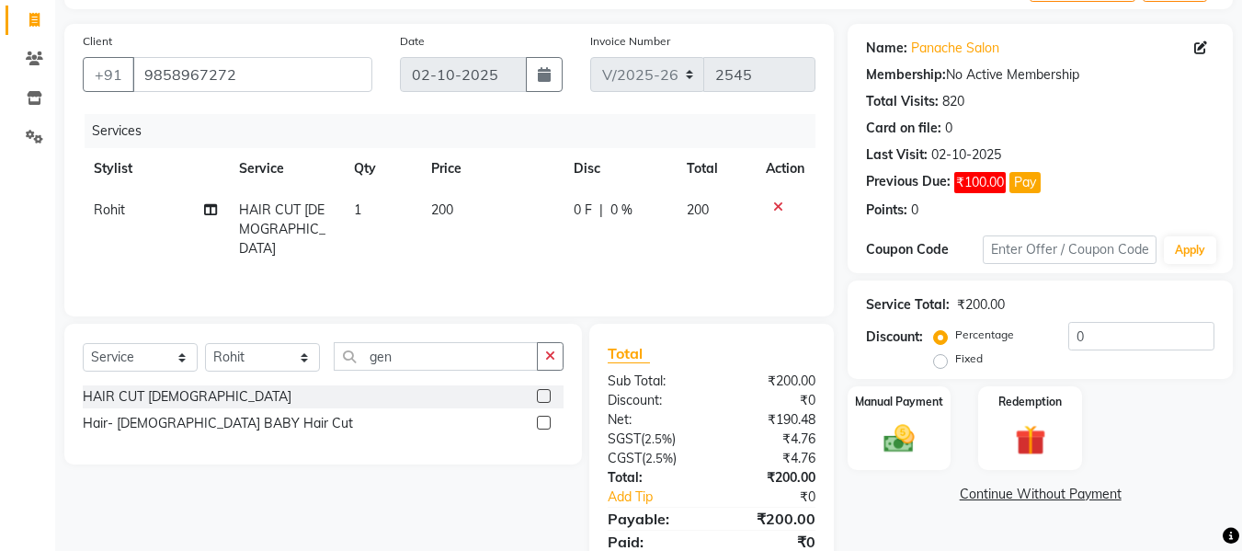
scroll to position [185, 0]
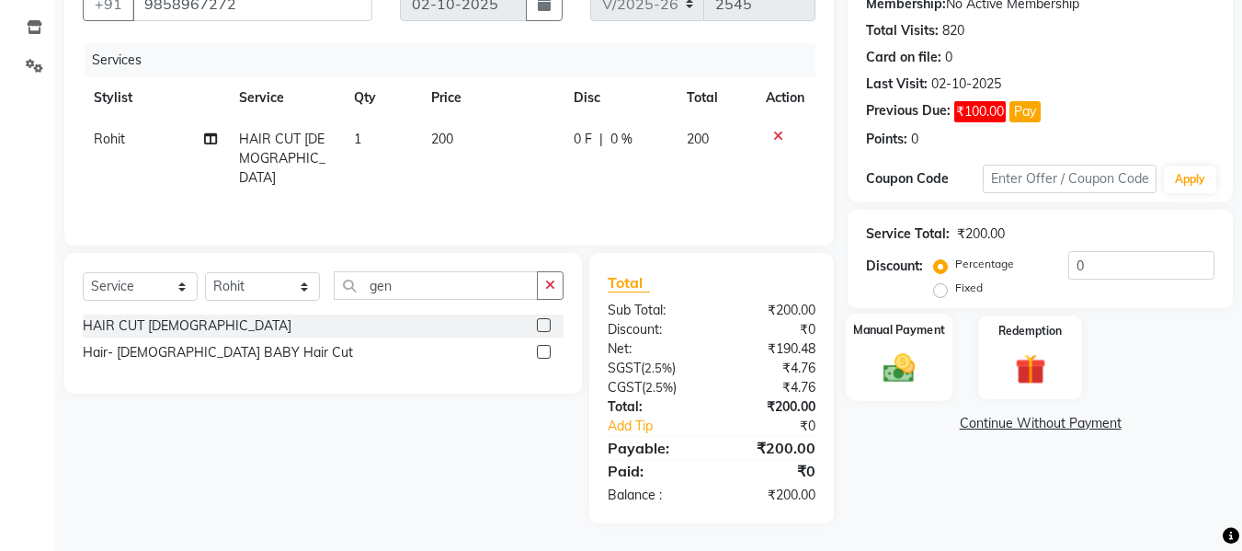
click at [905, 365] on img at bounding box center [899, 367] width 51 height 37
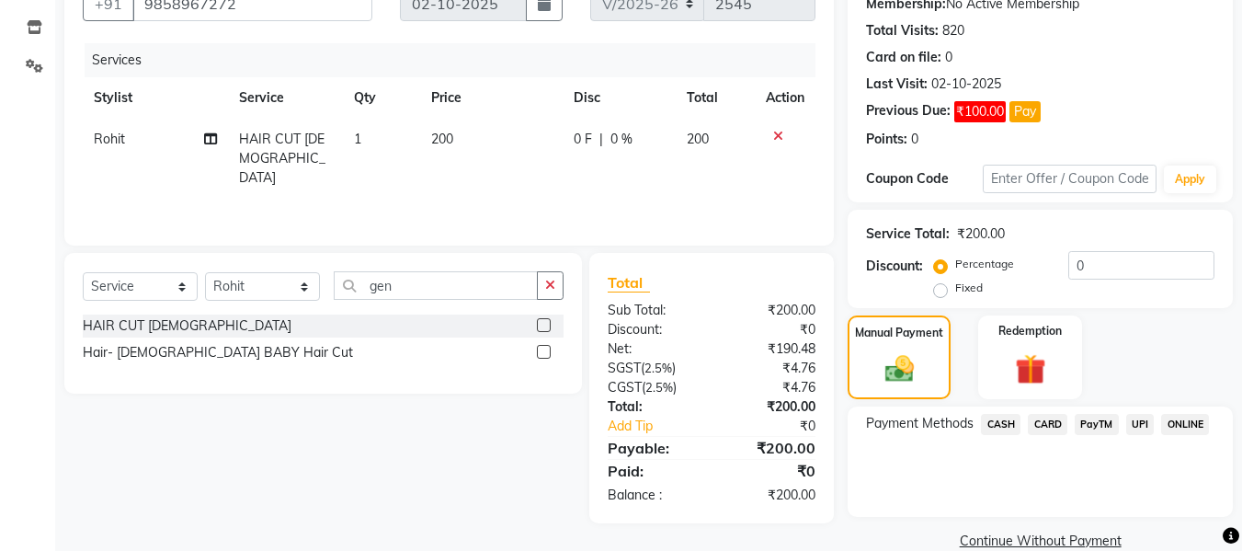
click at [1148, 419] on span "UPI" at bounding box center [1141, 424] width 29 height 21
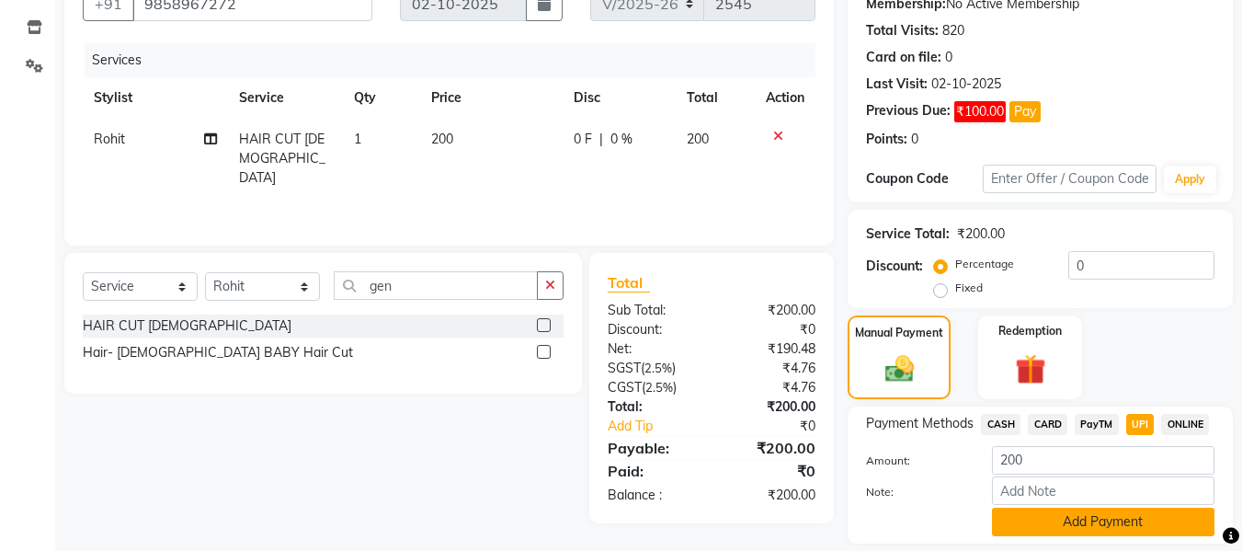
click at [1139, 522] on button "Add Payment" at bounding box center [1103, 522] width 223 height 29
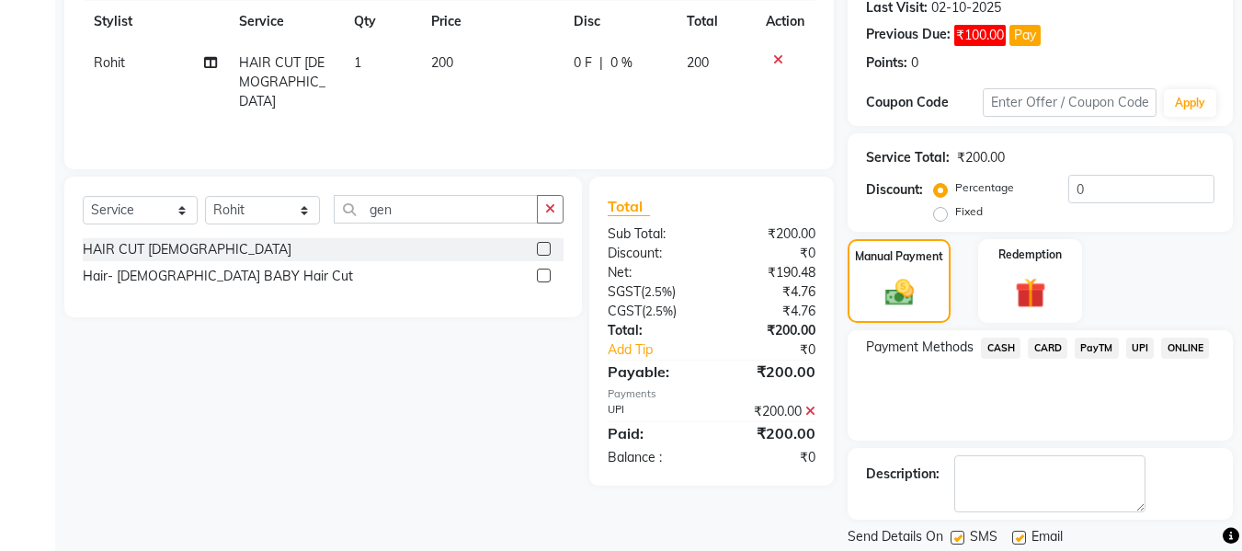
scroll to position [320, 0]
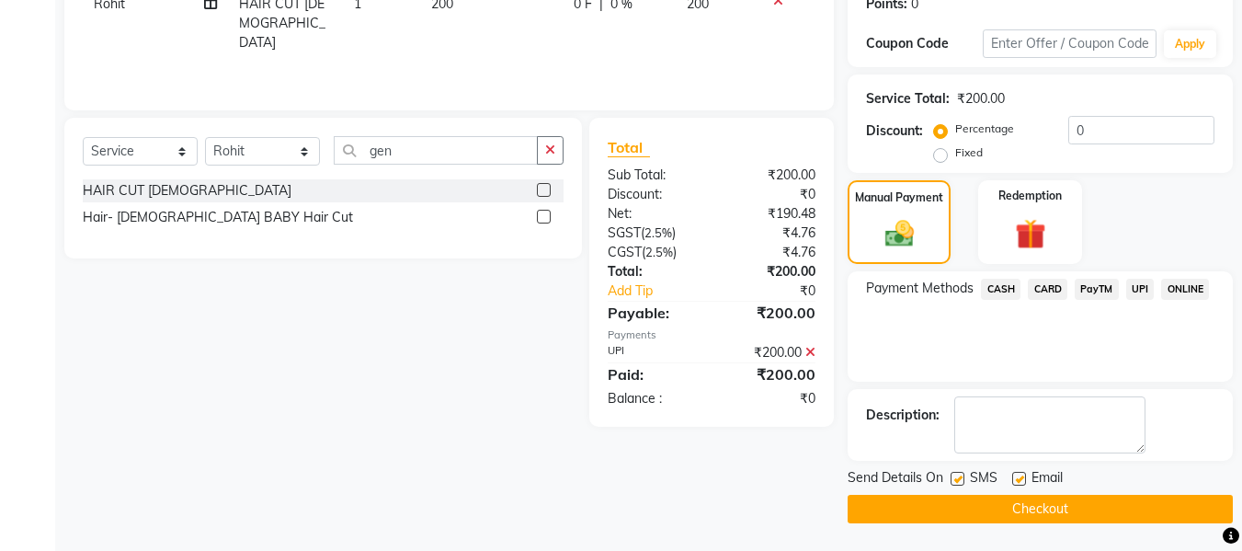
click at [1082, 500] on button "Checkout" at bounding box center [1040, 509] width 385 height 29
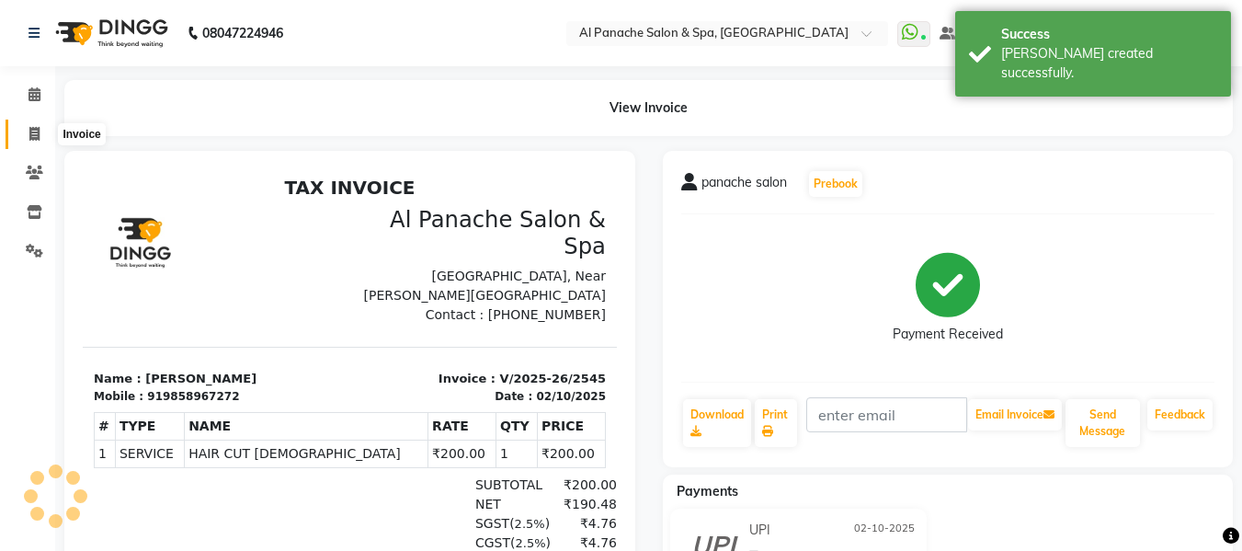
click at [32, 140] on icon at bounding box center [34, 134] width 10 height 14
select select "service"
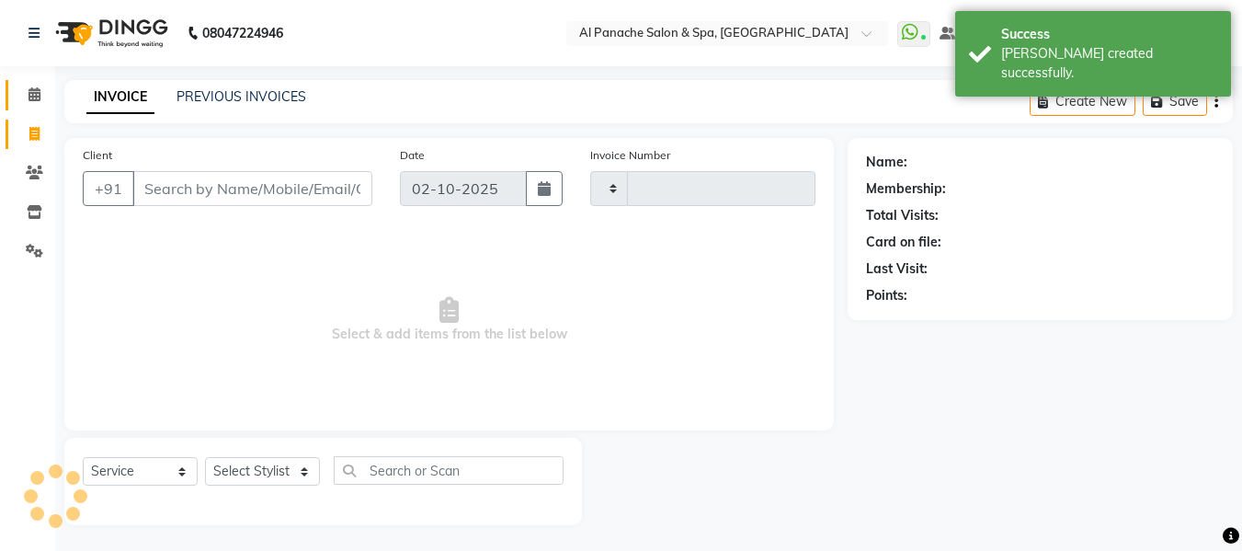
scroll to position [2, 0]
type input "2546"
select select "751"
click at [33, 86] on icon at bounding box center [35, 93] width 12 height 14
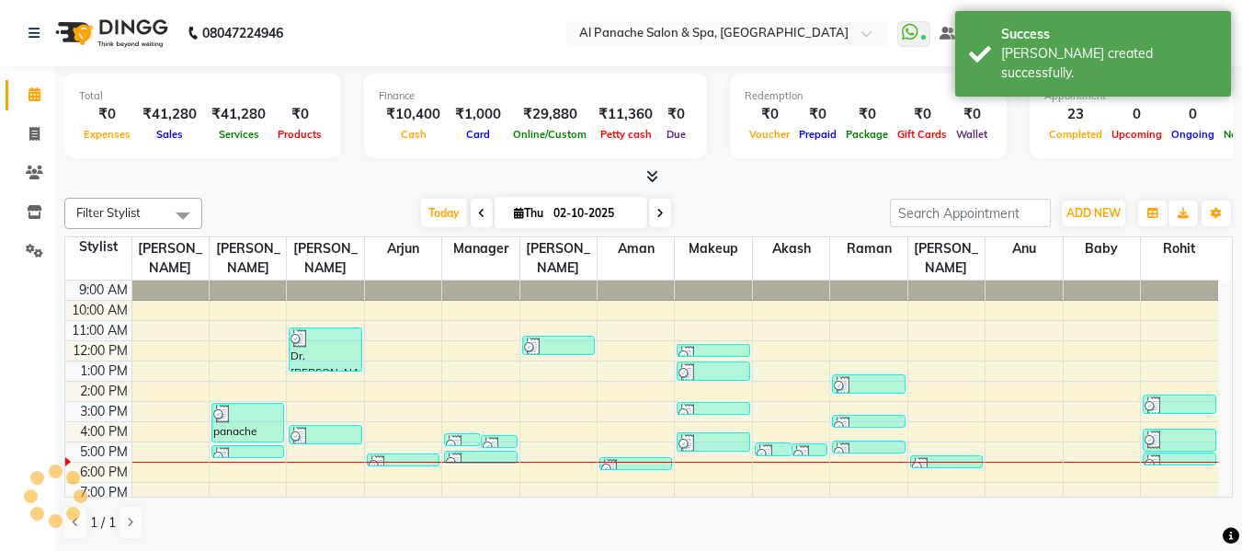
scroll to position [27, 0]
